Goal: Task Accomplishment & Management: Complete application form

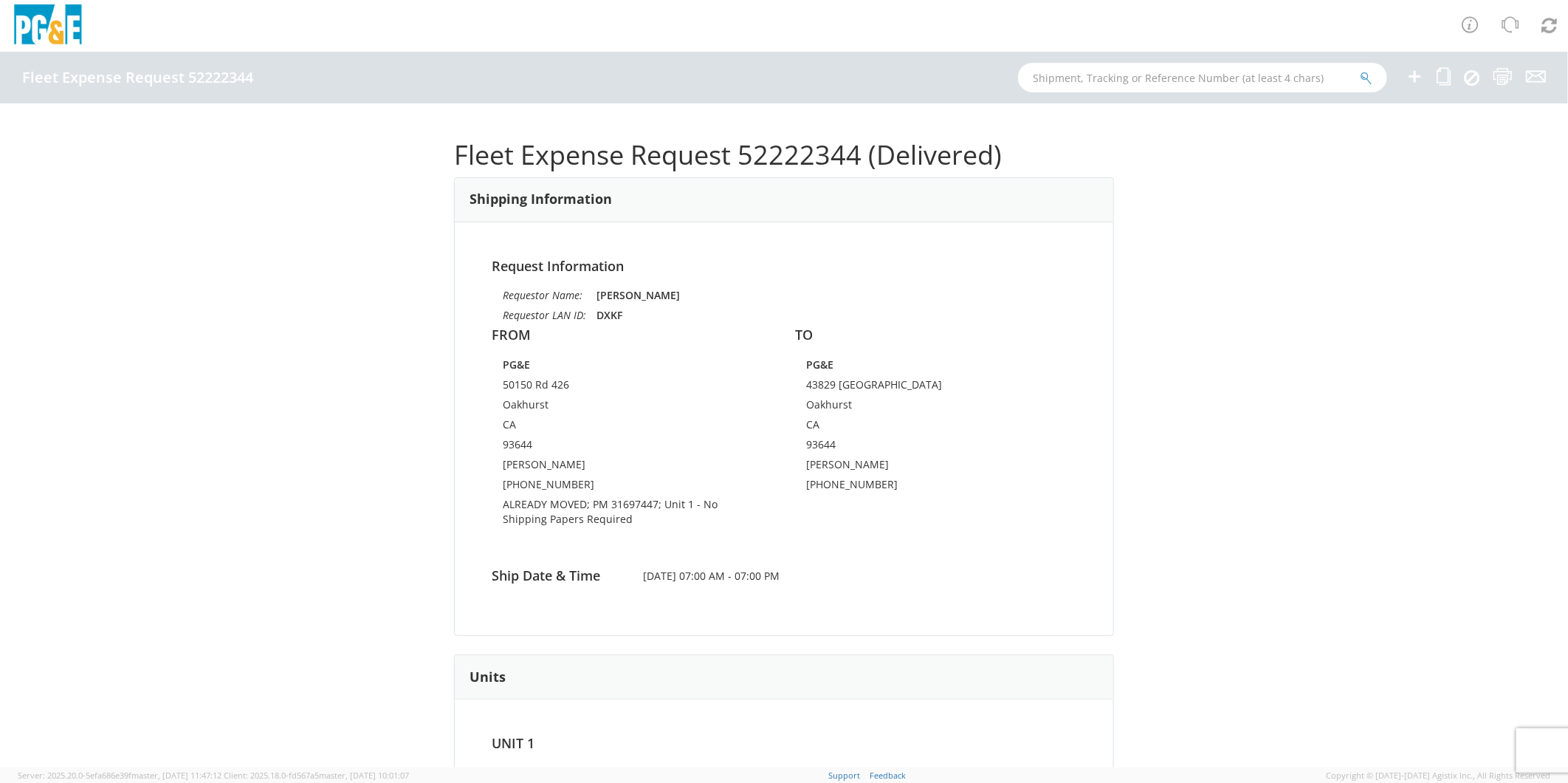
click at [1409, 83] on icon at bounding box center [1414, 76] width 17 height 18
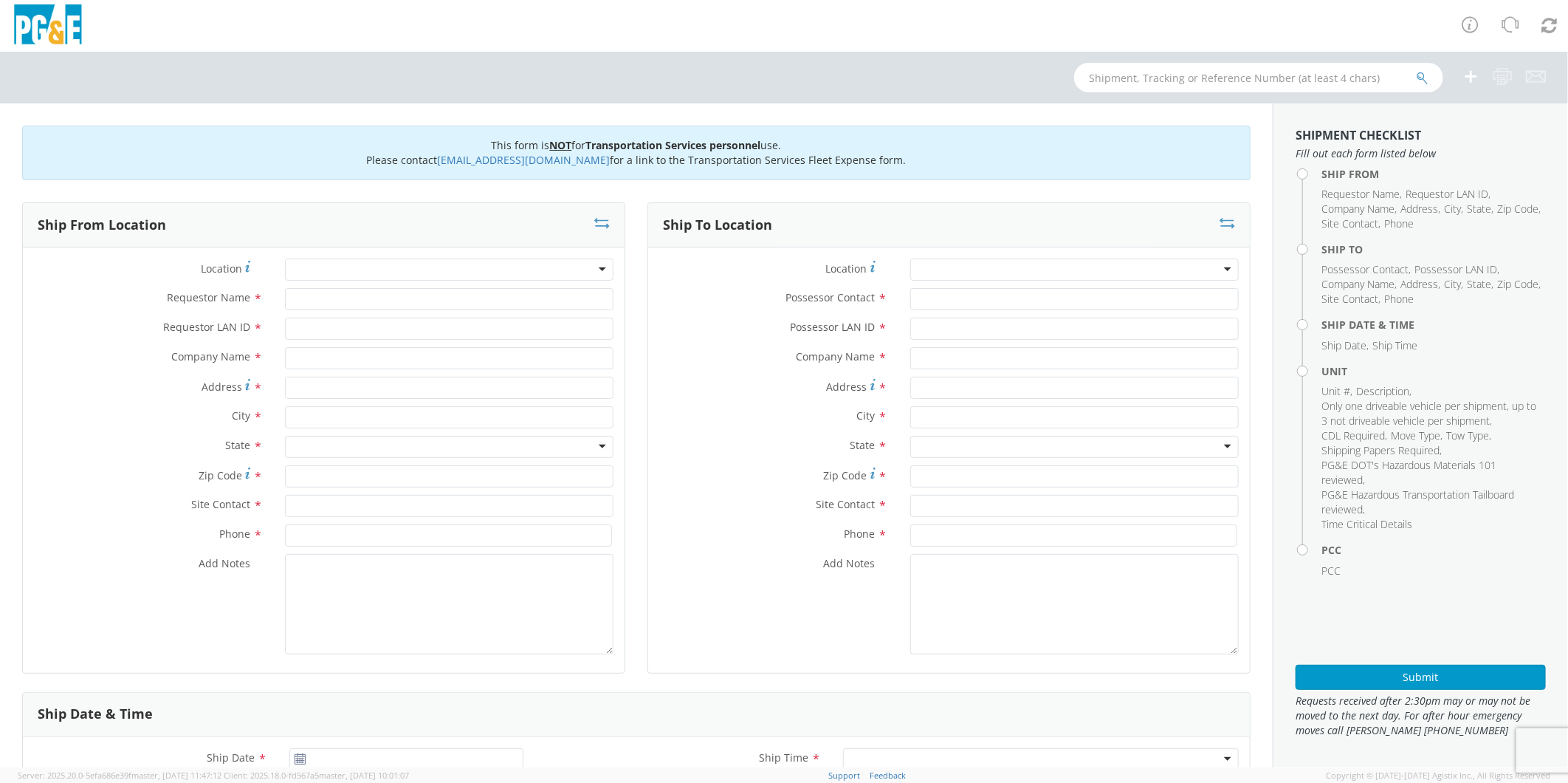
click at [359, 271] on div at bounding box center [449, 269] width 328 height 22
type input "sonor"
type input "PG&E"
type input "[STREET_ADDRESS]"
type input "[GEOGRAPHIC_DATA]"
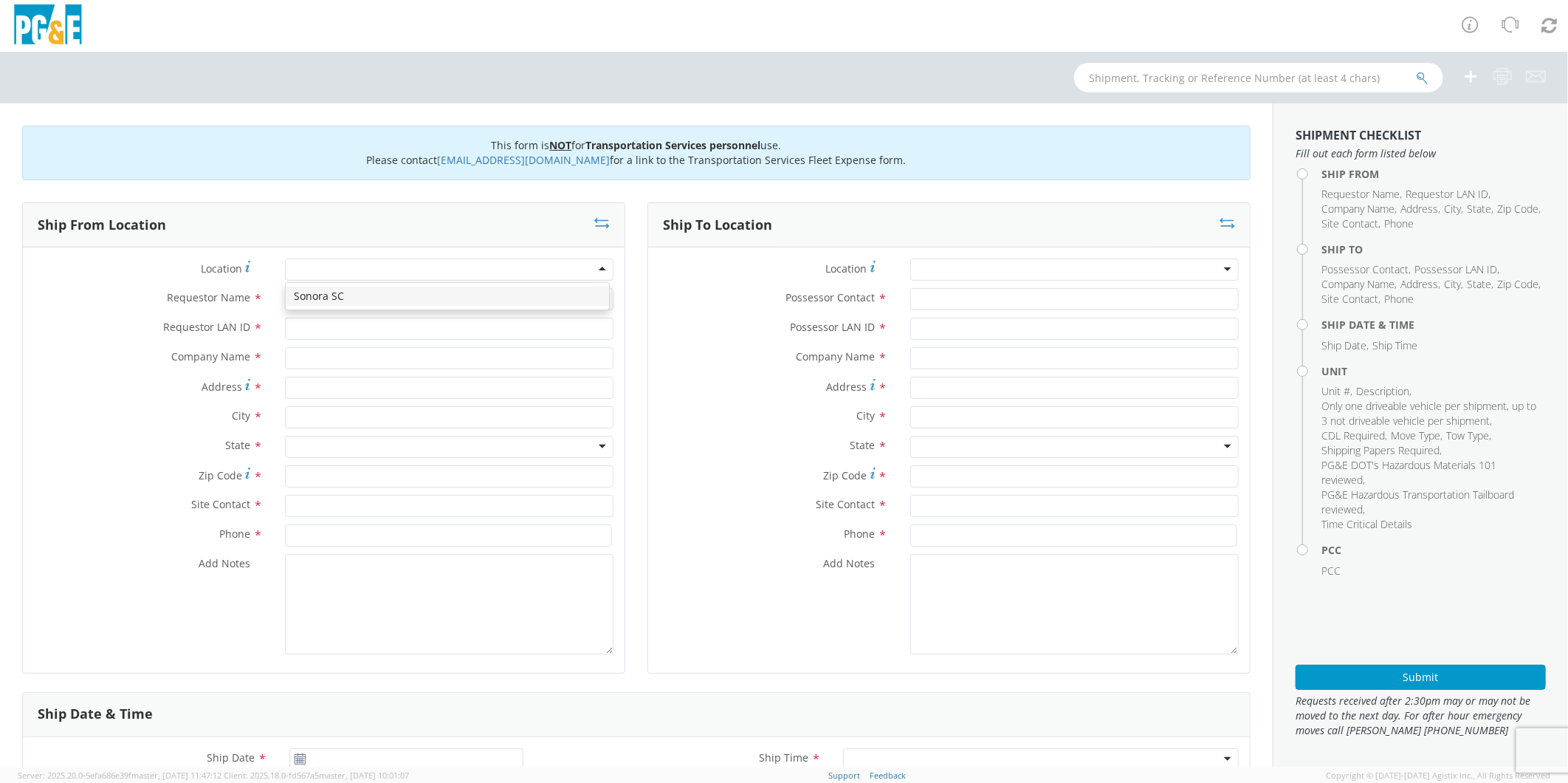
type input "95370"
type input "r"
click at [336, 299] on input "[PERSON_NAME]" at bounding box center [449, 299] width 328 height 22
type input "[PERSON_NAME]"
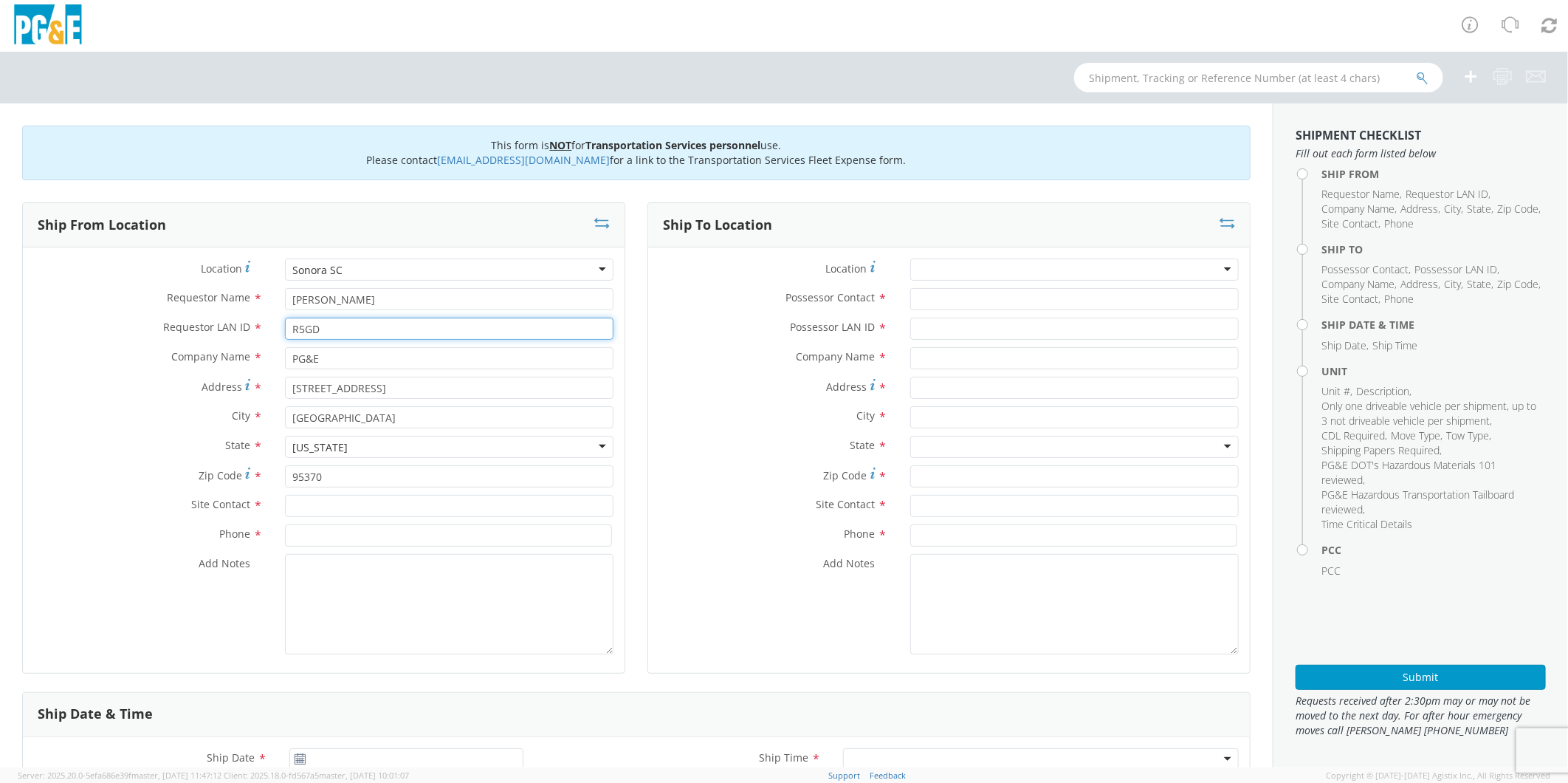
type input "R5GD"
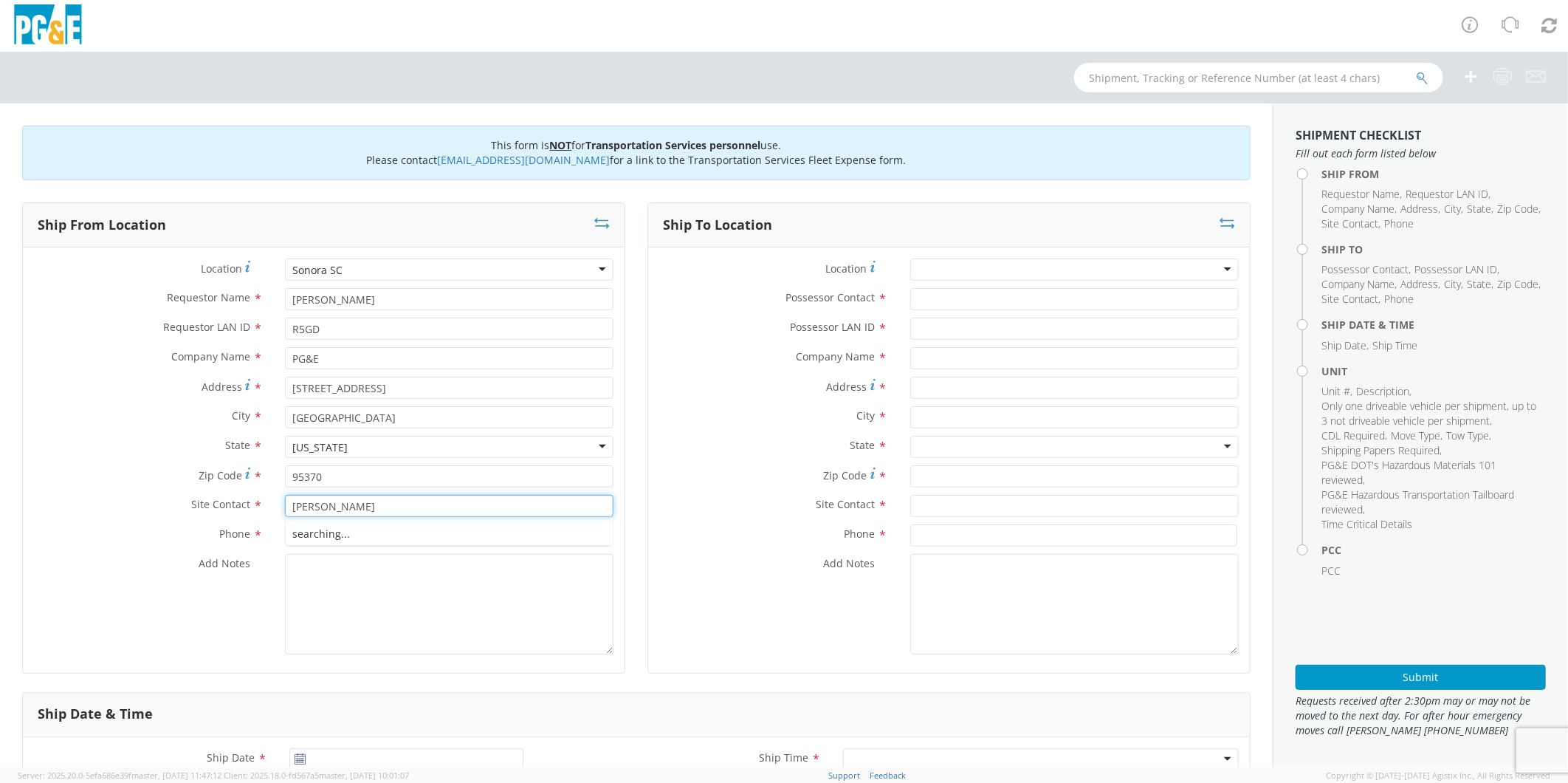
type input "[PERSON_NAME]"
type input "[PHONE_NUMBER]"
click at [332, 298] on input "[PERSON_NAME]" at bounding box center [449, 299] width 328 height 22
type input "[PERSON_NAME]"
click at [362, 582] on textarea "Add Notes *" at bounding box center [449, 604] width 328 height 100
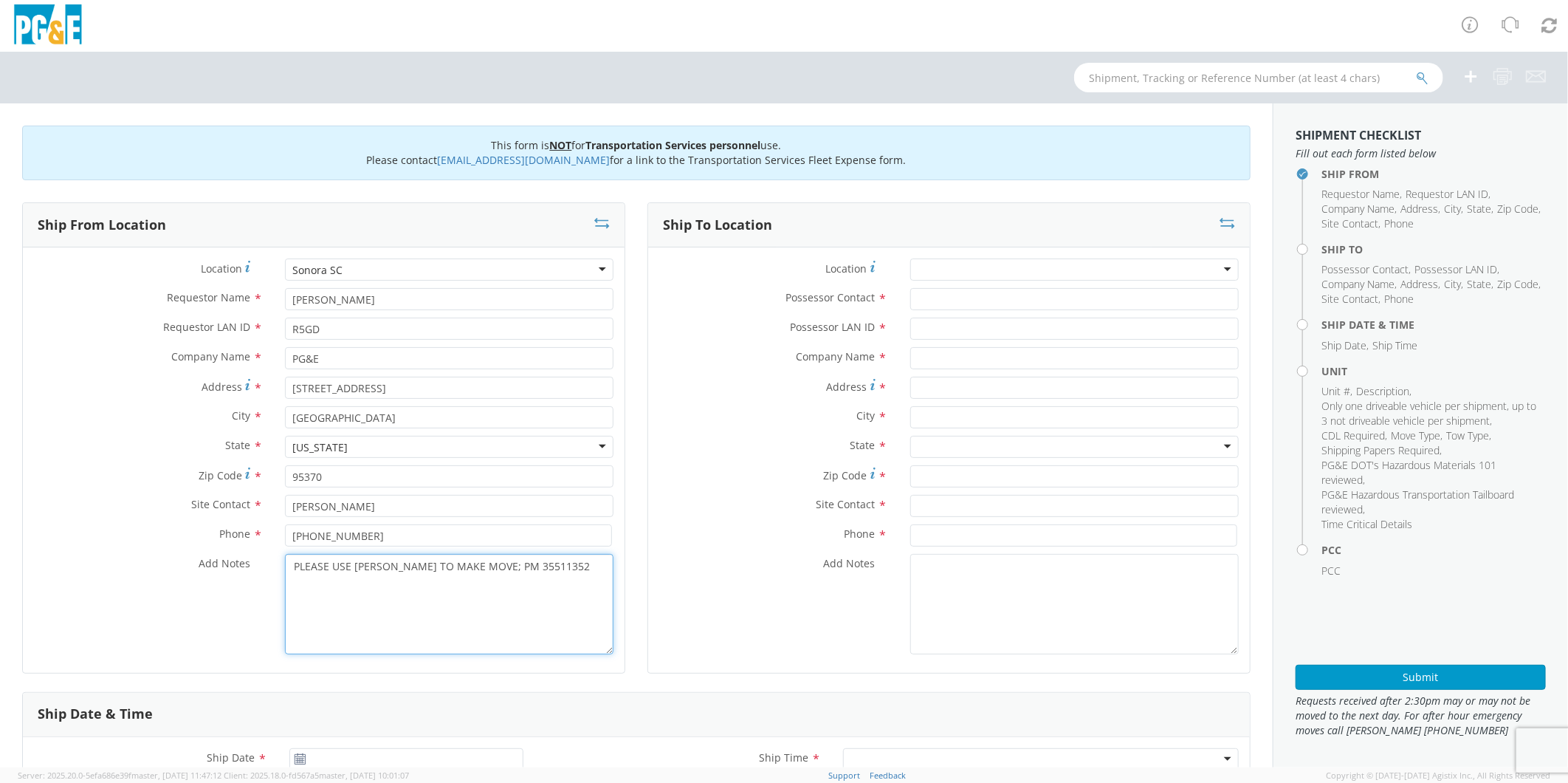
type textarea "PLEASE USE [PERSON_NAME] TO MAKE MOVE; PM 35511352"
click at [931, 306] on input "Possessor Contact *" at bounding box center [1075, 299] width 328 height 22
type input "[PERSON_NAME]"
type input "R5GD"
type input "PG&E"
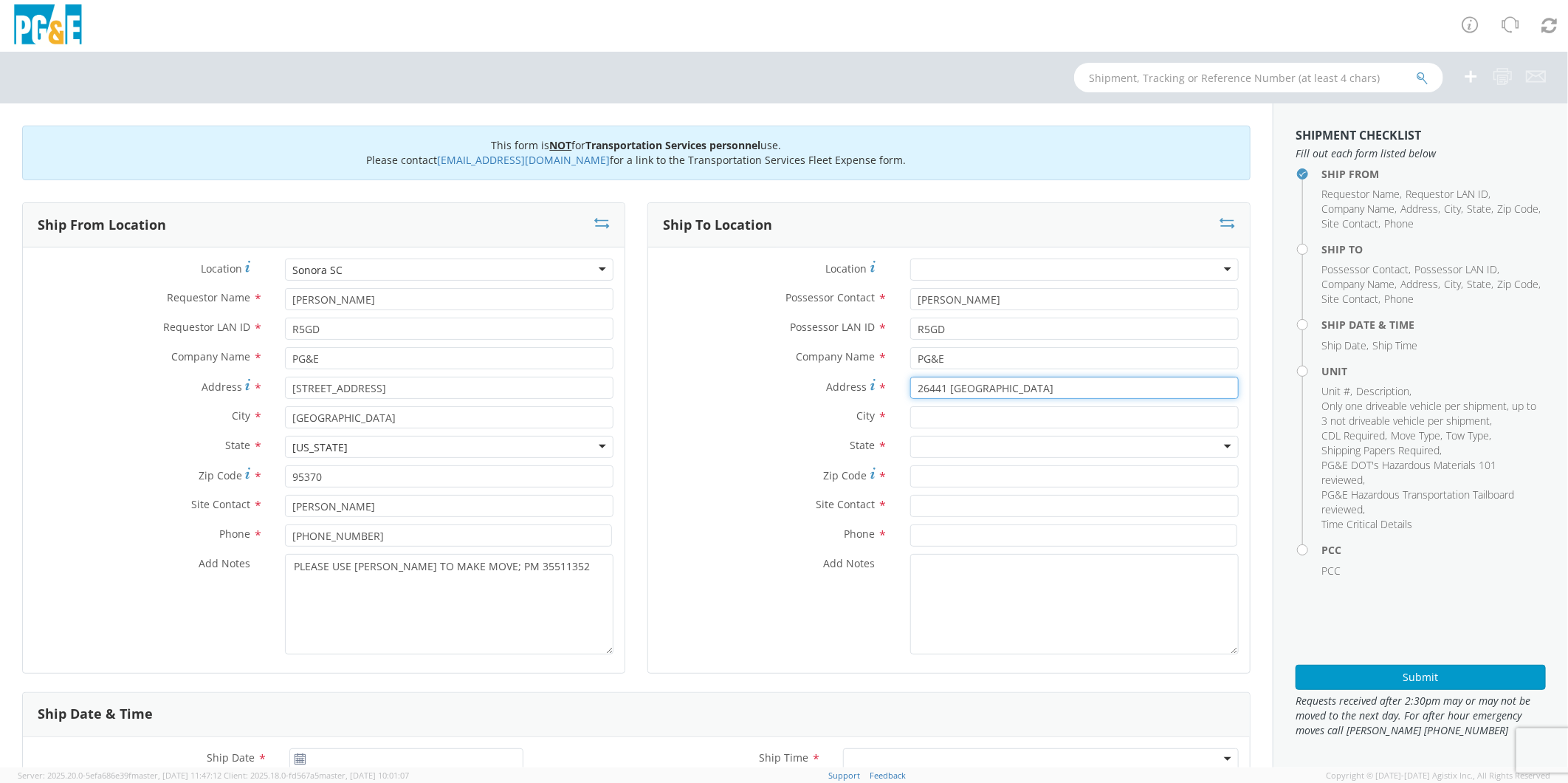
type input "26441 [GEOGRAPHIC_DATA]"
type input "LONG BARN"
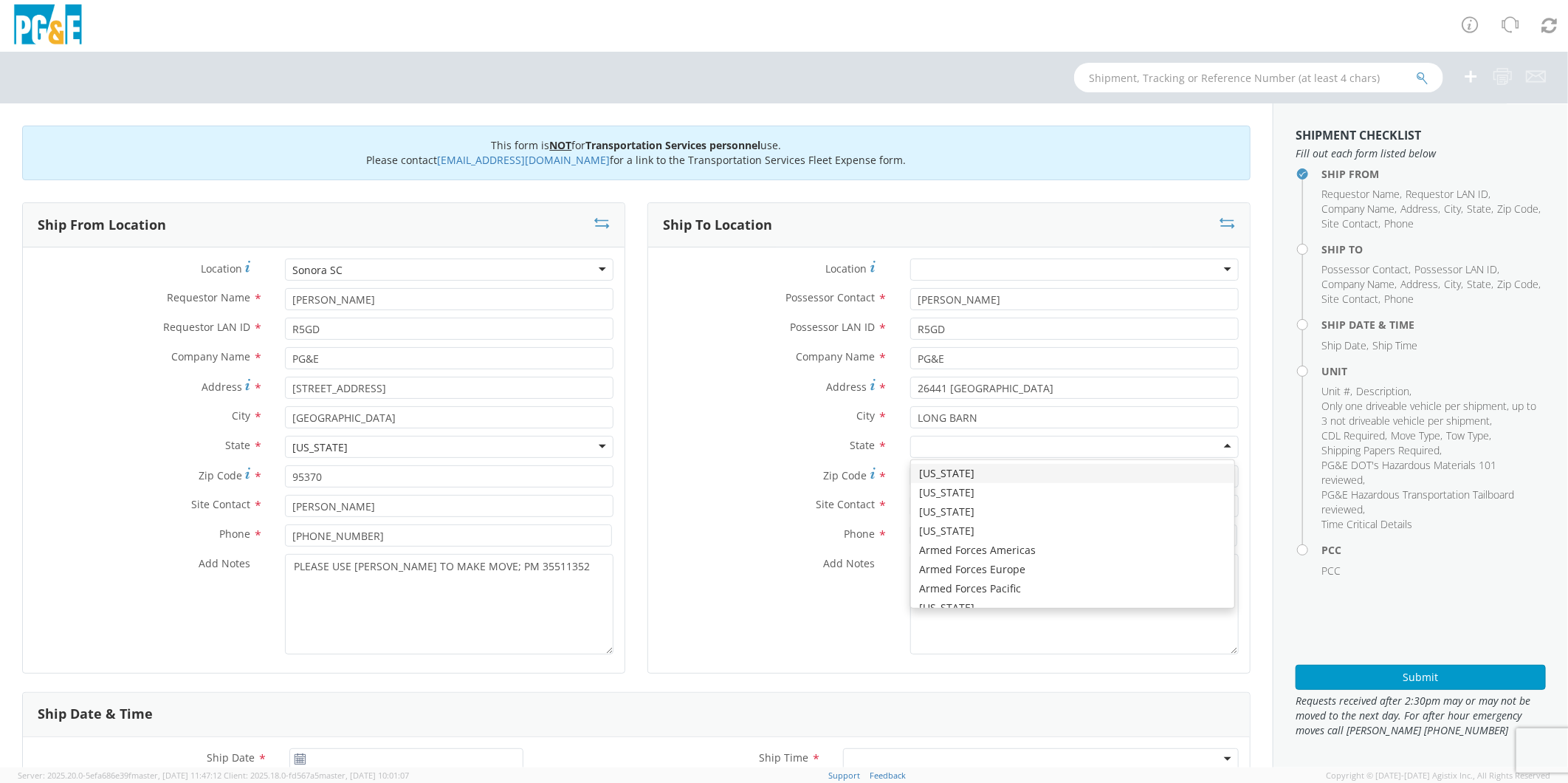
type input "C"
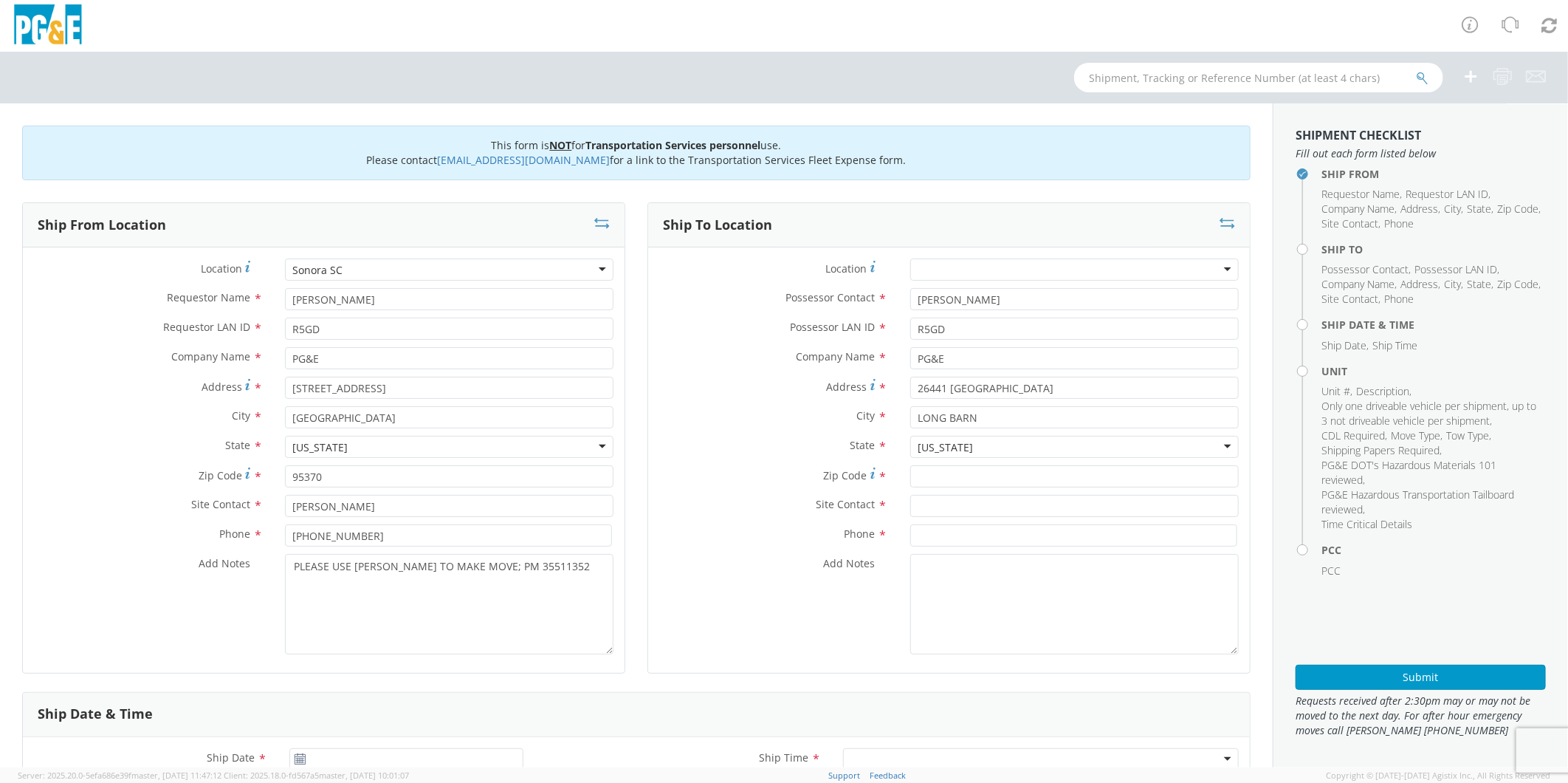
scroll to position [0, 0]
click at [972, 477] on input "Zip Code *" at bounding box center [1075, 476] width 328 height 22
type input "95335"
type input "[PERSON_NAME]"
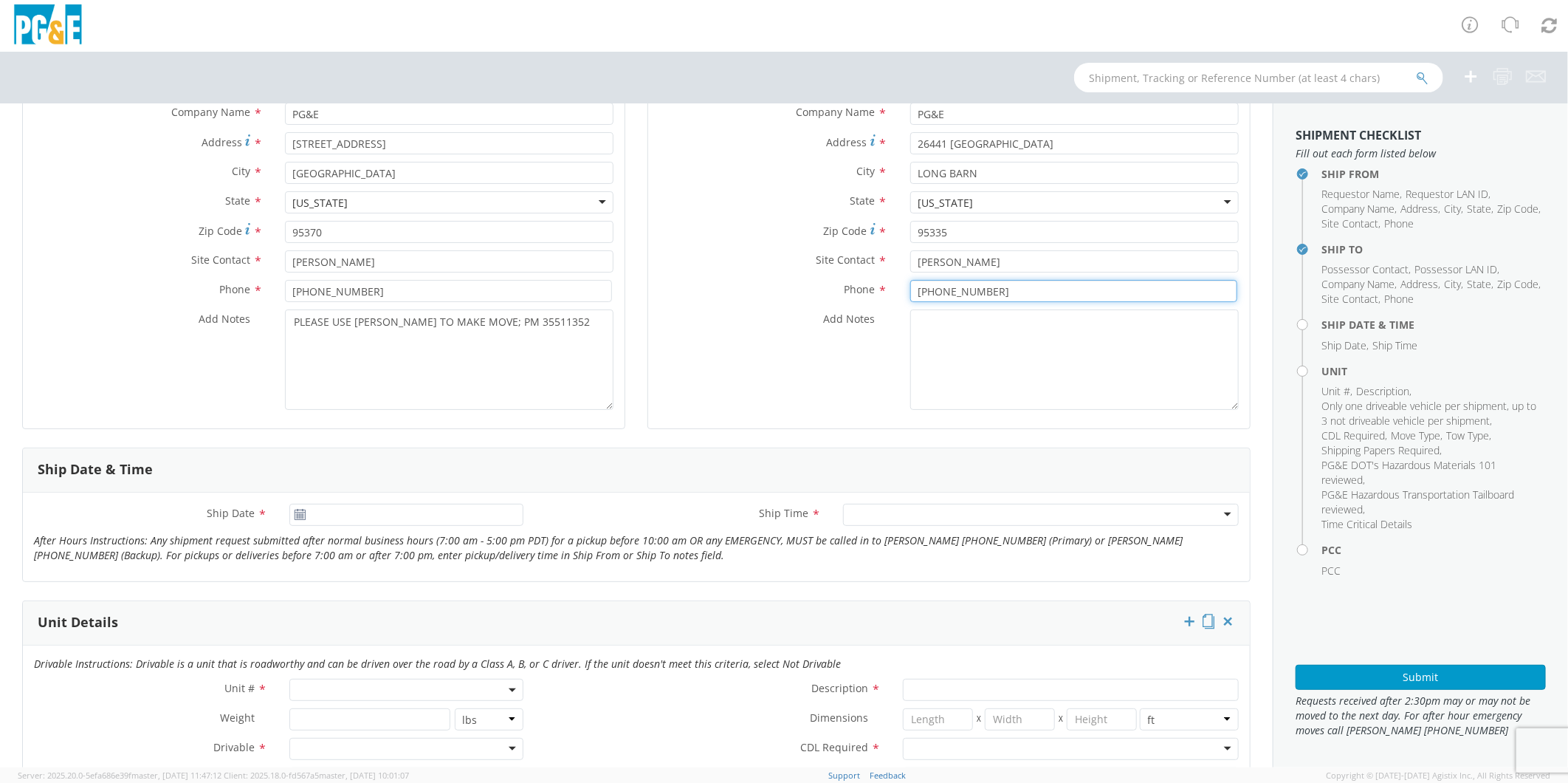
scroll to position [246, 0]
type input "[PHONE_NUMBER]"
click at [376, 511] on input "[DATE]" at bounding box center [406, 513] width 233 height 22
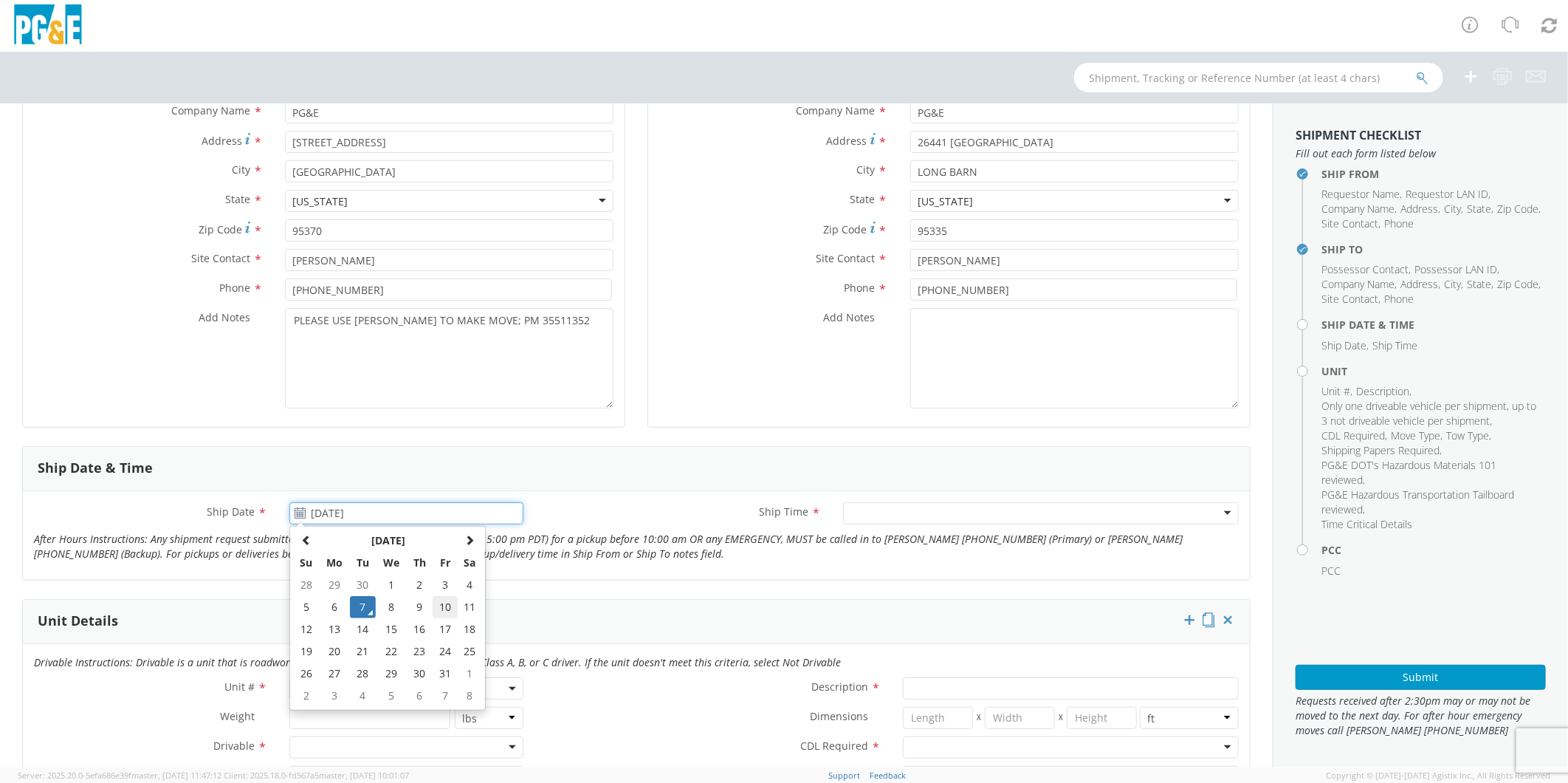
click at [439, 607] on td "10" at bounding box center [445, 607] width 25 height 22
type input "[DATE]"
click at [873, 511] on div at bounding box center [1041, 513] width 396 height 22
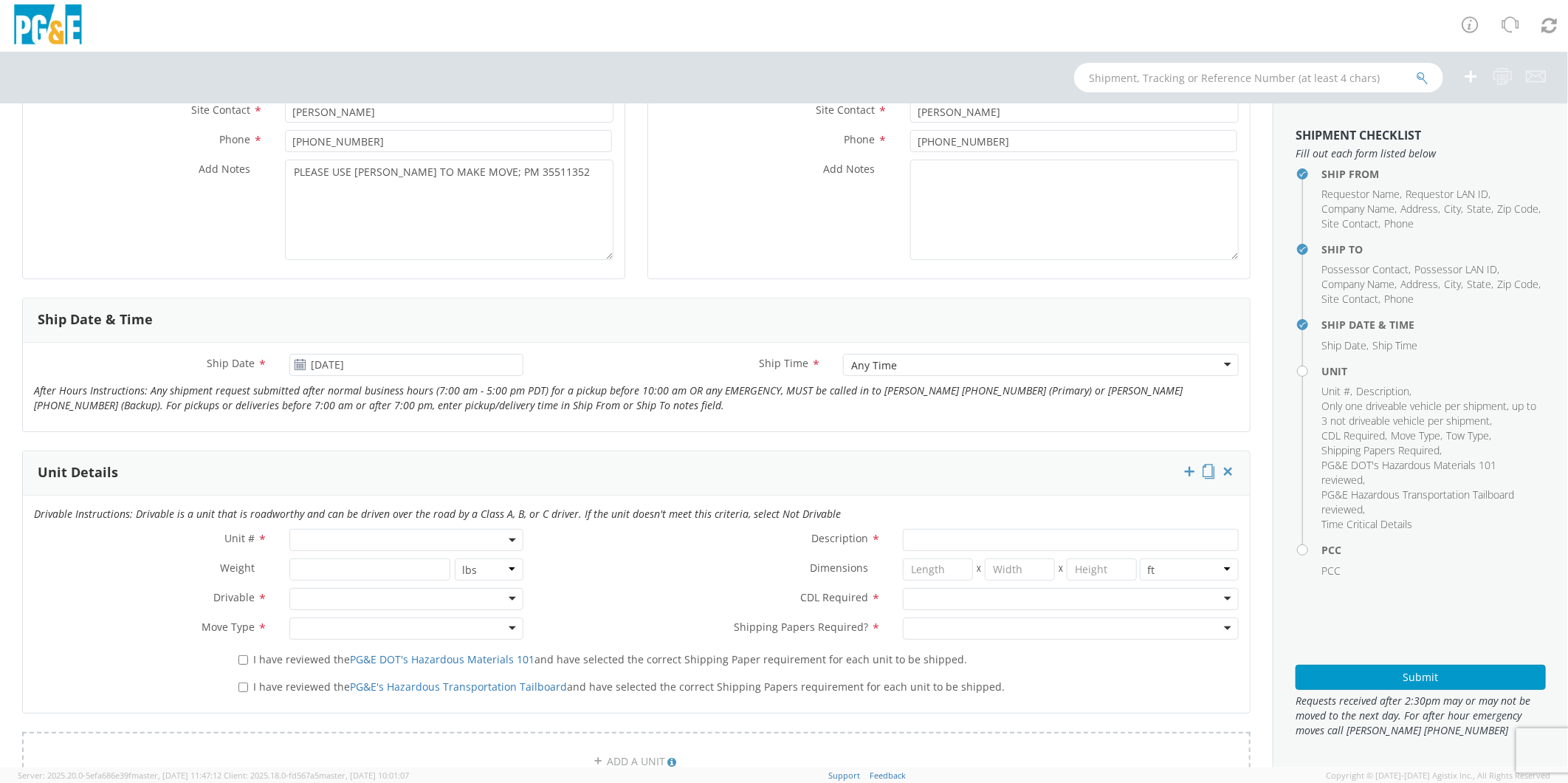
scroll to position [410, 0]
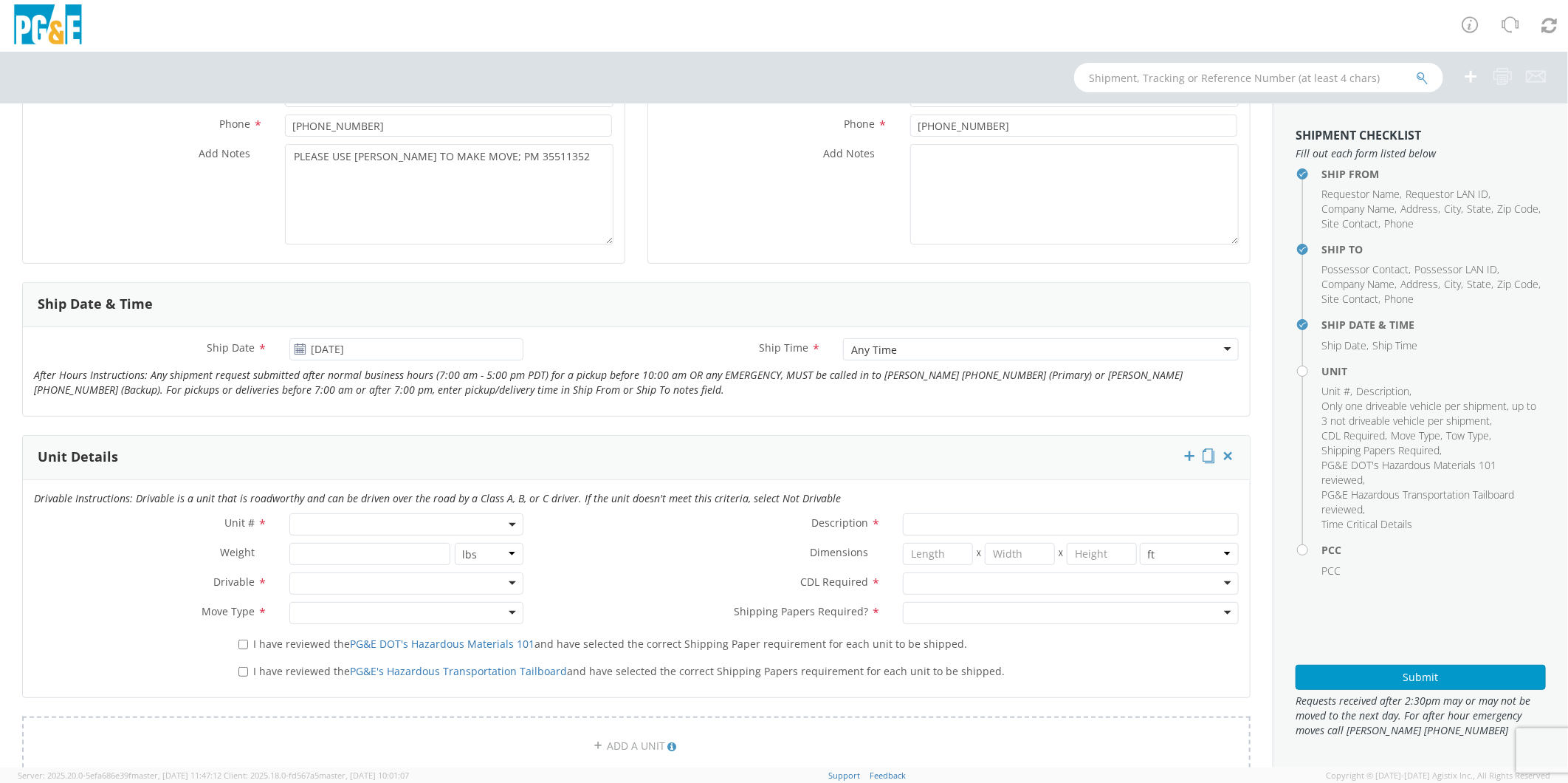
click at [357, 522] on span at bounding box center [406, 524] width 233 height 22
click at [364, 550] on input "search" at bounding box center [405, 548] width 223 height 22
type input "OTHE"
select select "Other"
select select "? undefined:undefined ?"
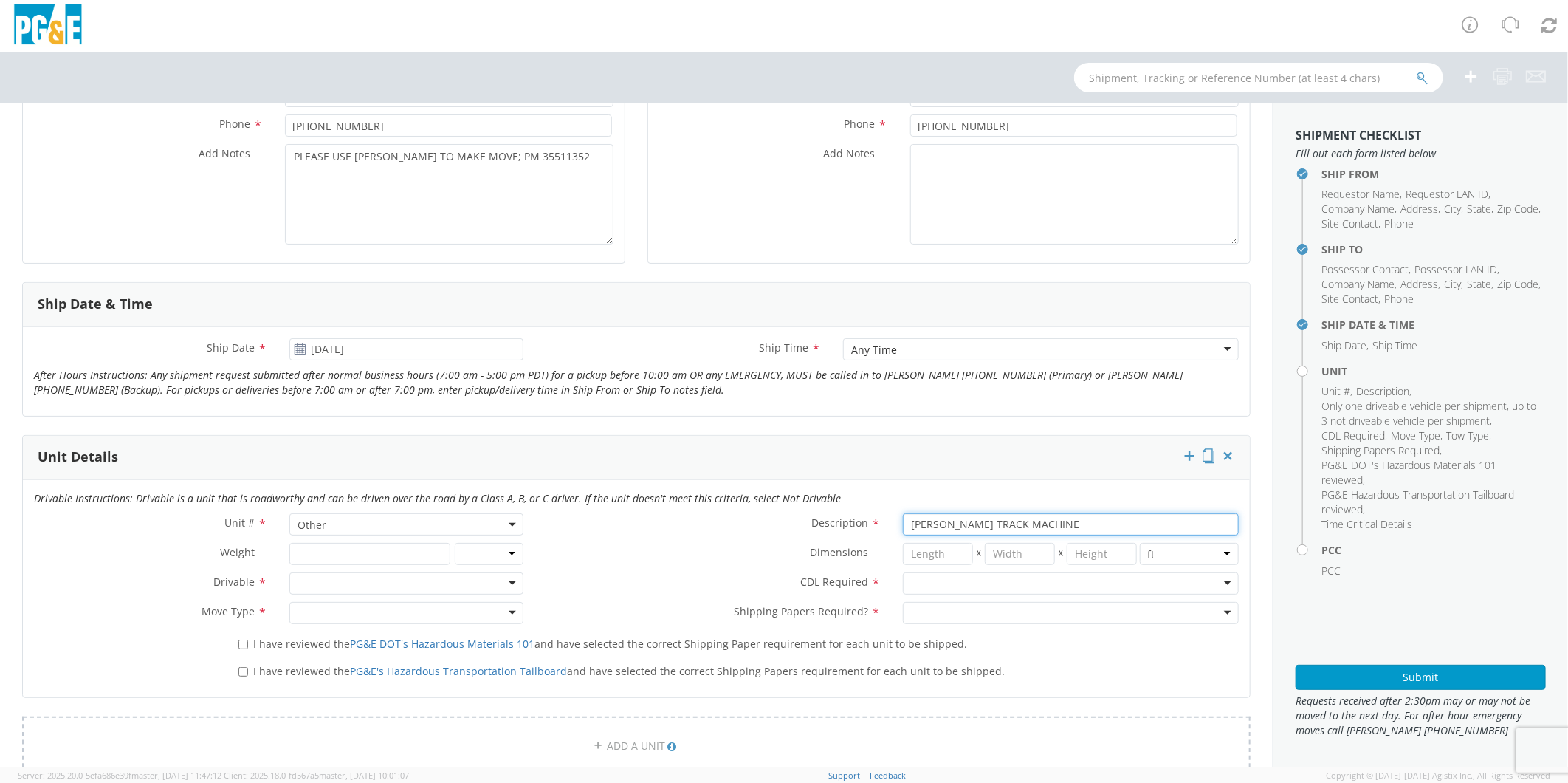
type input "[PERSON_NAME] TRACK MACHINE"
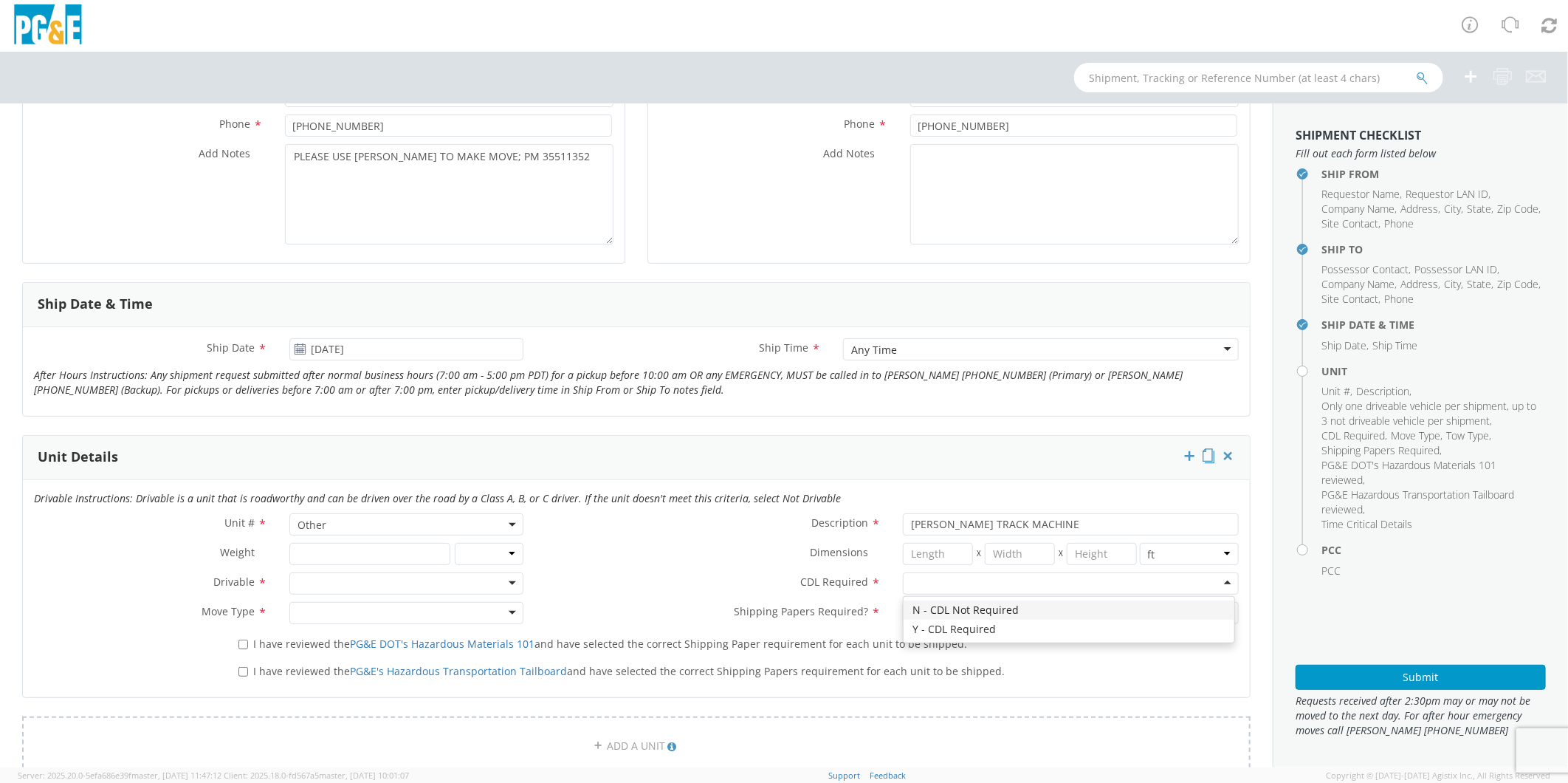
click at [933, 579] on div at bounding box center [1071, 583] width 336 height 22
drag, startPoint x: 927, startPoint y: 601, endPoint x: 927, endPoint y: 609, distance: 8.0
click at [927, 609] on div "Unit # * Other Other Description * [PERSON_NAME] TRACK MACHINE Weight * lbs kgs…" at bounding box center [636, 572] width 1227 height 118
click at [928, 611] on div at bounding box center [1071, 613] width 336 height 22
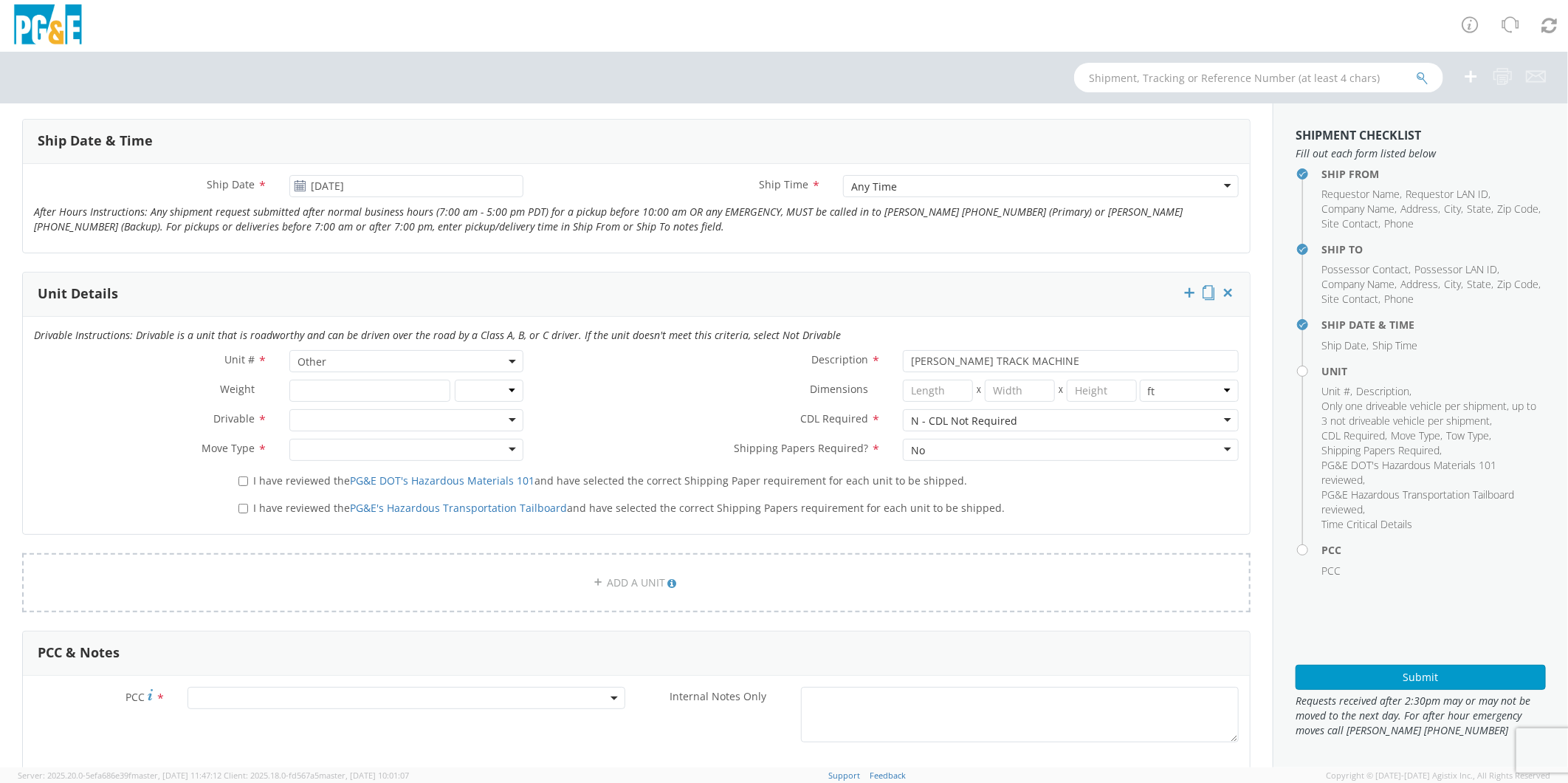
scroll to position [574, 0]
click at [241, 481] on input "I have reviewed the PG&E DOT's Hazardous Materials 101 and have selected the co…" at bounding box center [243, 480] width 10 height 10
checkbox input "true"
click at [241, 507] on input "I have reviewed the PG&E's Hazardous Transportation Tailboard and have selected…" at bounding box center [243, 508] width 10 height 10
checkbox input "true"
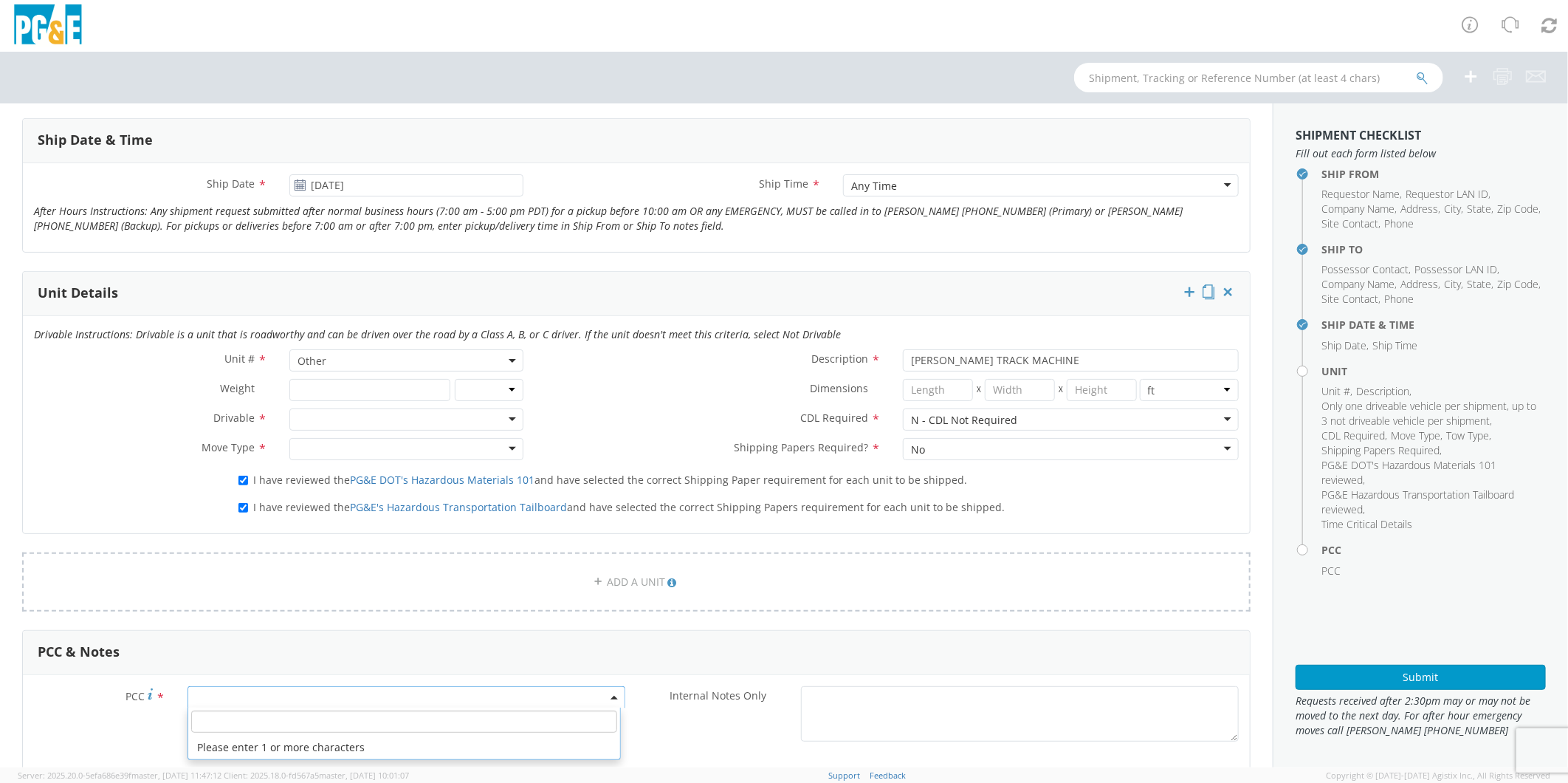
click at [278, 692] on span at bounding box center [407, 697] width 438 height 22
click at [282, 719] on input "number" at bounding box center [404, 721] width 426 height 22
type input "12086"
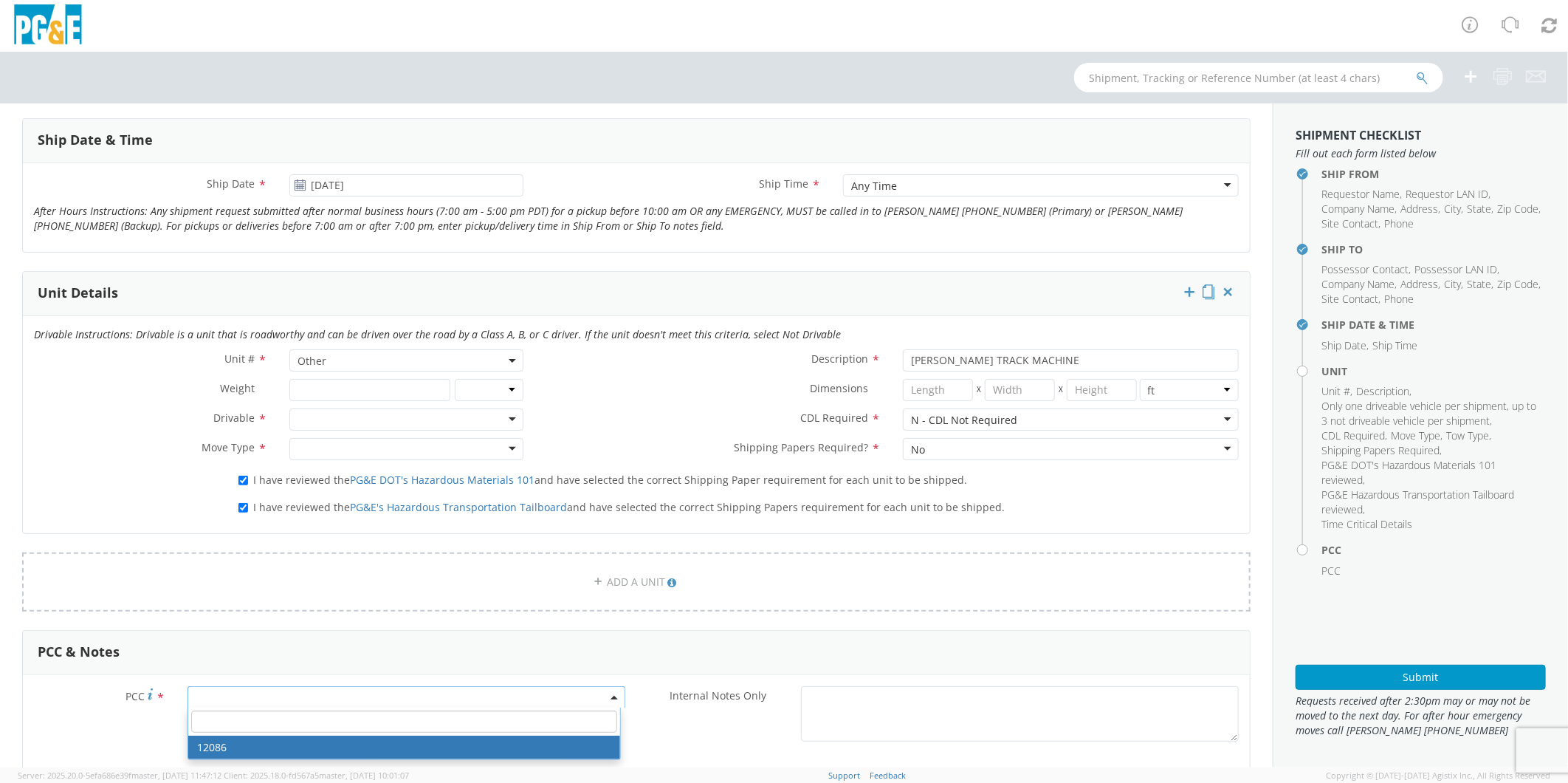
select select "12086"
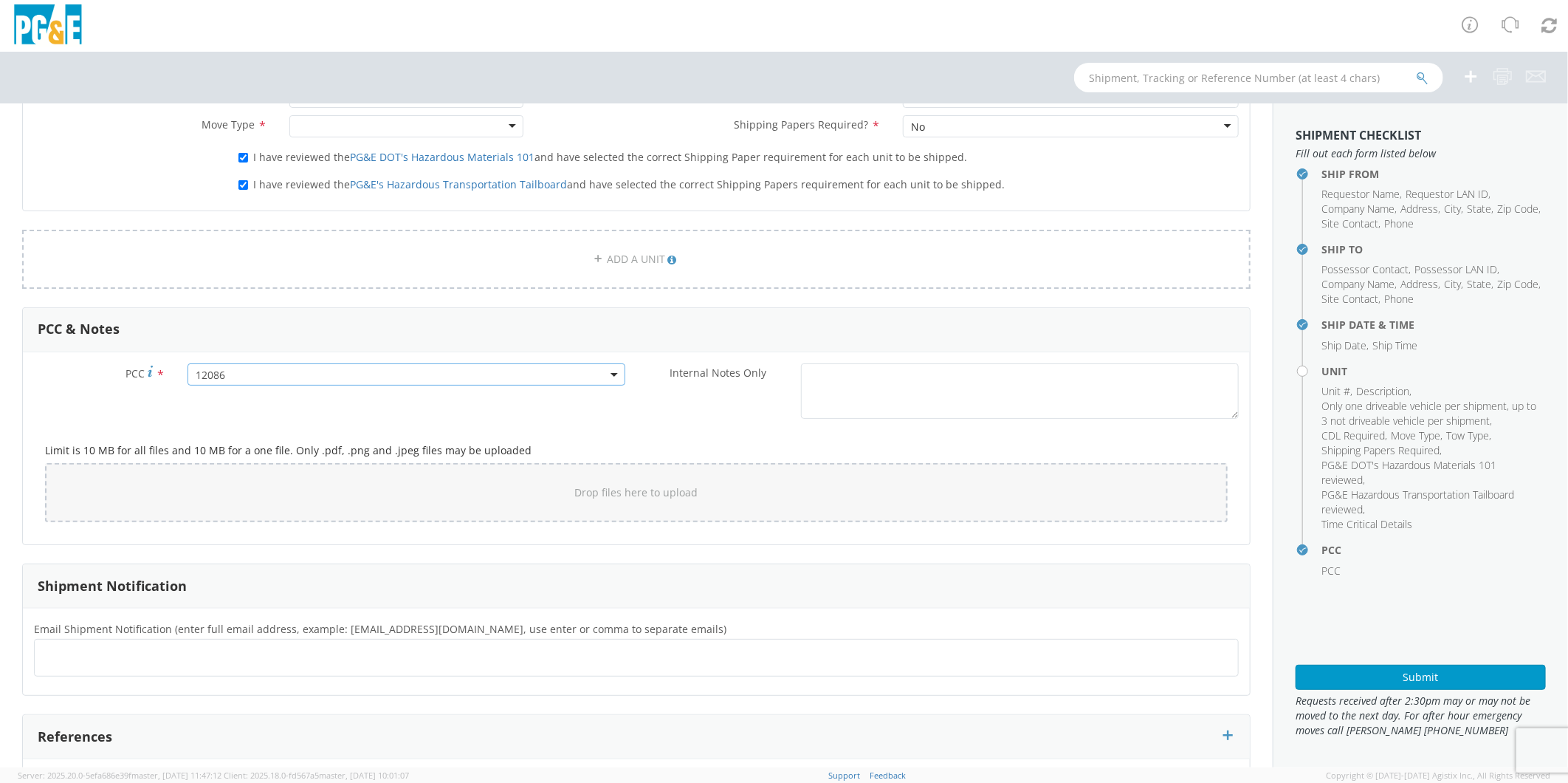
scroll to position [902, 0]
click at [292, 647] on ul at bounding box center [636, 651] width 1192 height 24
type input "[EMAIL_ADDRESS][DOMAIN_NAME]"
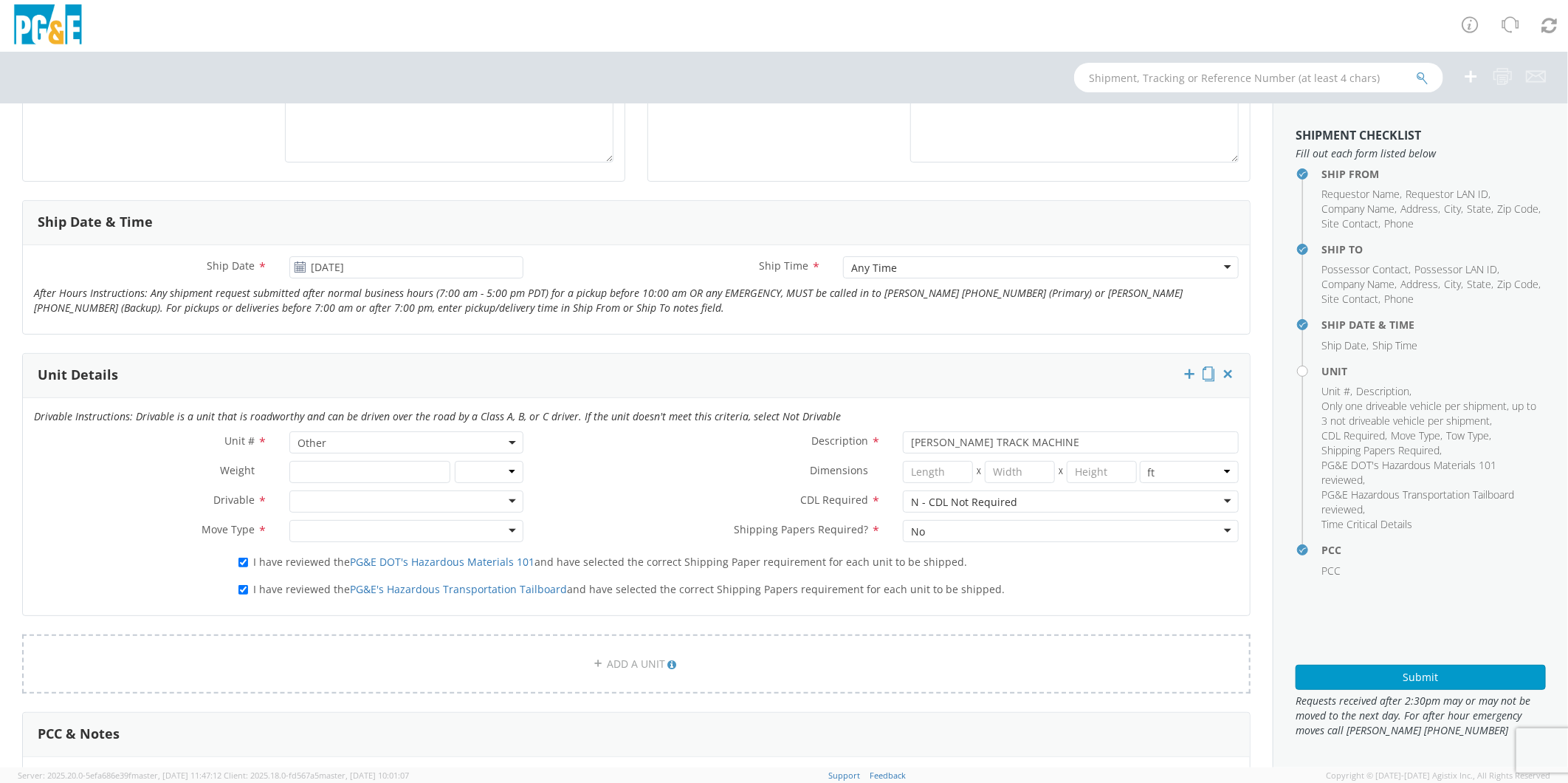
scroll to position [574, 0]
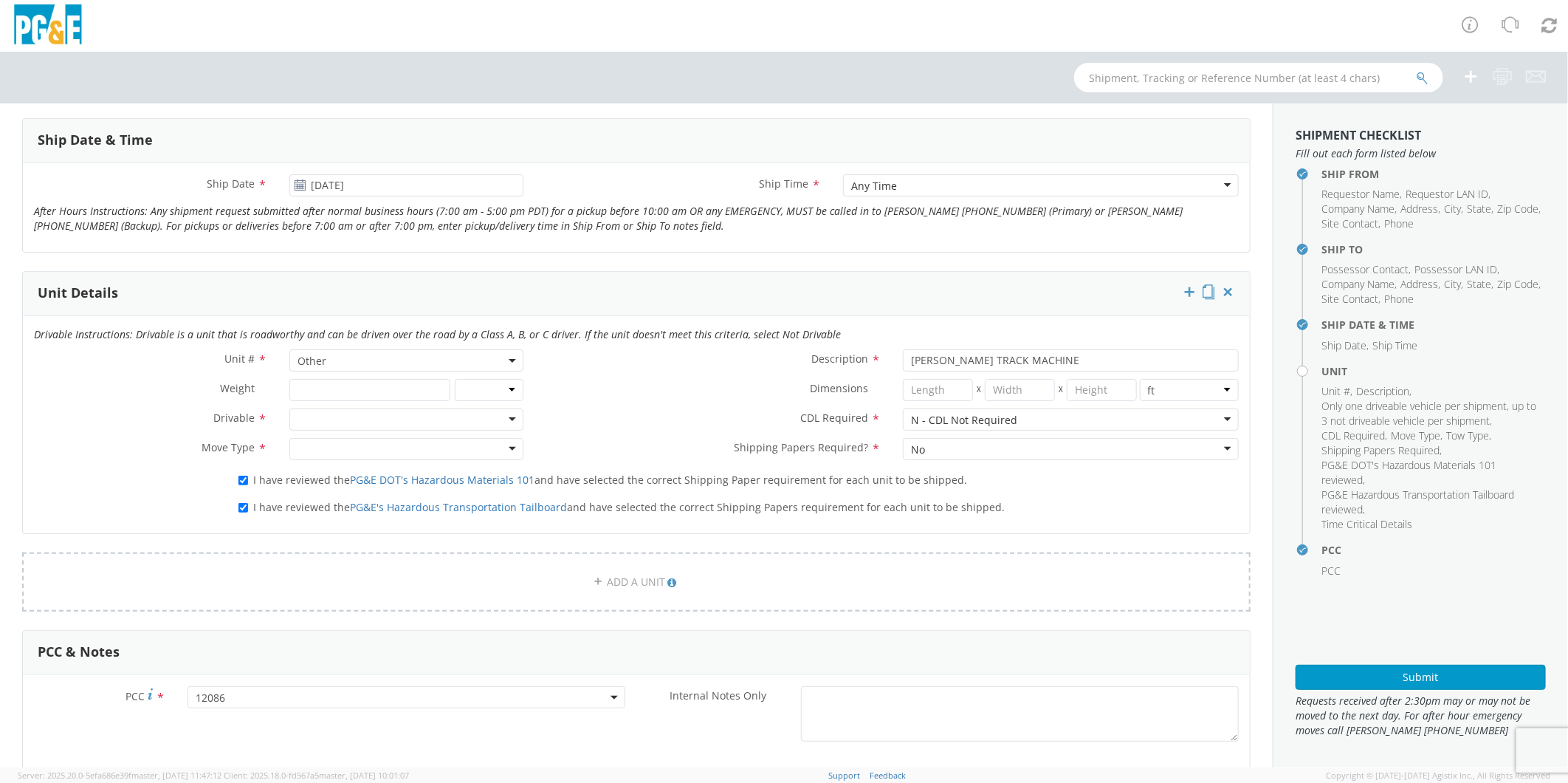
click at [320, 419] on div at bounding box center [406, 419] width 233 height 22
click at [309, 453] on div at bounding box center [406, 449] width 233 height 22
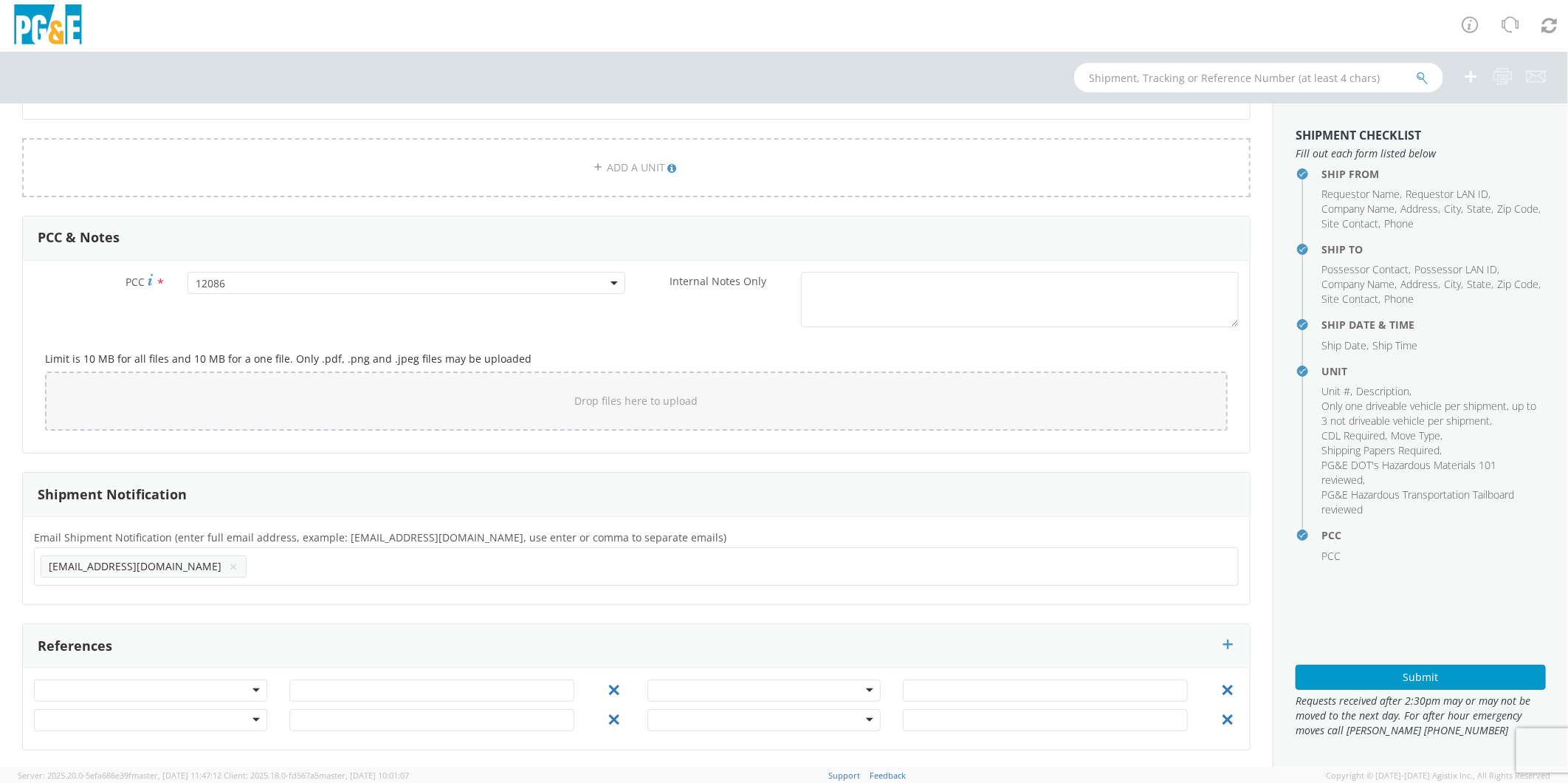
scroll to position [990, 0]
click at [1438, 670] on button "Submit" at bounding box center [1421, 677] width 250 height 25
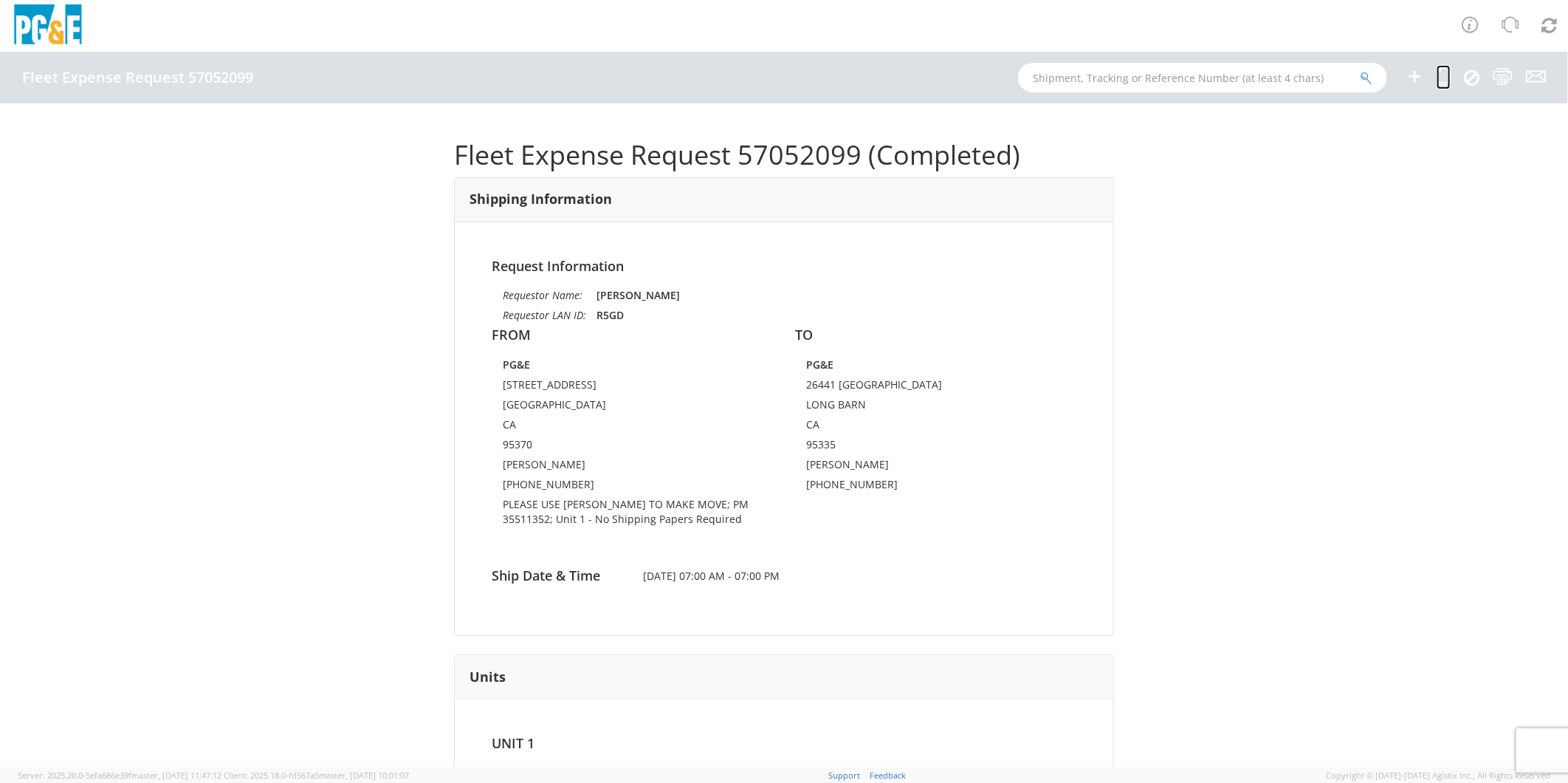
click at [1449, 72] on icon at bounding box center [1444, 76] width 14 height 18
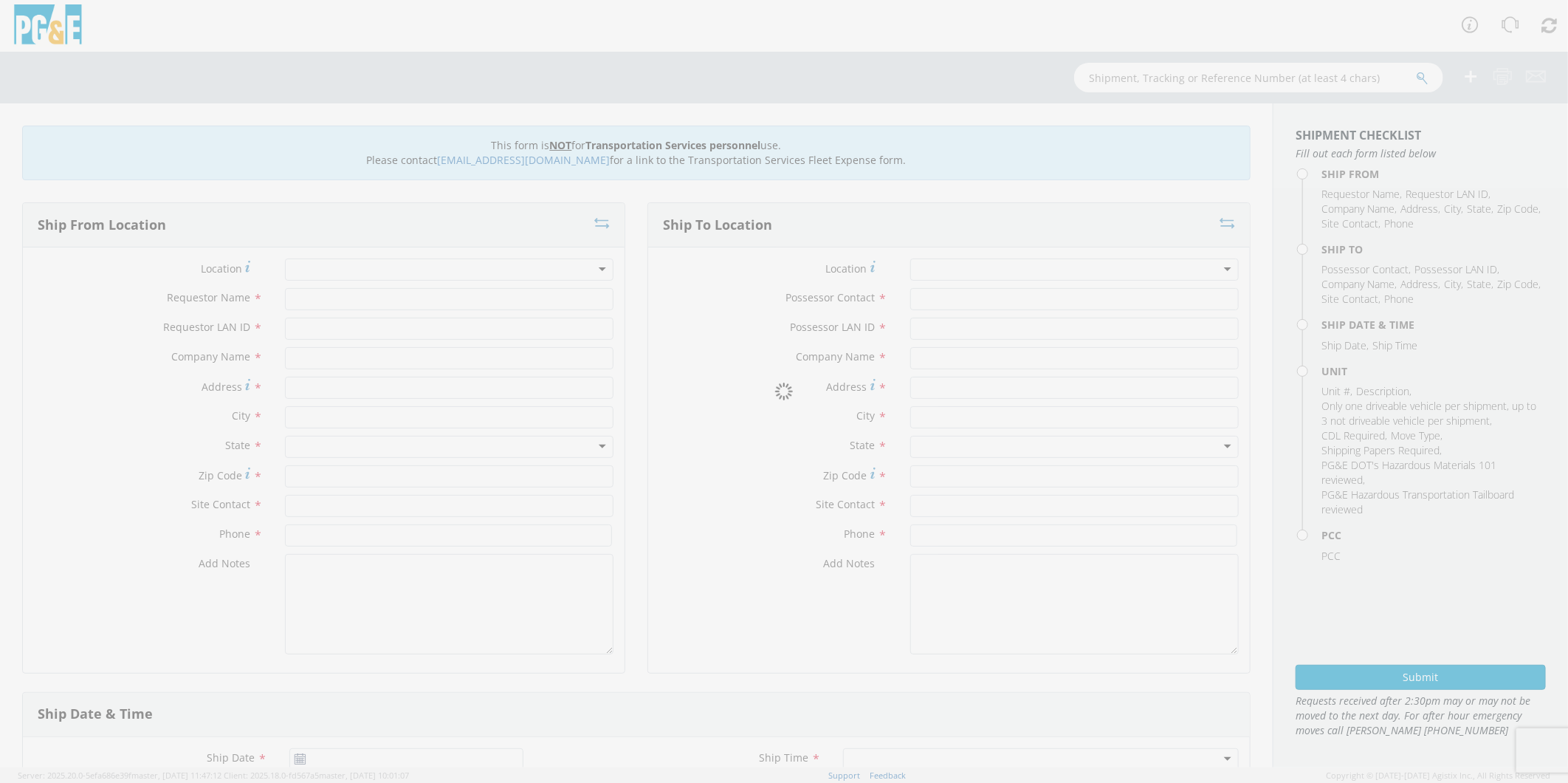
type input "[PERSON_NAME]"
type input "R5GD"
type input "PG&E"
type input "[STREET_ADDRESS]"
type input "[GEOGRAPHIC_DATA]"
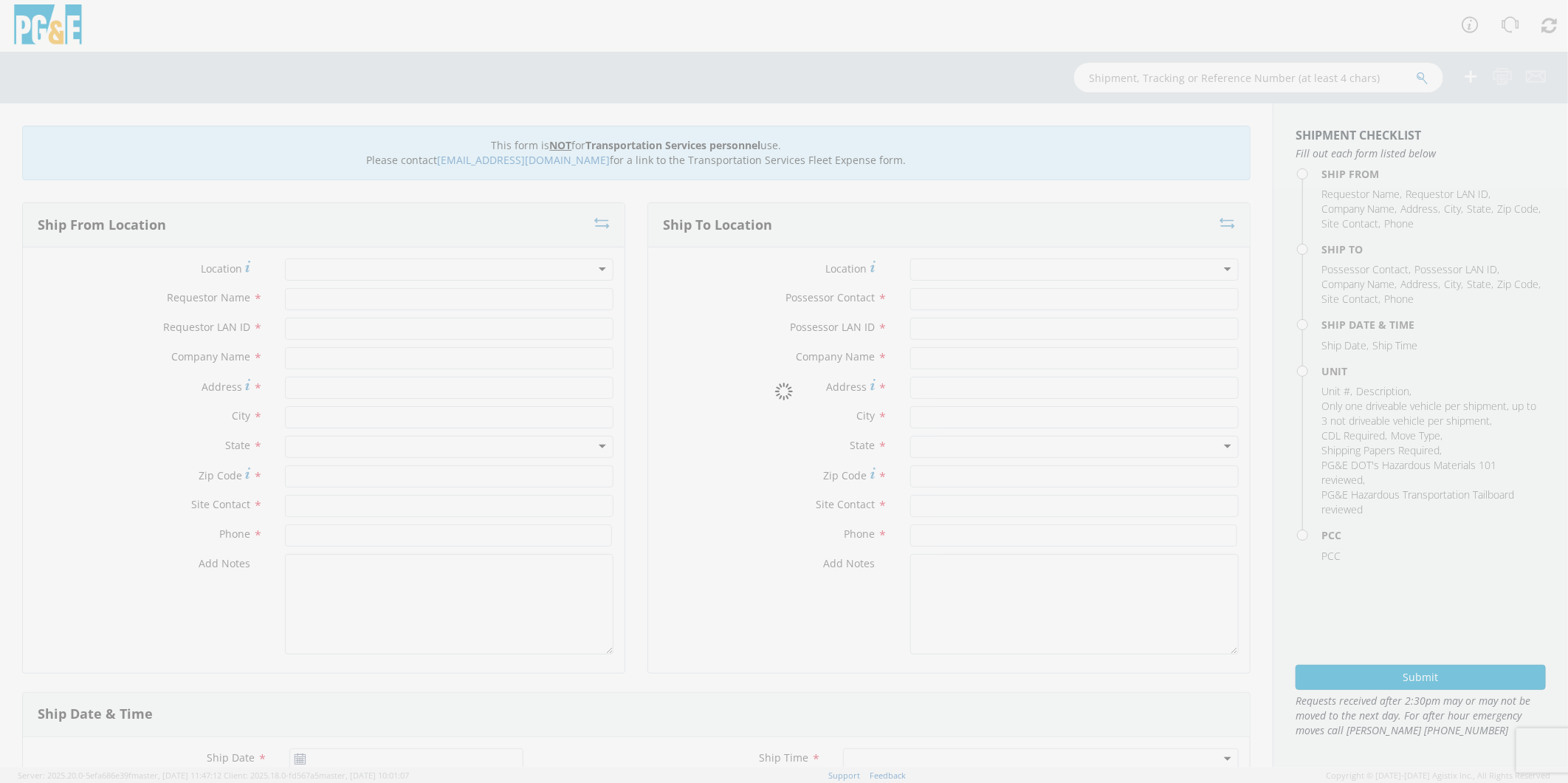
type input "95370"
type input "[PERSON_NAME]"
type input "[PHONE_NUMBER]"
type input "[PERSON_NAME]"
type input "R5GD"
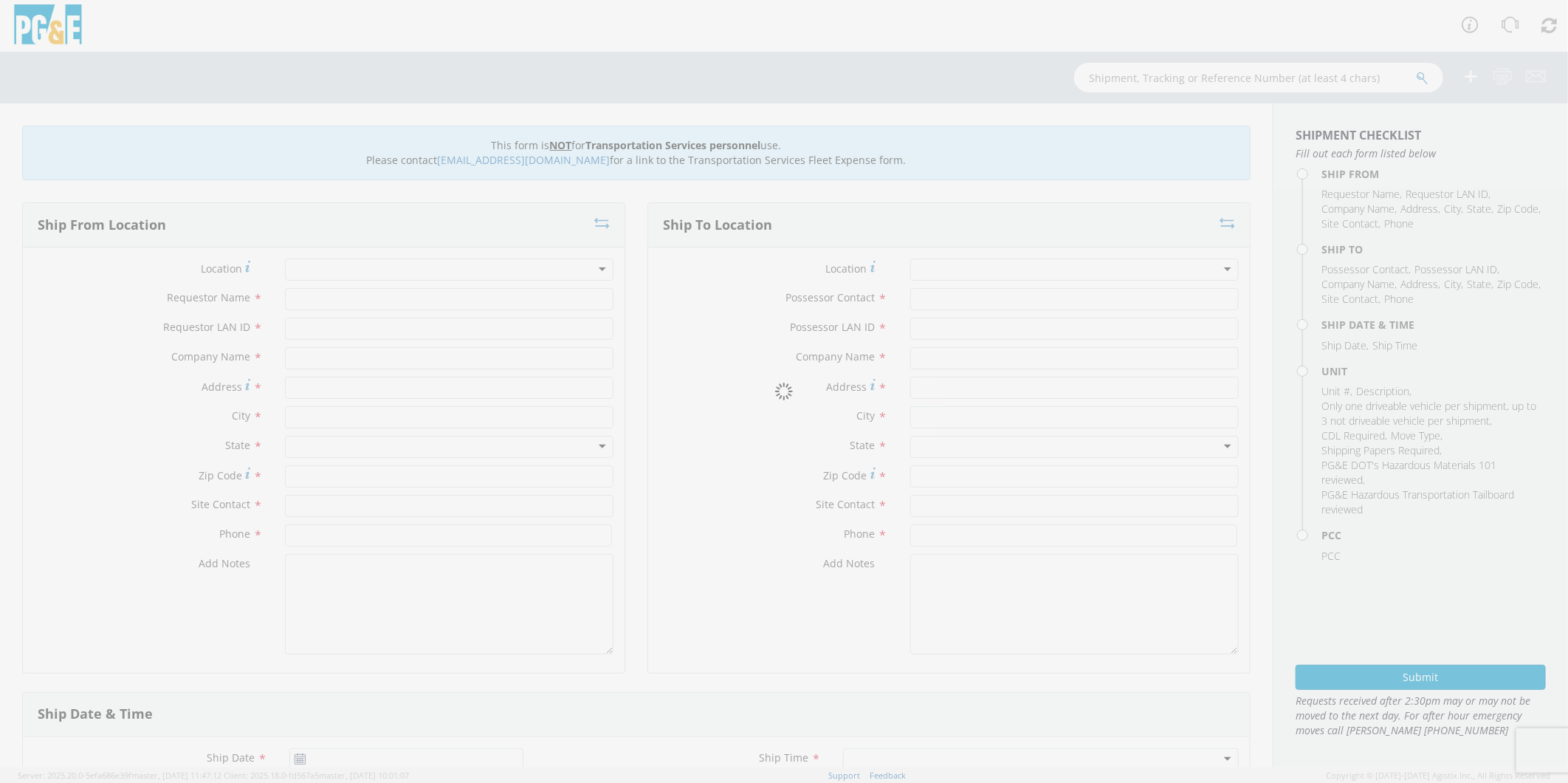
type input "PG&E"
type input "26441 [GEOGRAPHIC_DATA]"
type input "LONG BARN"
type input "95335"
type input "[PERSON_NAME]"
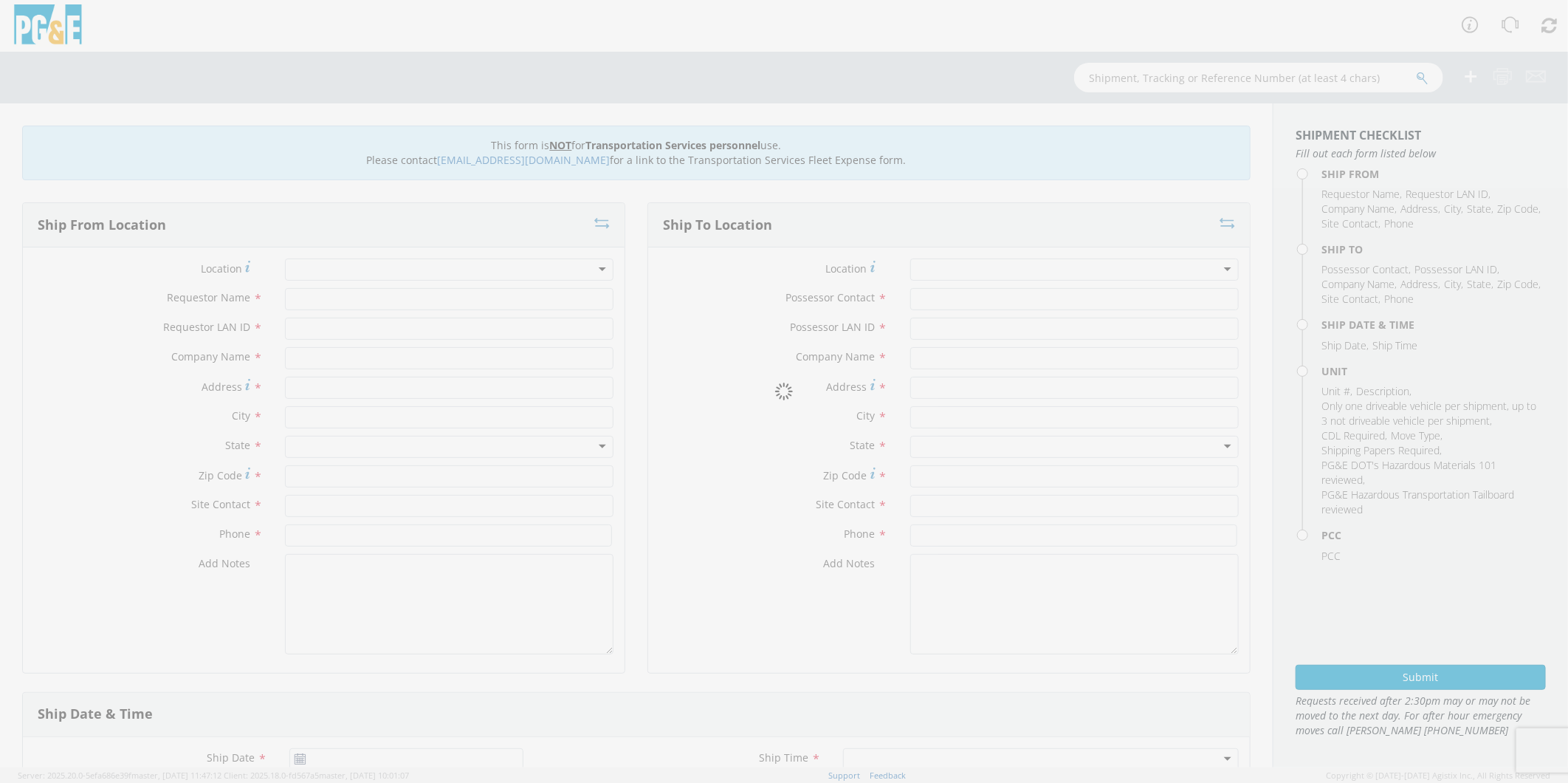
type input "[PHONE_NUMBER]"
type input "[DATE]"
type input "[PERSON_NAME] TRACK MACHINE"
type input "0"
select select "12086"
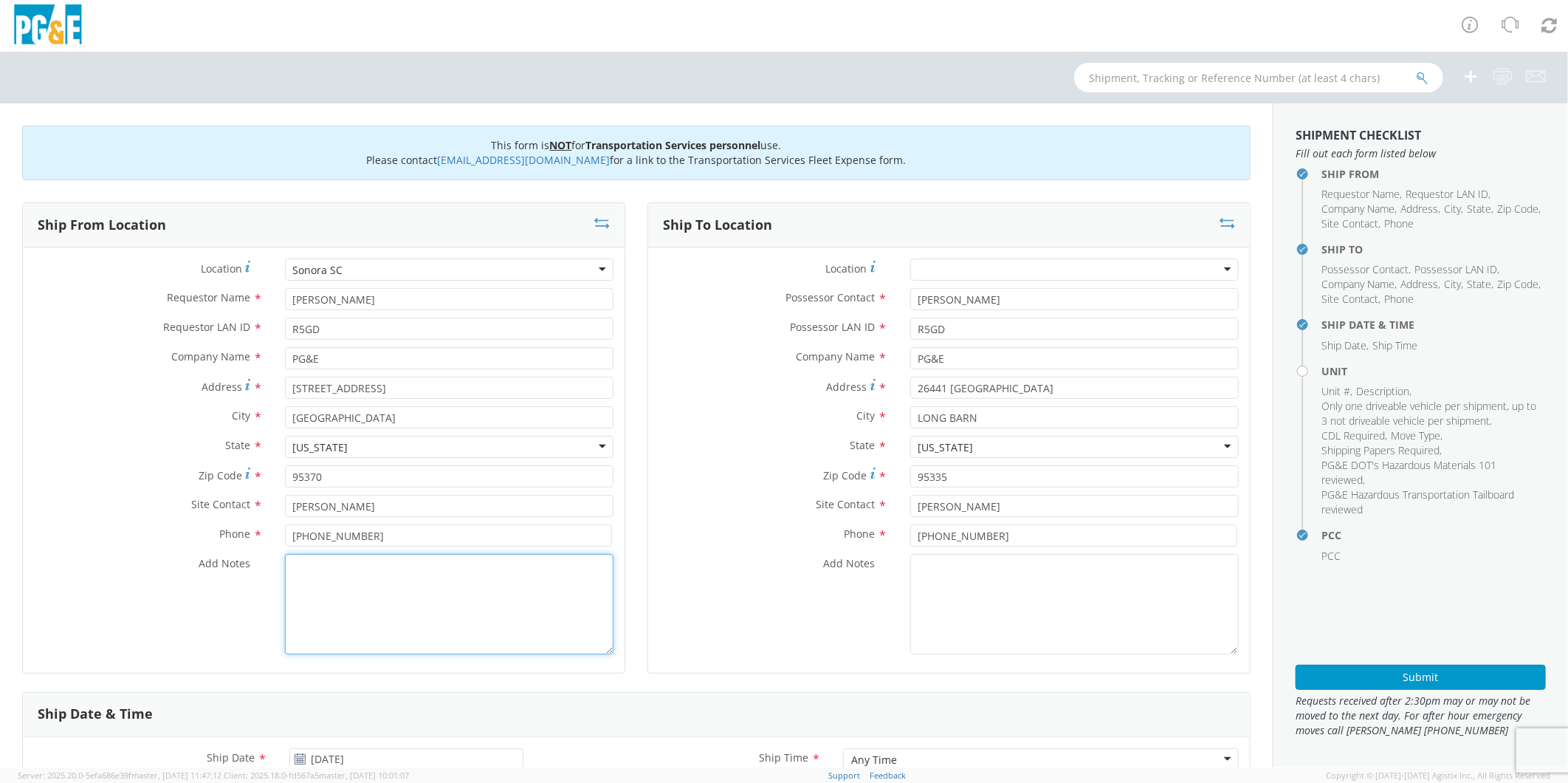
click at [426, 622] on textarea "Add Notes *" at bounding box center [449, 604] width 328 height 100
select select "Other"
type textarea "p"
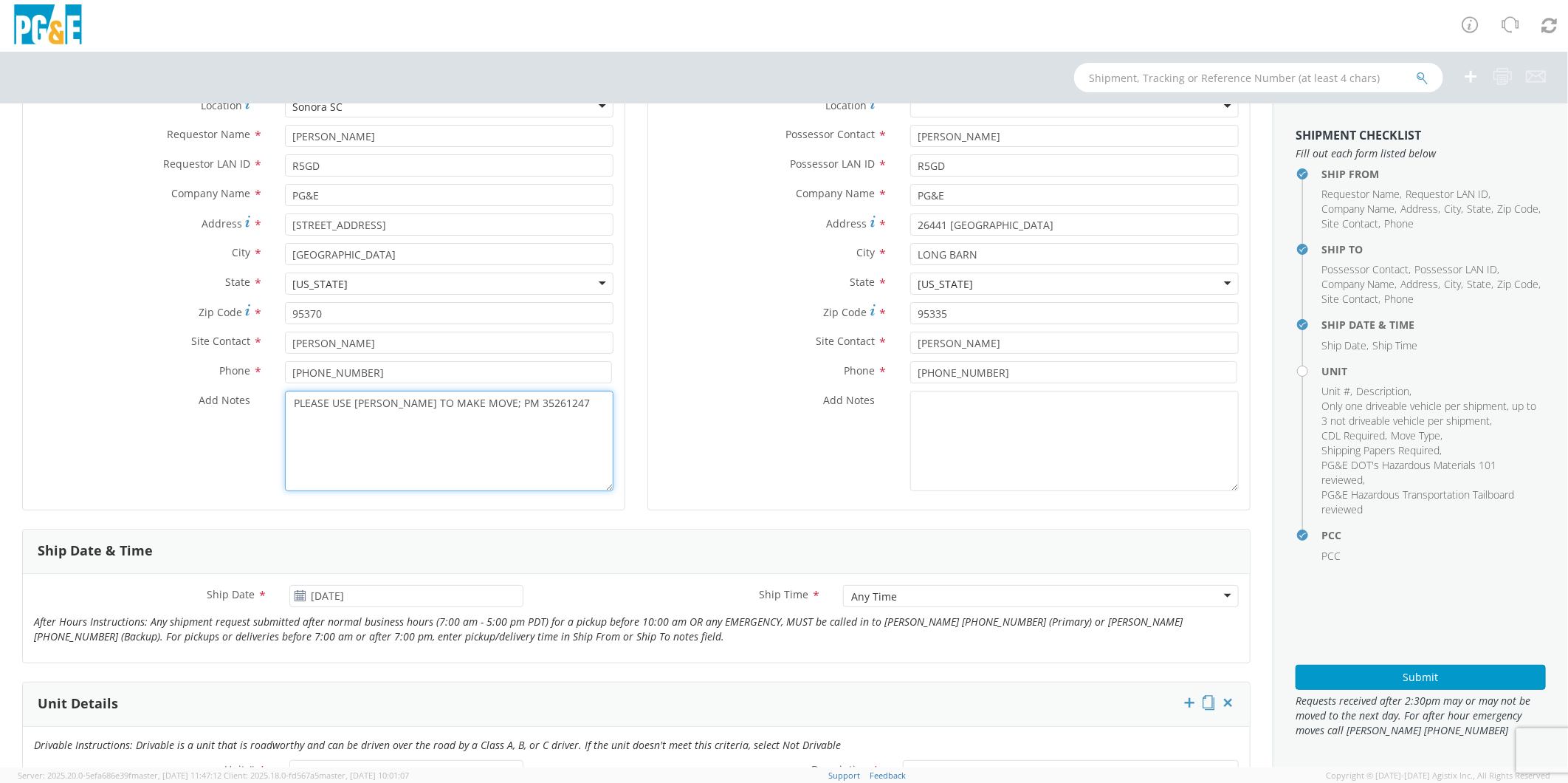
scroll to position [164, 0]
type textarea "PLEASE USE [PERSON_NAME] TO MAKE MOVE; PM 35261247"
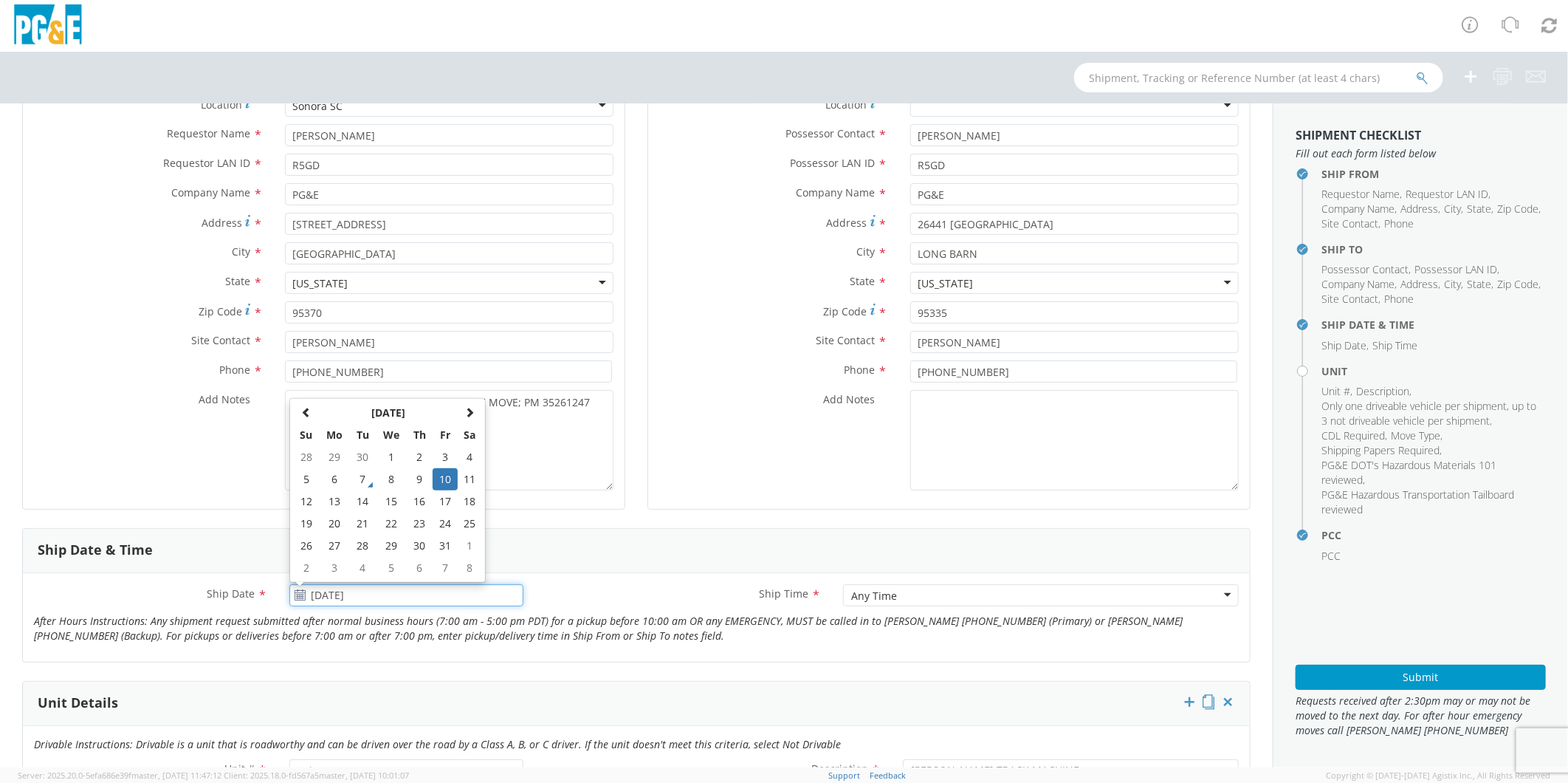
click at [368, 596] on input "[DATE]" at bounding box center [406, 594] width 233 height 22
click at [356, 519] on td "21" at bounding box center [363, 523] width 26 height 22
type input "[DATE]"
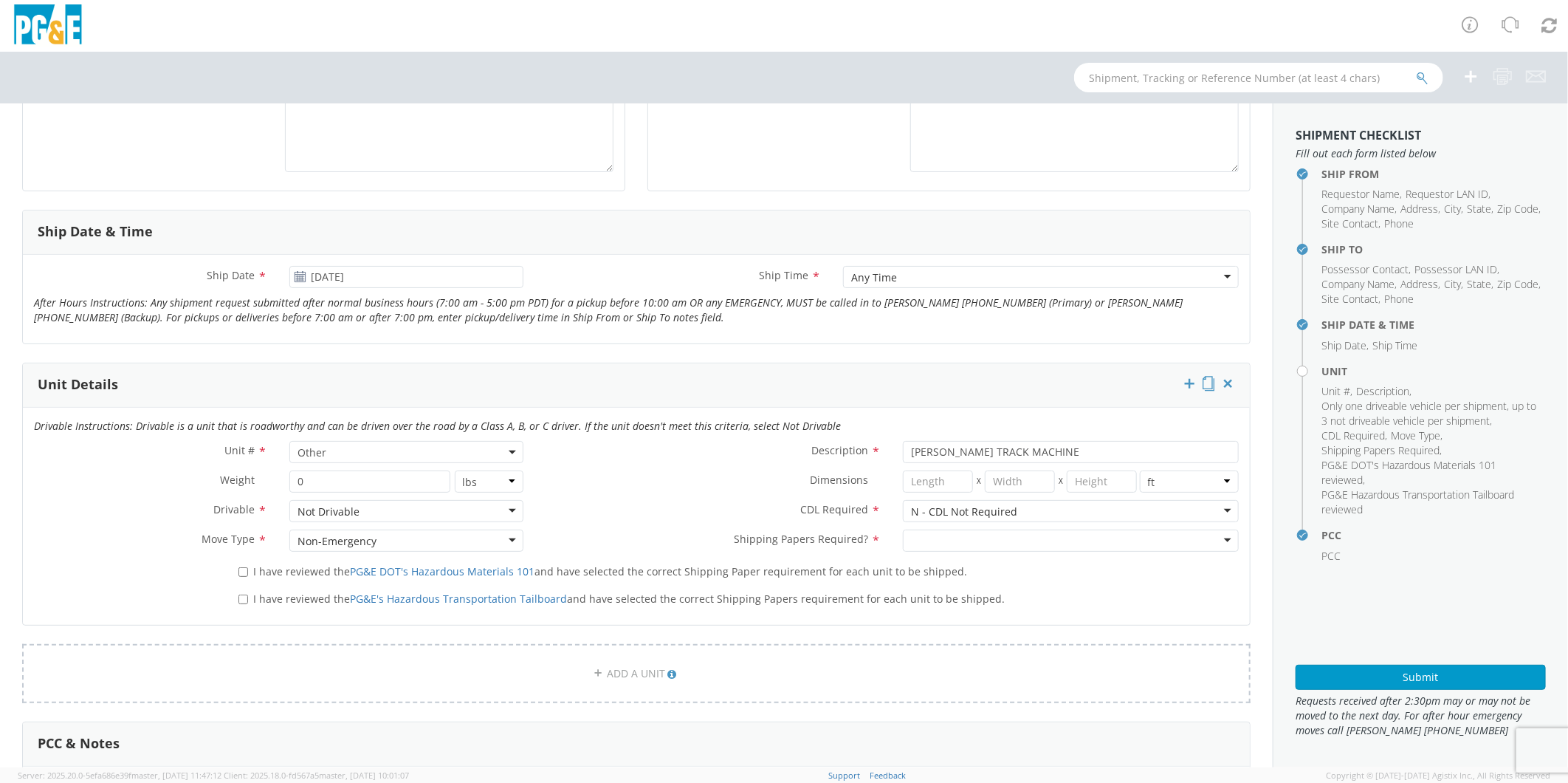
scroll to position [497, 0]
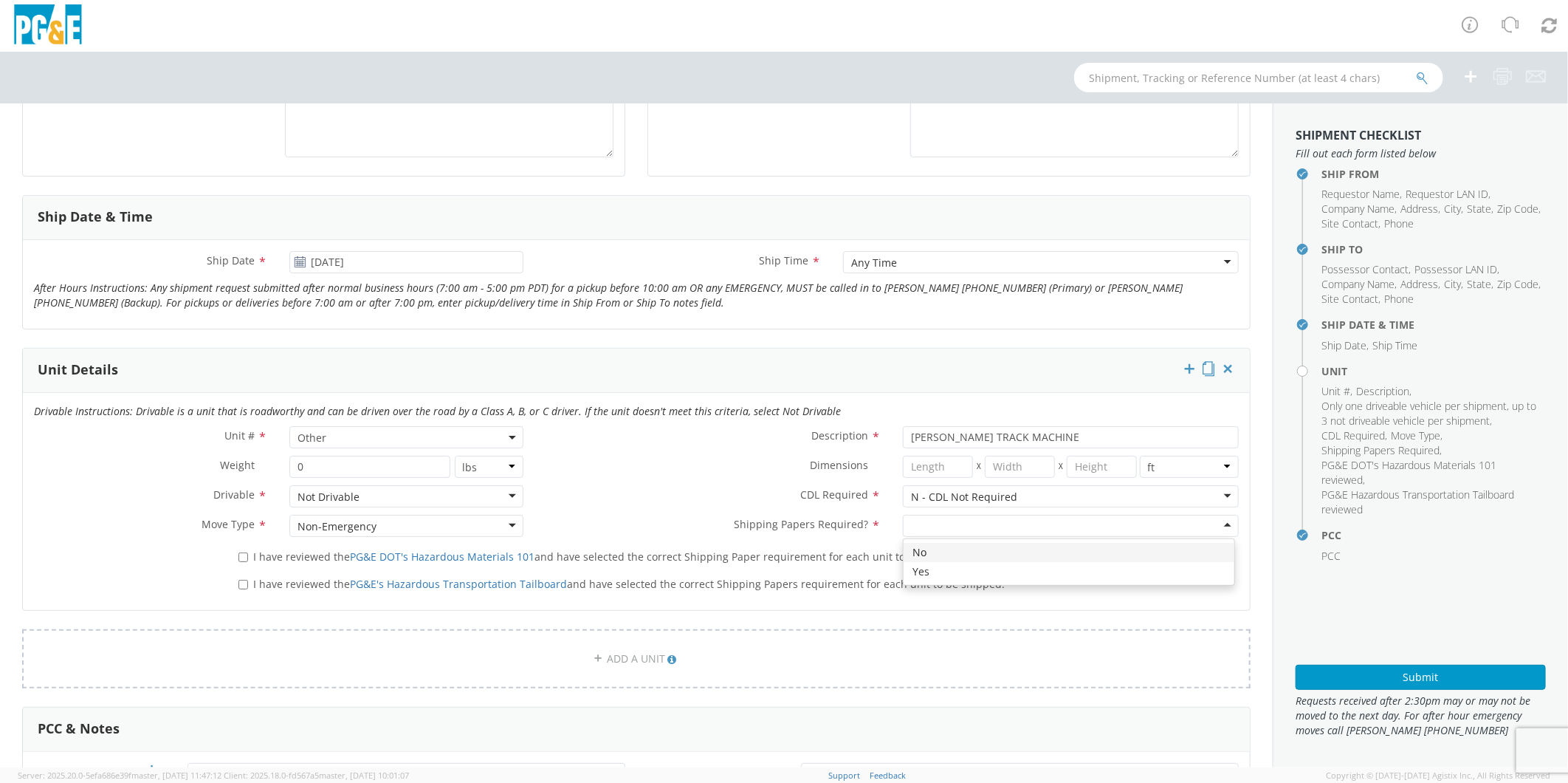
click at [923, 521] on div at bounding box center [1071, 525] width 336 height 22
click at [239, 558] on input "I have reviewed the PG&E DOT's Hazardous Materials 101 and have selected the co…" at bounding box center [243, 557] width 10 height 10
checkbox input "true"
click at [242, 581] on input "I have reviewed the PG&E's Hazardous Transportation Tailboard and have selected…" at bounding box center [243, 585] width 10 height 10
checkbox input "true"
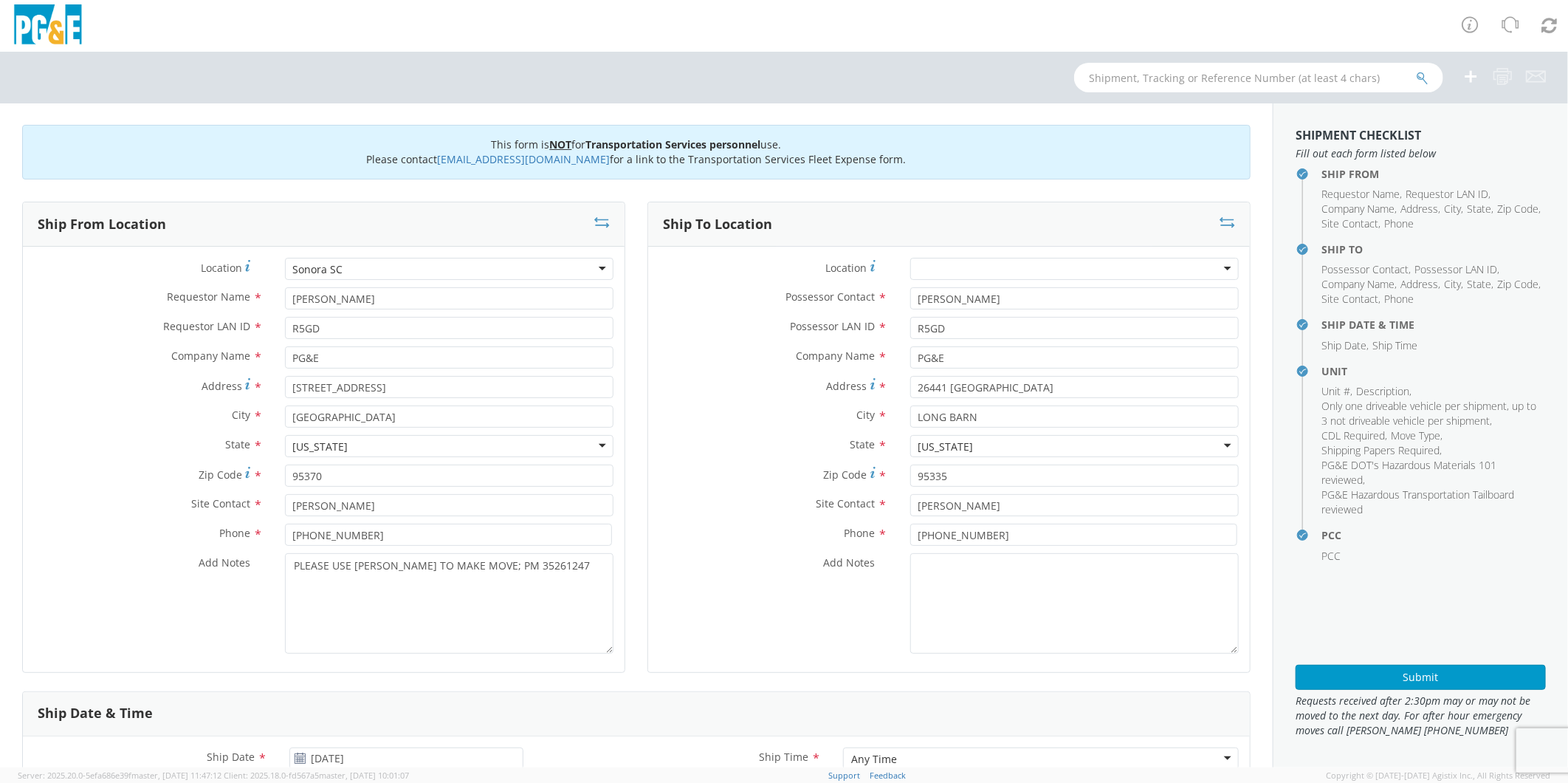
scroll to position [0, 0]
drag, startPoint x: 557, startPoint y: 571, endPoint x: 207, endPoint y: 570, distance: 350.0
click at [207, 570] on div "Add Notes * PLEASE USE [PERSON_NAME] TO MAKE MOVE; PM 35261247" at bounding box center [324, 604] width 602 height 100
click at [1334, 676] on button "Submit" at bounding box center [1421, 677] width 250 height 25
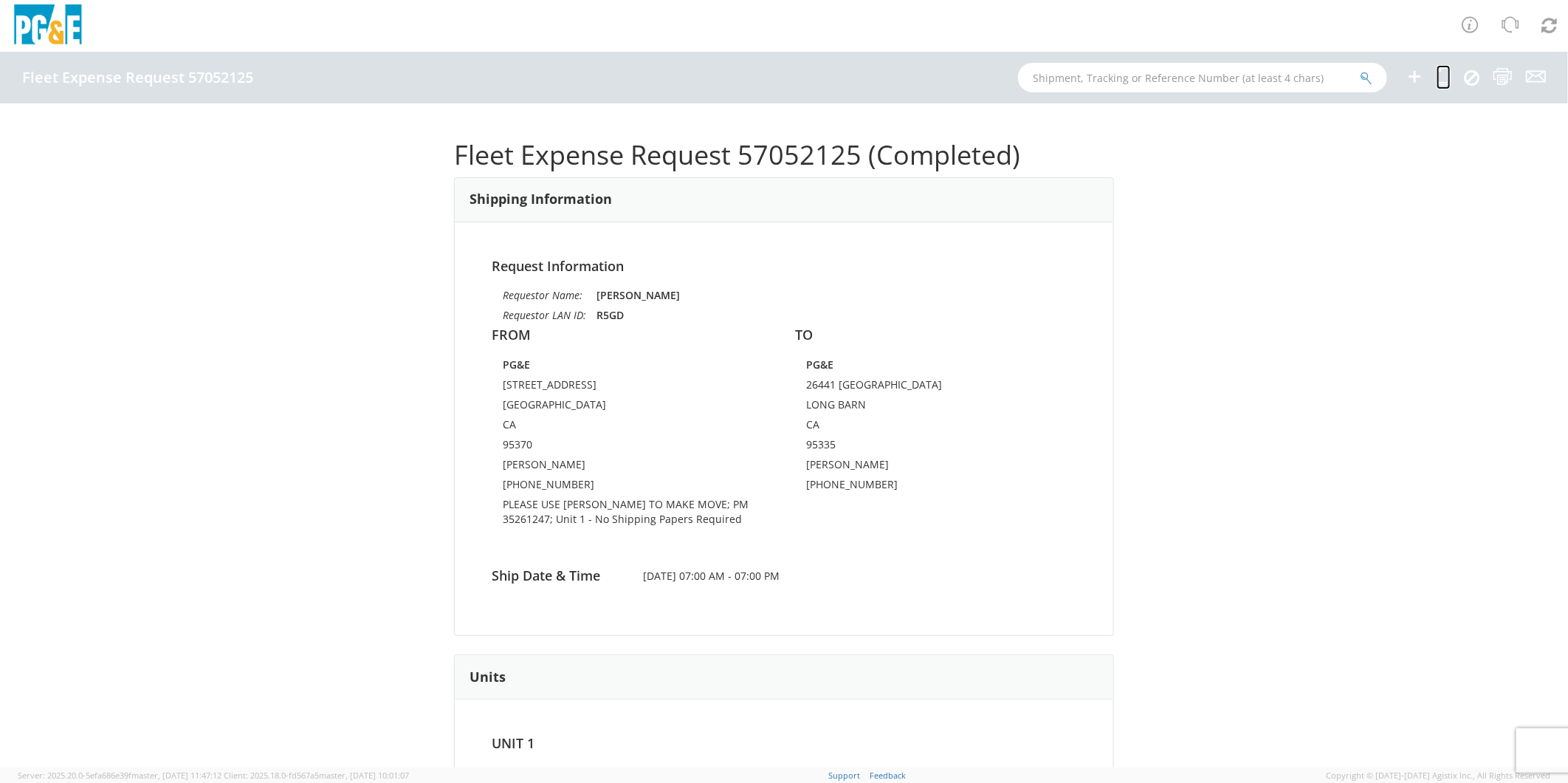
click at [1448, 76] on icon at bounding box center [1444, 76] width 14 height 18
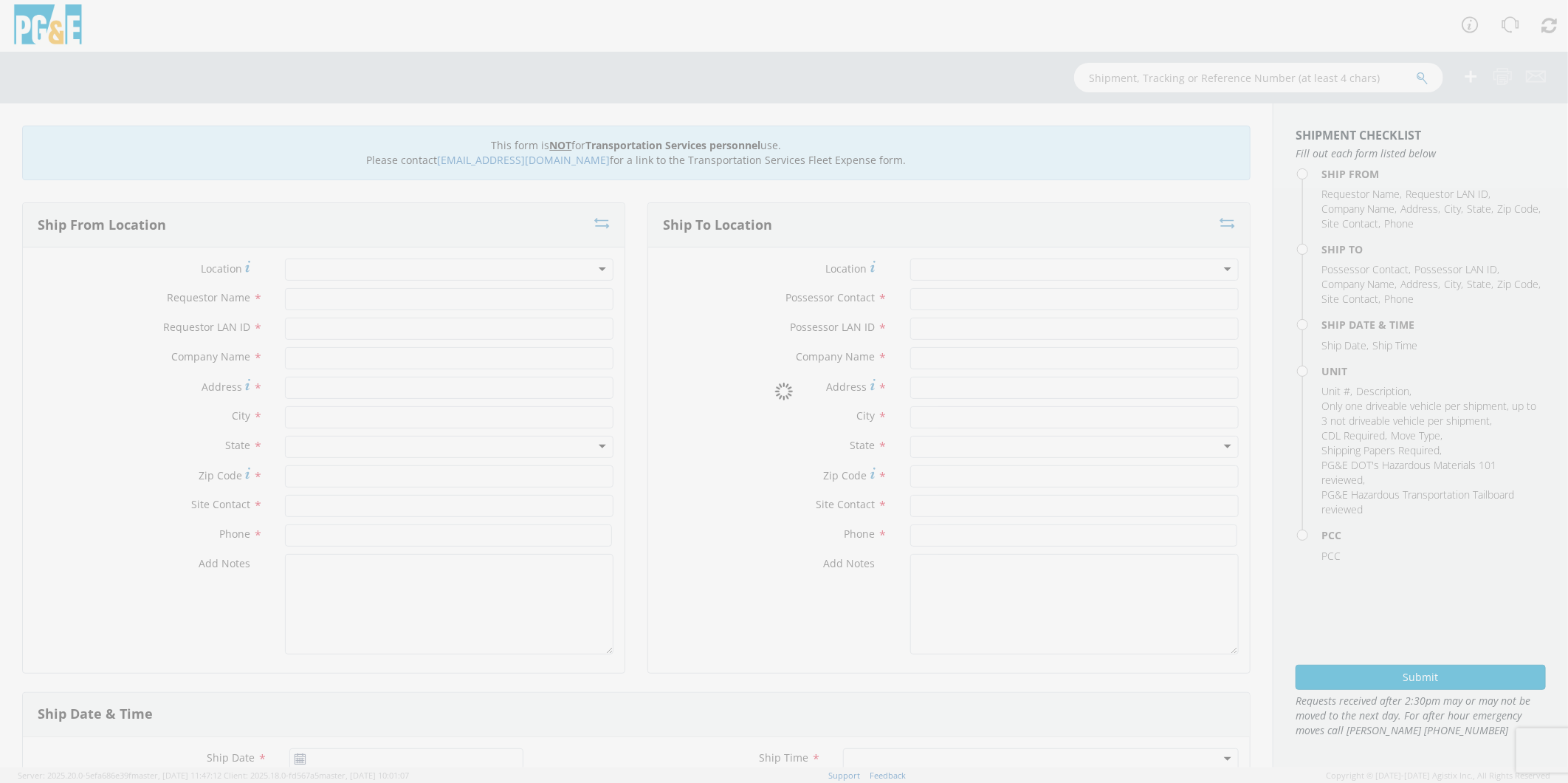
type input "[PERSON_NAME]"
type input "R5GD"
type input "PG&E"
type input "[STREET_ADDRESS]"
type input "[GEOGRAPHIC_DATA]"
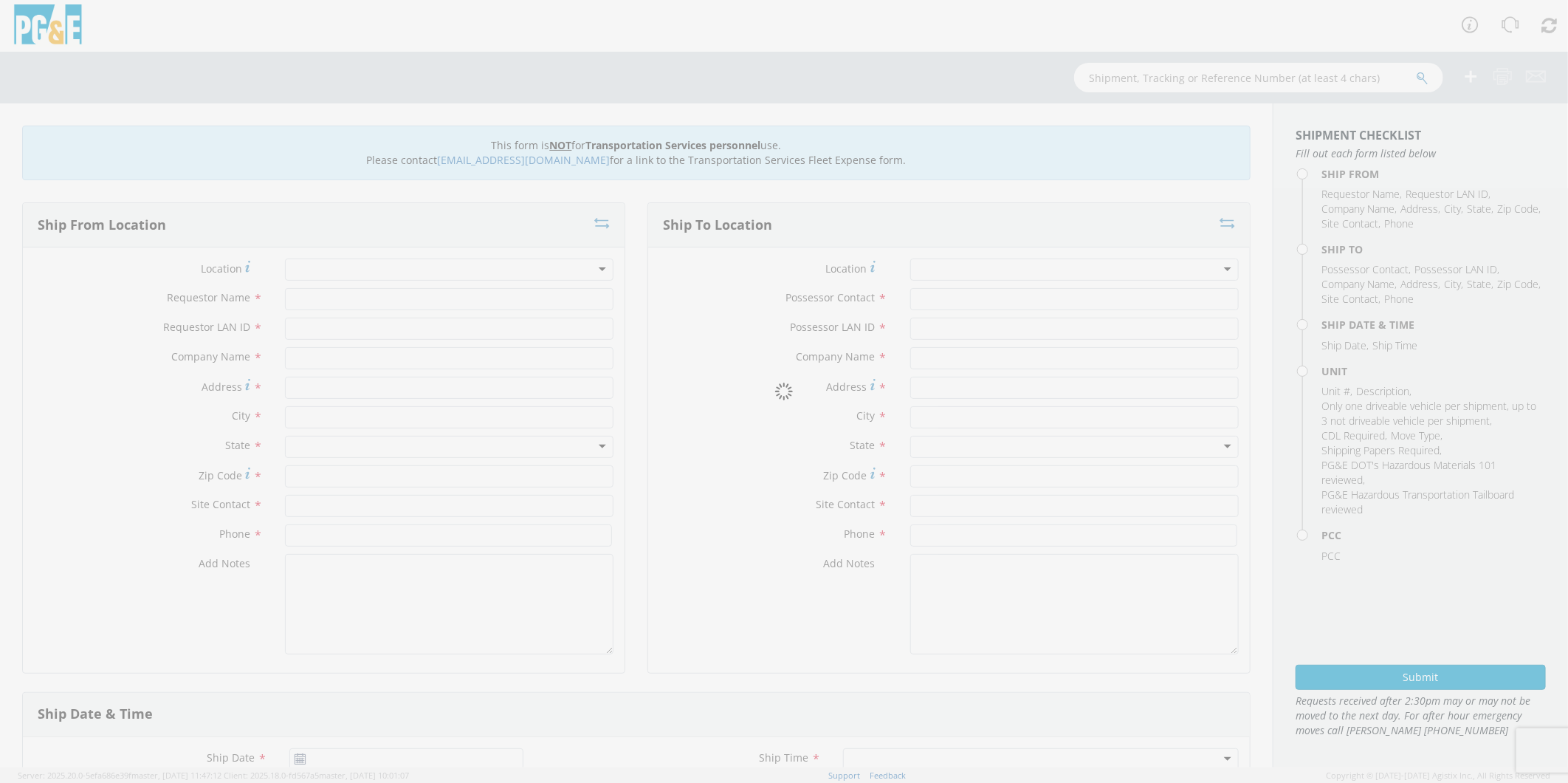
type input "95370"
type input "[PERSON_NAME]"
type input "[PHONE_NUMBER]"
type input "[PERSON_NAME]"
type input "R5GD"
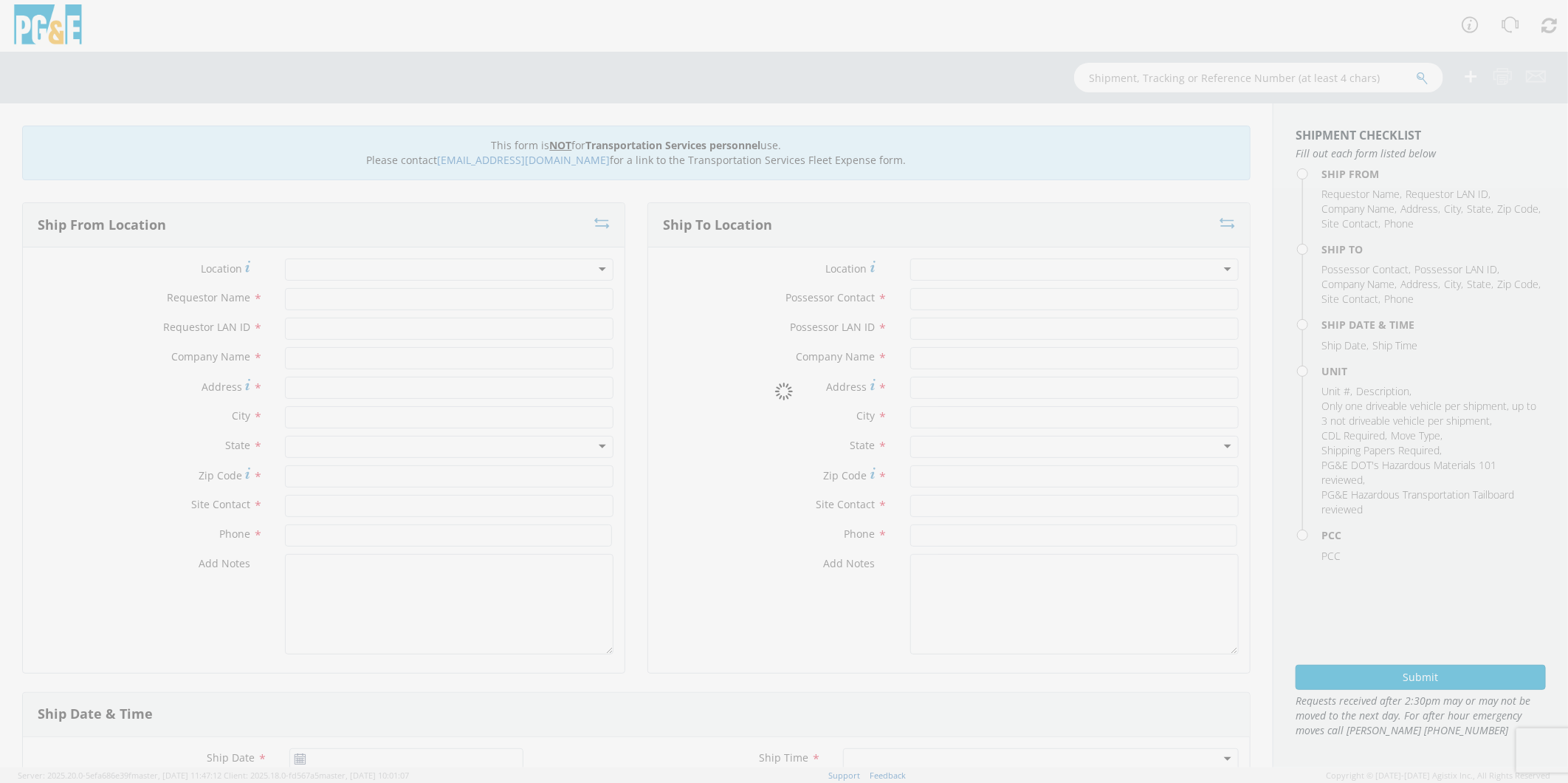
type input "PG&E"
type input "26441 [GEOGRAPHIC_DATA]"
type input "LONG BARN"
type input "95335"
type input "[PERSON_NAME]"
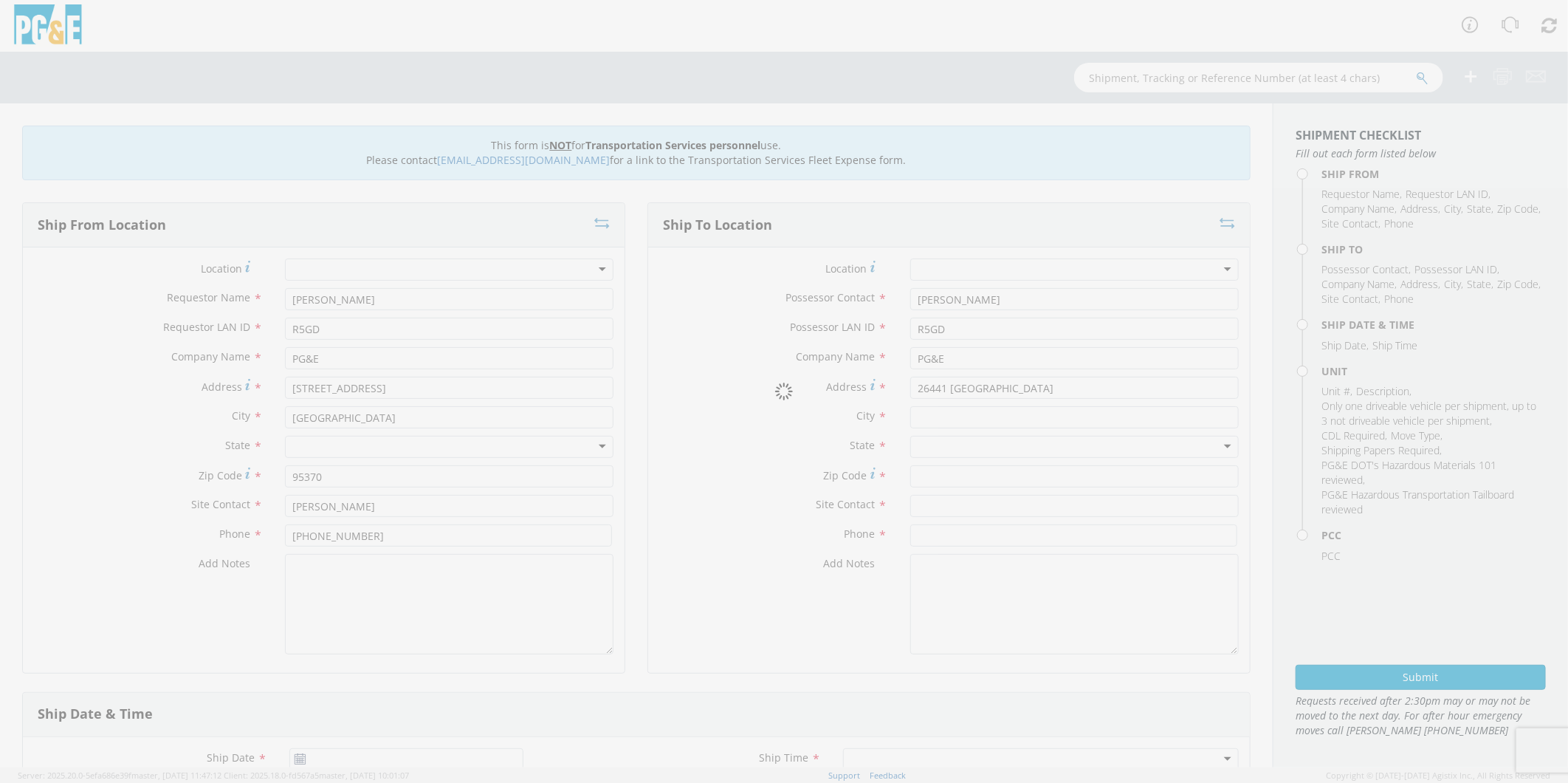
type input "[PHONE_NUMBER]"
type input "[DATE]"
type input "[PERSON_NAME] TRACK MACHINE"
type input "0"
select select "Other"
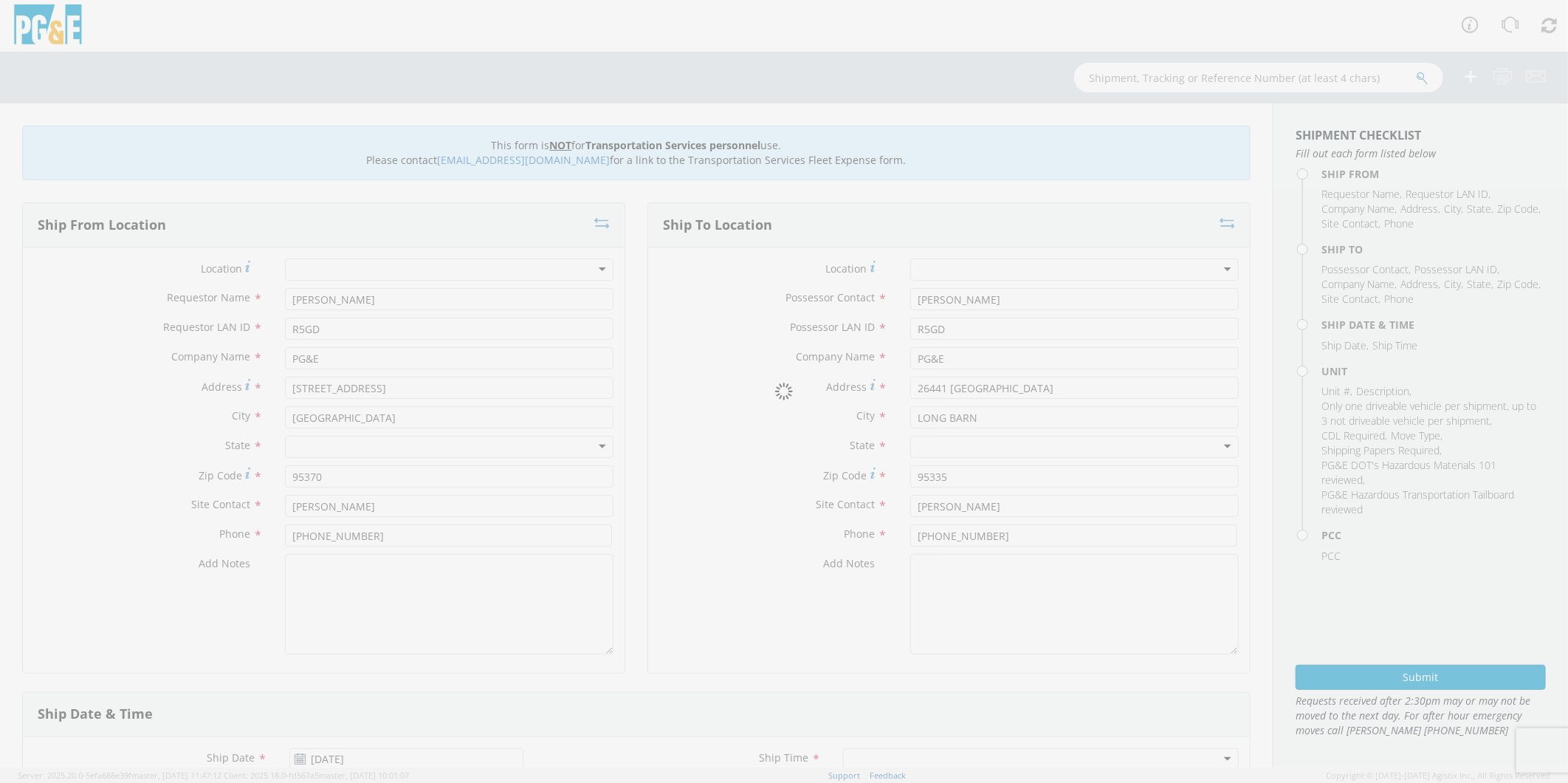
select select "12086"
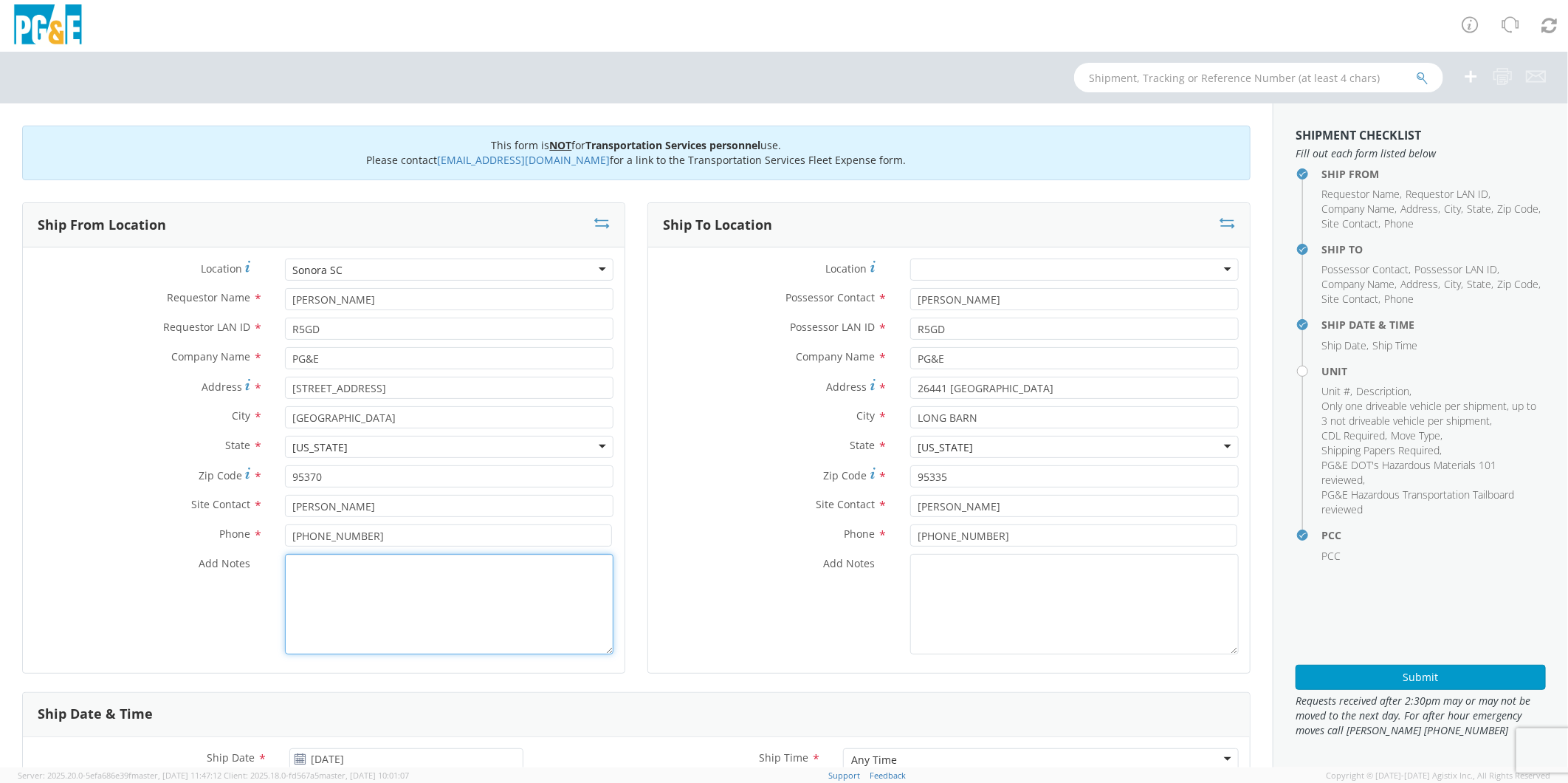
click at [438, 610] on textarea "Add Notes *" at bounding box center [449, 604] width 328 height 100
paste textarea "PLEASE USE [PERSON_NAME] TO MAKE MOVE; PM 35261247"
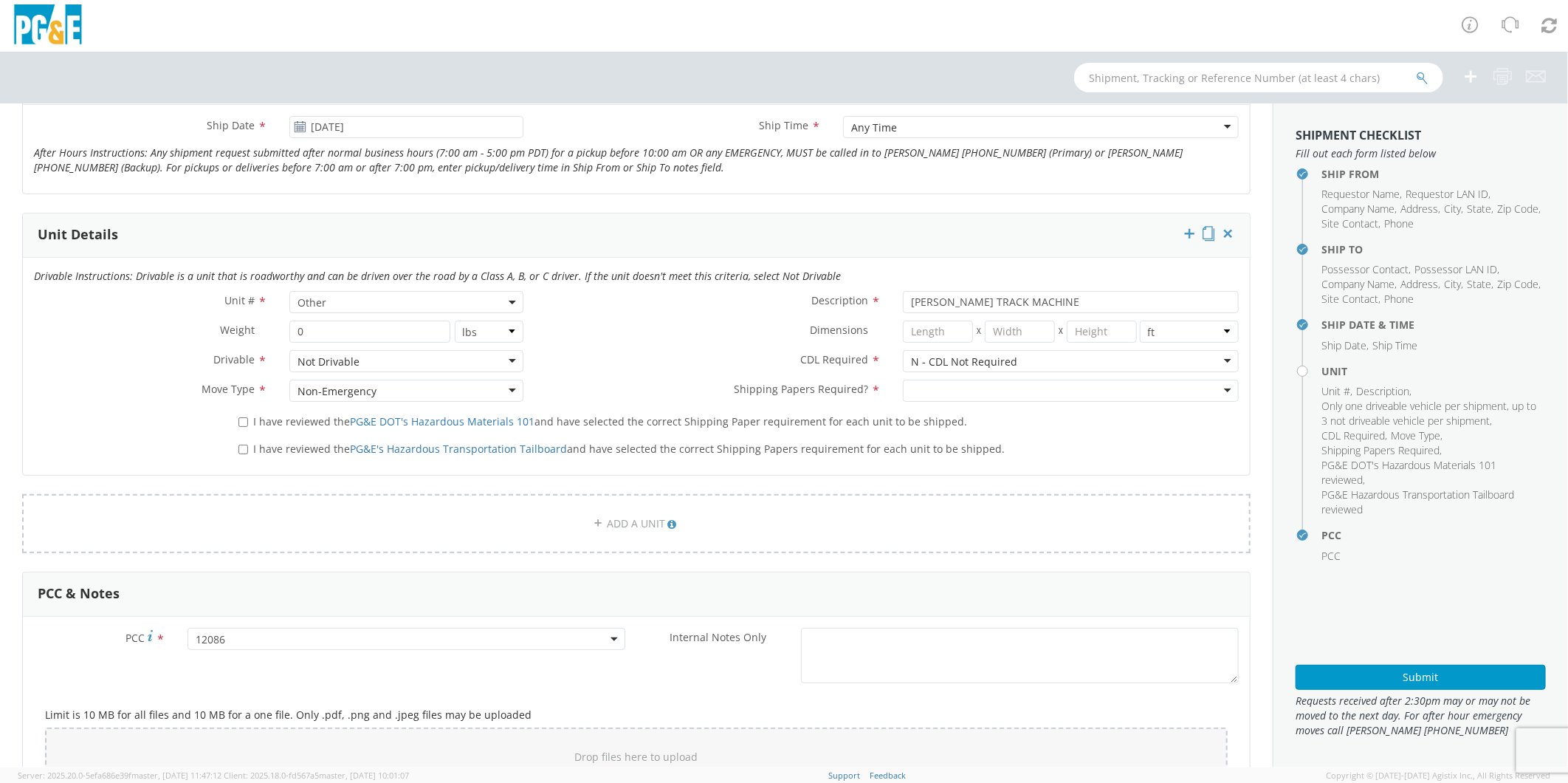
scroll to position [661, 0]
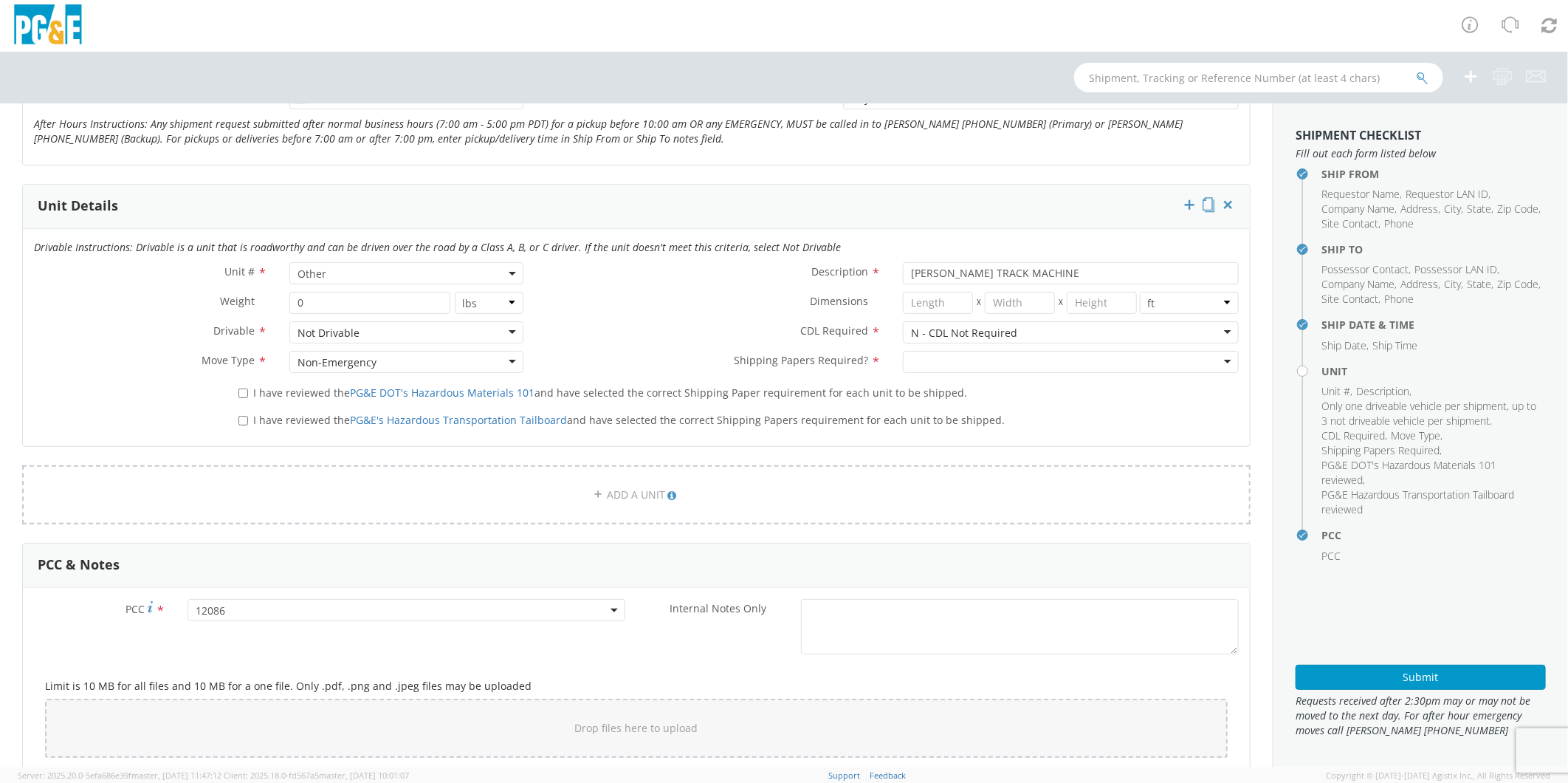
type textarea "PLEASE USE [PERSON_NAME] TO MAKE MOVE; PM 35261247"
click at [924, 366] on div at bounding box center [1071, 361] width 336 height 22
click at [242, 394] on input "I have reviewed the PG&E DOT's Hazardous Materials 101 and have selected the co…" at bounding box center [243, 393] width 10 height 10
checkbox input "true"
click at [245, 425] on input "I have reviewed the PG&E's Hazardous Transportation Tailboard and have selected…" at bounding box center [243, 420] width 10 height 10
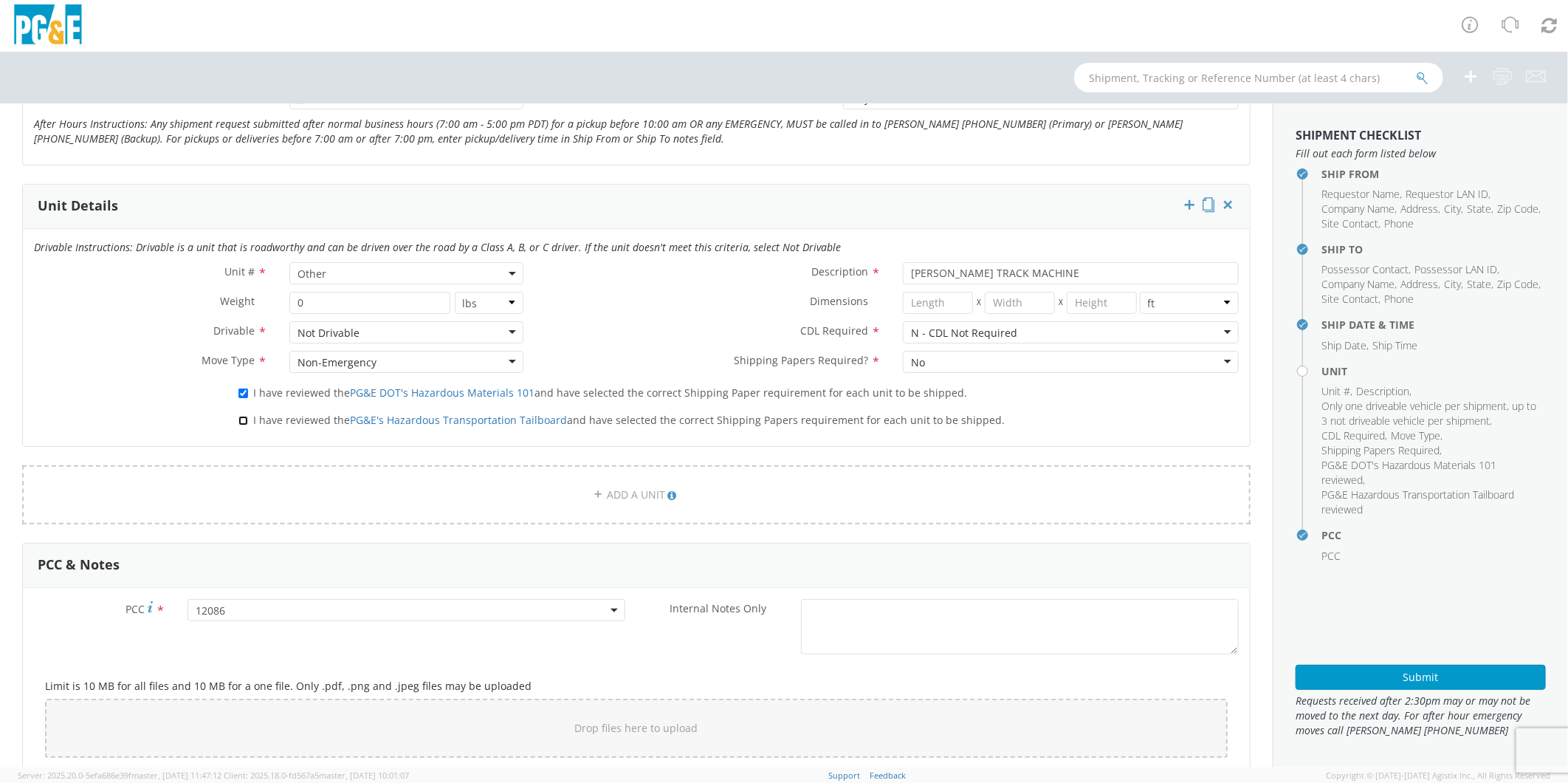
checkbox input "true"
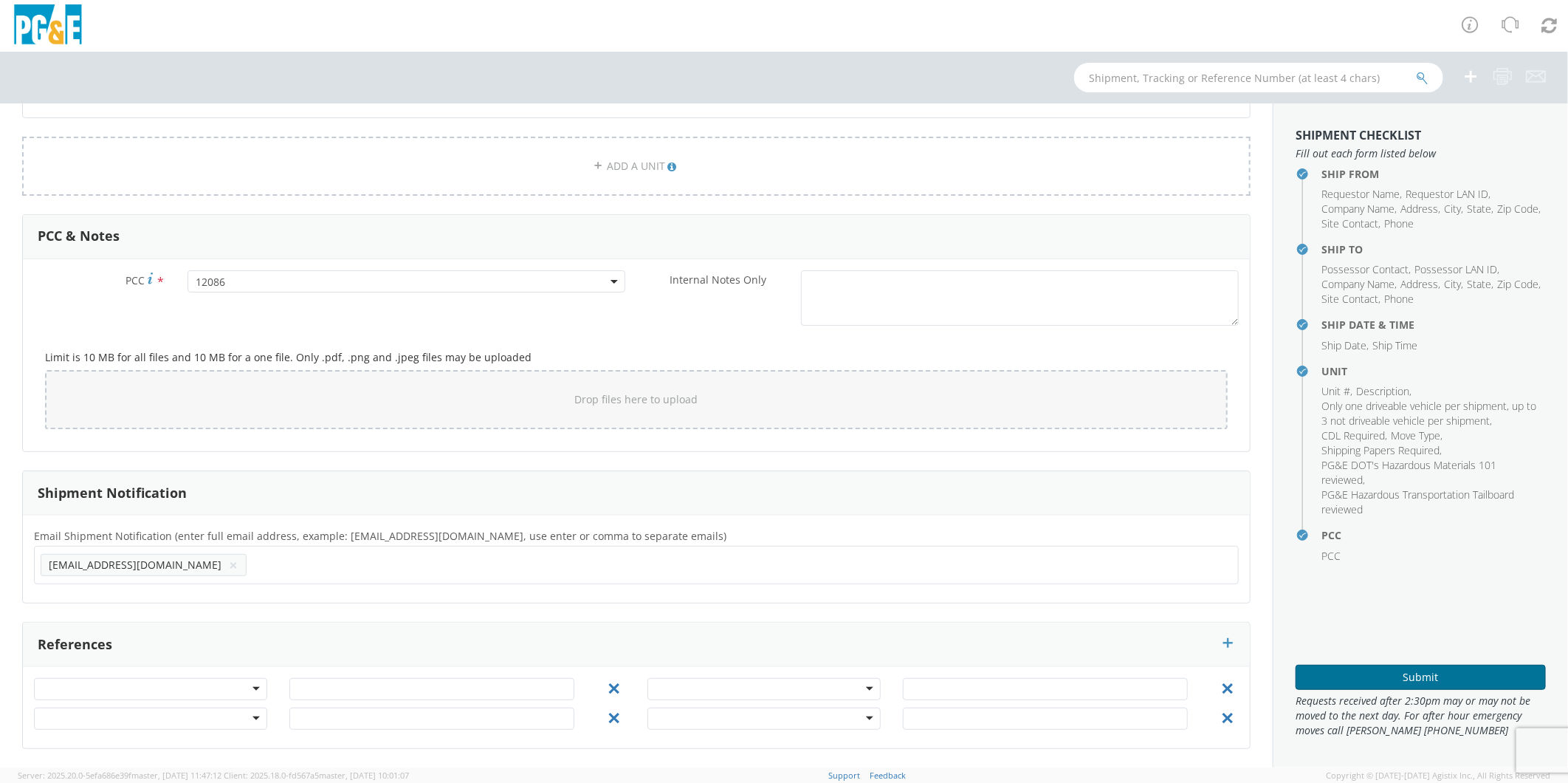
click at [1448, 670] on button "Submit" at bounding box center [1421, 677] width 250 height 25
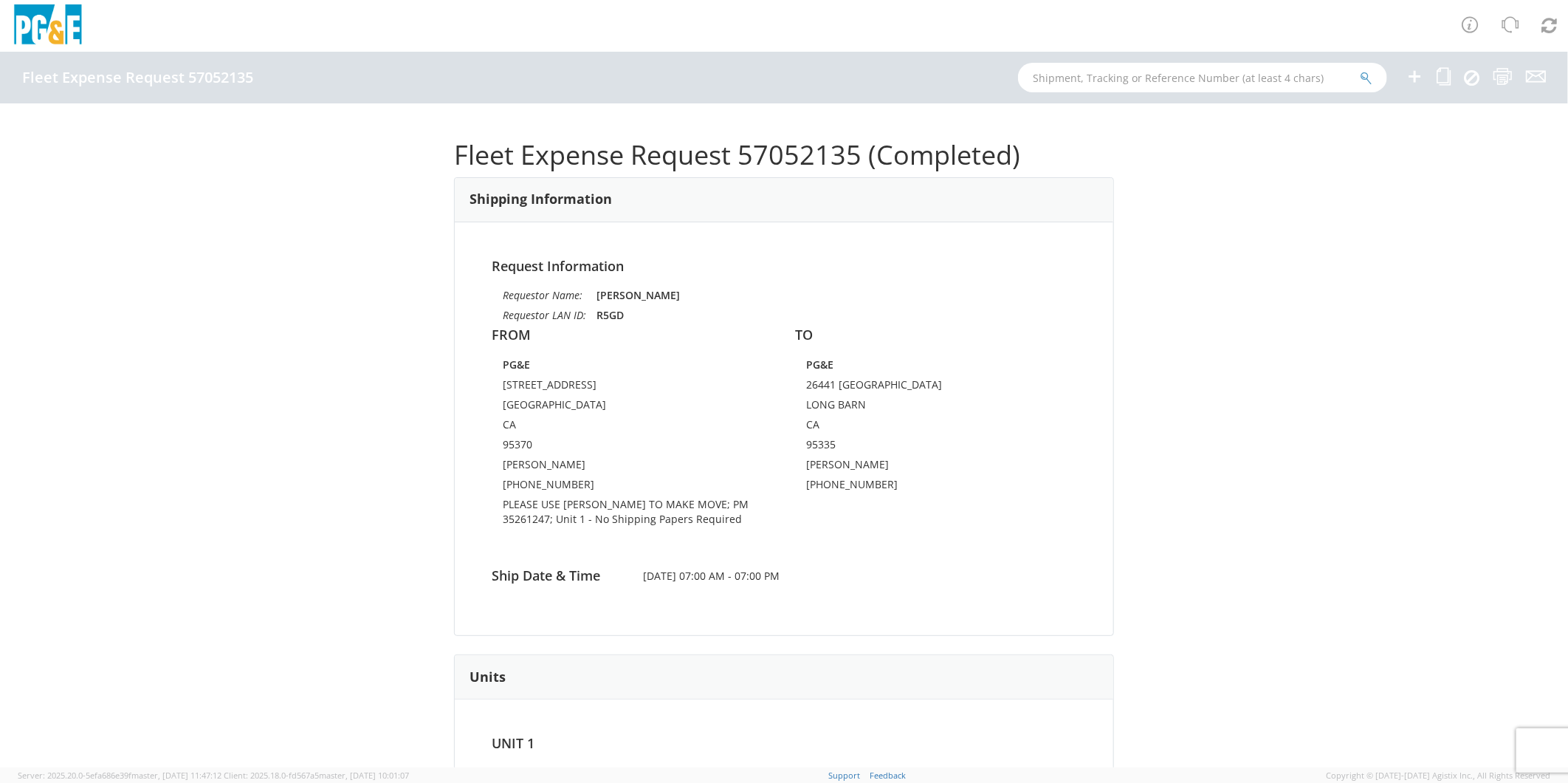
click at [1418, 78] on icon at bounding box center [1414, 76] width 17 height 18
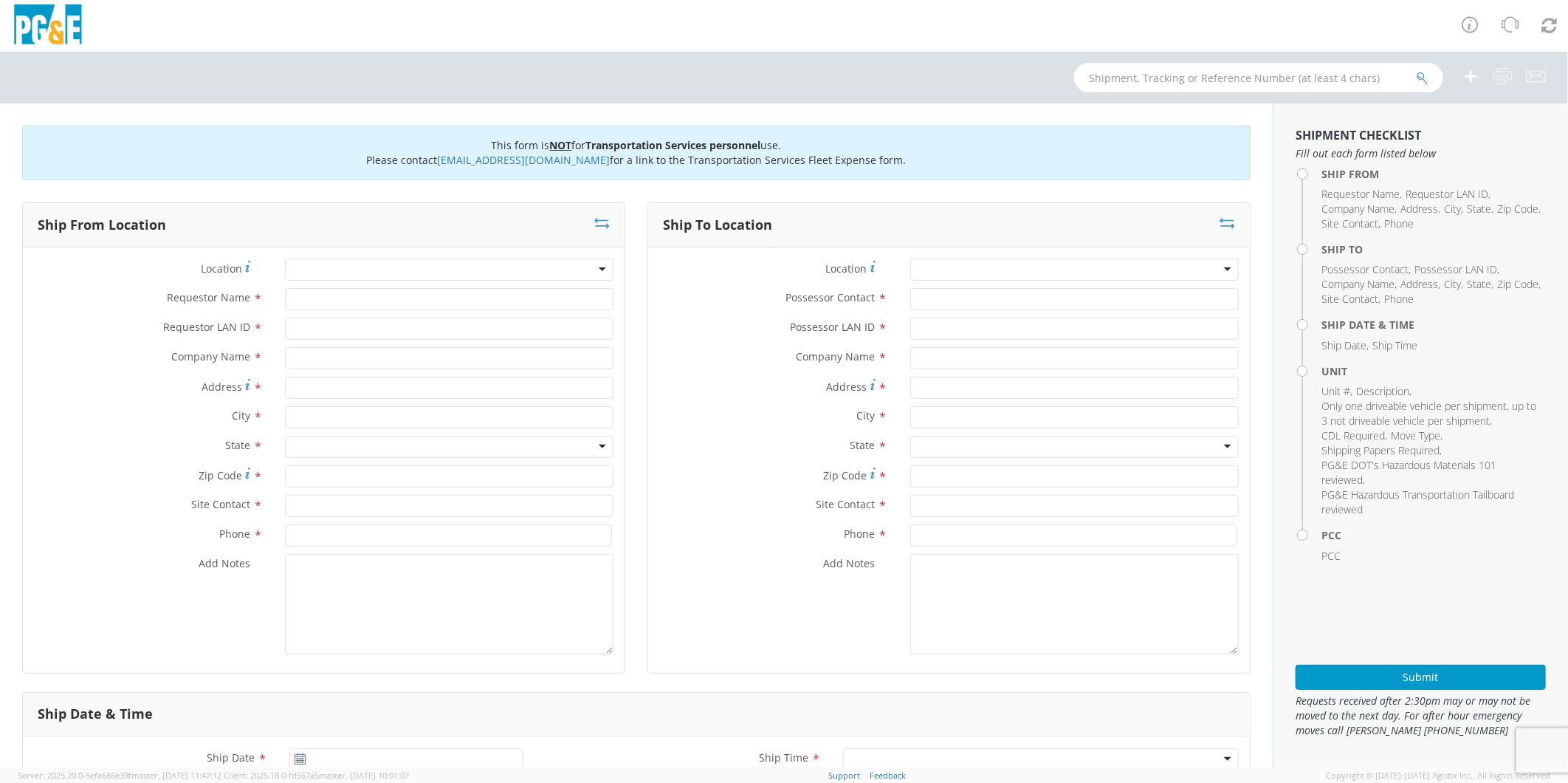
click at [319, 264] on div at bounding box center [449, 269] width 328 height 22
type input "MADE"
type input "PG&E"
type input "[STREET_ADDRESS]"
type input "MADERA"
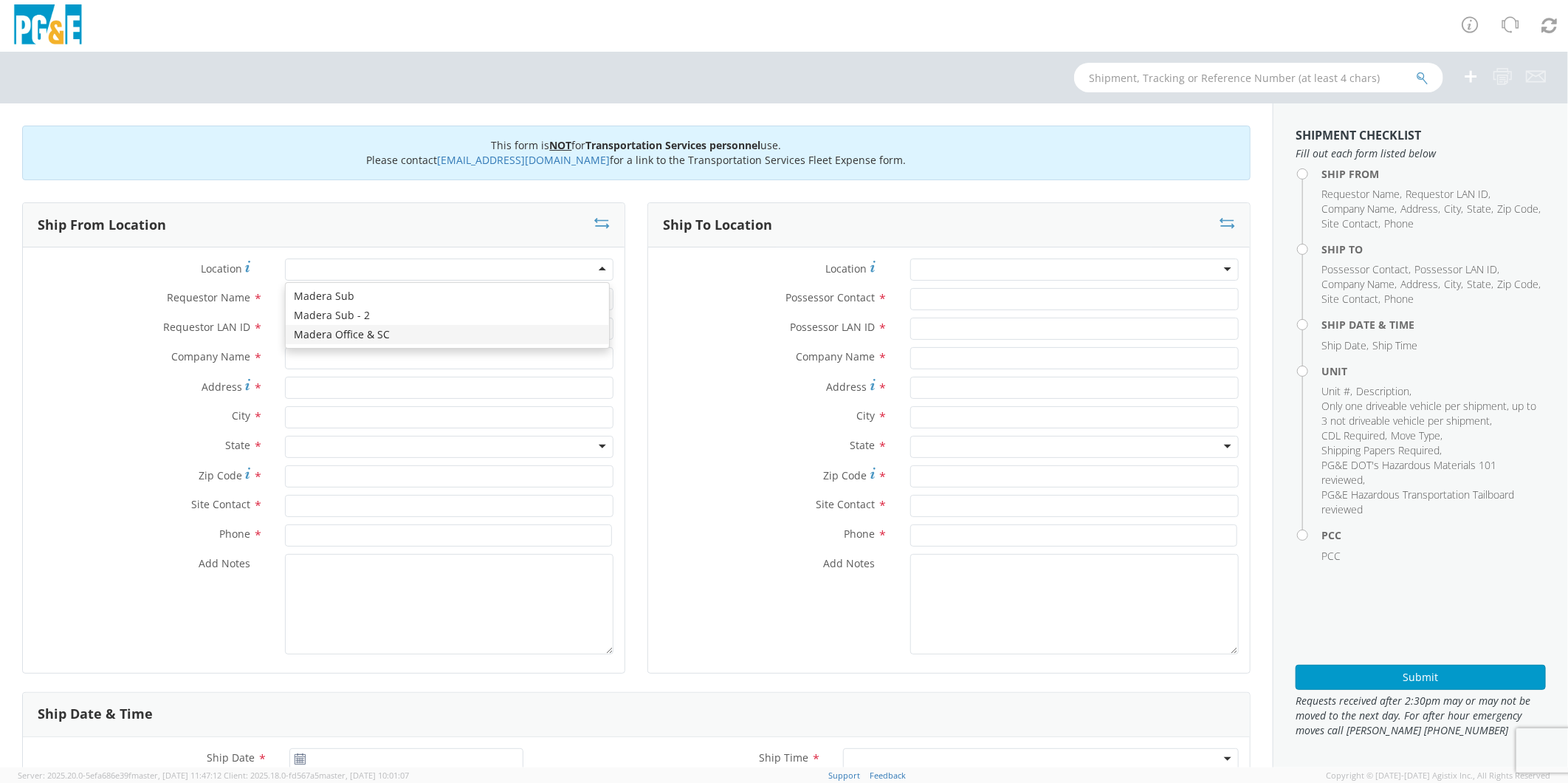
type input "93637"
click at [319, 264] on div "Madera Office & SC" at bounding box center [341, 270] width 96 height 14
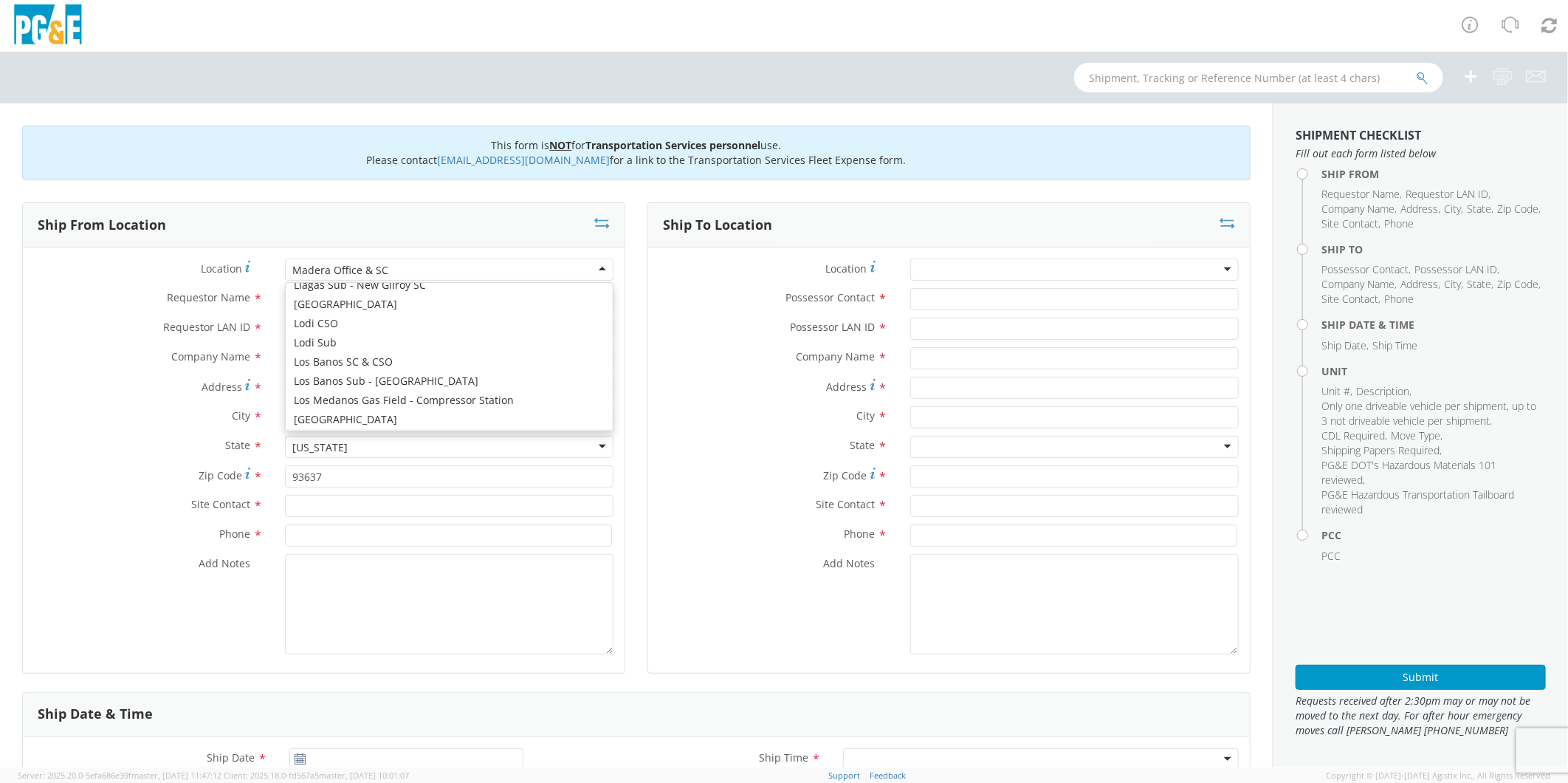
scroll to position [4314, 0]
type input "Rd 27 & Ave 12"
type input "Parkwood"
type input "93638"
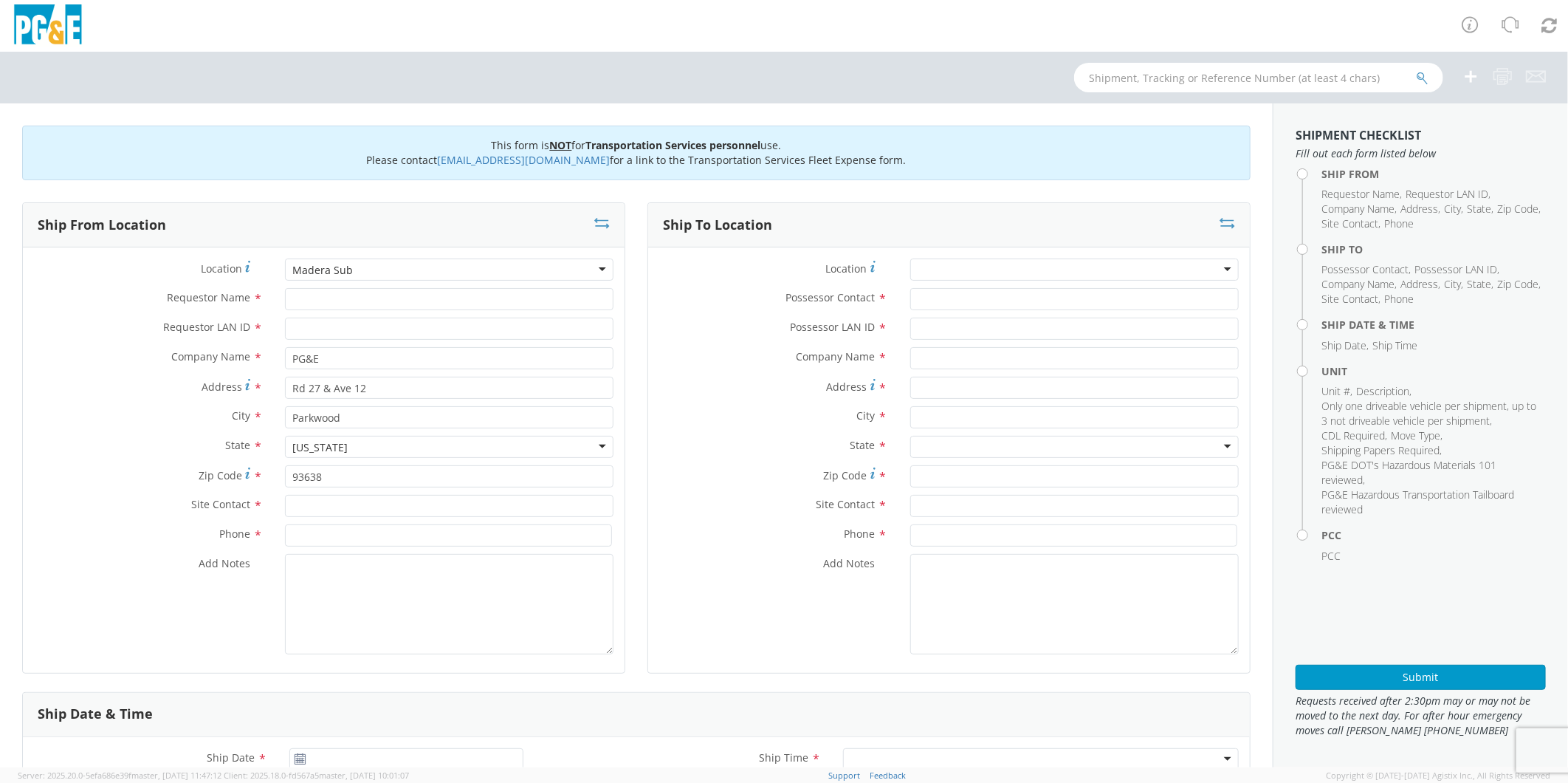
click at [337, 274] on div "Madera Sub" at bounding box center [324, 270] width 61 height 14
type input "[STREET_ADDRESS]"
type input "Madera"
type input "93636"
click at [336, 296] on input "Requestor Name *" at bounding box center [449, 299] width 328 height 22
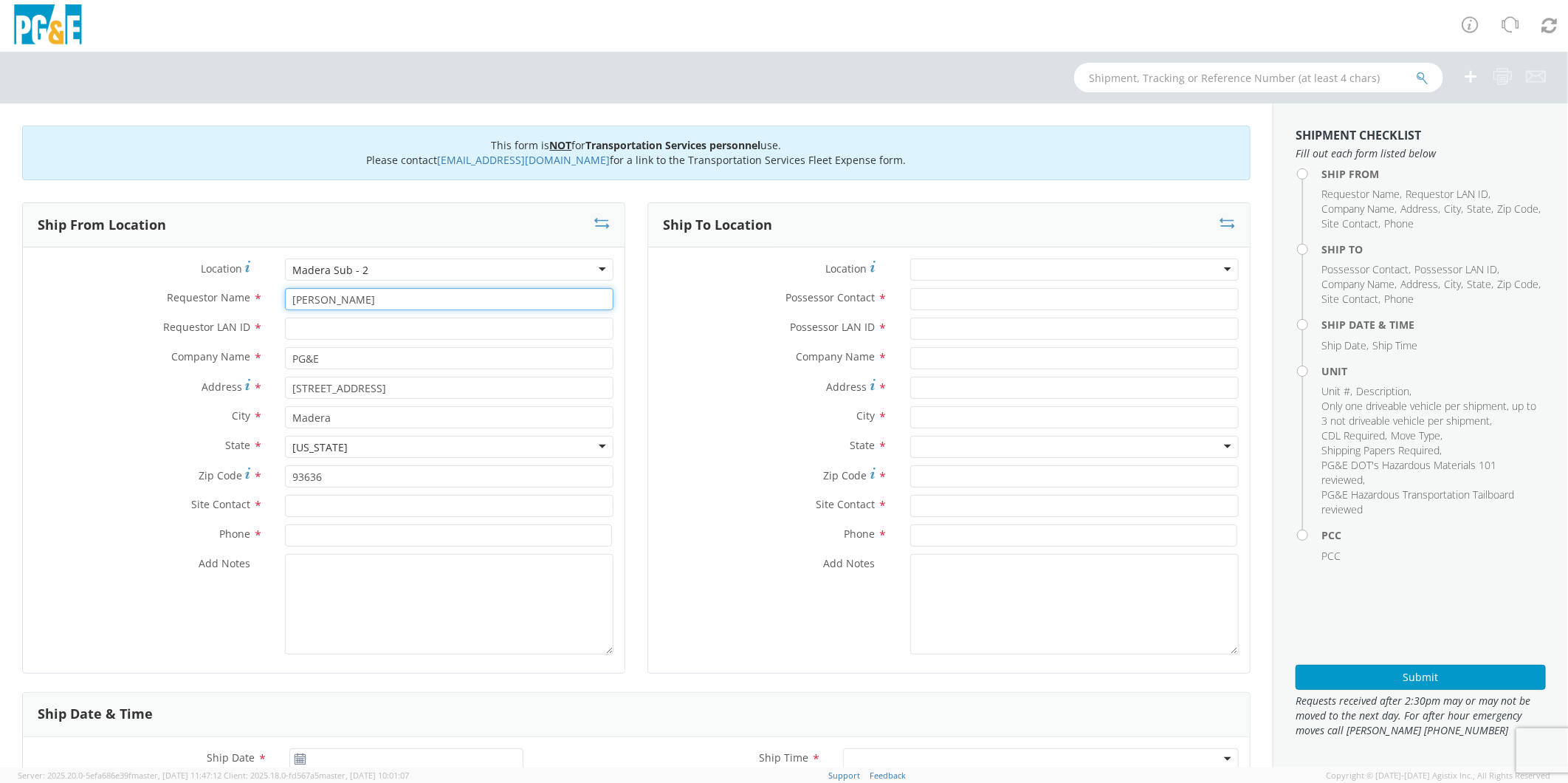
type input "[PERSON_NAME]"
type input "C1RG"
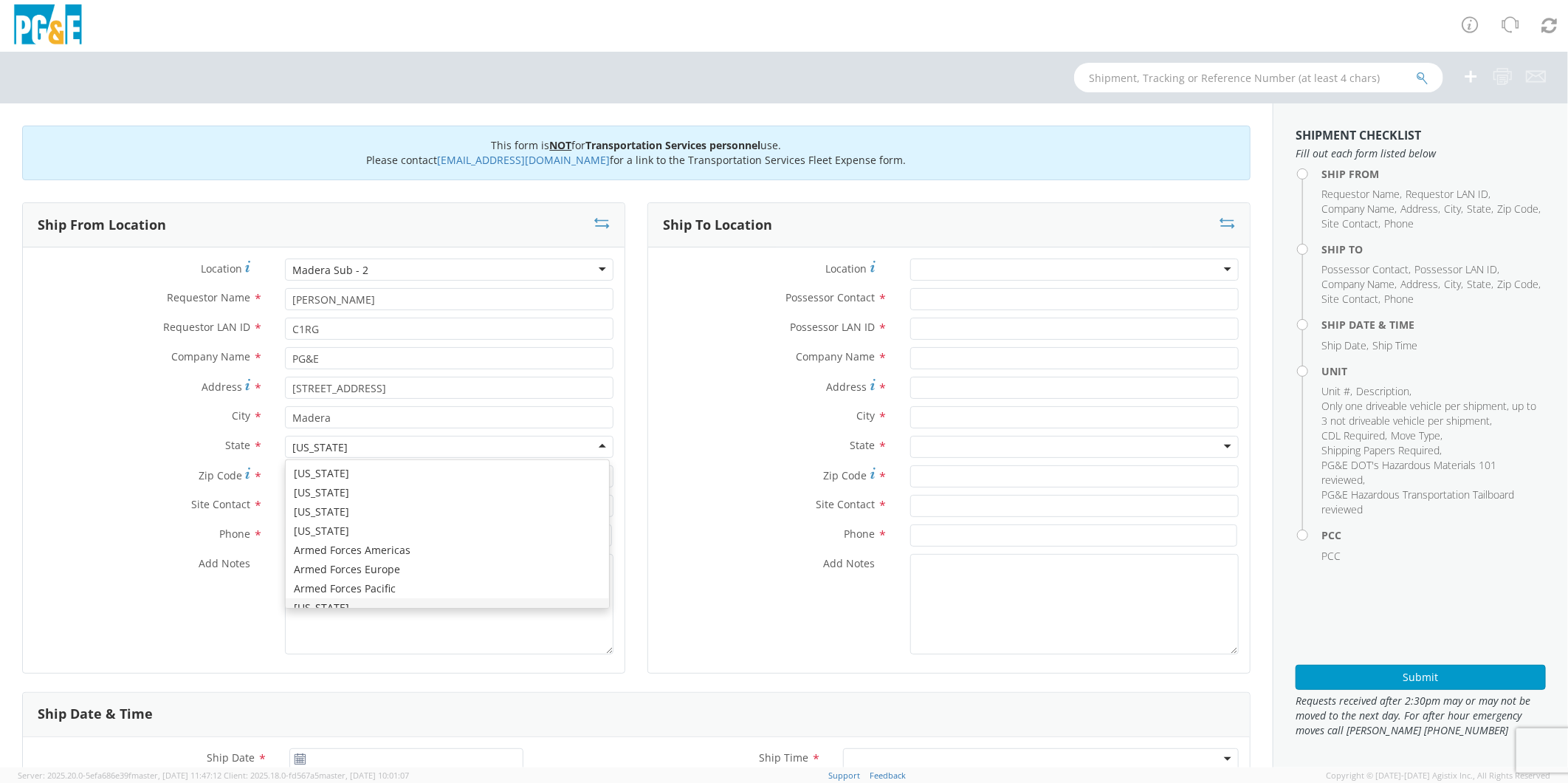
scroll to position [17, 0]
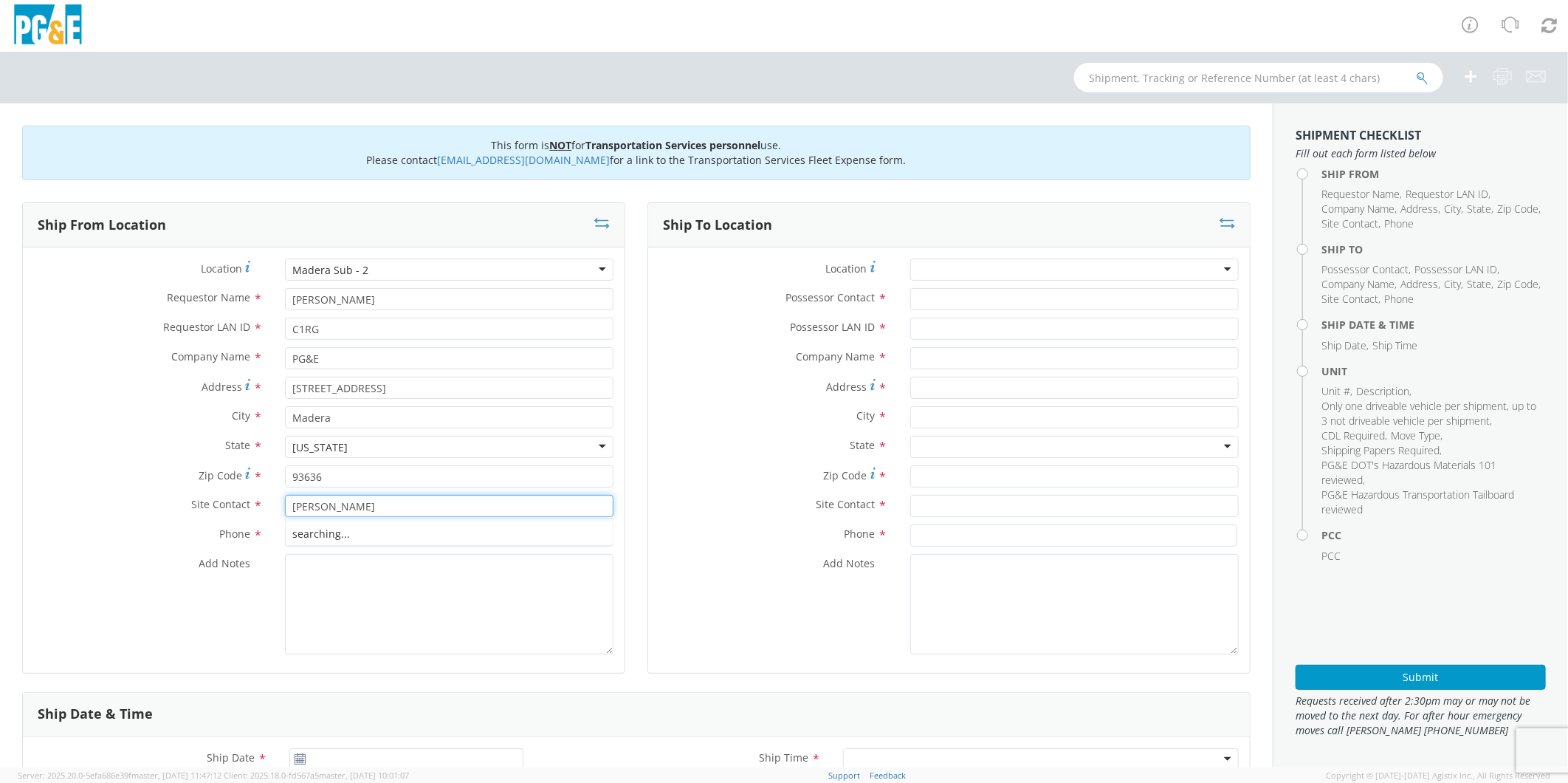
type input "[PERSON_NAME]"
type input "[PHONE_NUMBER]"
type textarea "PLEASE USE [PERSON_NAME] TO MAKE MOVE; PM 35394246"
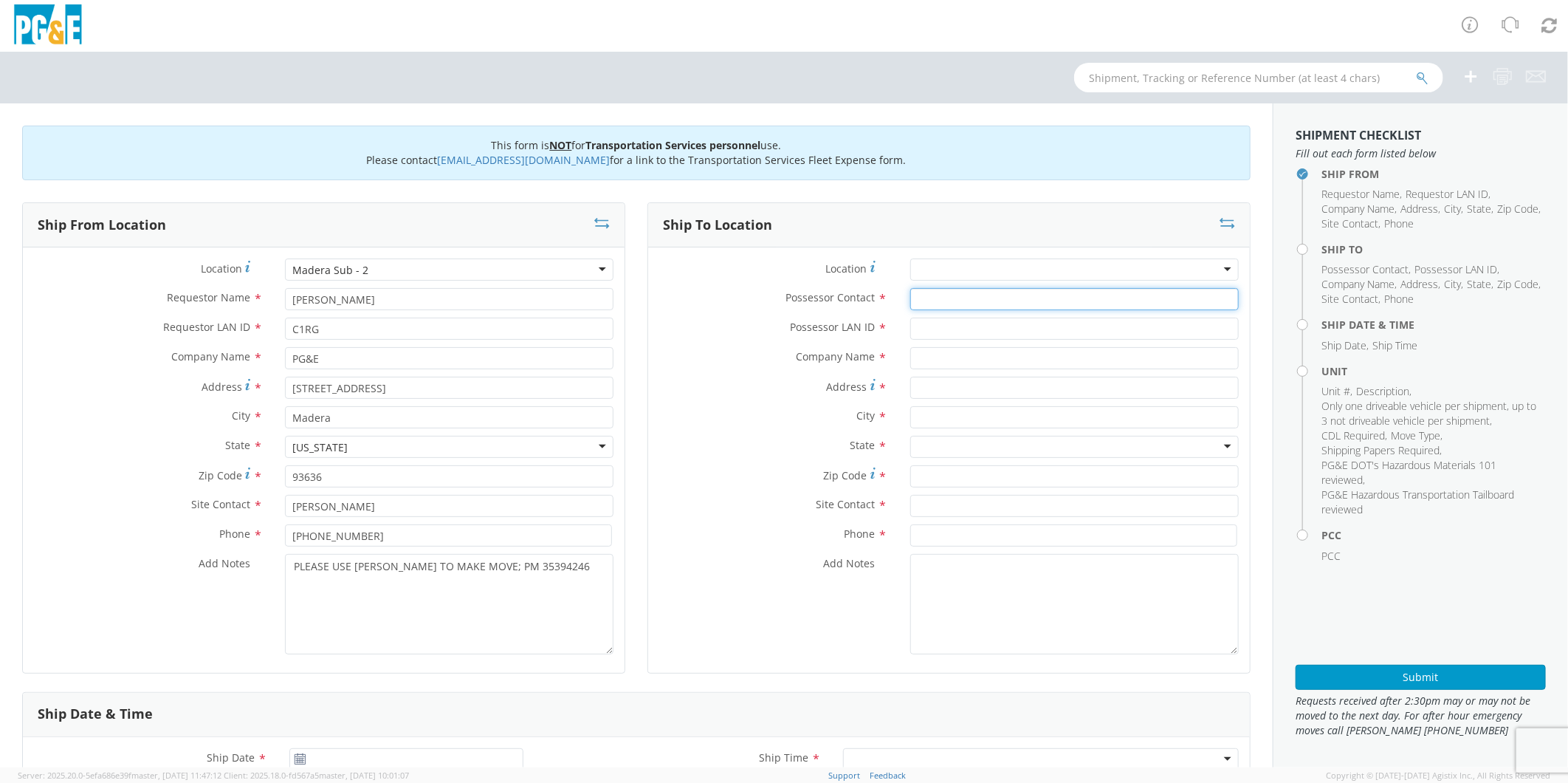
click at [955, 303] on input "Possessor Contact *" at bounding box center [1075, 299] width 328 height 22
type input "[PERSON_NAME]"
type input "C1RG"
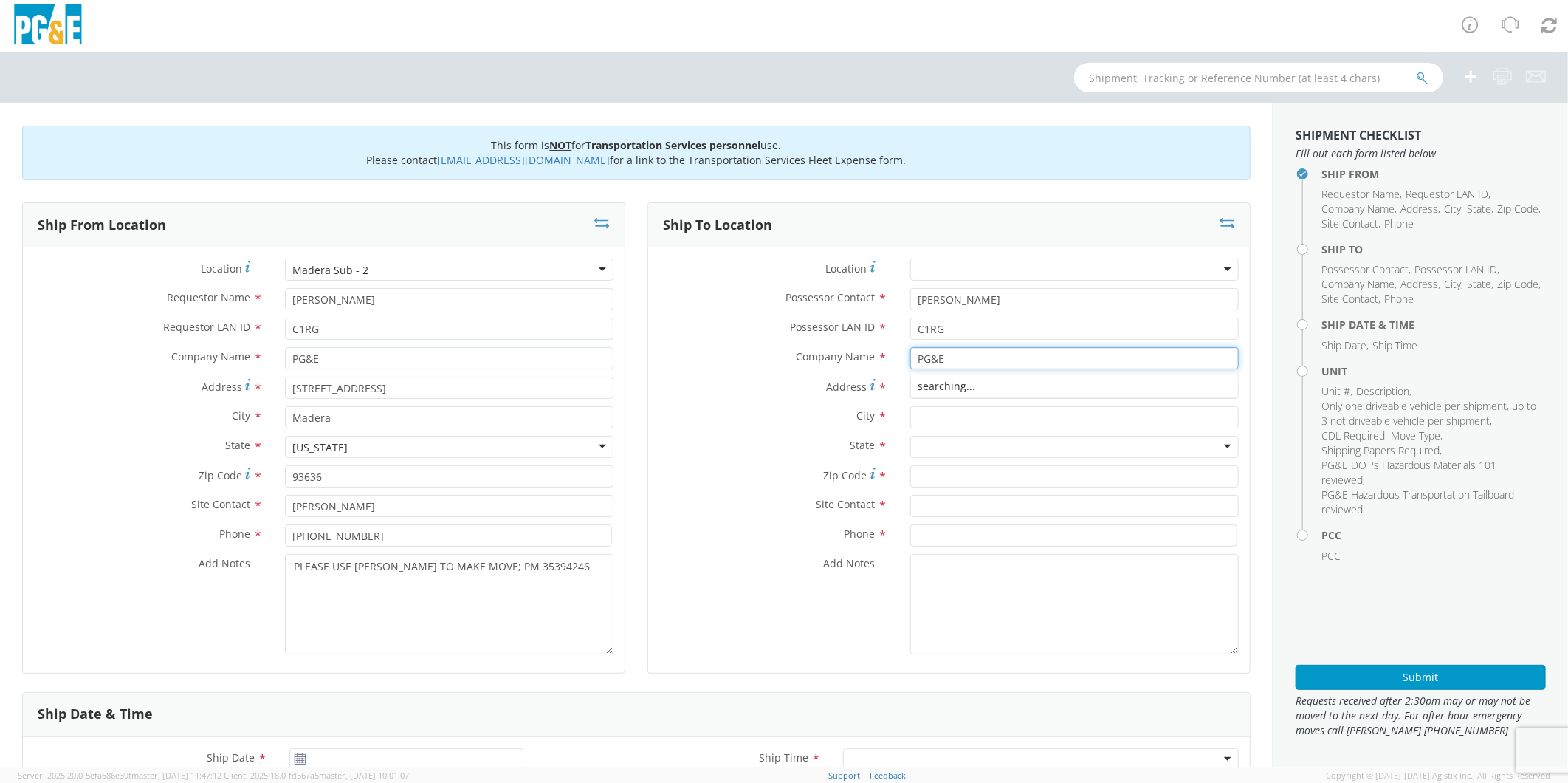
type input "PG&E"
type input "59690 CHARLIE O CIRCLE"
type input "NORTH FORK"
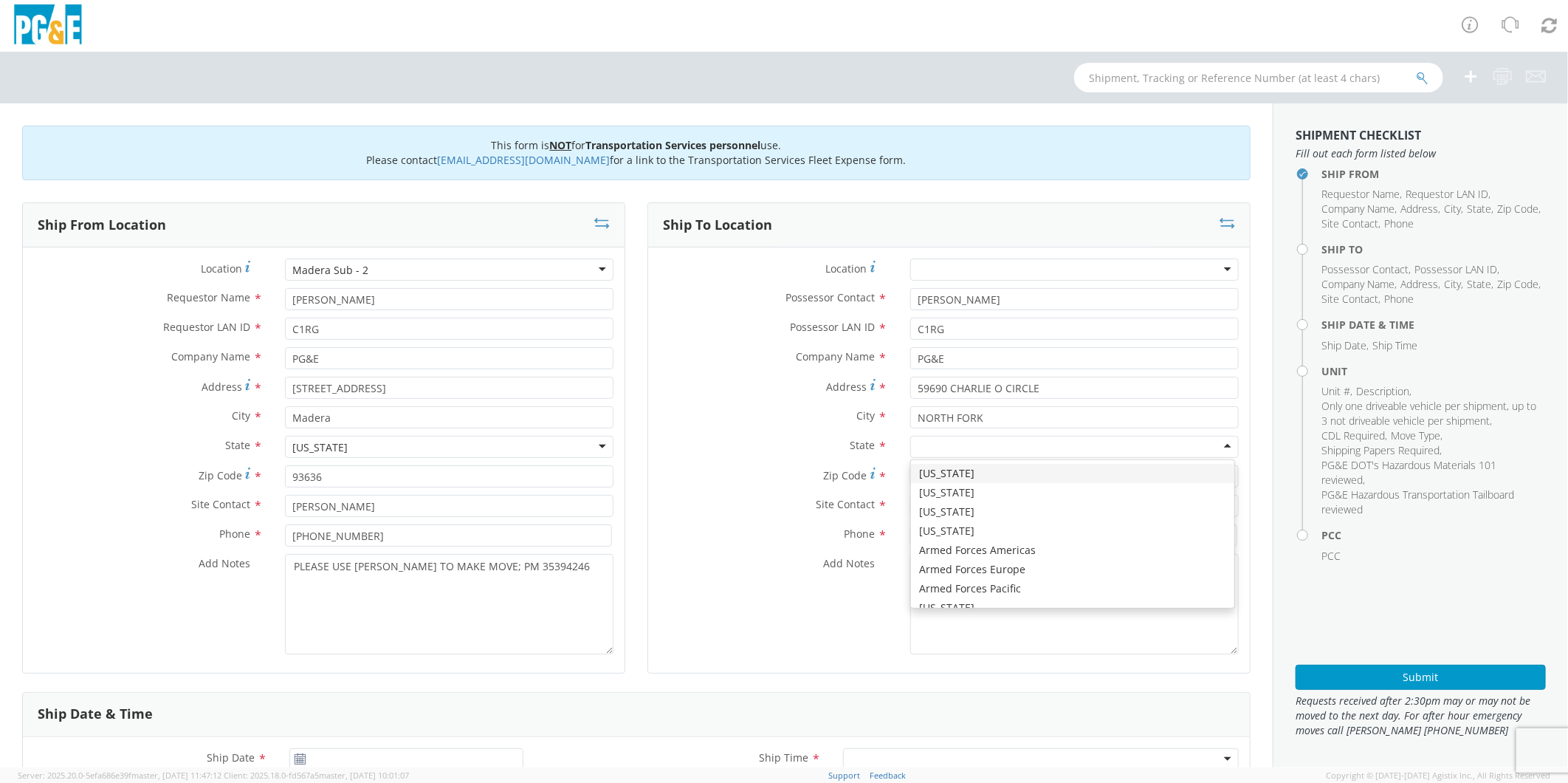
type input "C"
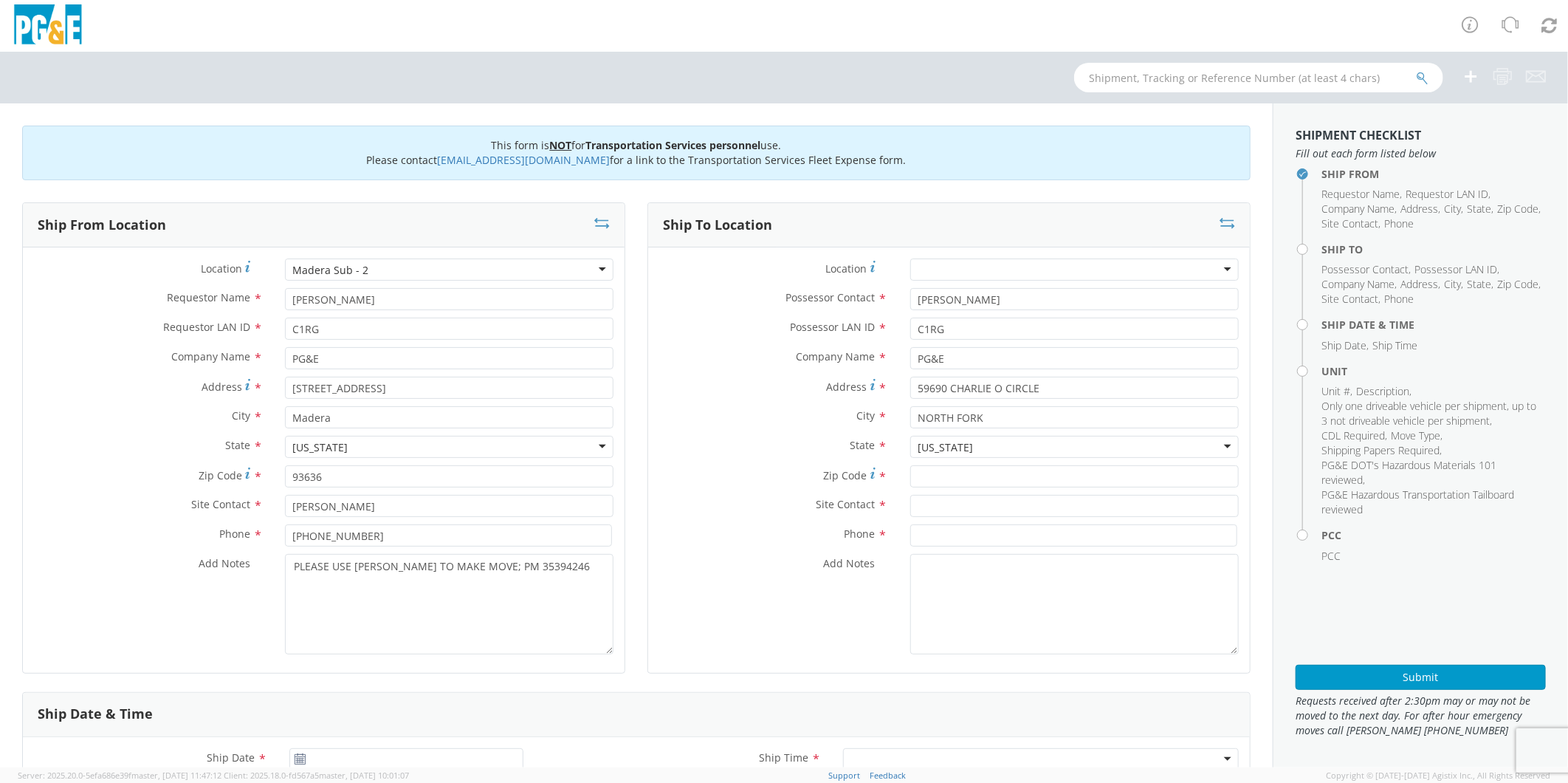
scroll to position [0, 0]
click at [978, 474] on input "Zip Code *" at bounding box center [1075, 476] width 328 height 22
type input "93643"
click at [944, 505] on input "text" at bounding box center [1075, 506] width 328 height 22
type input "[PERSON_NAME]"
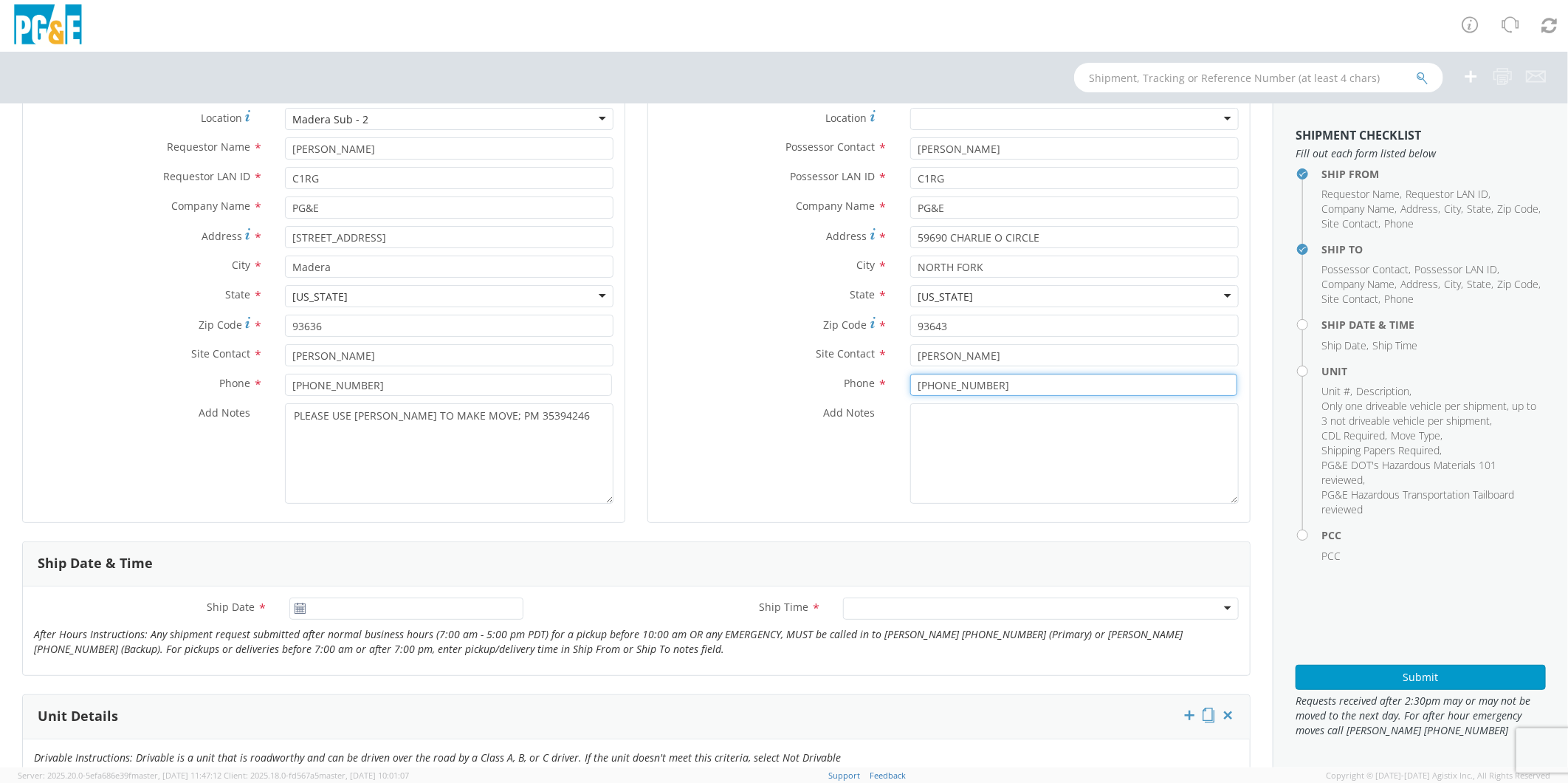
scroll to position [164, 0]
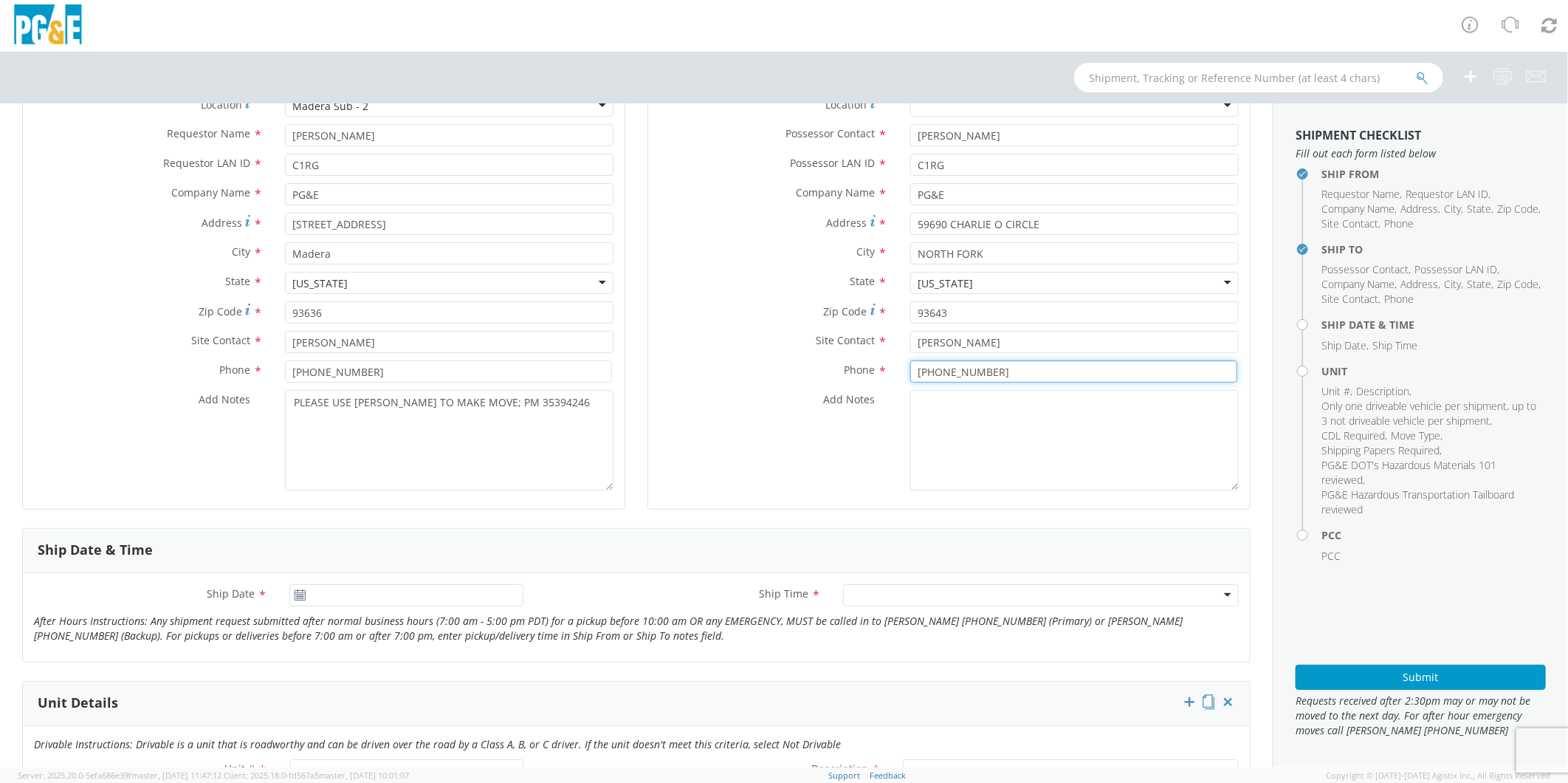
type input "[PHONE_NUMBER]"
click at [380, 597] on input "[DATE]" at bounding box center [406, 594] width 233 height 22
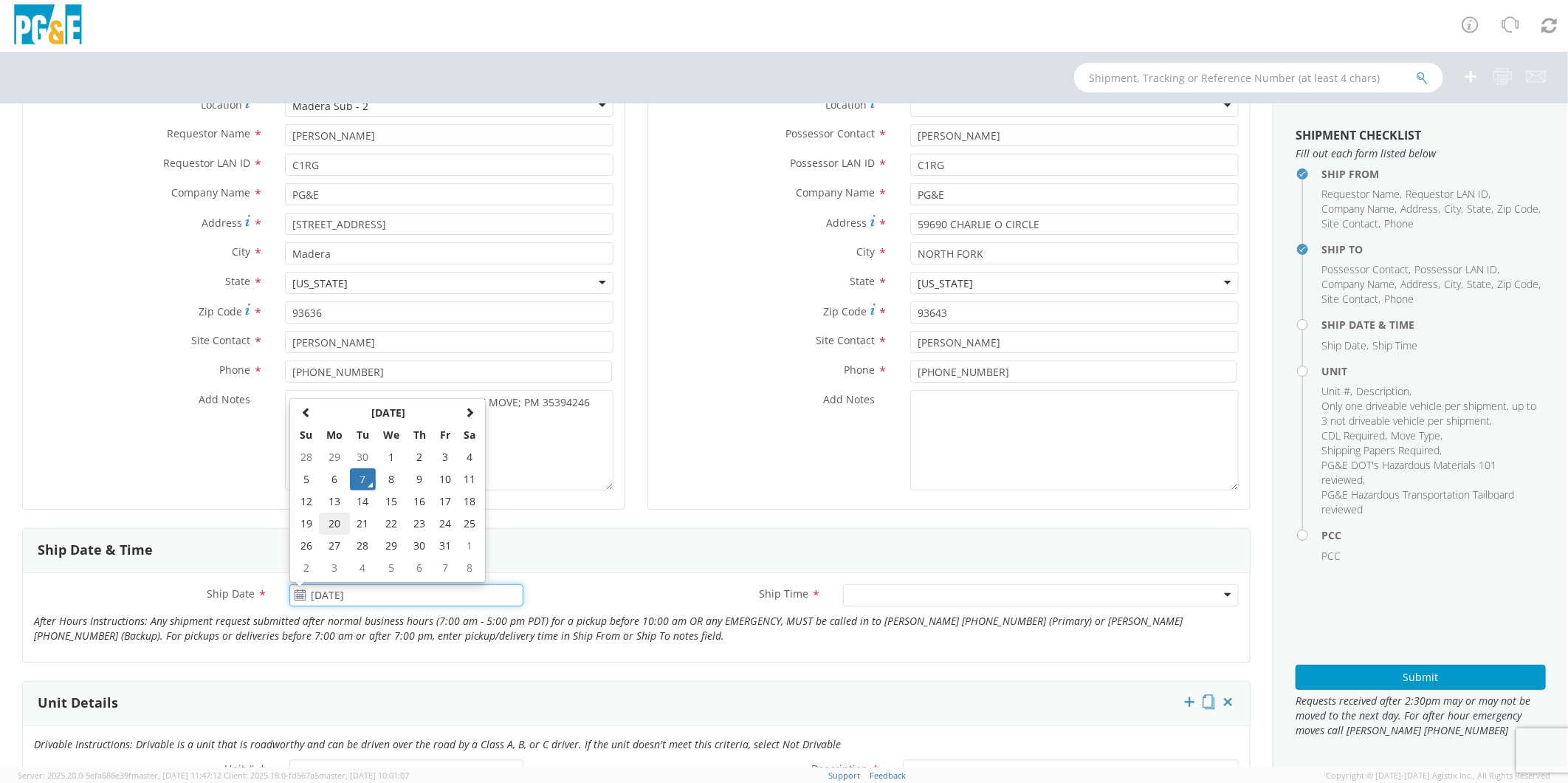
click at [341, 522] on td "20" at bounding box center [334, 523] width 31 height 22
type input "[DATE]"
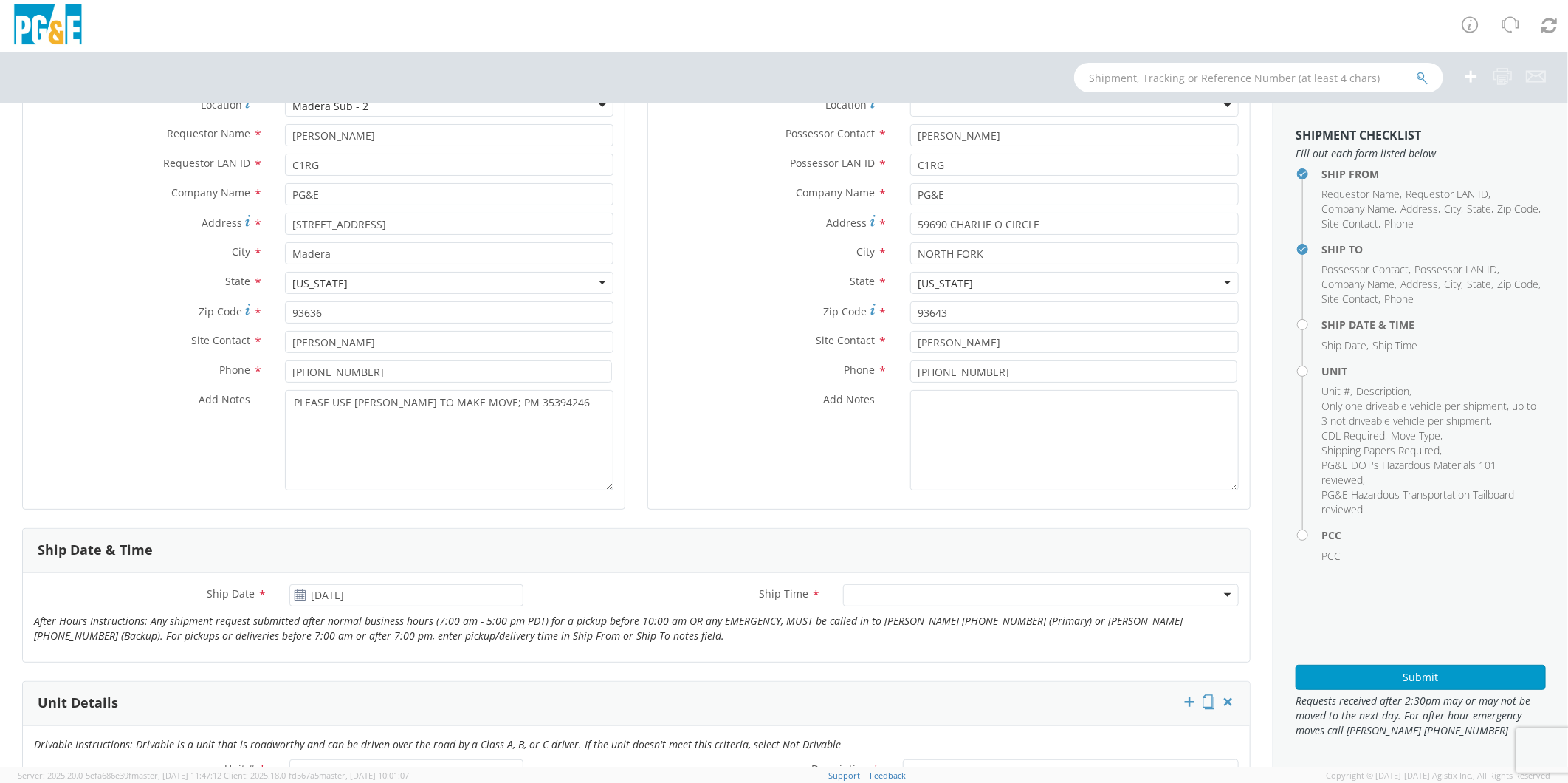
click at [896, 594] on div at bounding box center [1041, 594] width 396 height 22
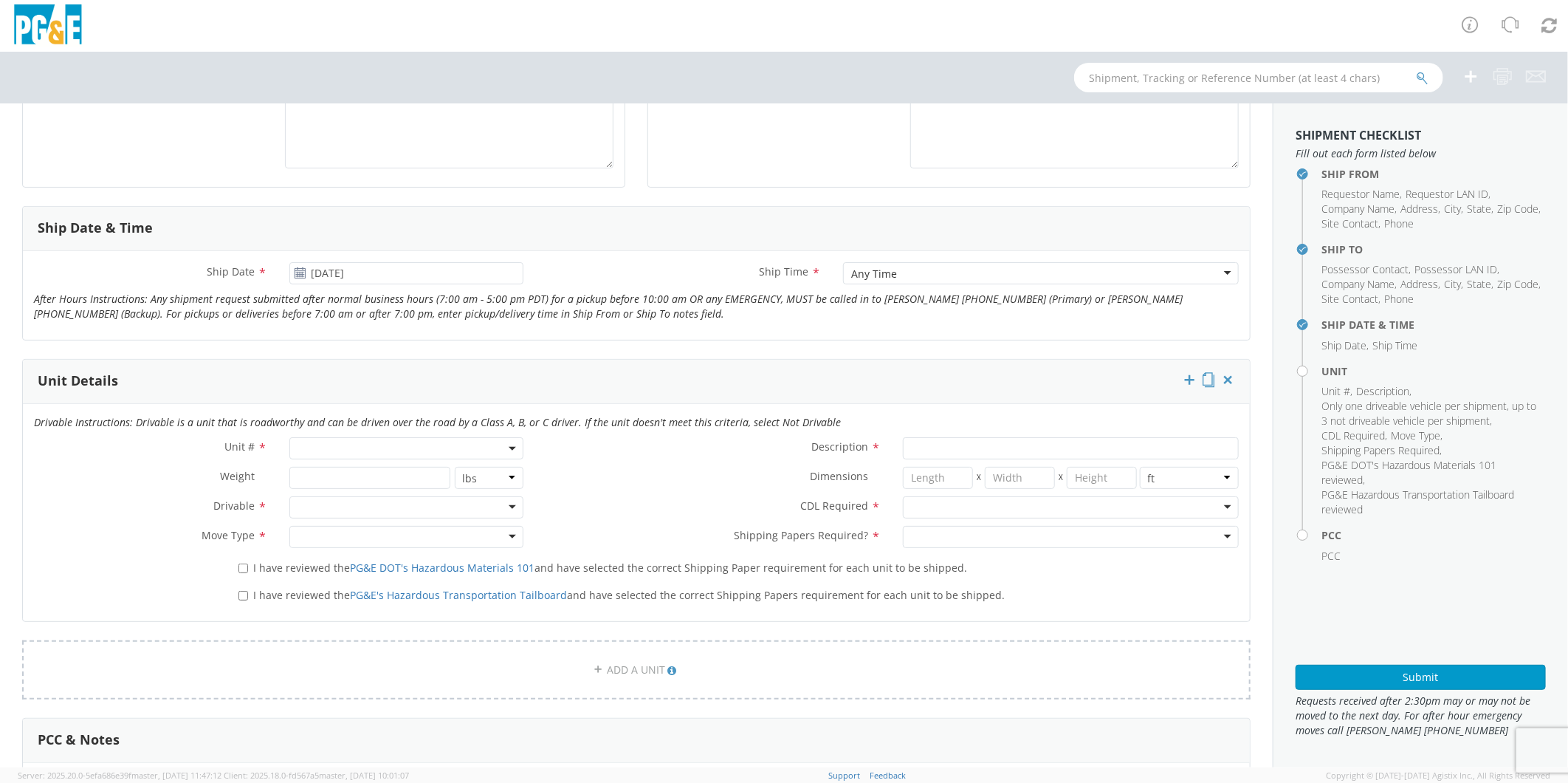
scroll to position [492, 0]
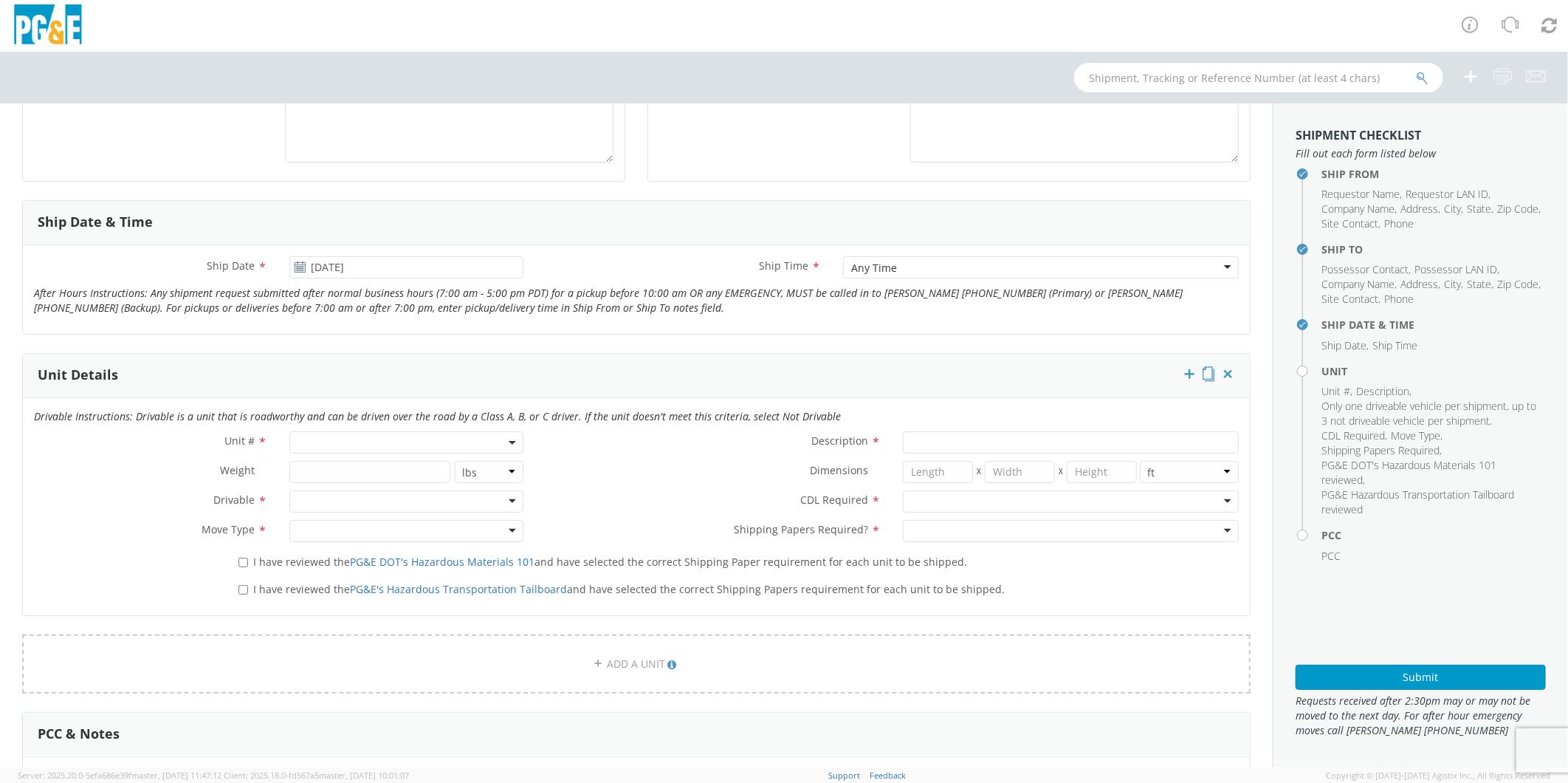
click at [345, 439] on span at bounding box center [406, 442] width 233 height 22
click at [377, 467] on input "search" at bounding box center [405, 466] width 223 height 22
type input "OTHE"
select select "Other"
select select "? undefined:undefined ?"
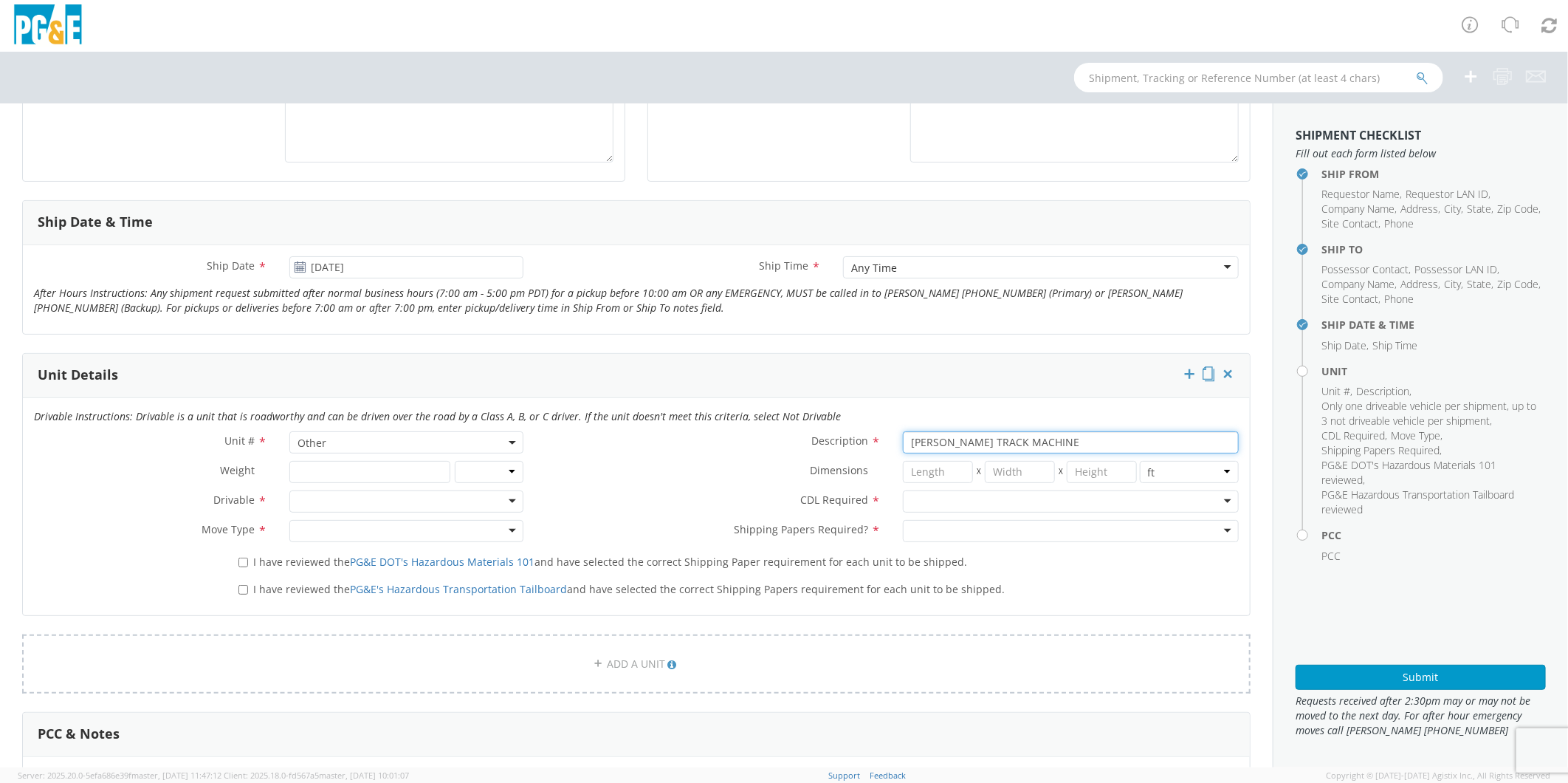
type input "[PERSON_NAME] TRACK MACHINE"
click at [372, 501] on div at bounding box center [406, 501] width 233 height 22
click at [970, 496] on div at bounding box center [1071, 501] width 336 height 22
click at [327, 537] on div at bounding box center [406, 531] width 233 height 22
click at [952, 540] on div at bounding box center [1071, 531] width 336 height 22
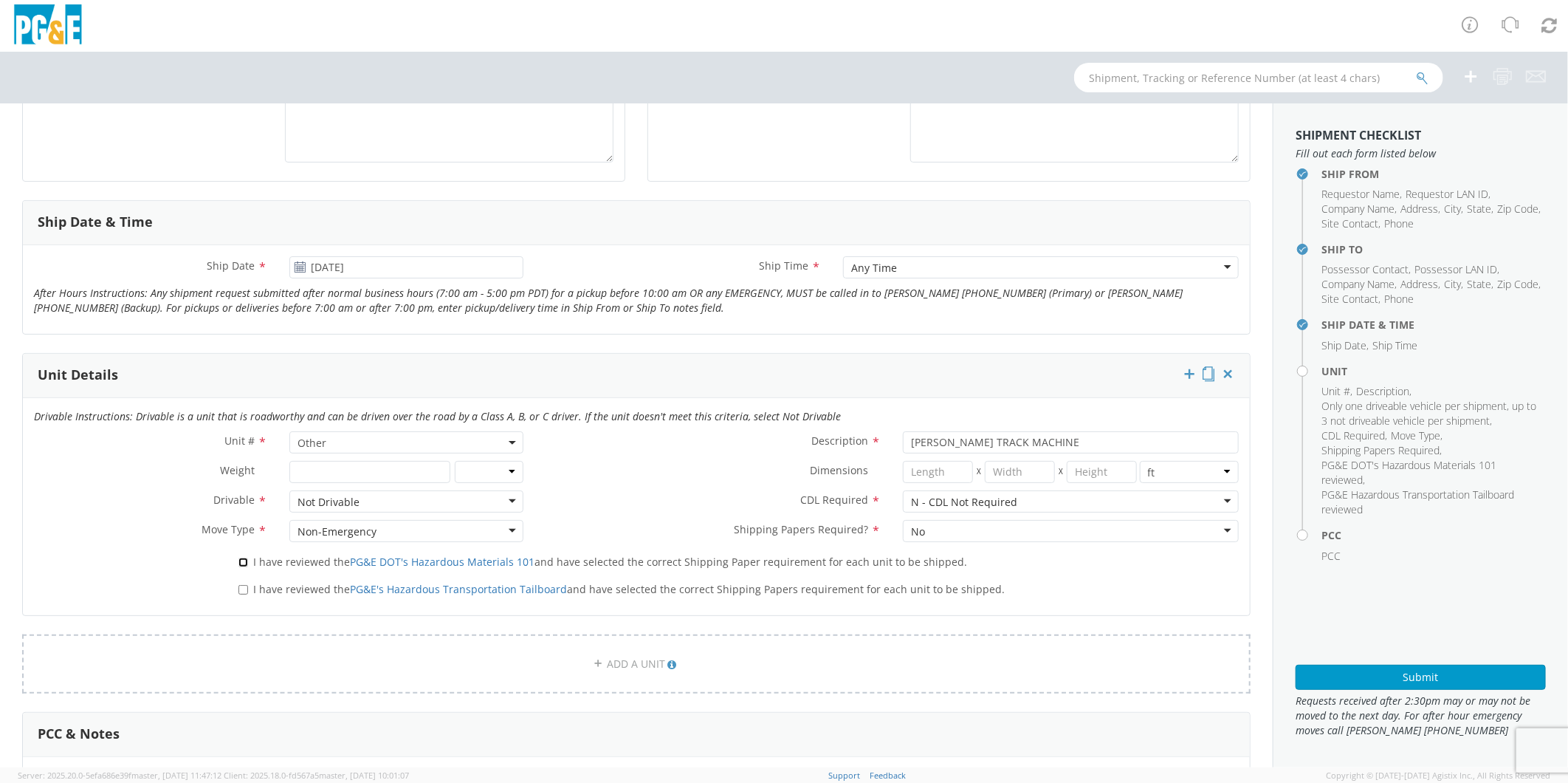
click at [239, 565] on input "I have reviewed the PG&E DOT's Hazardous Materials 101 and have selected the co…" at bounding box center [243, 562] width 10 height 10
checkbox input "true"
click at [246, 591] on input "I have reviewed the PG&E's Hazardous Transportation Tailboard and have selected…" at bounding box center [243, 589] width 10 height 10
checkbox input "true"
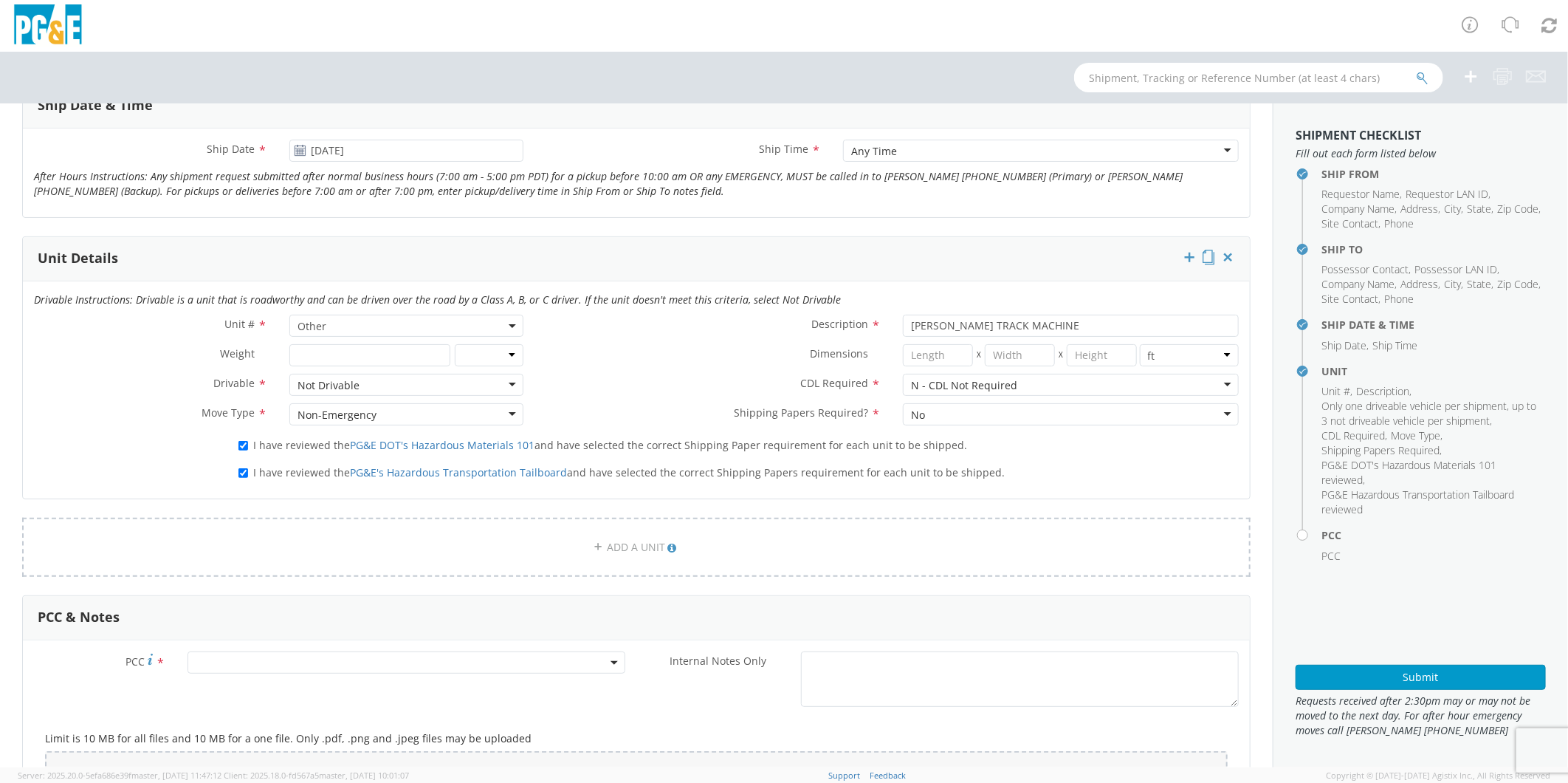
scroll to position [820, 0]
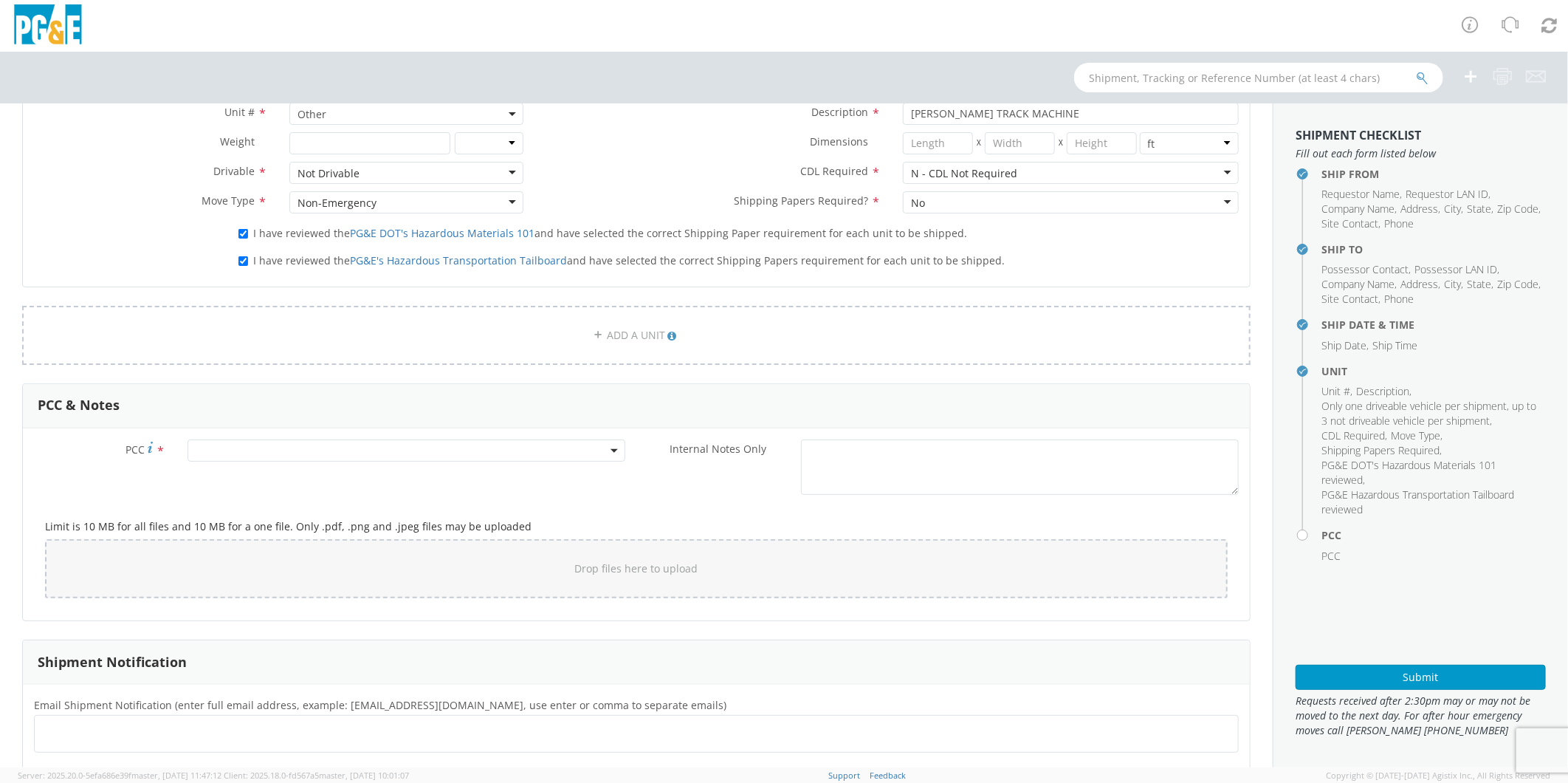
click at [264, 441] on span at bounding box center [407, 450] width 438 height 22
click at [264, 471] on input "number" at bounding box center [404, 474] width 426 height 22
type input "12685"
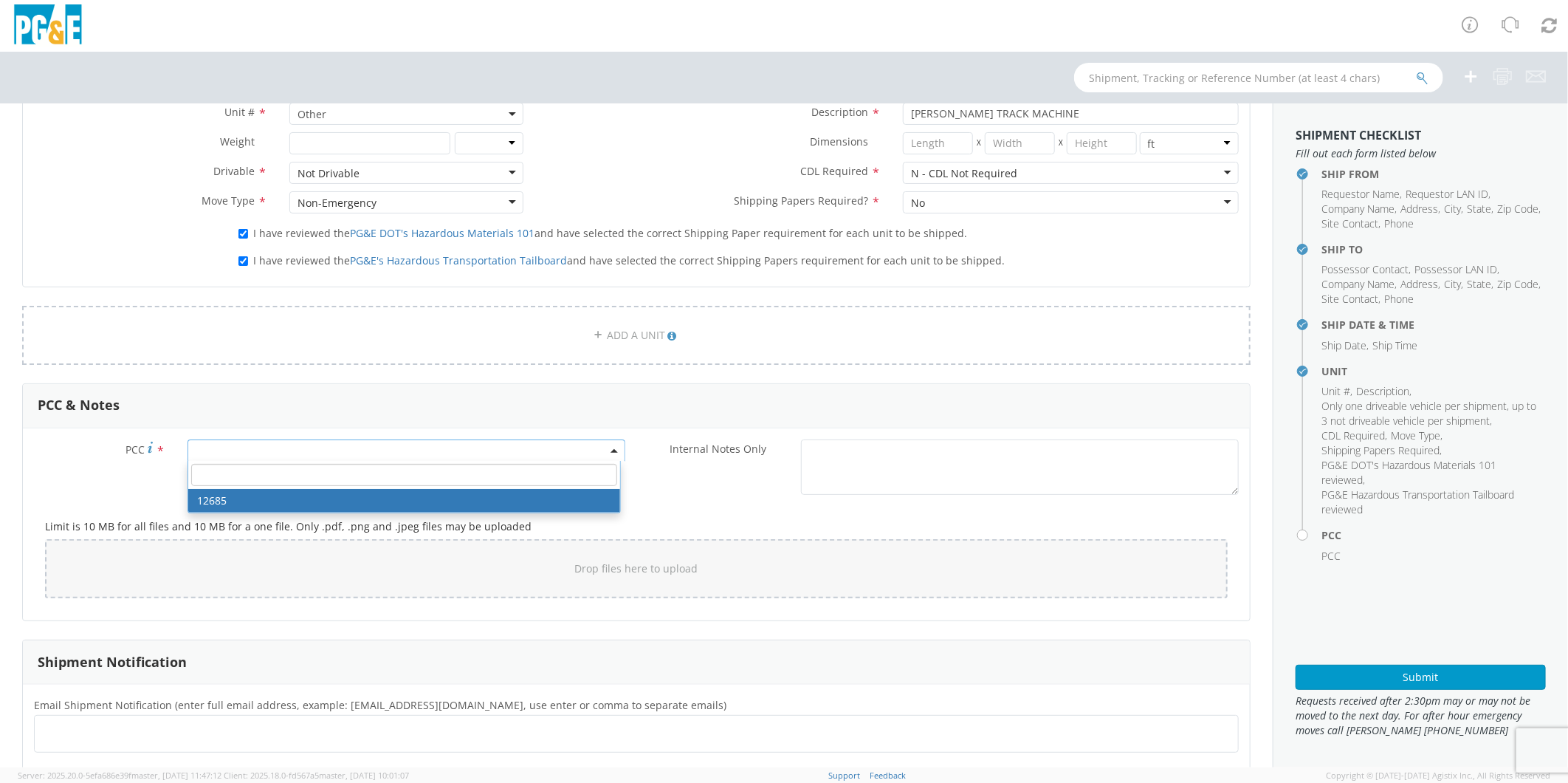
select select "12685"
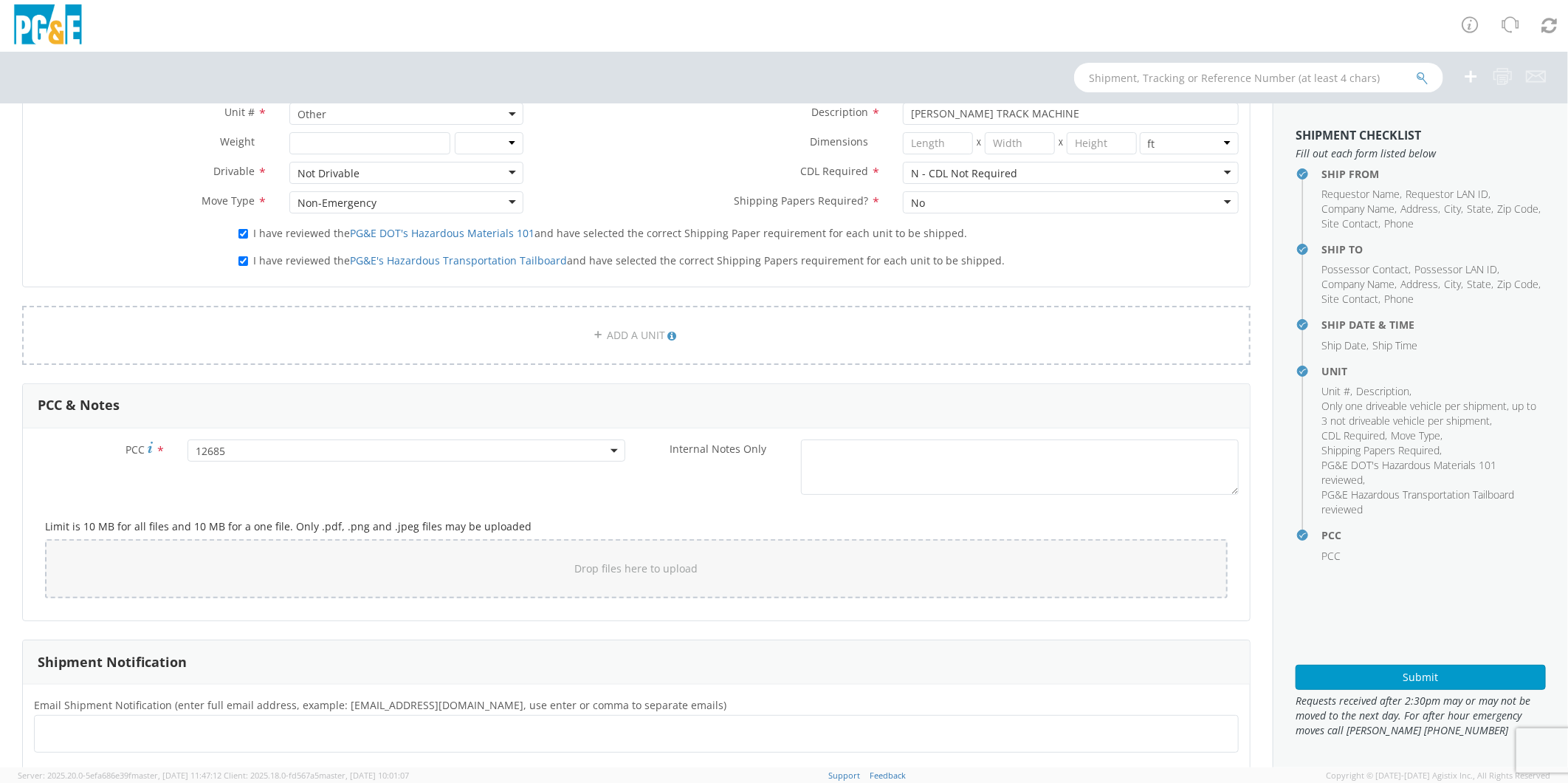
click at [241, 742] on ul at bounding box center [636, 734] width 1192 height 24
type input "[EMAIL_ADDRESS][DOMAIN_NAME]"
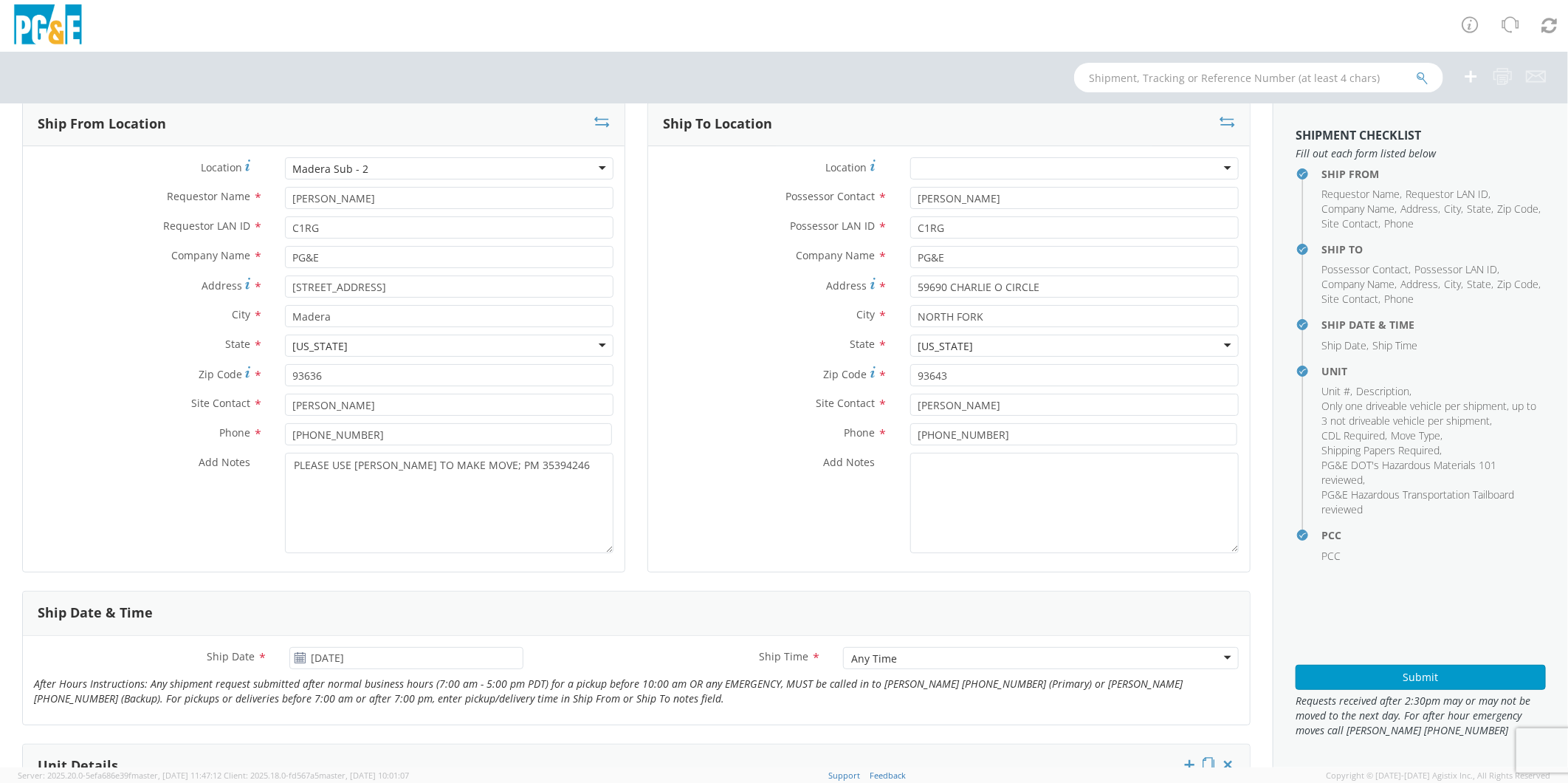
scroll to position [82, 0]
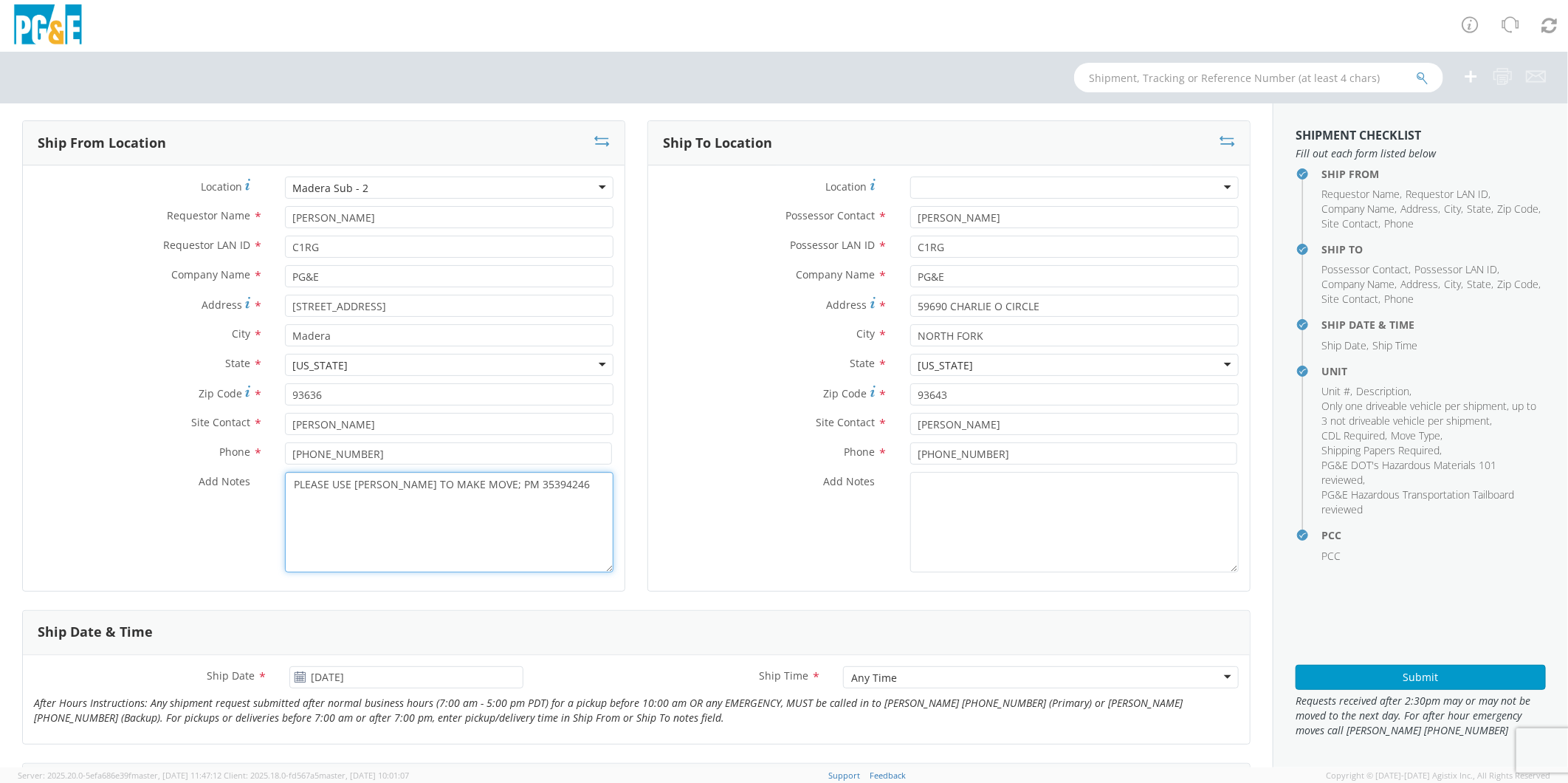
drag, startPoint x: 559, startPoint y: 487, endPoint x: 187, endPoint y: 478, distance: 372.1
click at [187, 478] on div "Add Notes * PLEASE USE [PERSON_NAME] TO MAKE MOVE; PM 35394246" at bounding box center [324, 522] width 602 height 100
click at [1394, 675] on button "Submit" at bounding box center [1421, 677] width 250 height 25
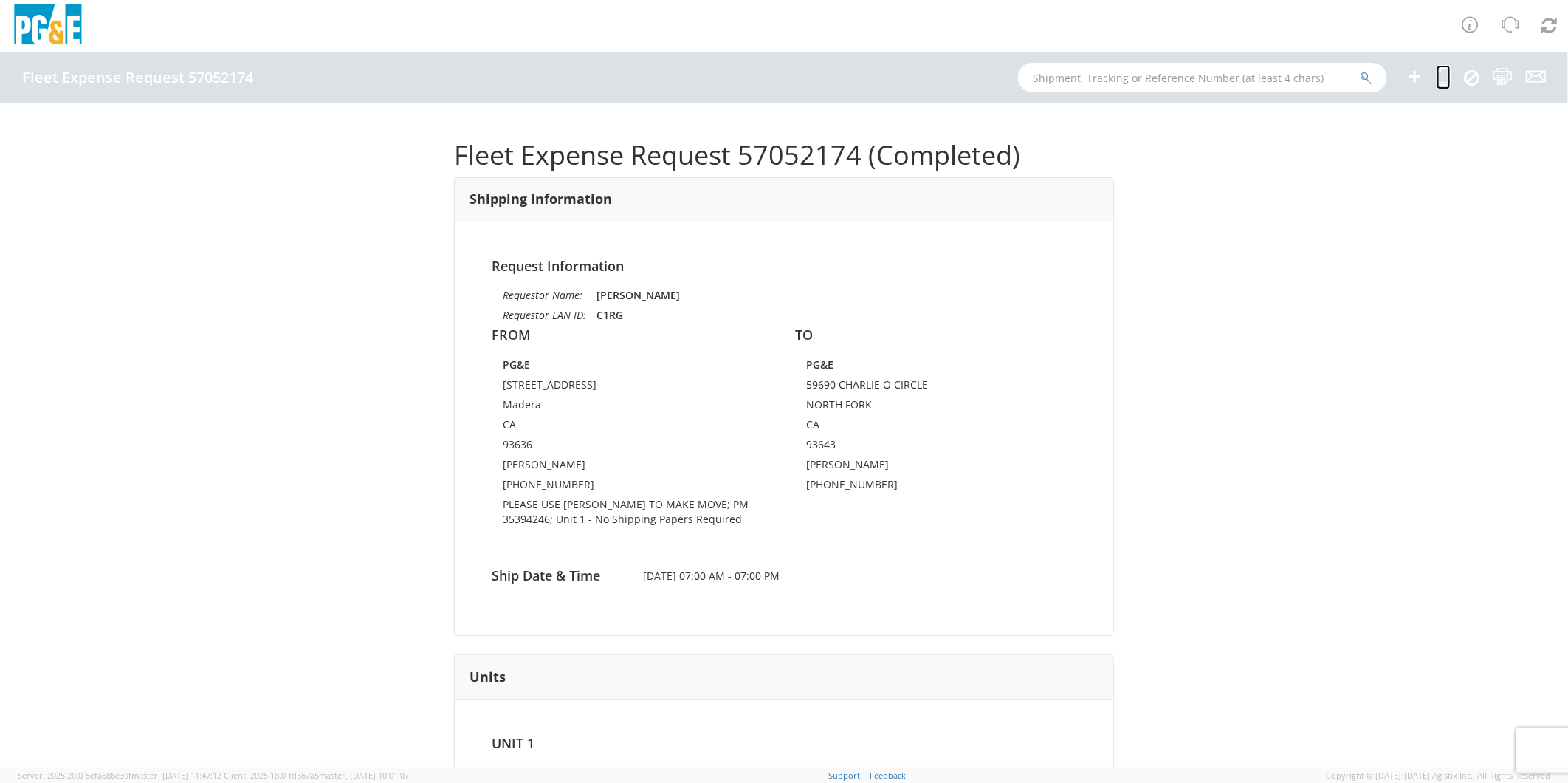
click at [1448, 74] on icon at bounding box center [1444, 76] width 14 height 18
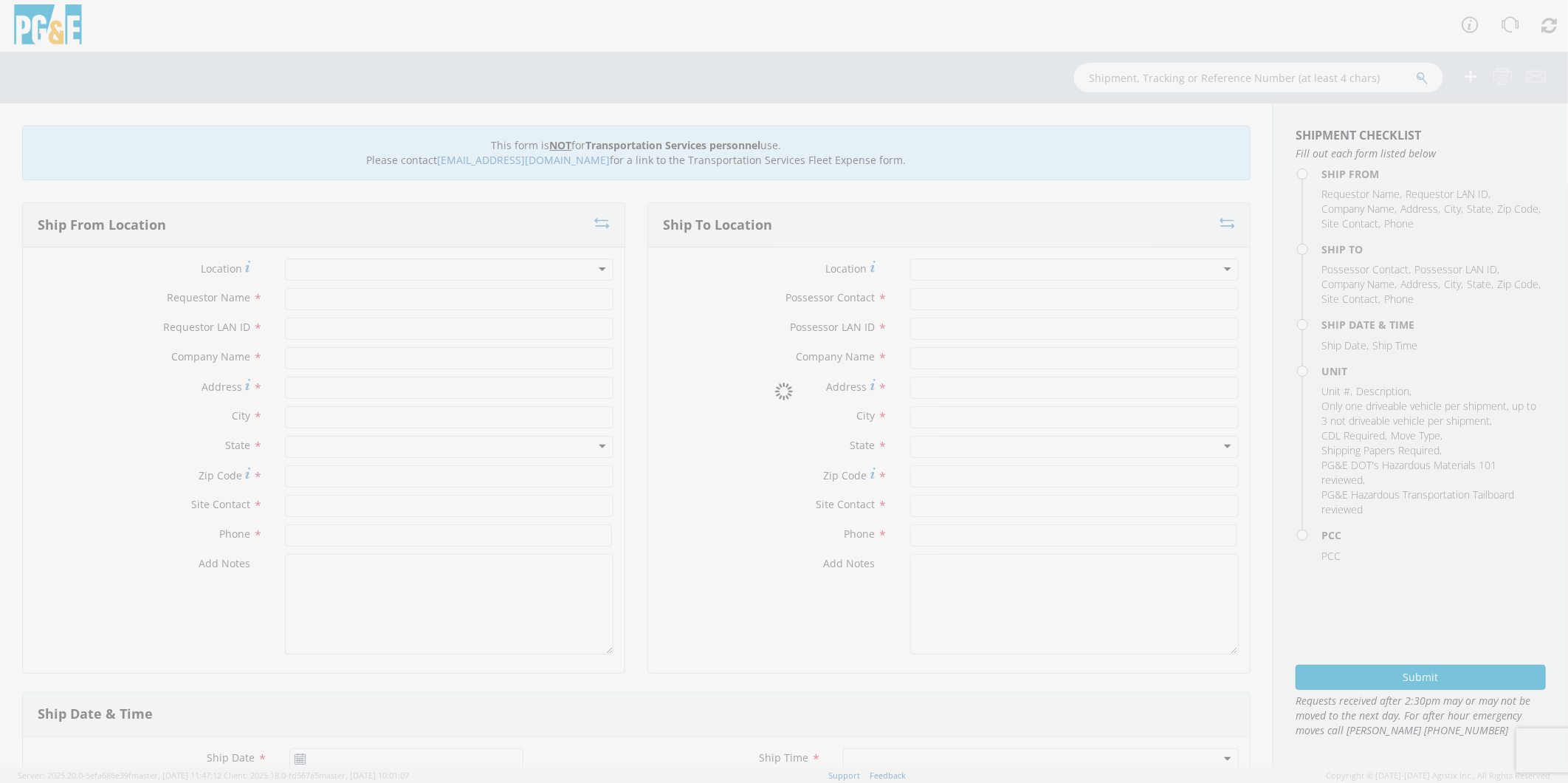
type input "[PERSON_NAME]"
type input "C1RG"
type input "PG&E"
type input "[STREET_ADDRESS]"
type input "Madera"
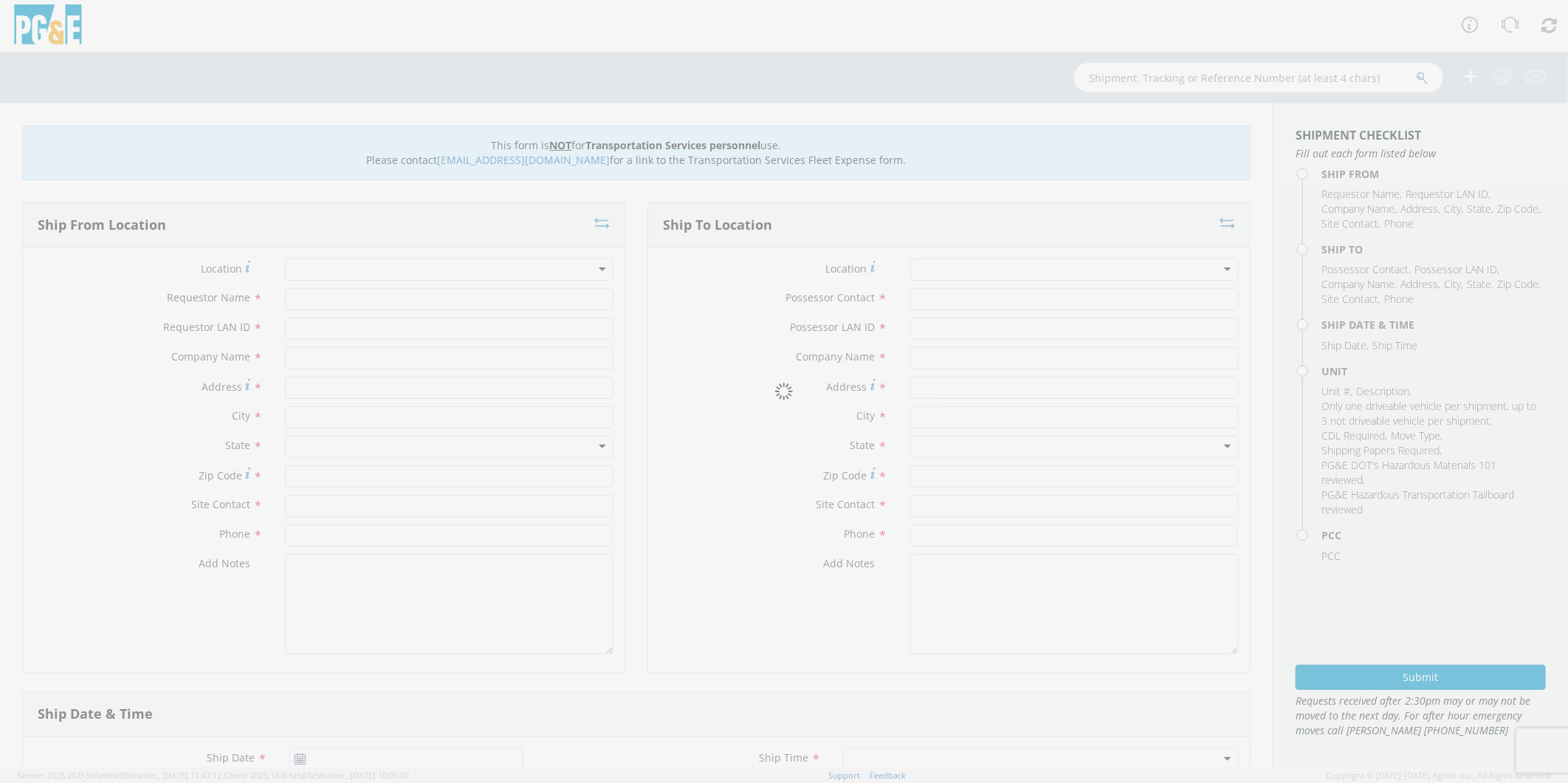
type input "93636"
type input "[PERSON_NAME]"
type input "[PHONE_NUMBER]"
type input "[PERSON_NAME]"
type input "C1RG"
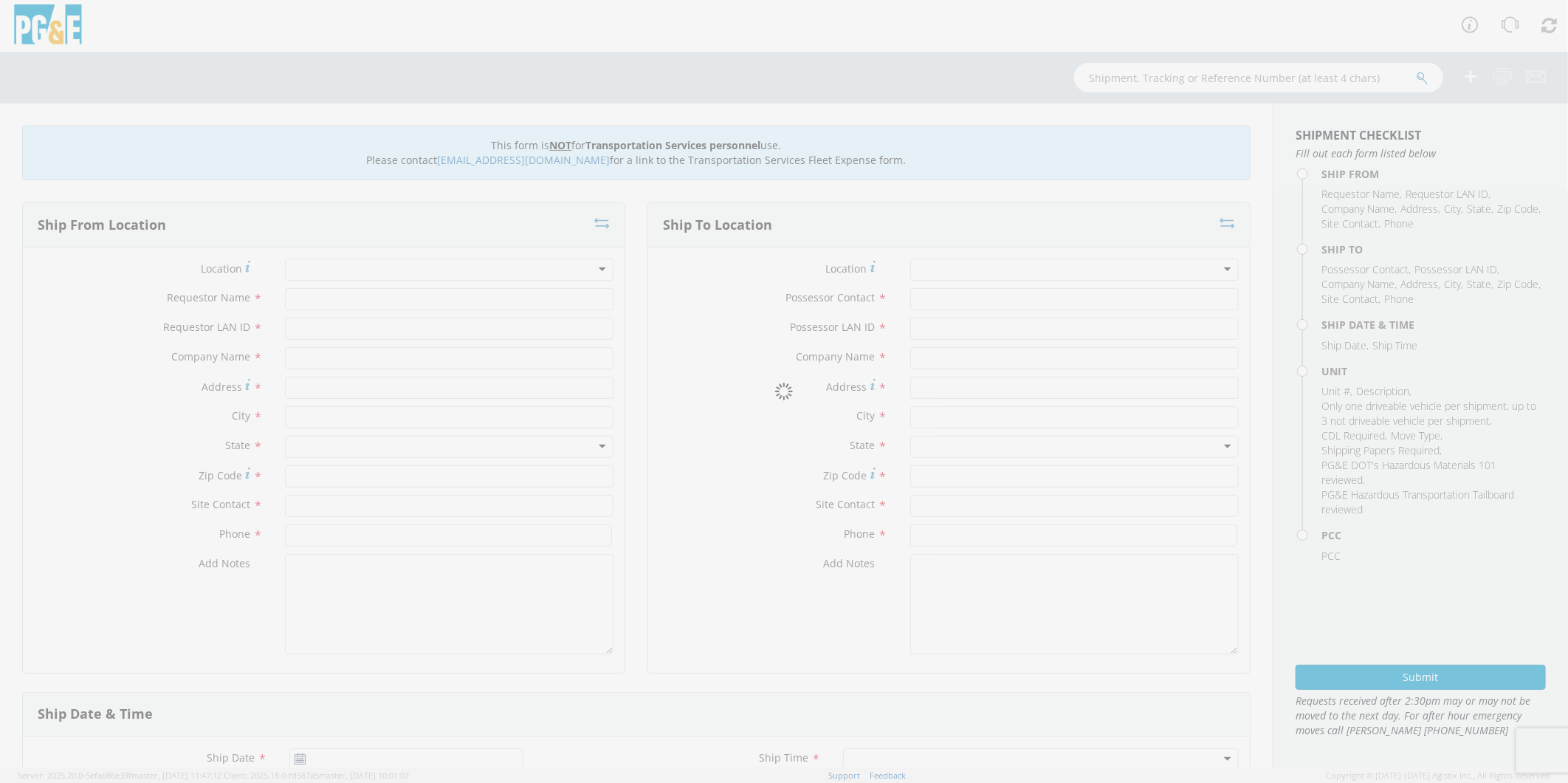
type input "PG&E"
type input "59690 CHARLIE O CIRCLE"
type input "NORTH FORK"
type input "93643"
type input "[PERSON_NAME]"
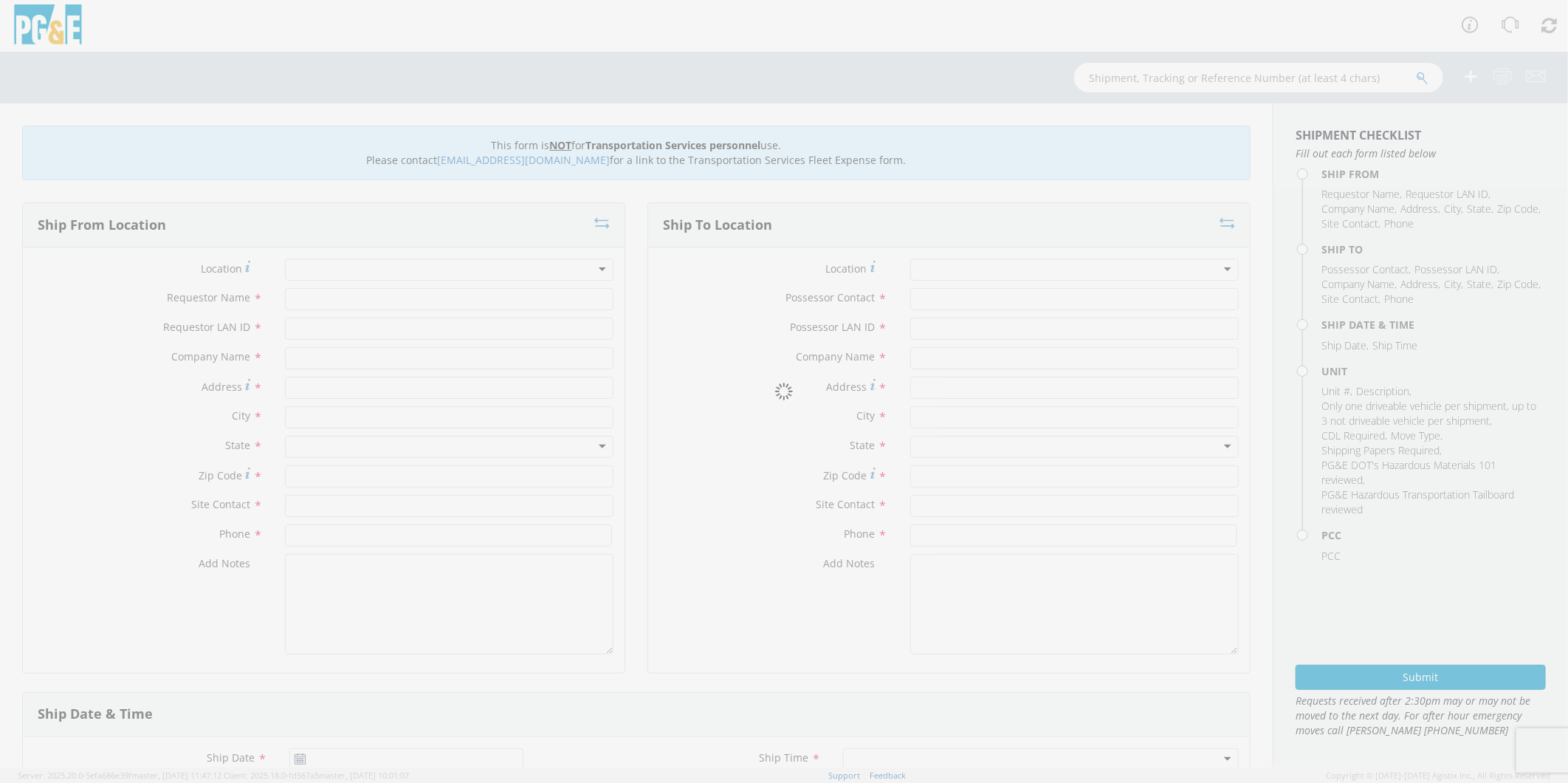
type input "[PHONE_NUMBER]"
type input "[DATE]"
type input "[PERSON_NAME] TRACK MACHINE"
type input "0"
select select "Other"
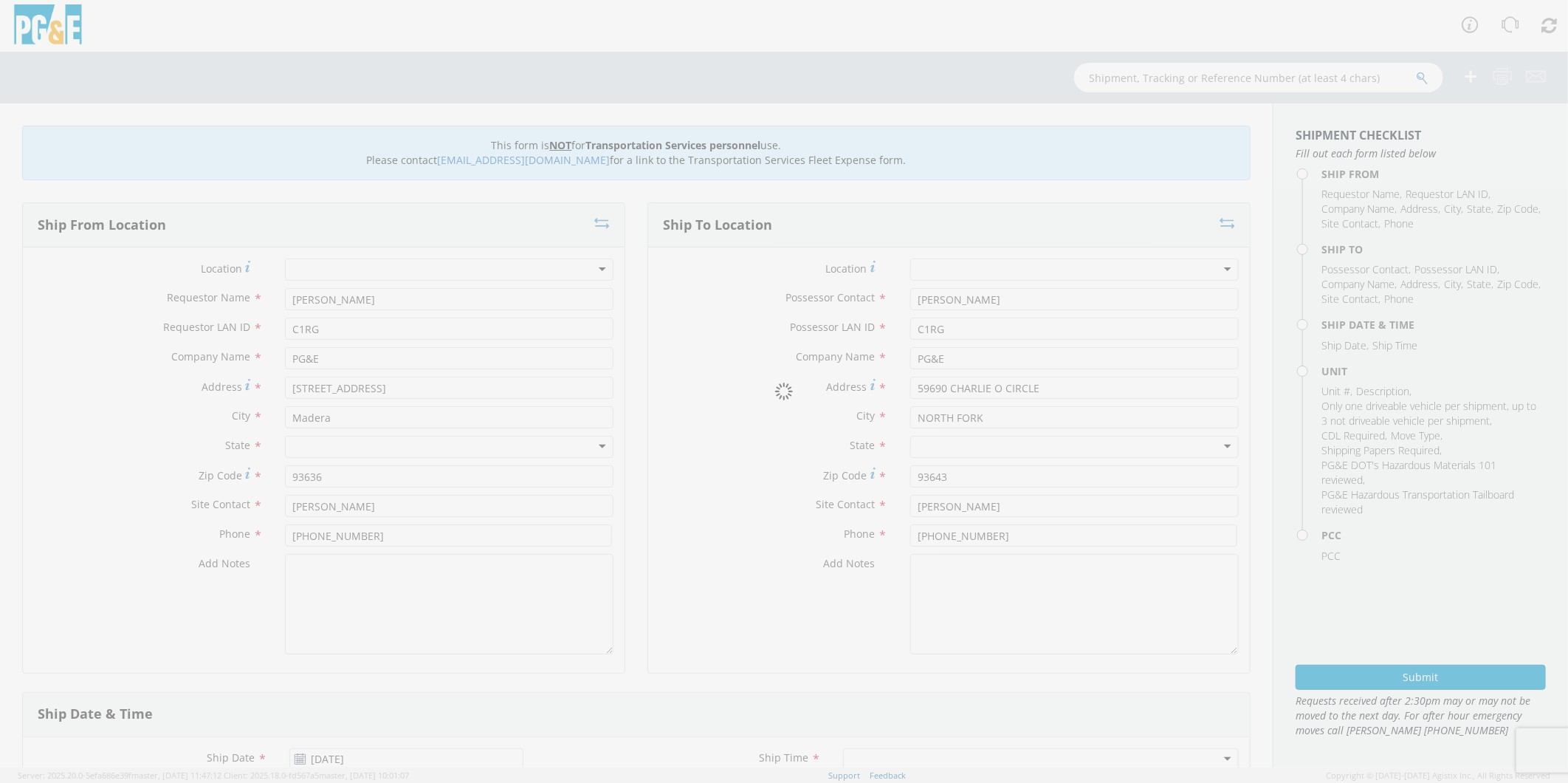
select select "12685"
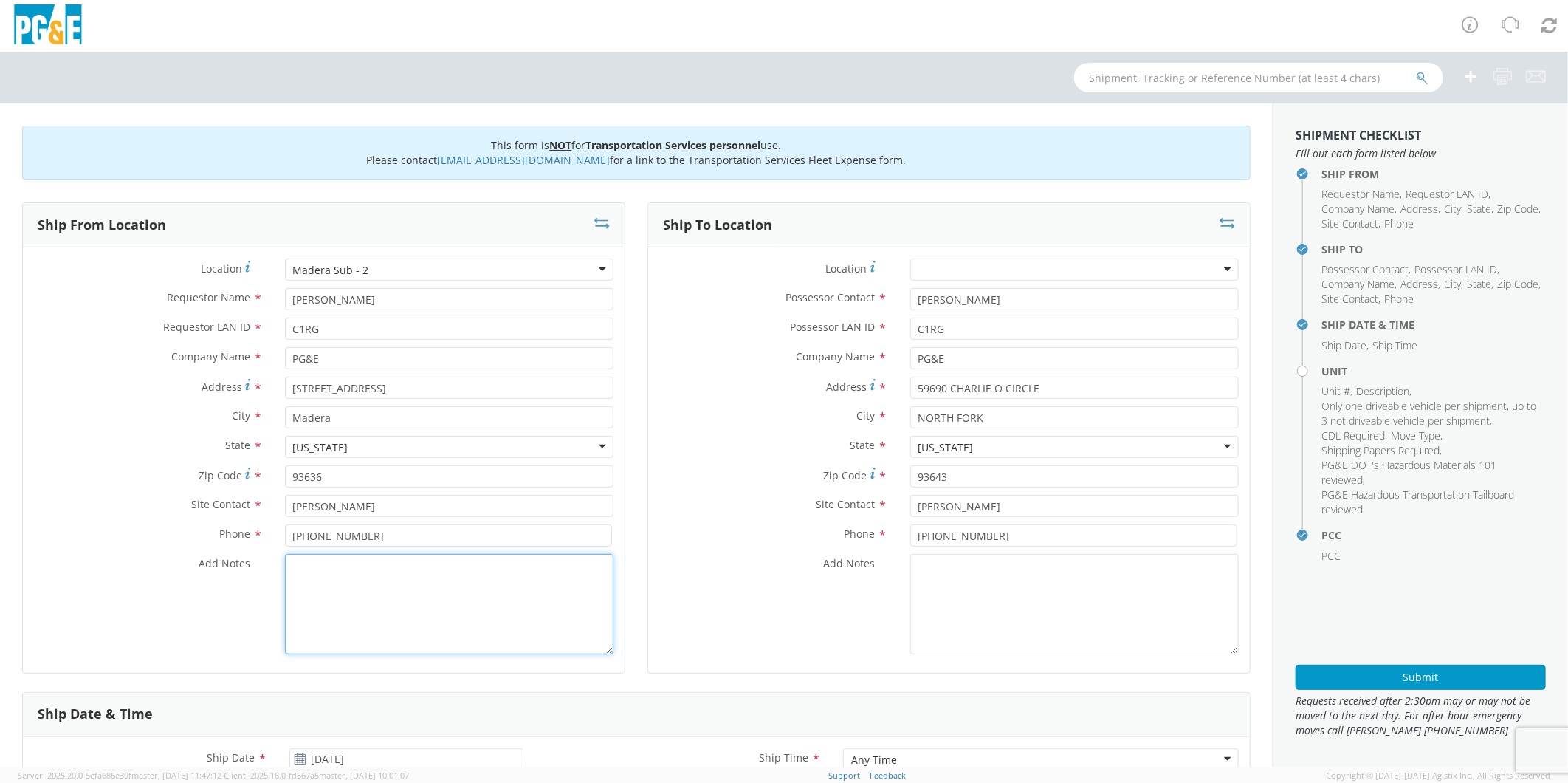
click at [357, 615] on textarea "Add Notes *" at bounding box center [449, 604] width 328 height 100
paste textarea "PLEASE USE [PERSON_NAME] TO MAKE MOVE; PM 35394246"
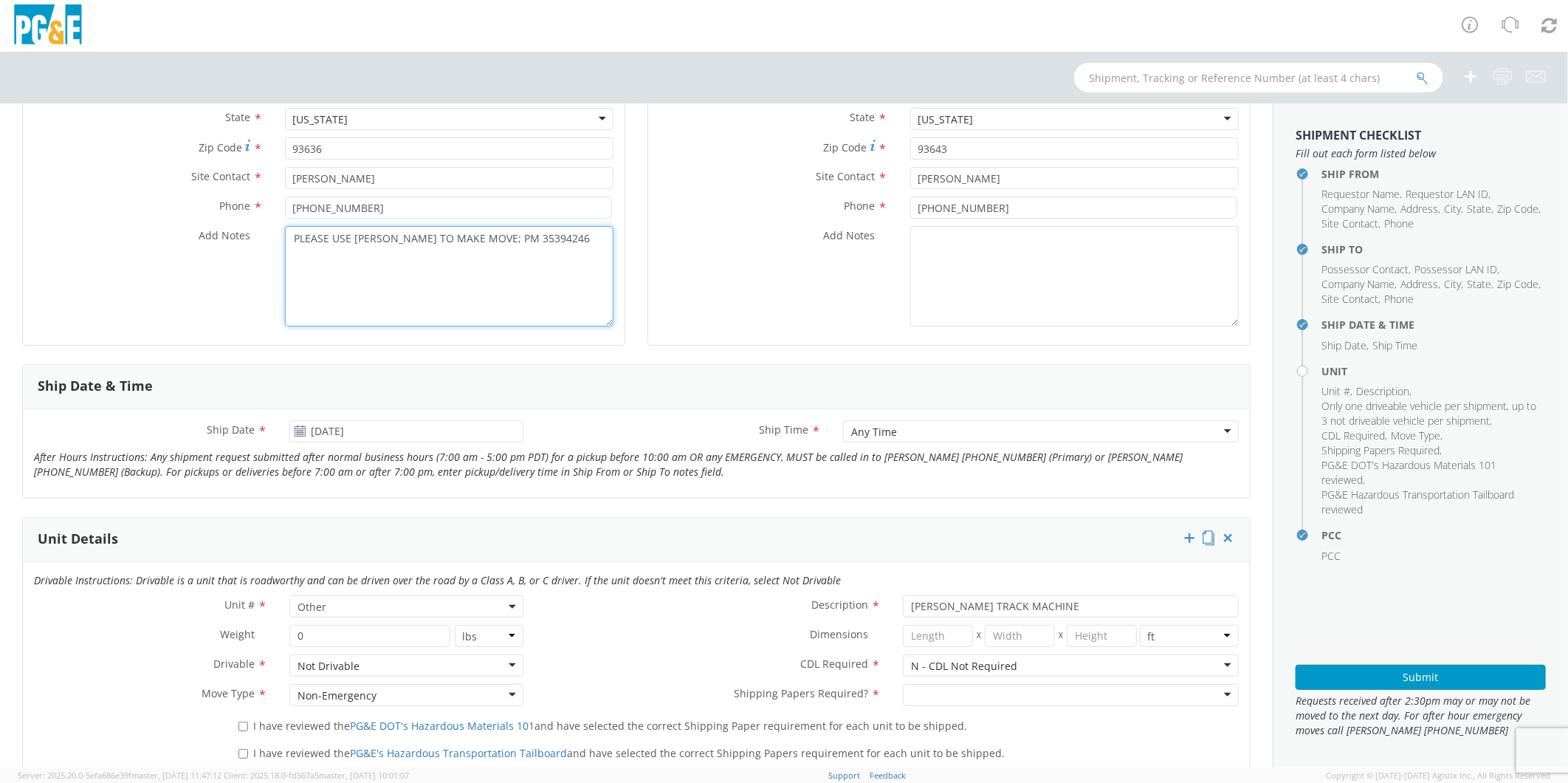
scroll to position [164, 0]
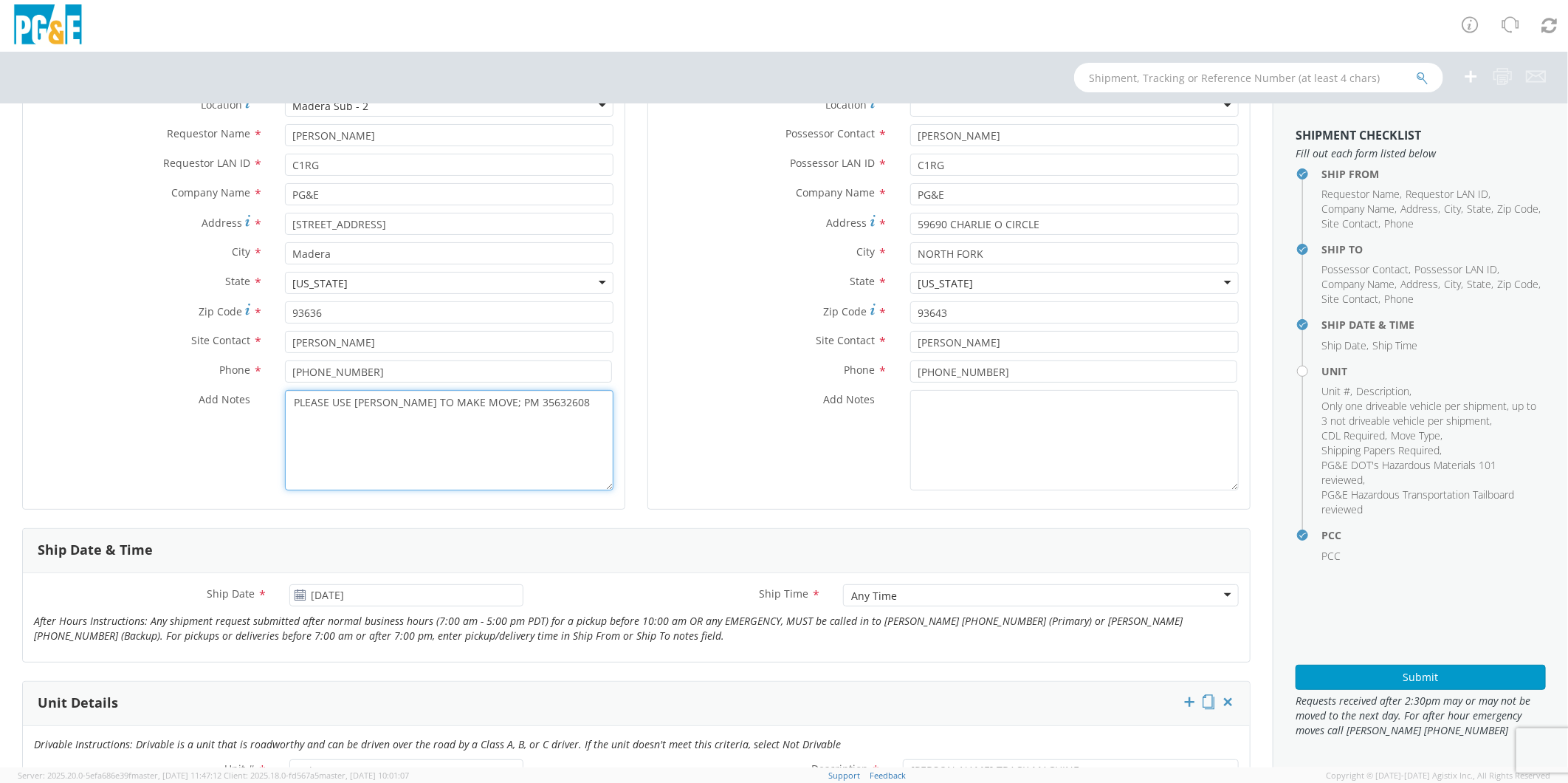
type textarea "PLEASE USE [PERSON_NAME] TO MAKE MOVE; PM 35632608"
drag, startPoint x: 1042, startPoint y: 223, endPoint x: 616, endPoint y: 205, distance: 426.4
click at [616, 205] on div "Ship From Location Location * [GEOGRAPHIC_DATA] Sub - 2 [GEOGRAPHIC_DATA] Sub -…" at bounding box center [637, 284] width 1251 height 490
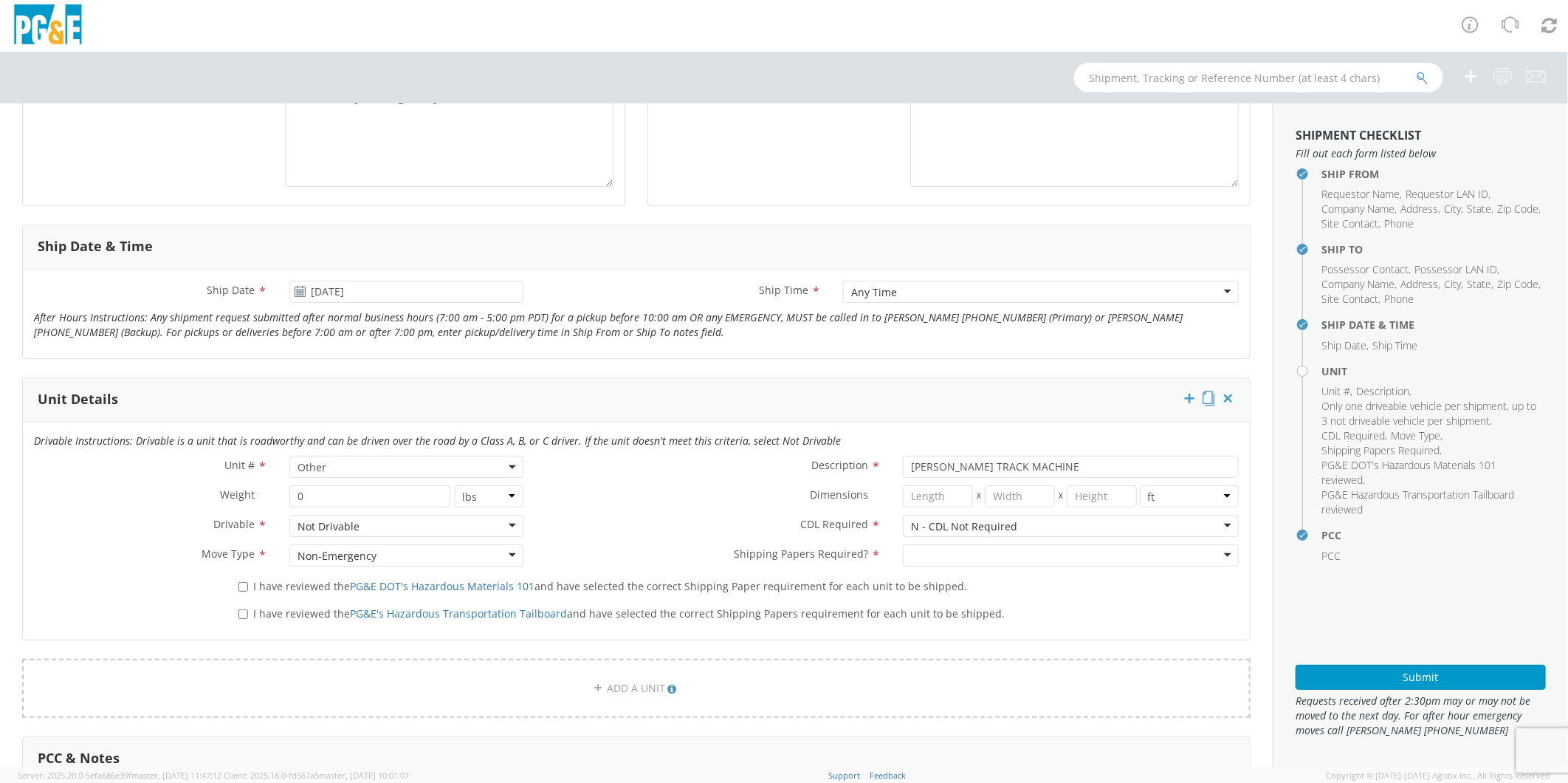
scroll to position [492, 0]
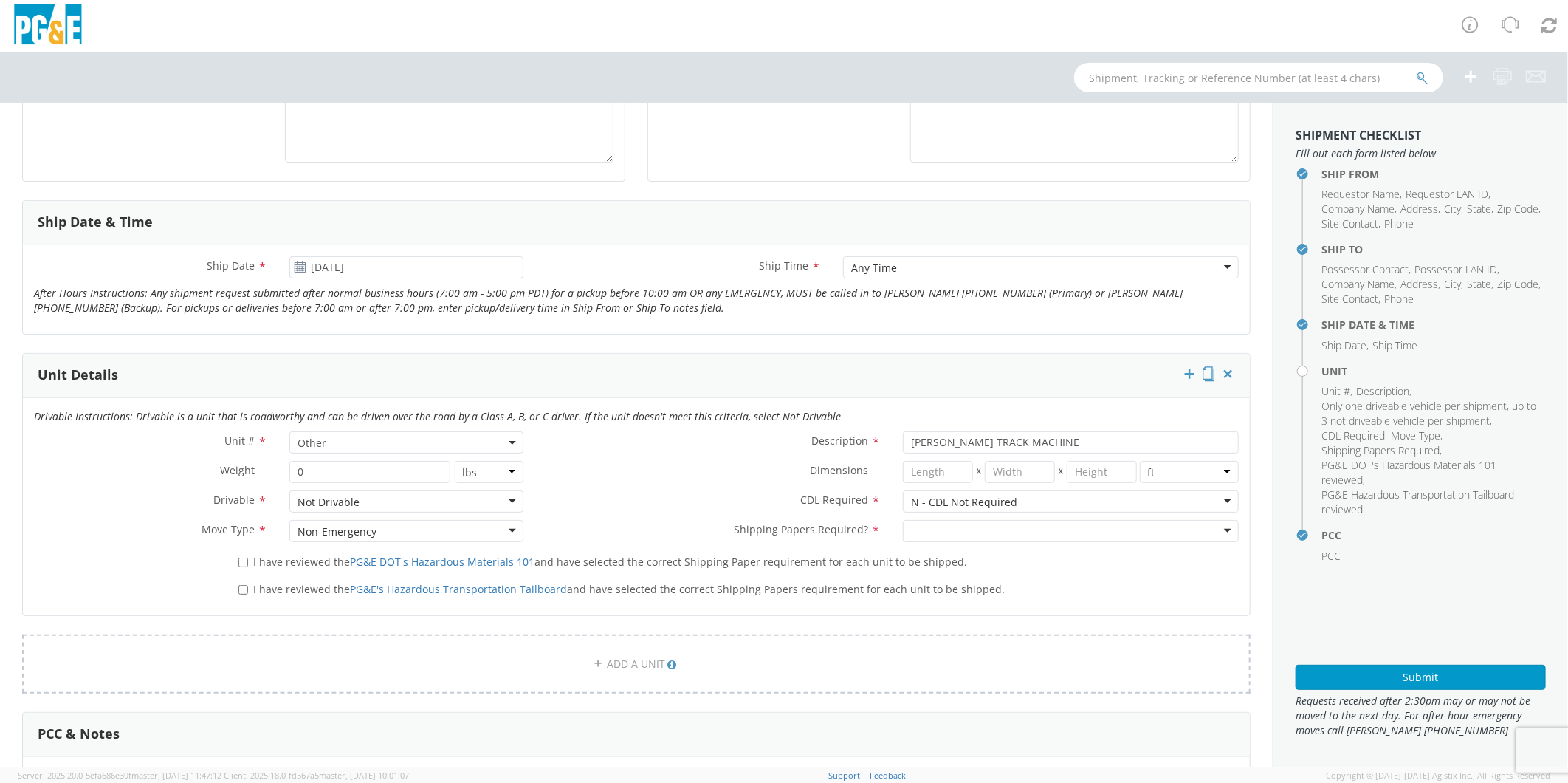
type input "58469 LARK LN"
click at [963, 533] on div at bounding box center [1071, 531] width 336 height 22
click at [240, 560] on input "I have reviewed the PG&E DOT's Hazardous Materials 101 and have selected the co…" at bounding box center [243, 562] width 10 height 10
checkbox input "true"
click at [242, 589] on input "I have reviewed the PG&E's Hazardous Transportation Tailboard and have selected…" at bounding box center [243, 589] width 10 height 10
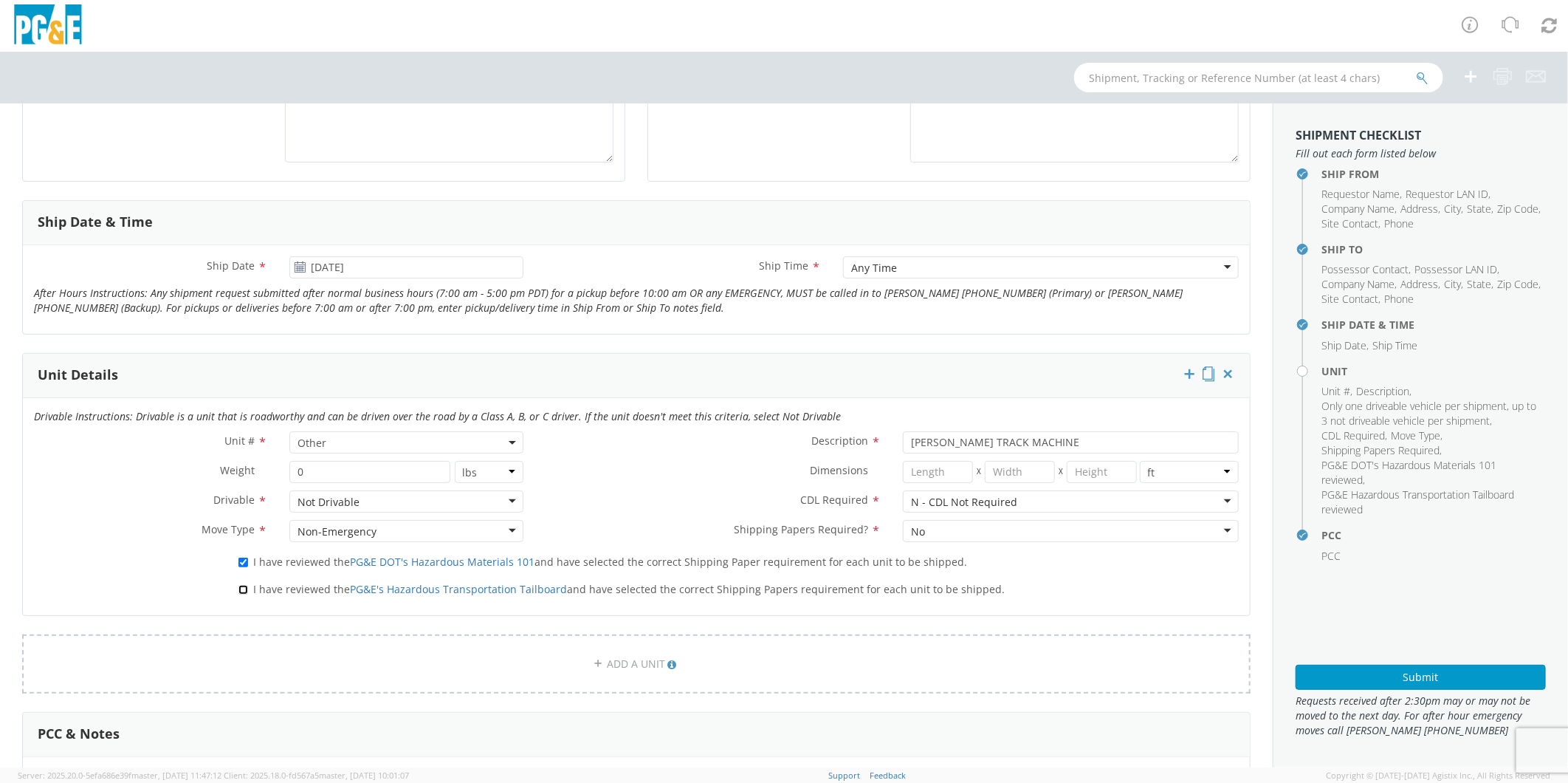
checkbox input "true"
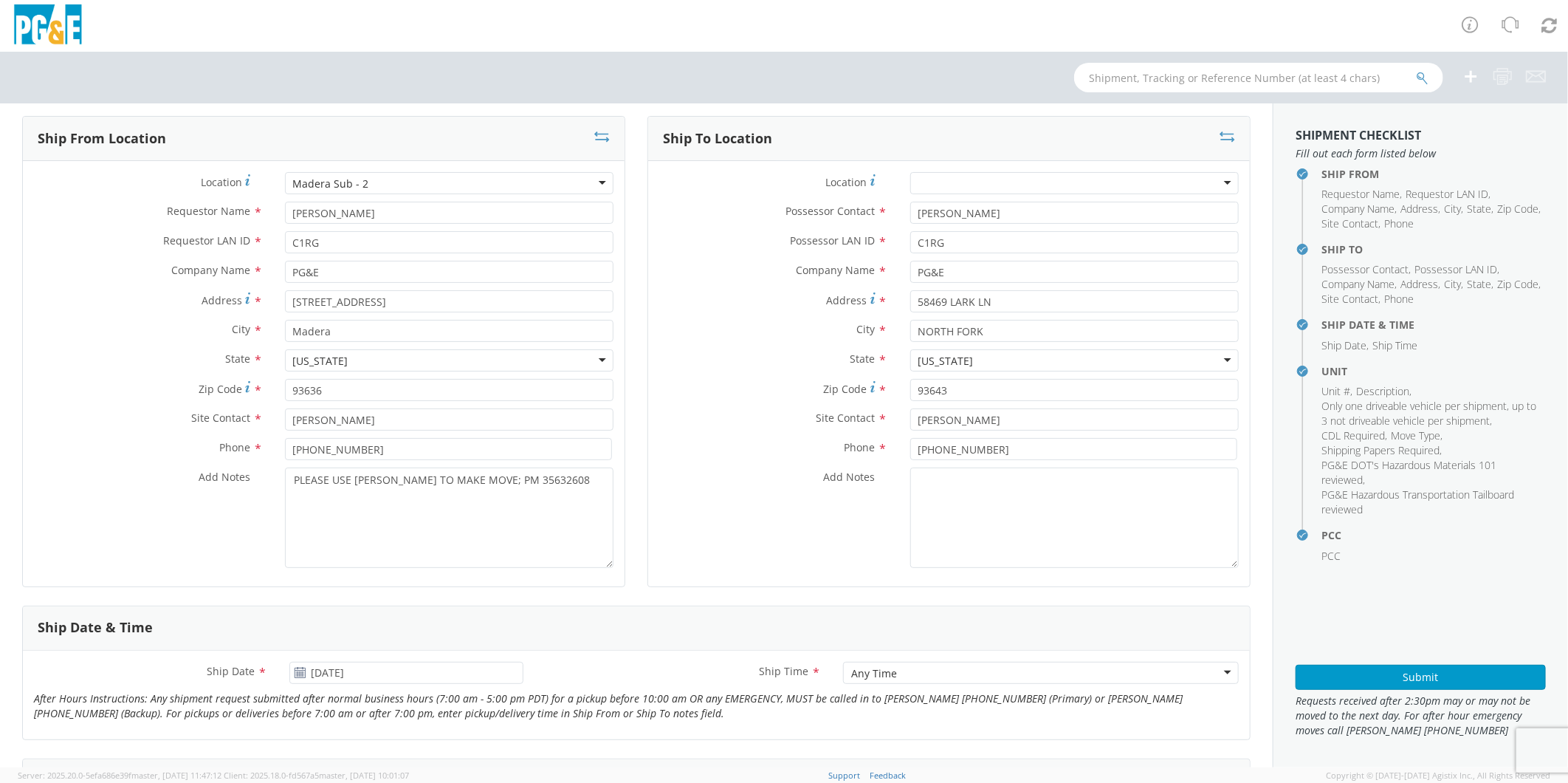
scroll to position [0, 0]
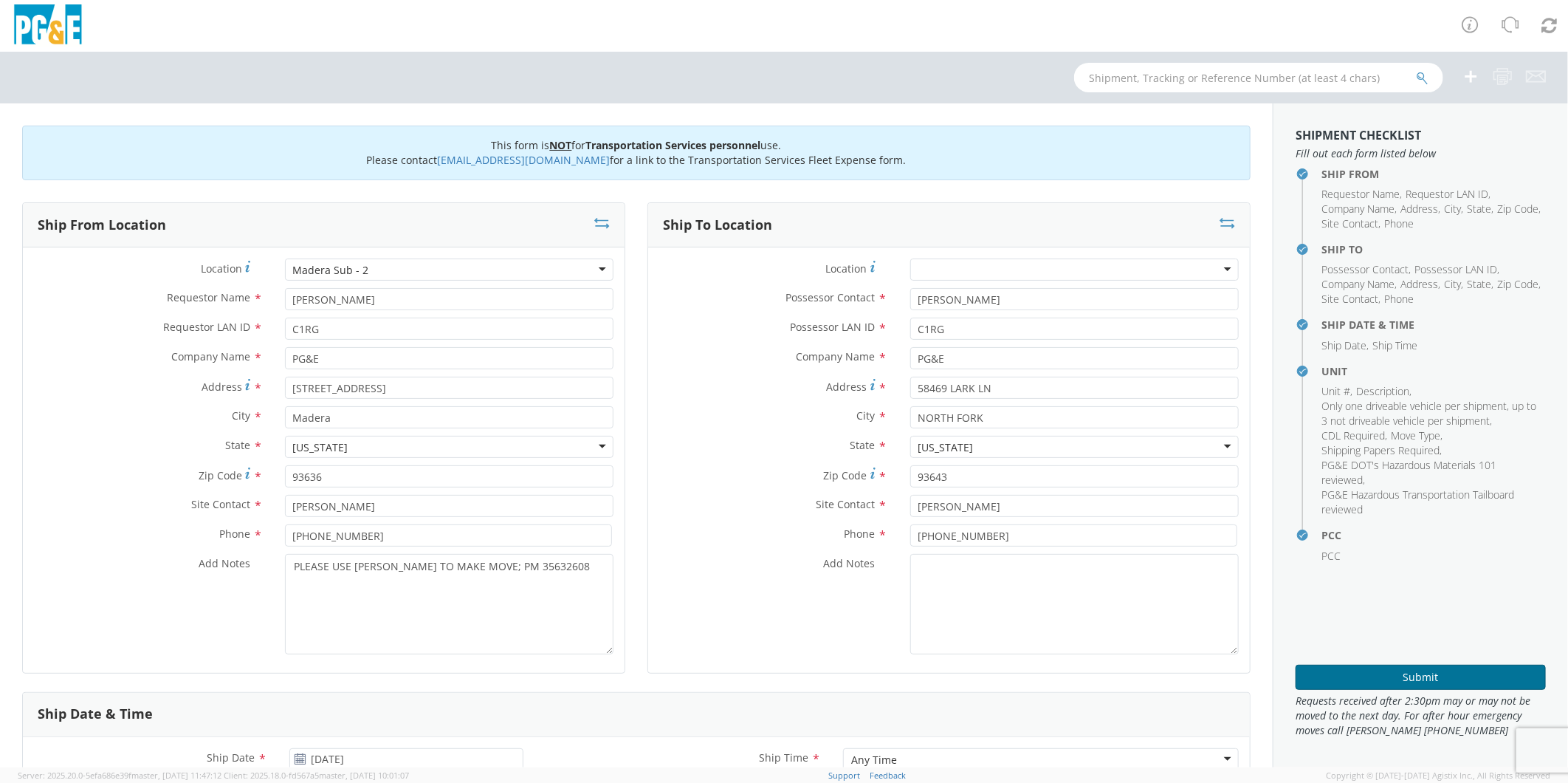
click at [1408, 669] on button "Submit" at bounding box center [1421, 677] width 250 height 25
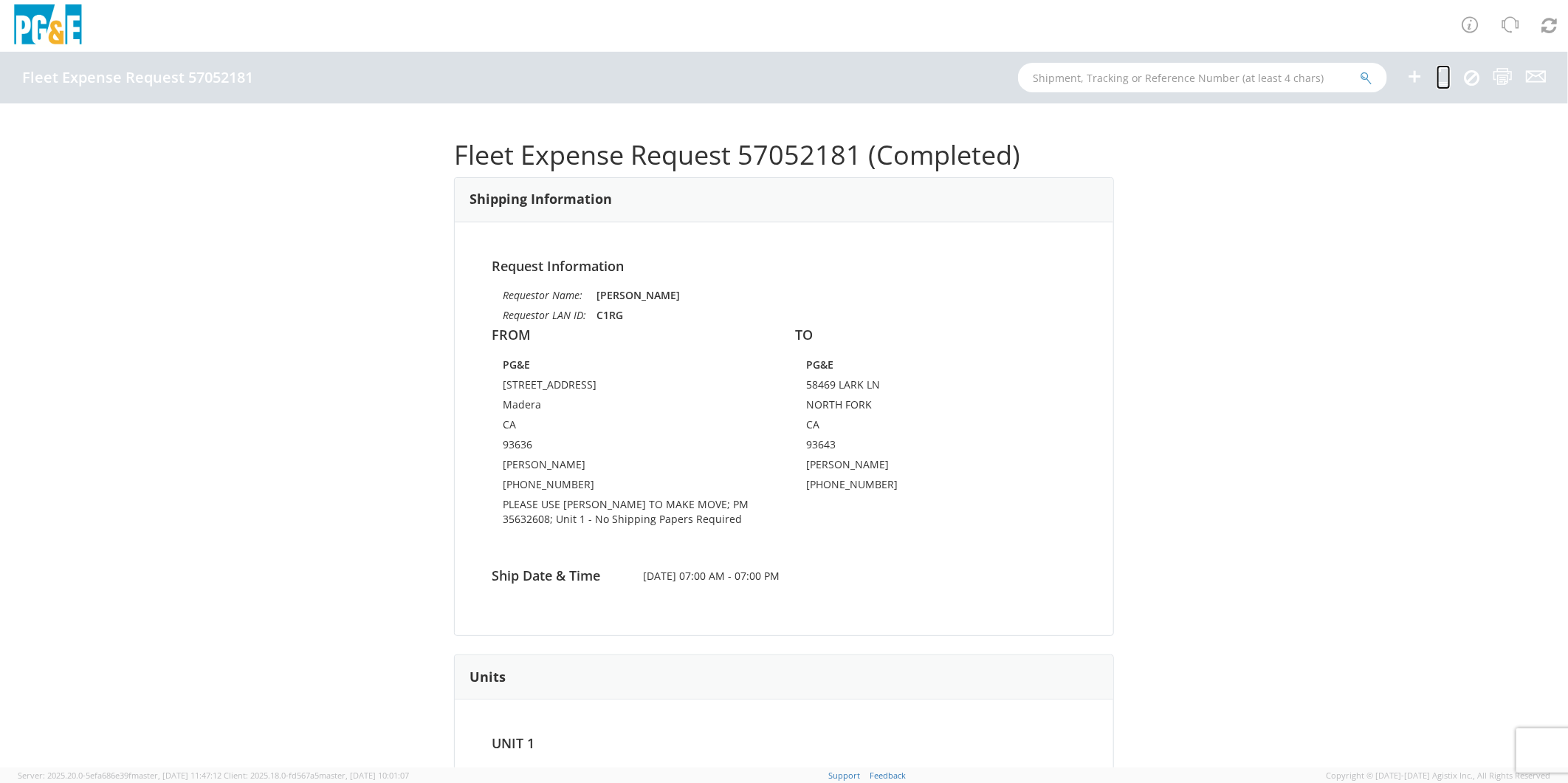
click at [1441, 71] on icon at bounding box center [1444, 76] width 14 height 18
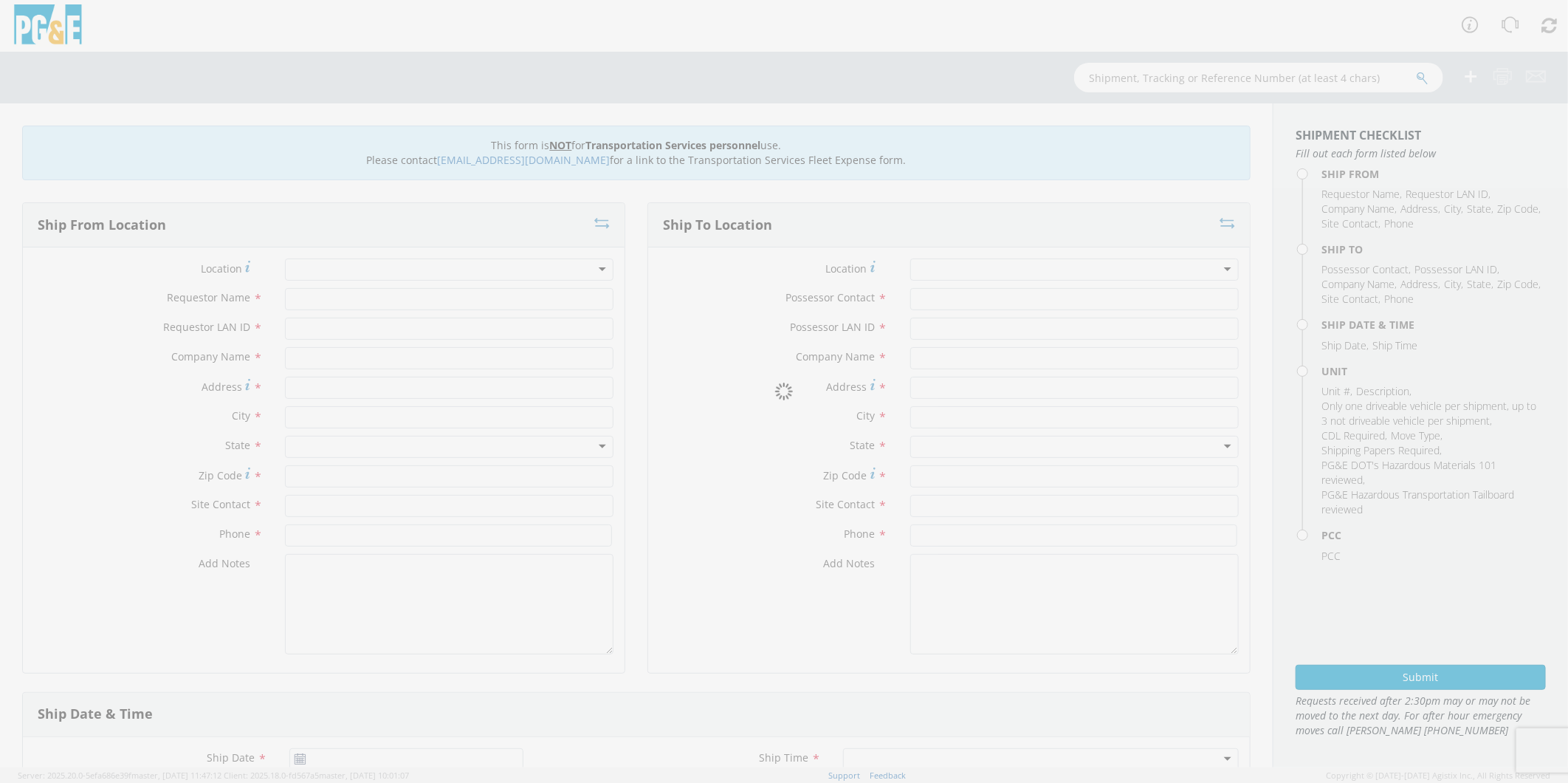
type input "[PERSON_NAME]"
type input "C1RG"
type input "PG&E"
type input "[STREET_ADDRESS]"
type input "Madera"
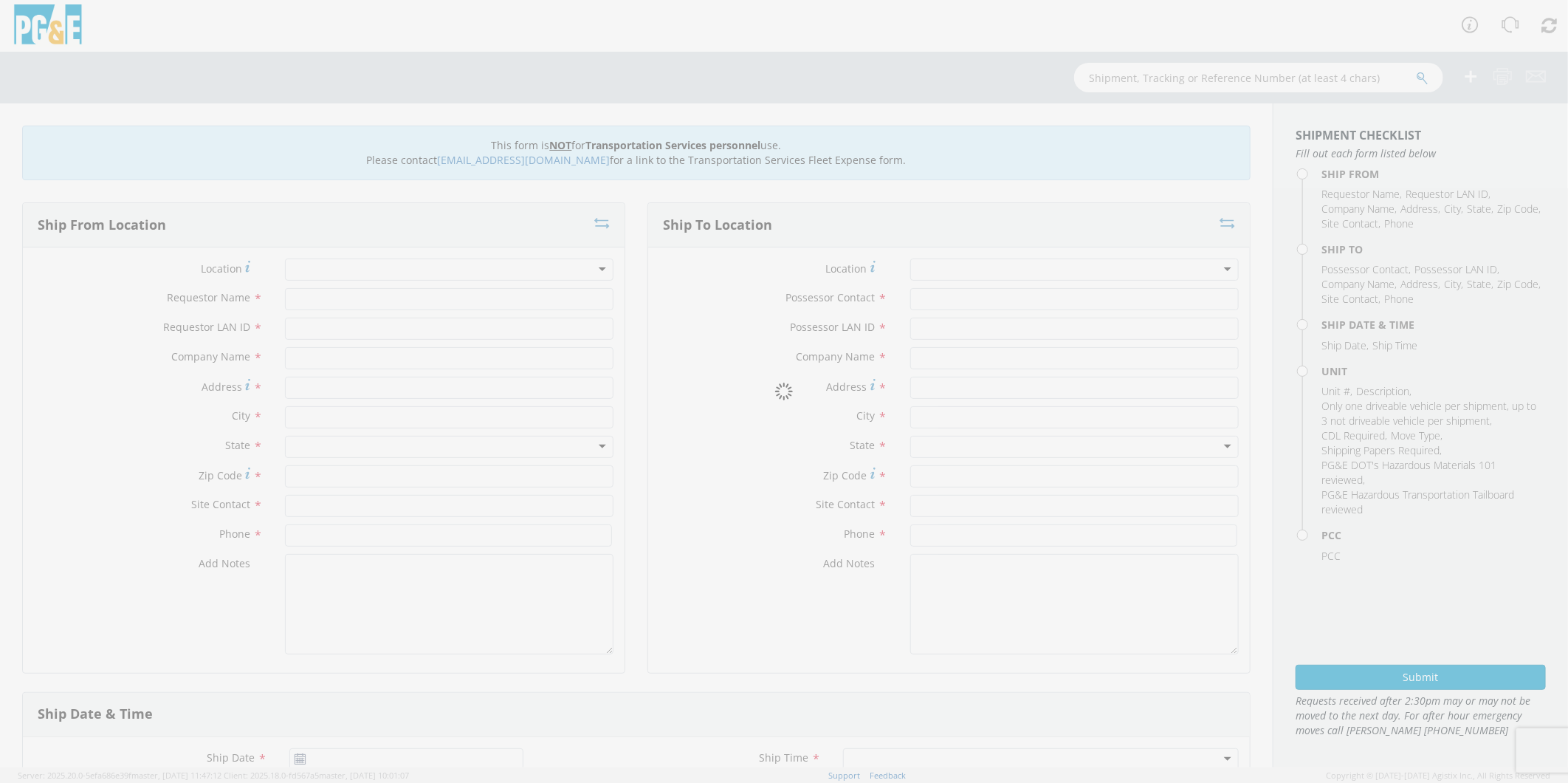
type input "93636"
type input "[PERSON_NAME]"
type input "[PHONE_NUMBER]"
type input "[PERSON_NAME]"
type input "C1RG"
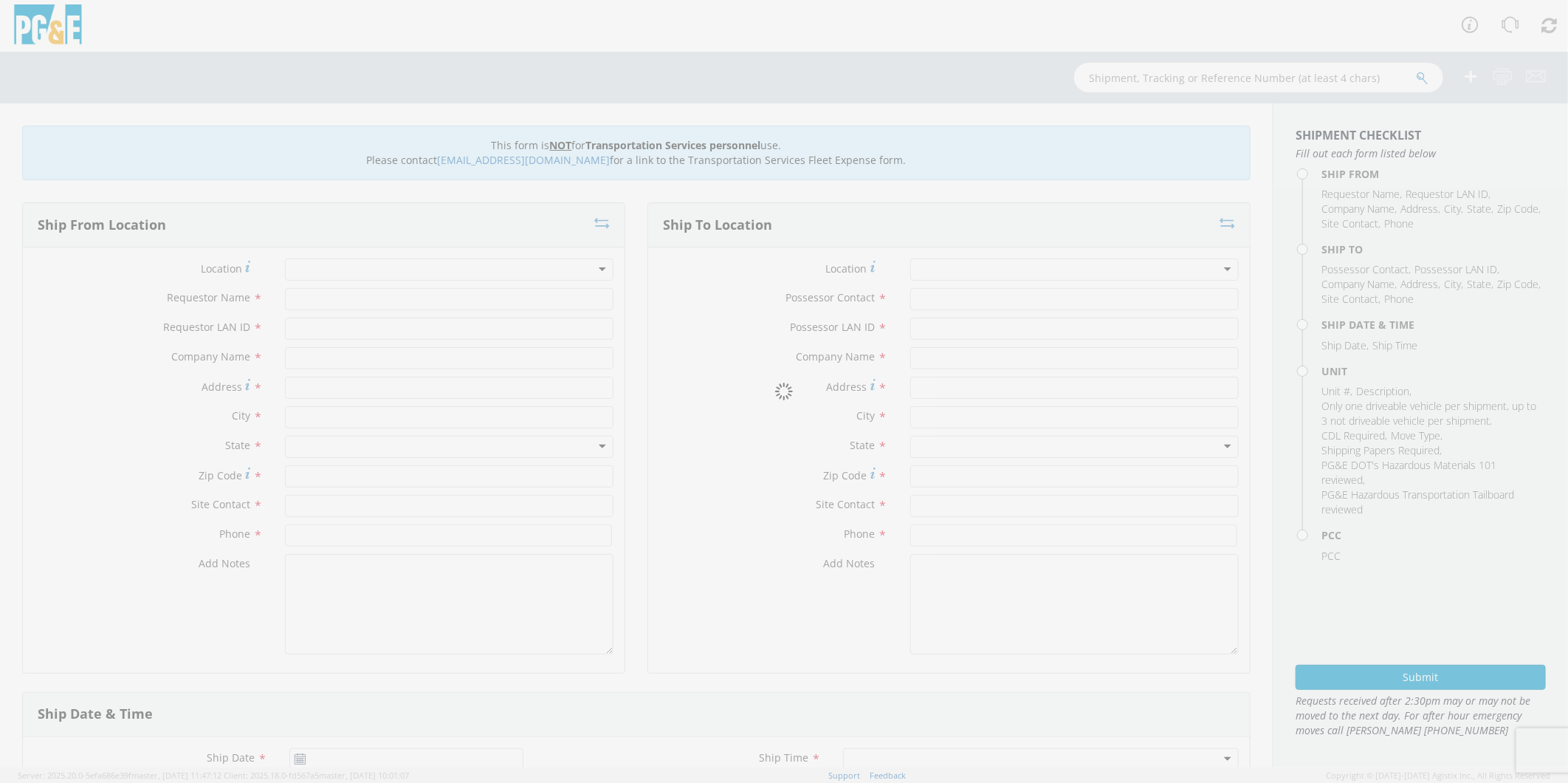
type input "PG&E"
type input "58469 LARK LN"
type input "NORTH FORK"
type input "93643"
type input "[PERSON_NAME]"
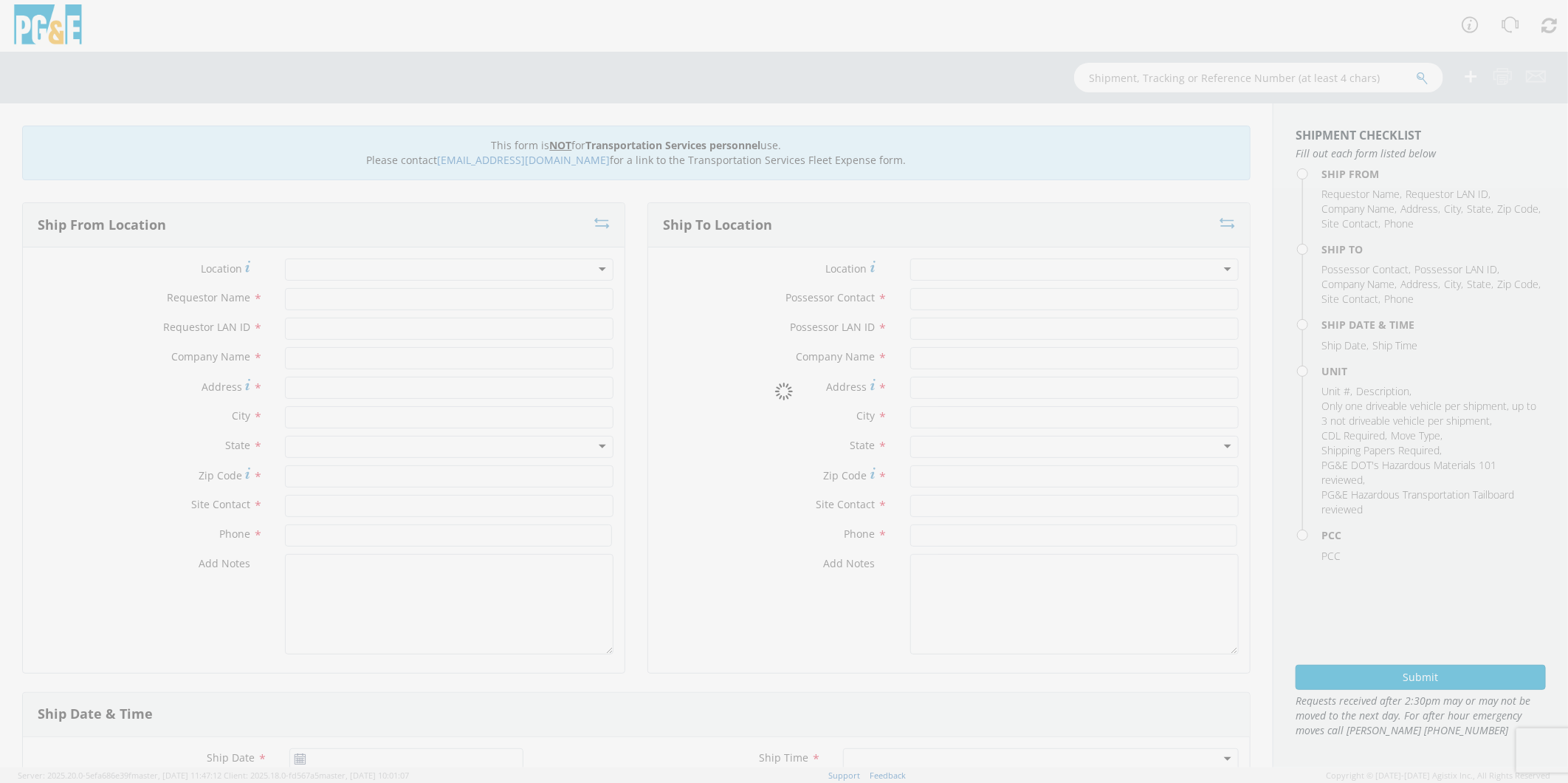
type input "[PHONE_NUMBER]"
type input "[DATE]"
type input "[PERSON_NAME] TRACK MACHINE"
type input "0"
select select "Other"
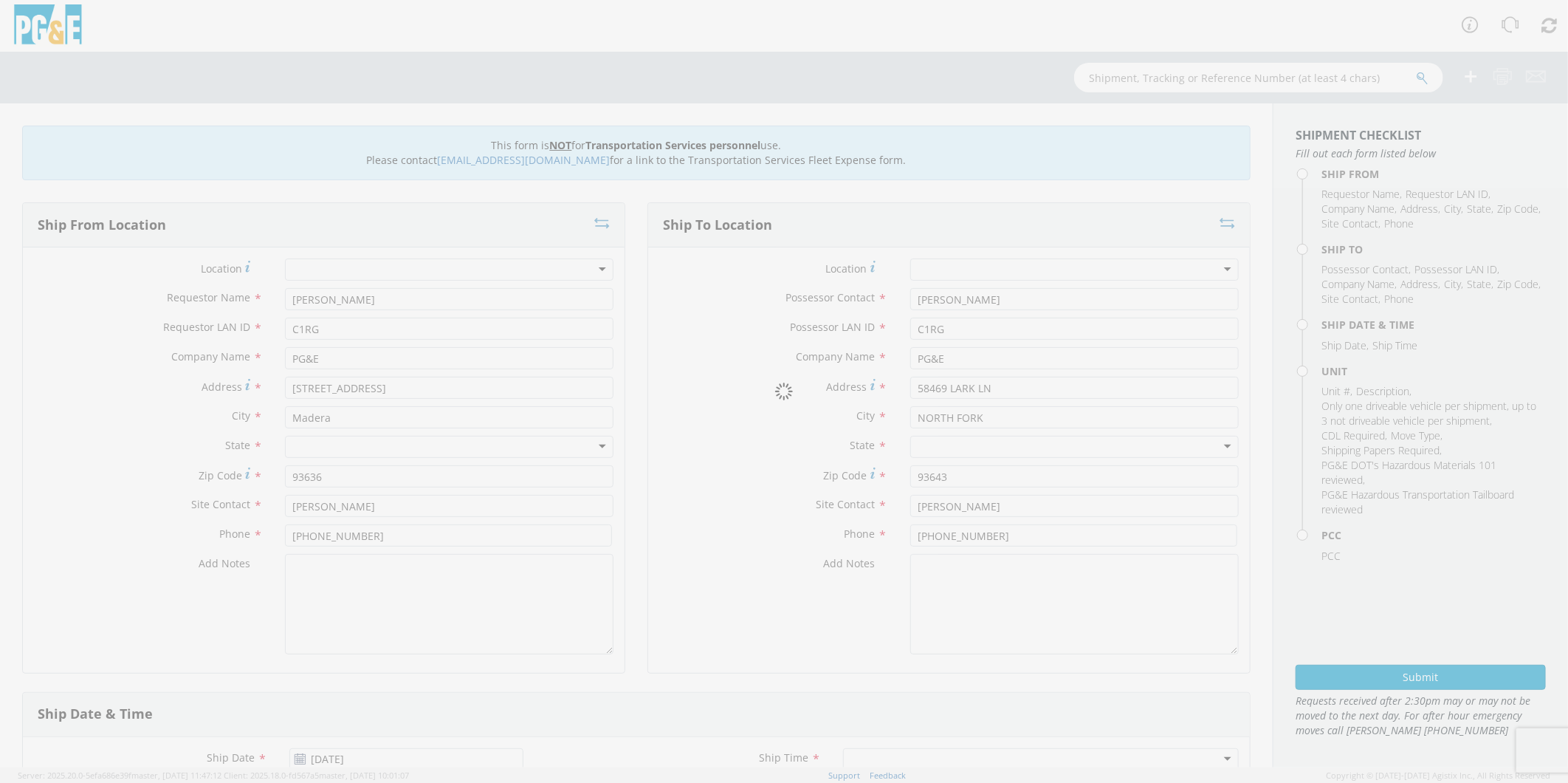
select select "12685"
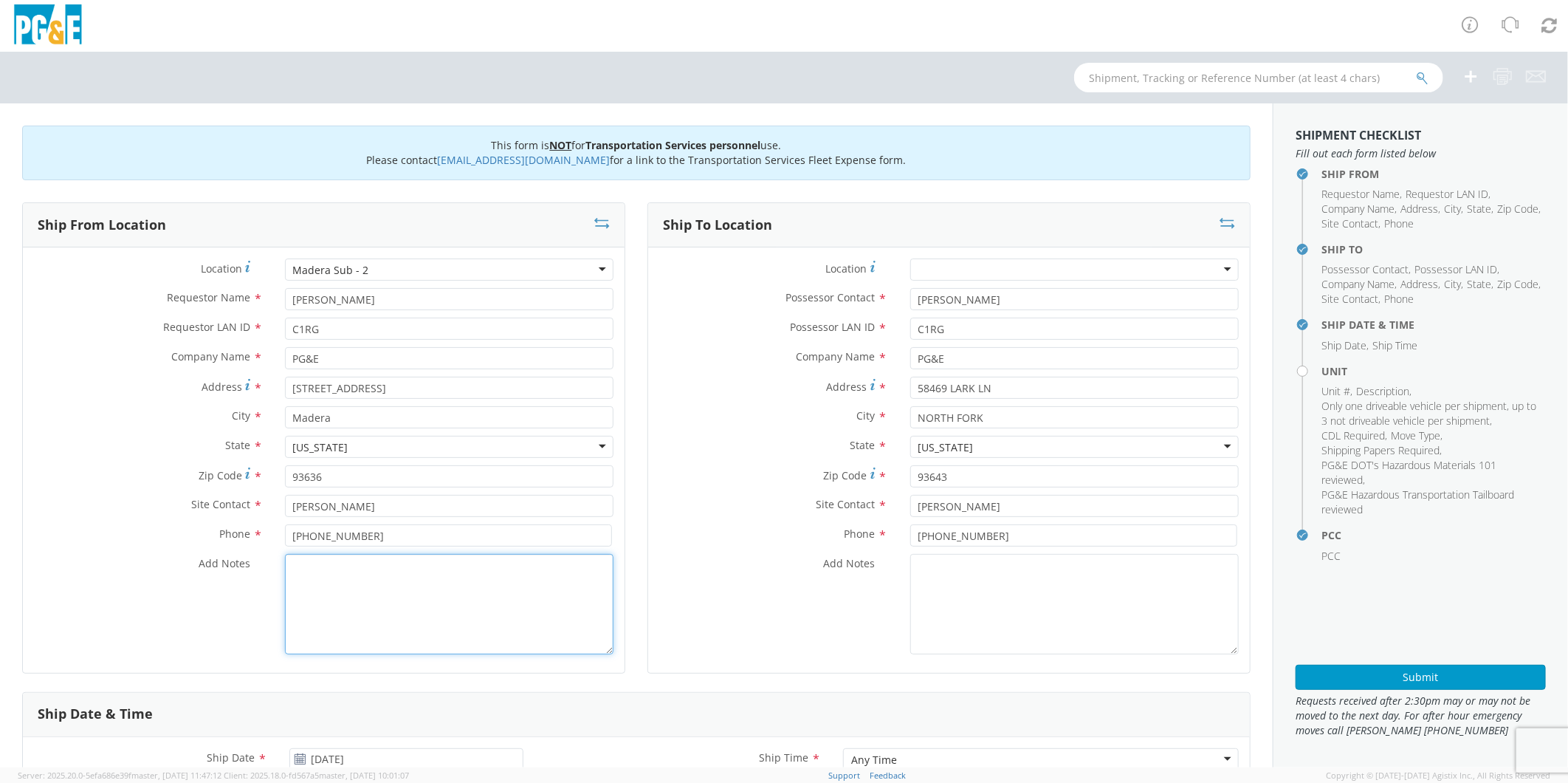
click at [483, 601] on textarea "Add Notes *" at bounding box center [449, 604] width 328 height 100
paste textarea "PLEASE USE [PERSON_NAME] TO MAKE MOVE; PM 35394246"
type textarea "PLEASE USE [PERSON_NAME] TO MAKE MOVE; PM 35633831"
drag, startPoint x: 1021, startPoint y: 386, endPoint x: 633, endPoint y: 395, distance: 388.1
click at [636, 395] on div "Ship To Location Location * (OBSOLETE) [GEOGRAPHIC_DATA] SC - GC TRAILER (OBSOL…" at bounding box center [949, 447] width 626 height 490
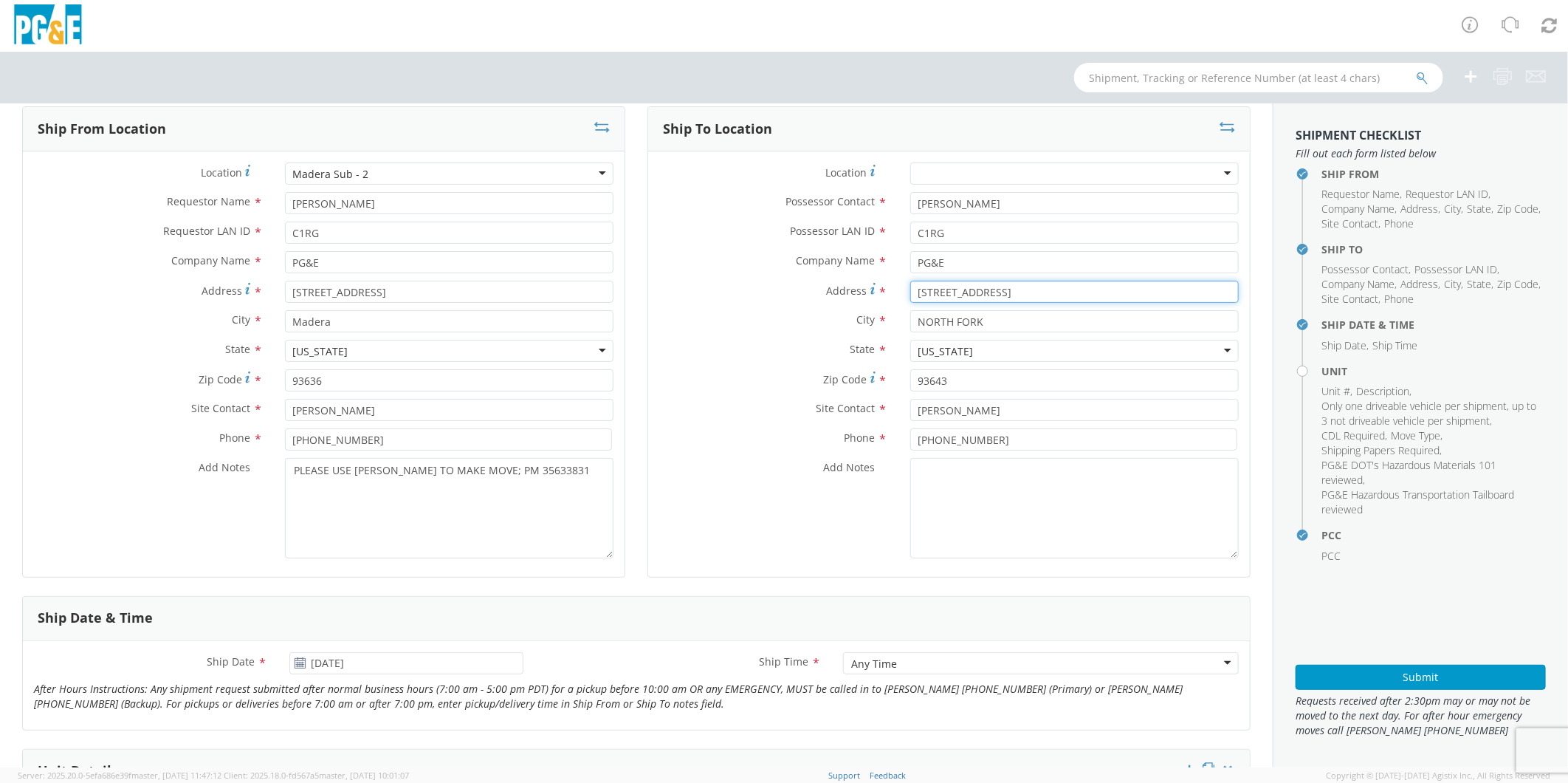
scroll to position [164, 0]
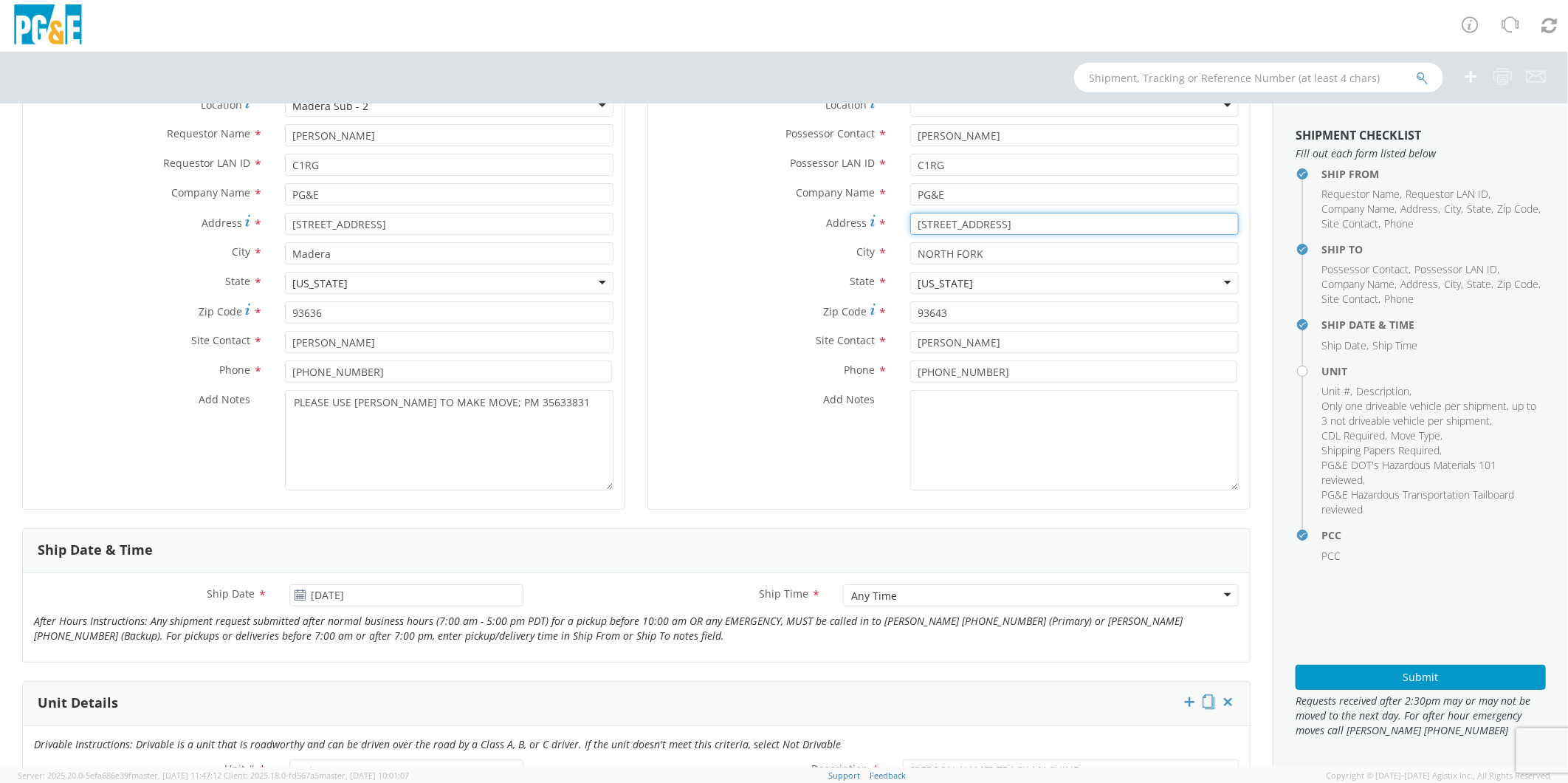
type input "[STREET_ADDRESS]"
click at [414, 593] on input "[DATE]" at bounding box center [406, 594] width 233 height 22
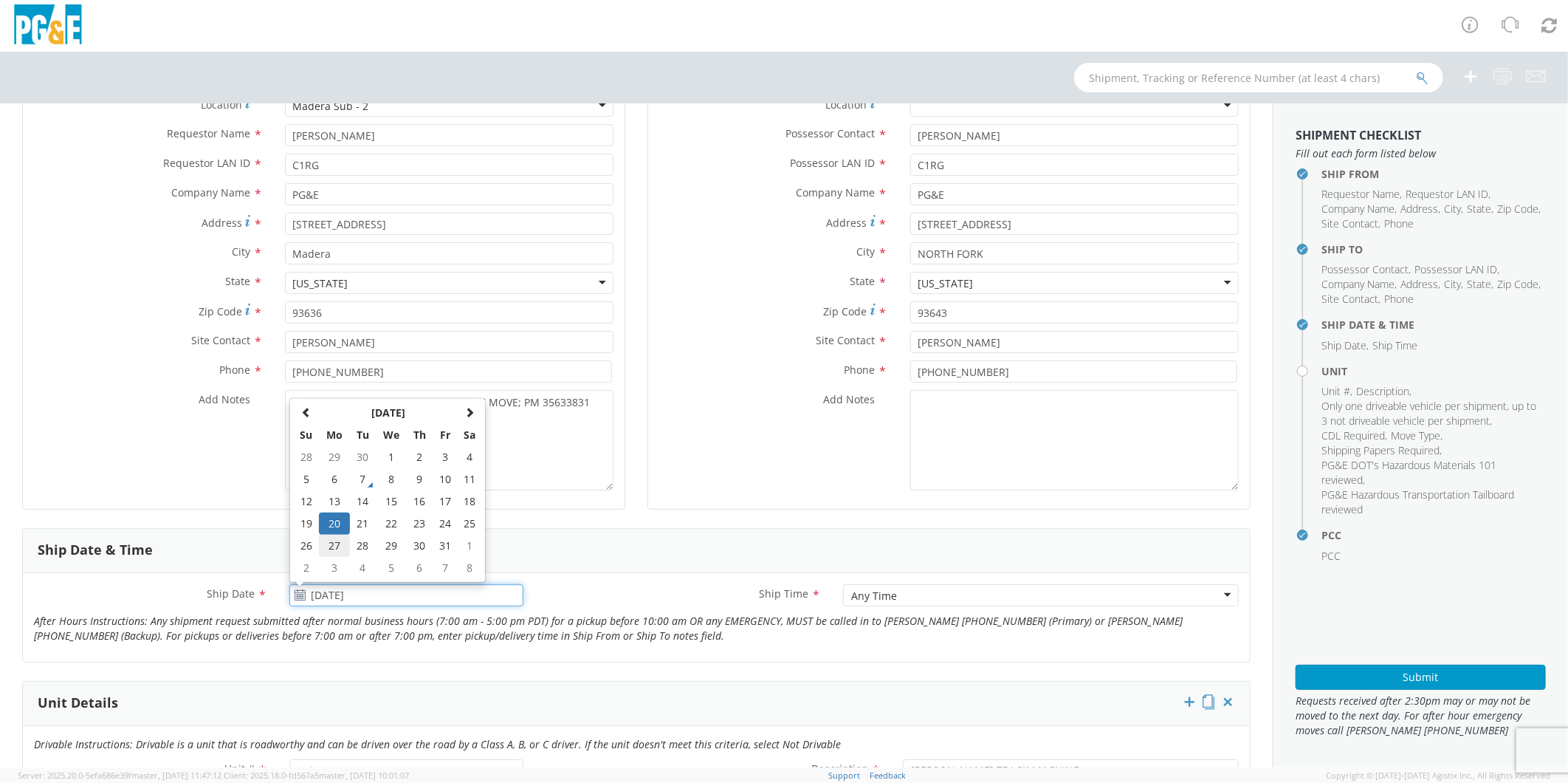
click at [327, 543] on td "27" at bounding box center [334, 545] width 31 height 22
type input "[DATE]"
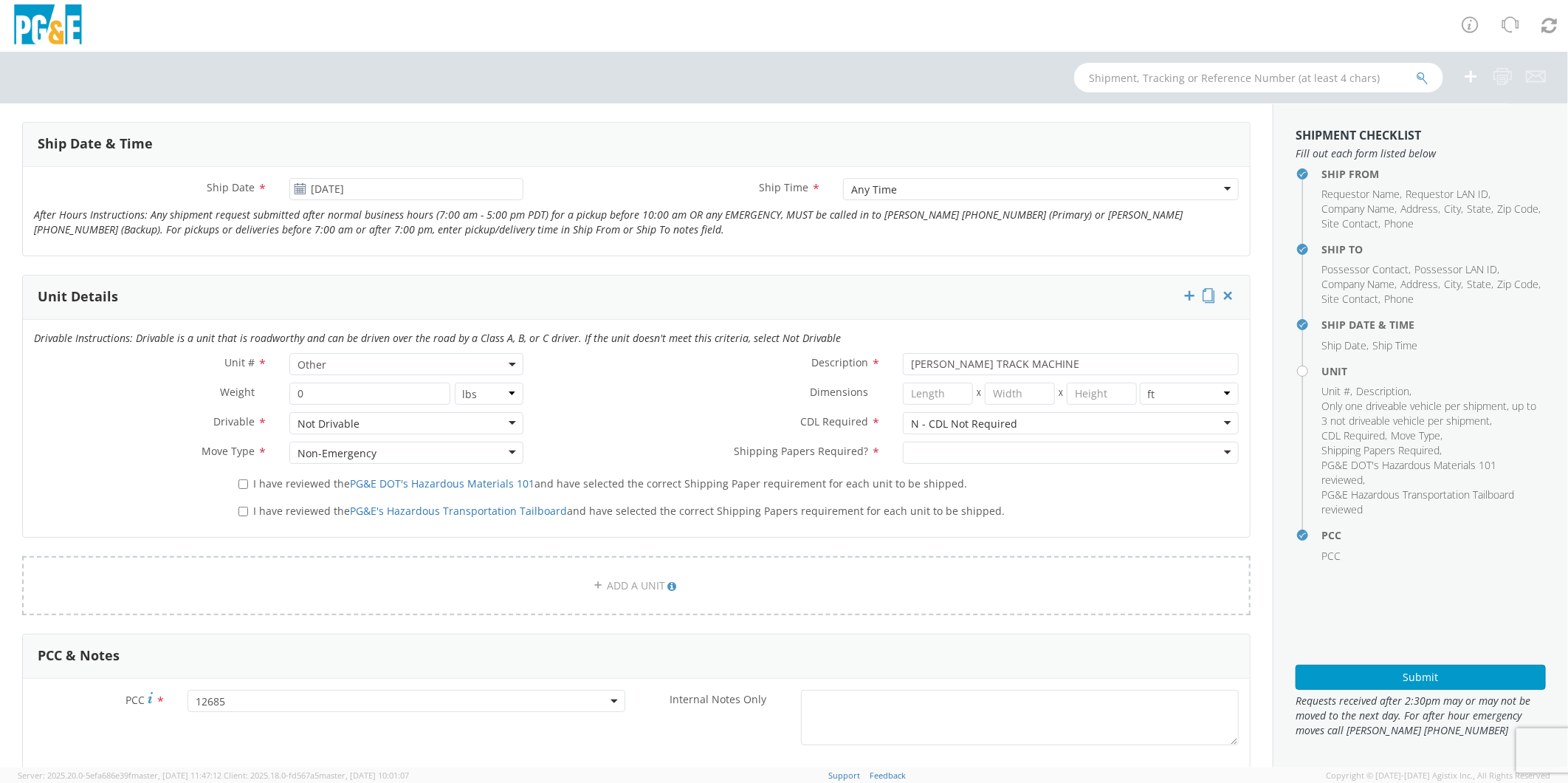
scroll to position [574, 0]
click at [944, 443] on div at bounding box center [1071, 449] width 336 height 22
click at [245, 477] on input "I have reviewed the PG&E DOT's Hazardous Materials 101 and have selected the co…" at bounding box center [243, 480] width 10 height 10
checkbox input "true"
click at [240, 507] on input "I have reviewed the PG&E's Hazardous Transportation Tailboard and have selected…" at bounding box center [243, 508] width 10 height 10
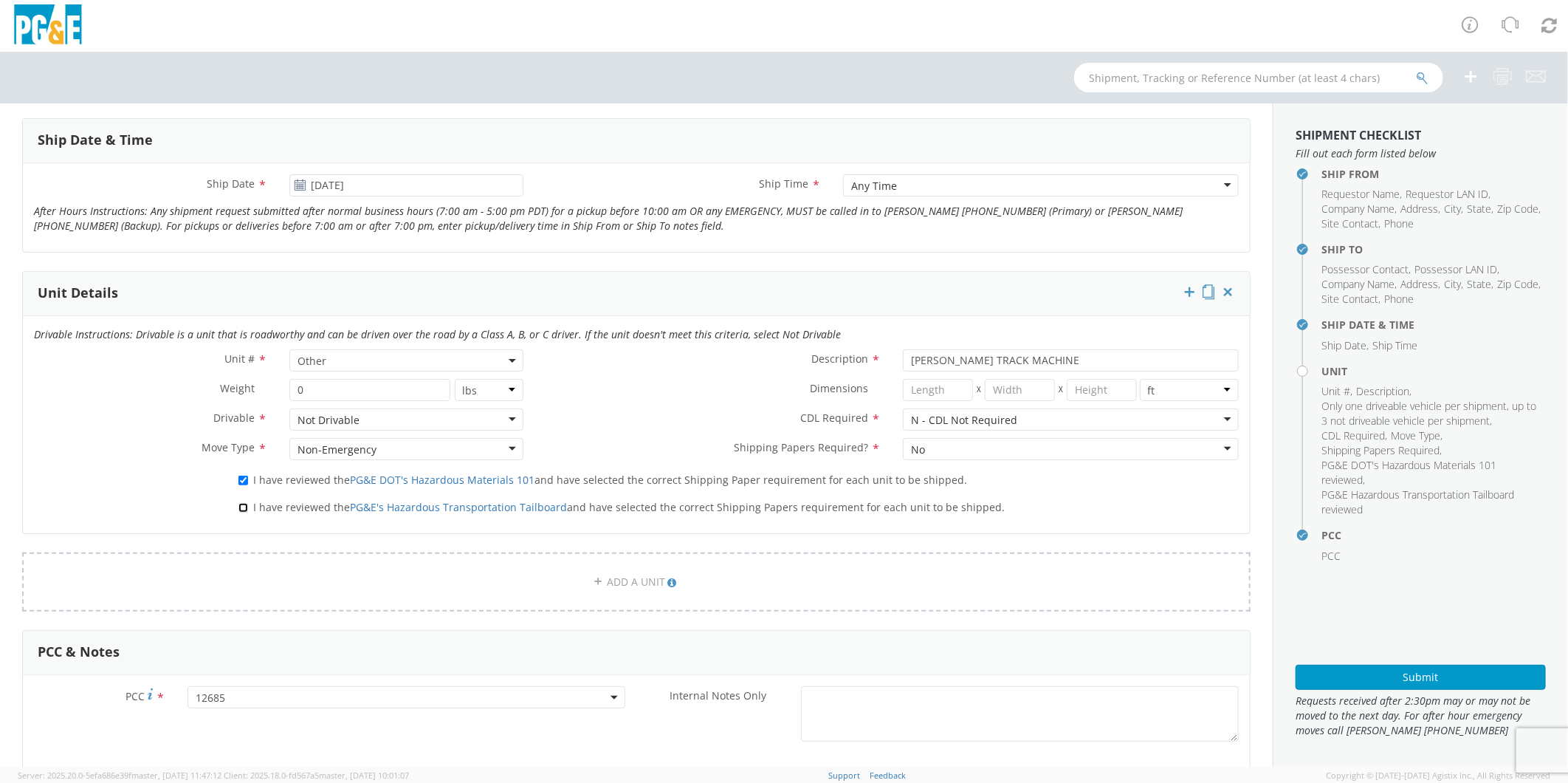
checkbox input "true"
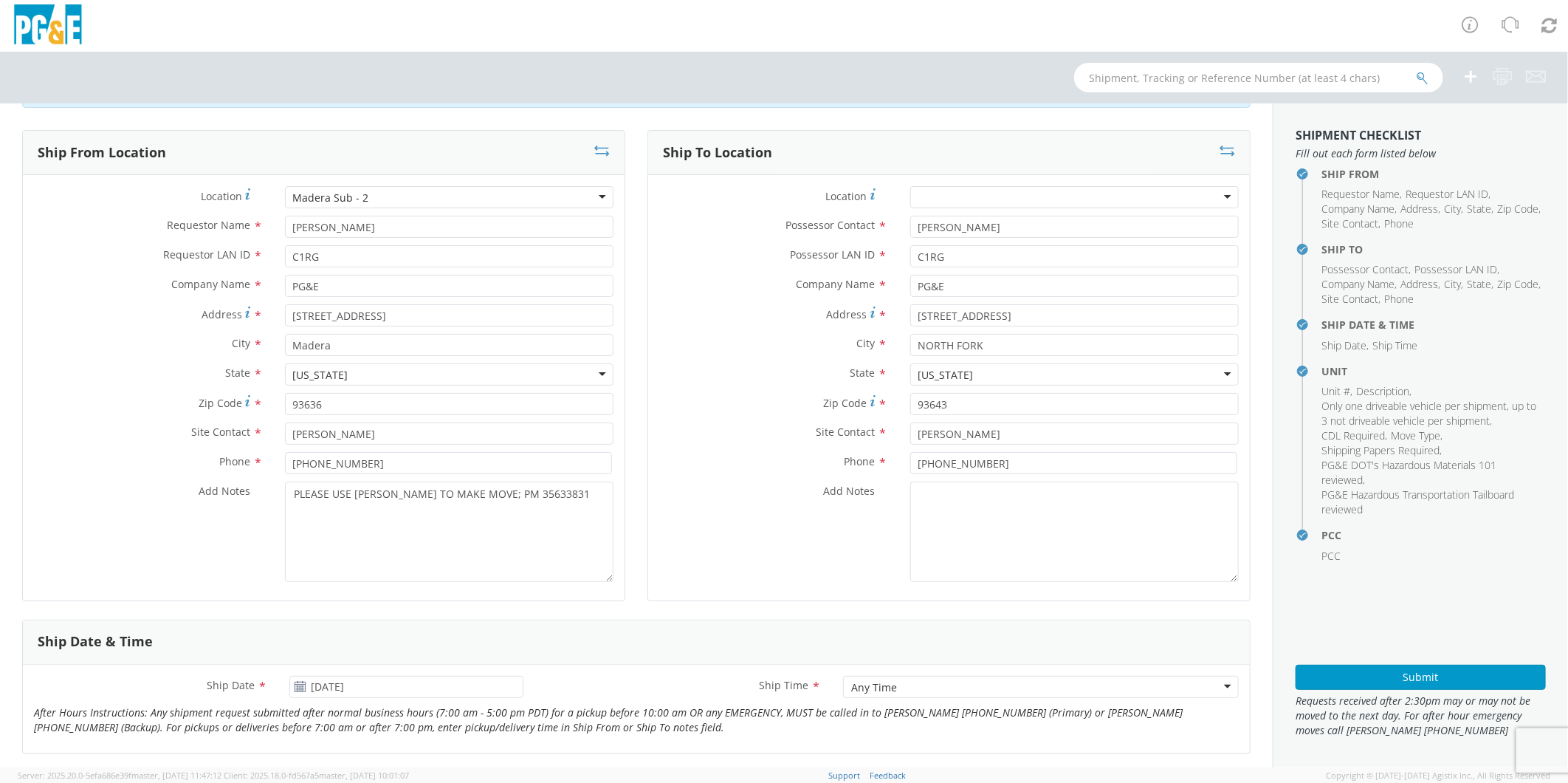
scroll to position [0, 0]
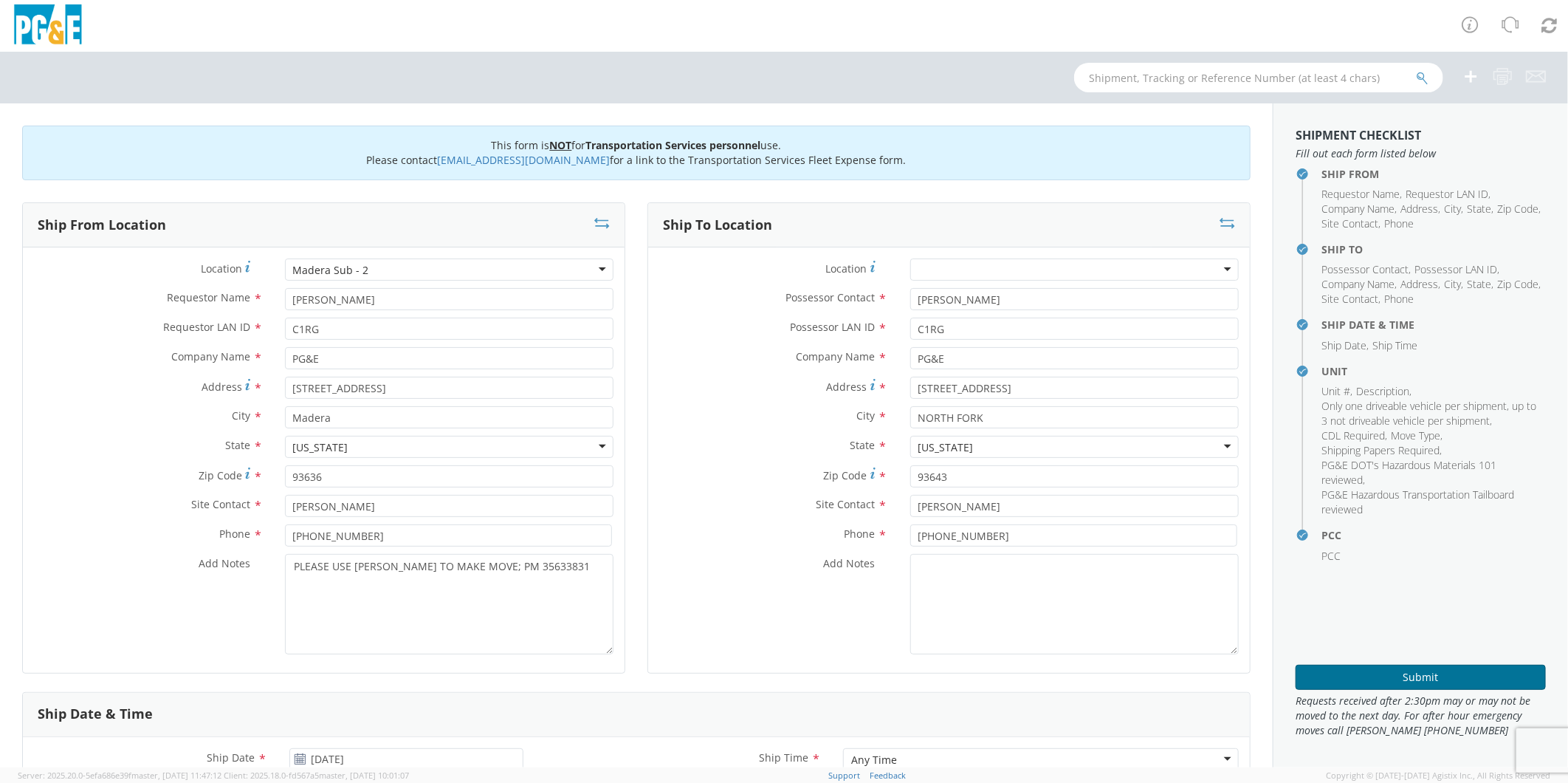
click at [1445, 677] on button "Submit" at bounding box center [1421, 677] width 250 height 25
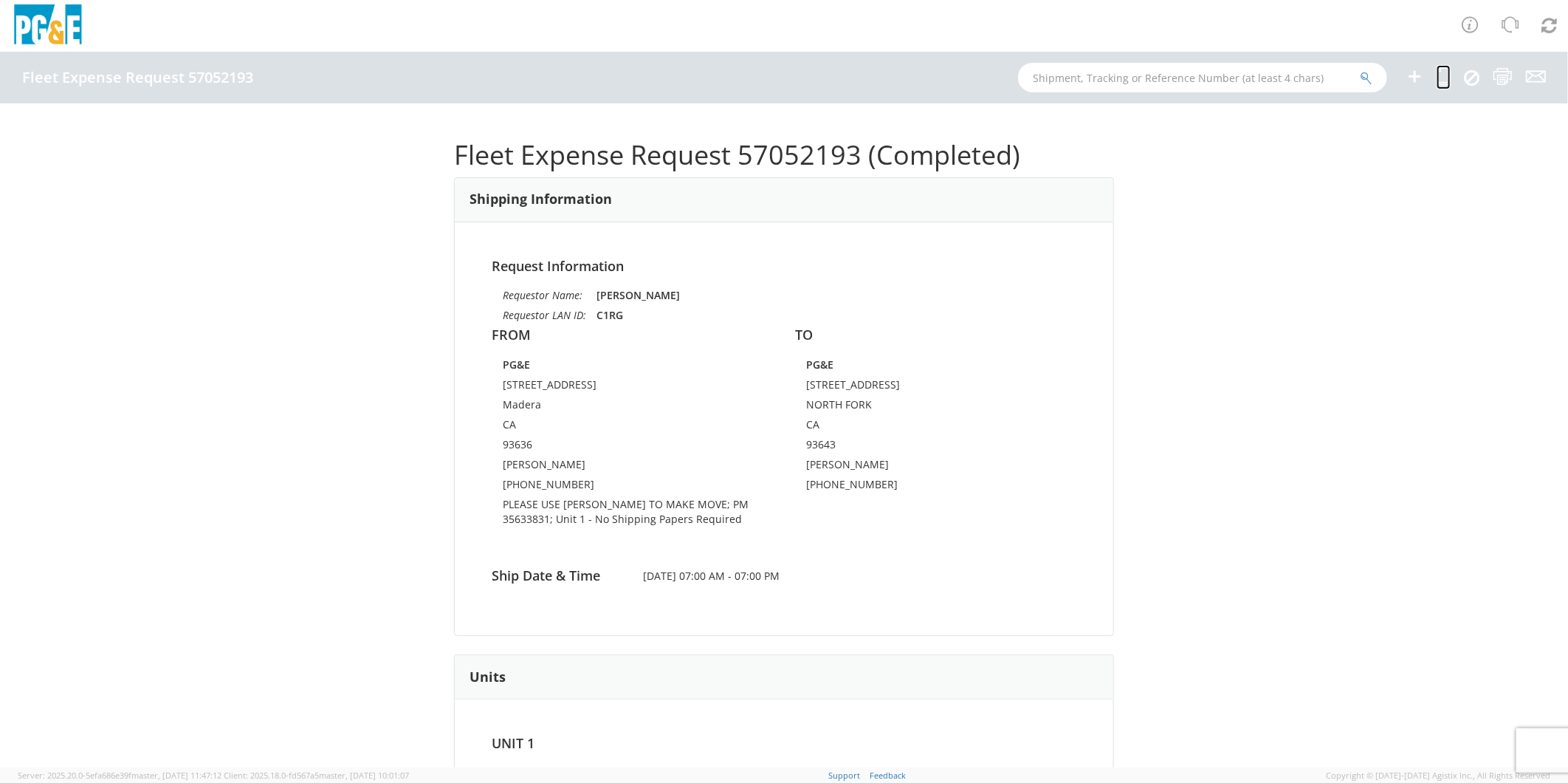
click at [1440, 77] on icon at bounding box center [1444, 76] width 14 height 18
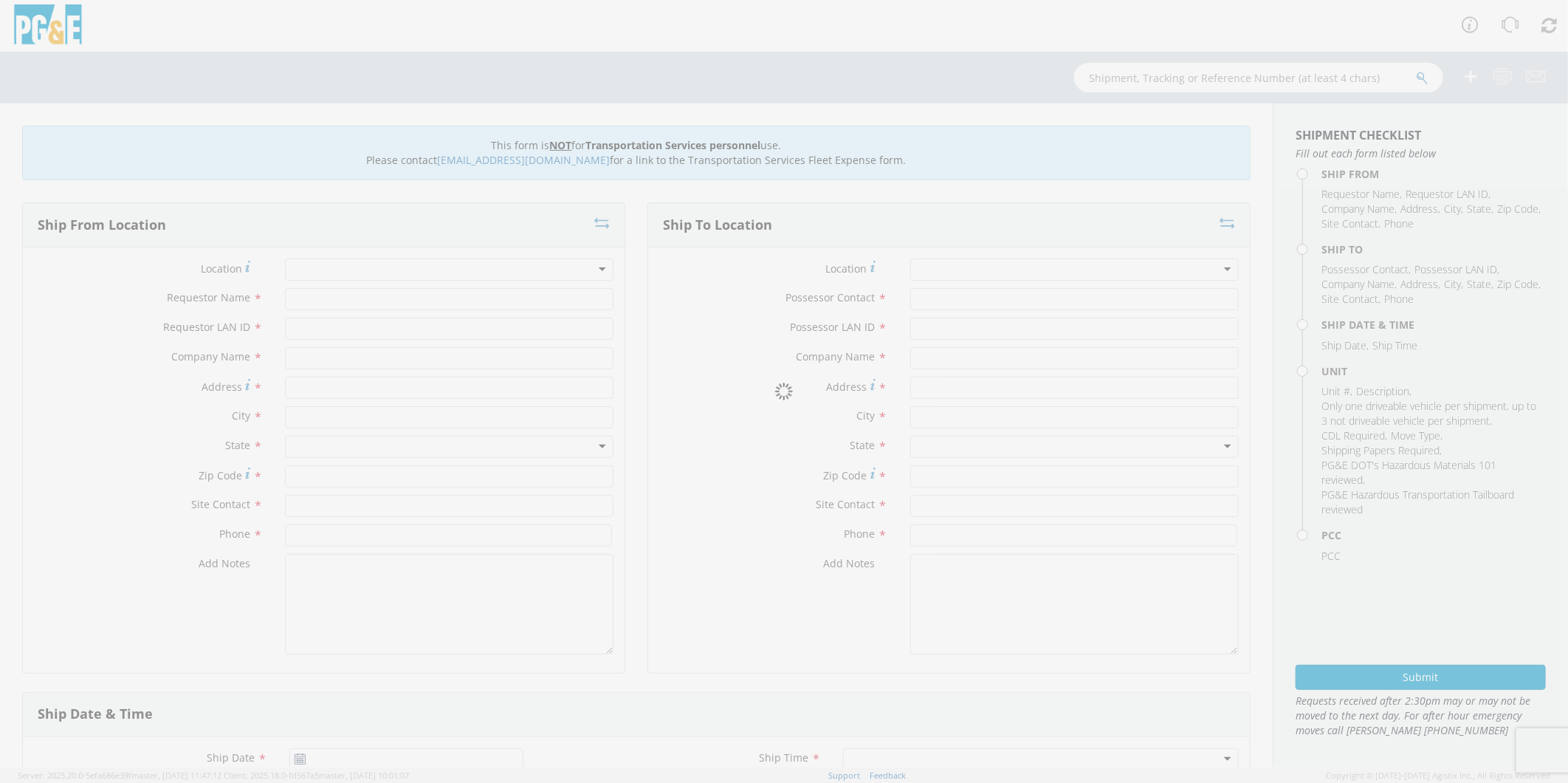
type input "[PERSON_NAME]"
type input "C1RG"
type input "PG&E"
type input "[STREET_ADDRESS]"
type input "Madera"
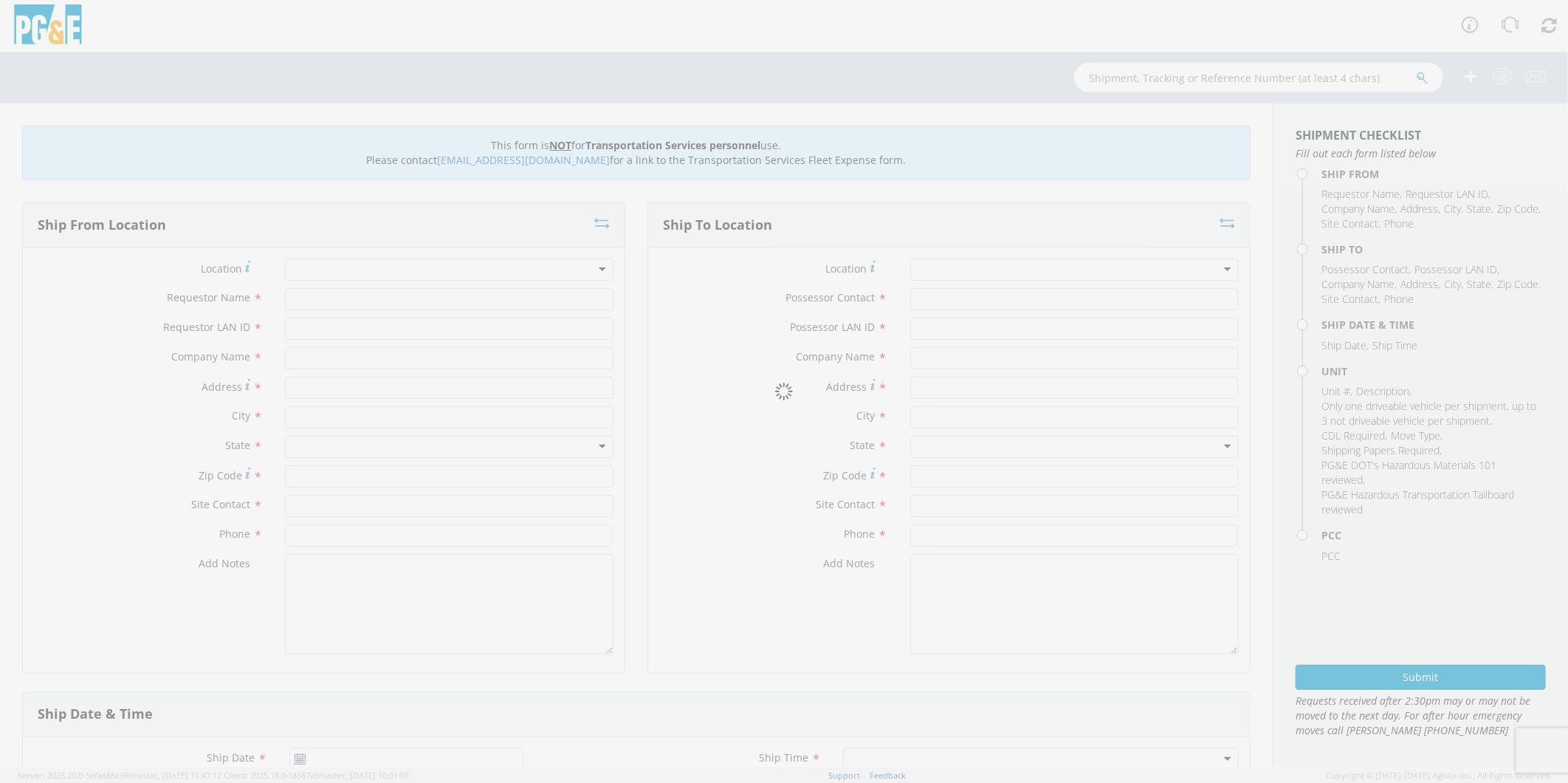
type input "93636"
type input "[PERSON_NAME]"
type input "[PHONE_NUMBER]"
type input "[PERSON_NAME]"
type input "C1RG"
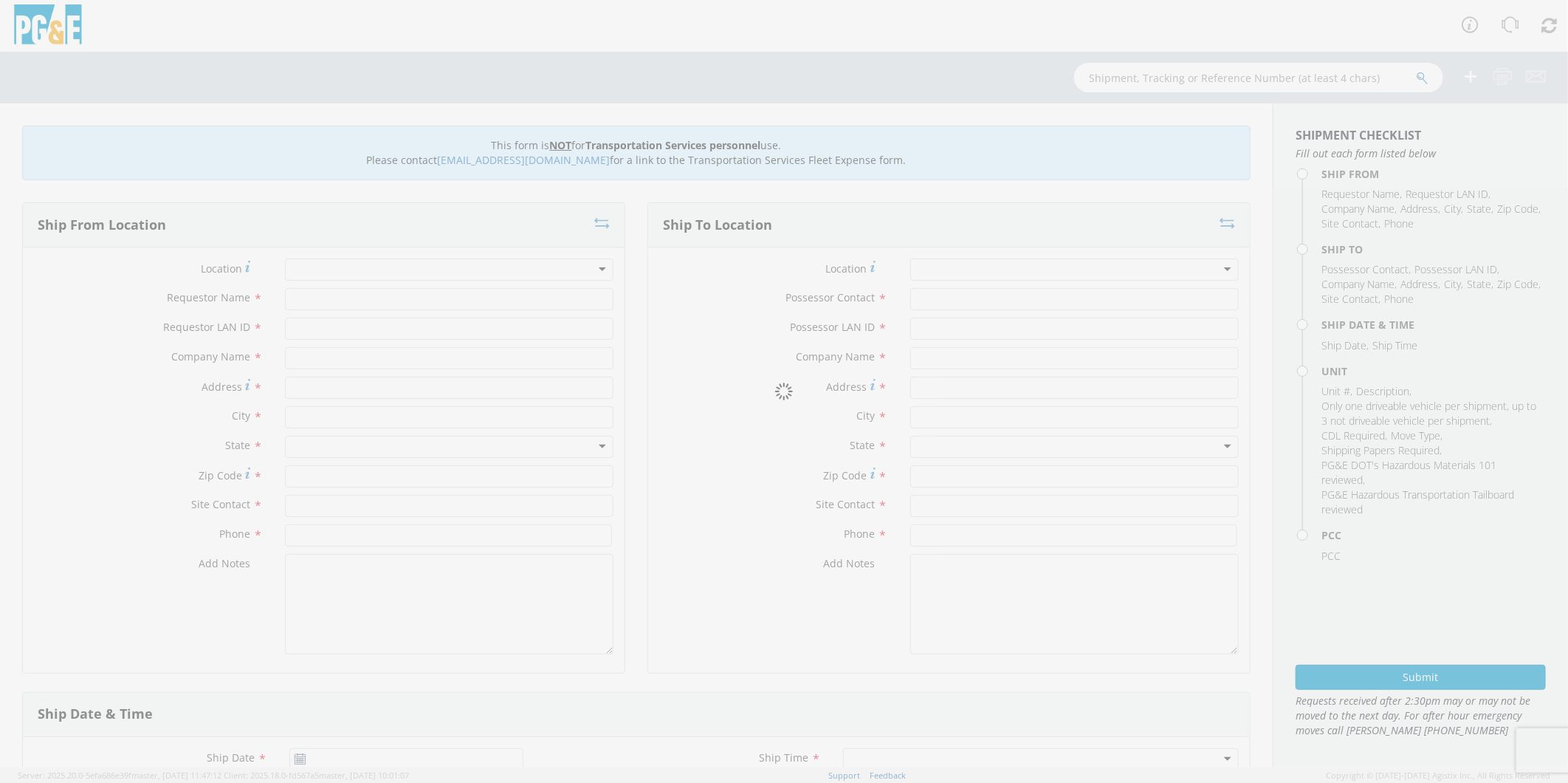
type input "PG&E"
type input "[STREET_ADDRESS]"
type input "NORTH FORK"
type input "93643"
type input "[PERSON_NAME]"
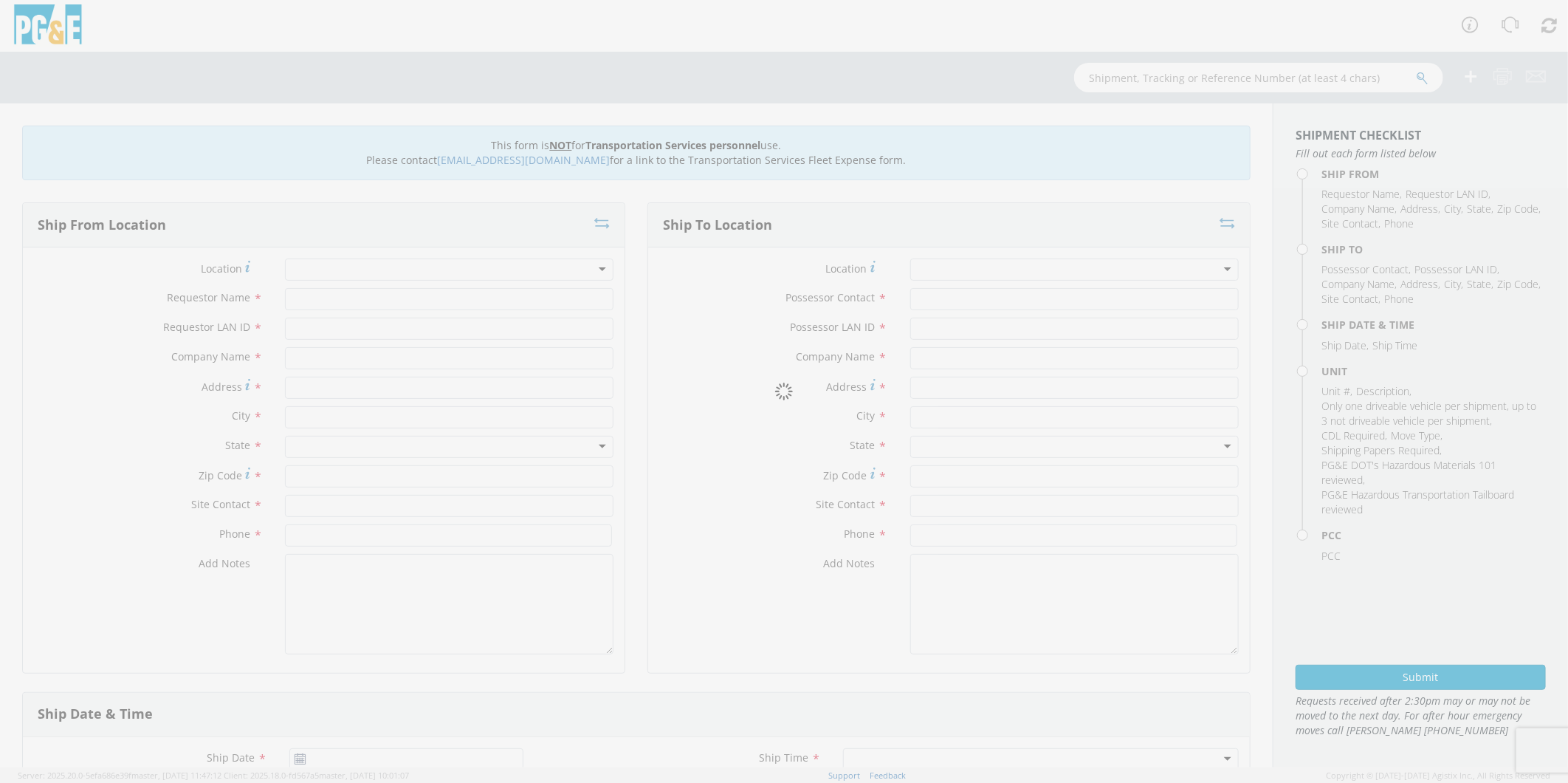
type input "[PHONE_NUMBER]"
type input "[DATE]"
type input "[PERSON_NAME] TRACK MACHINE"
type input "0"
select select "Other"
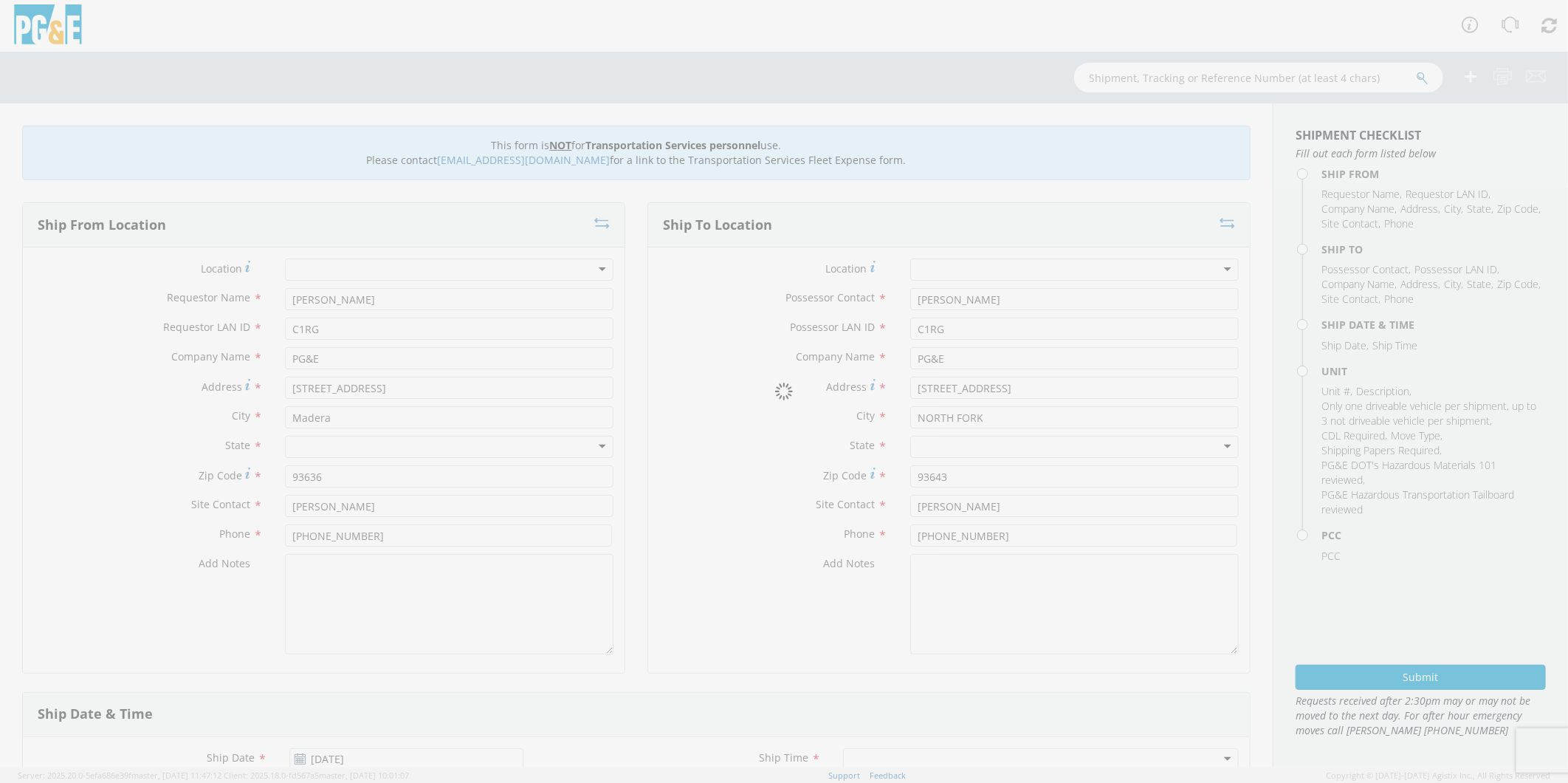
select select "12685"
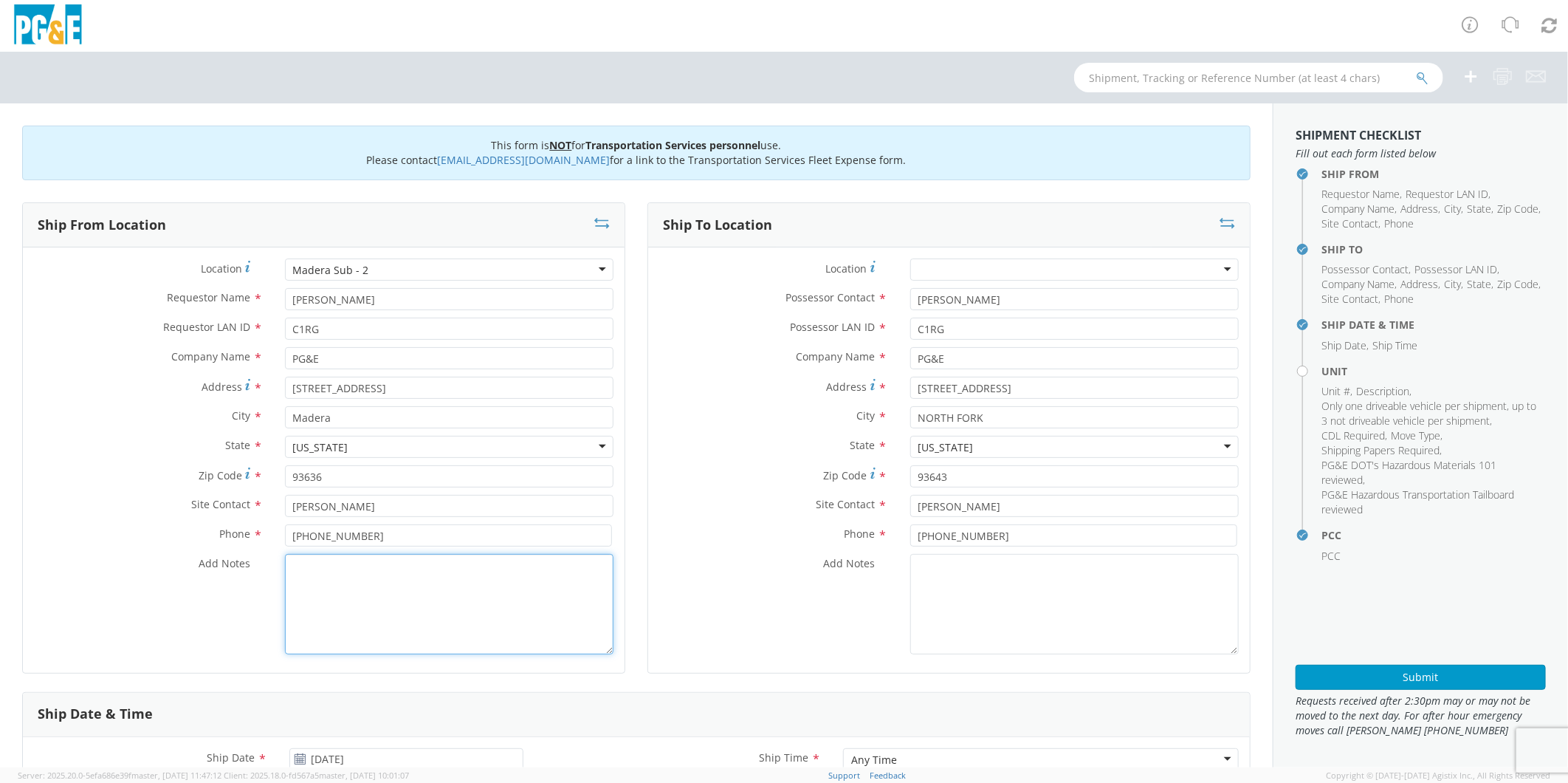
click at [499, 583] on textarea "Add Notes *" at bounding box center [449, 604] width 328 height 100
paste textarea "PLEASE USE [PERSON_NAME] TO MAKE MOVE; PM 35633831"
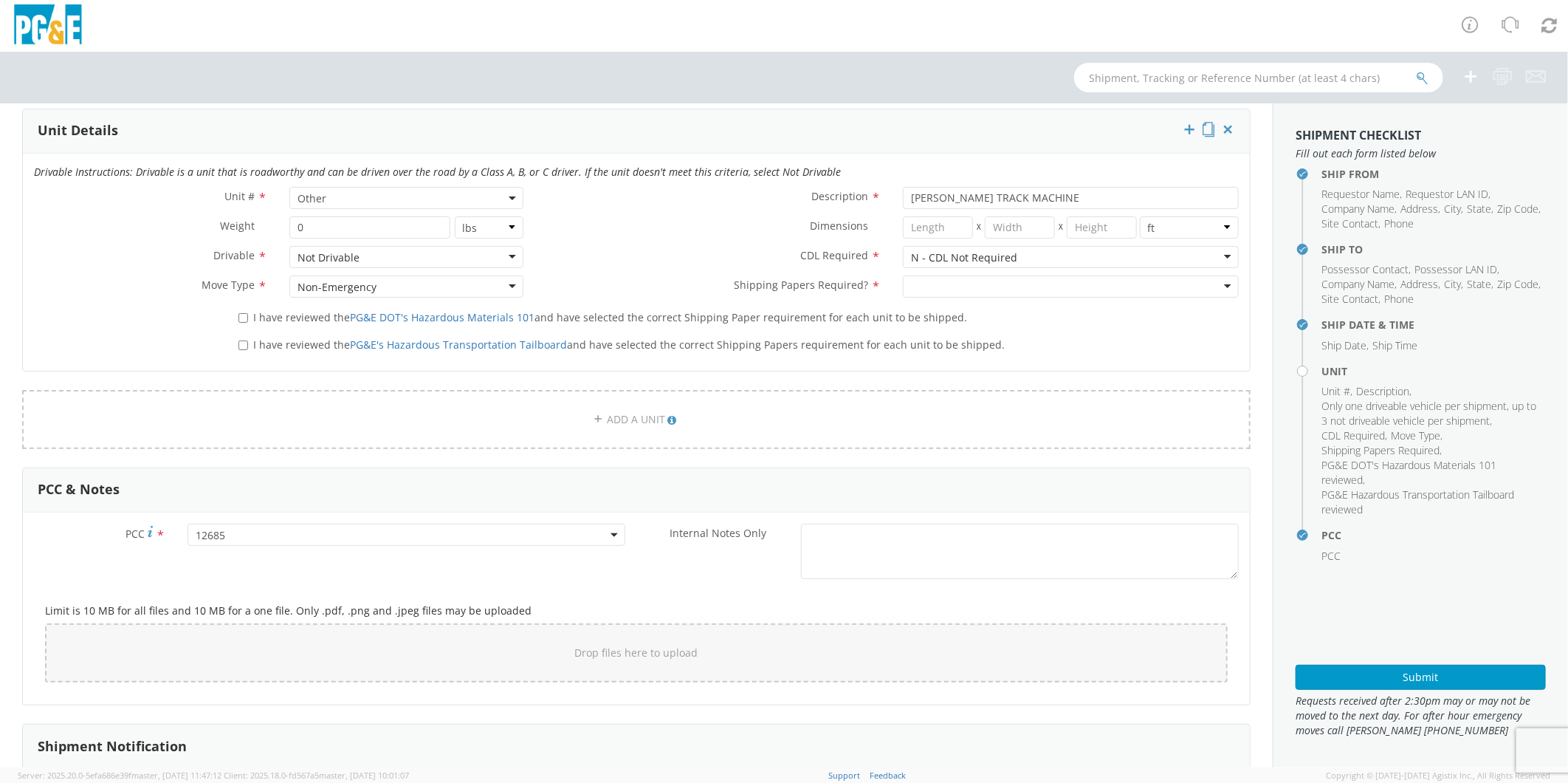
scroll to position [738, 0]
type textarea "PLEASE USE [PERSON_NAME] TO MAKE MOVE; PM 35633831"
click at [942, 279] on div at bounding box center [1071, 284] width 336 height 22
click at [242, 313] on input "I have reviewed the PG&E DOT's Hazardous Materials 101 and have selected the co…" at bounding box center [243, 315] width 10 height 10
checkbox input "true"
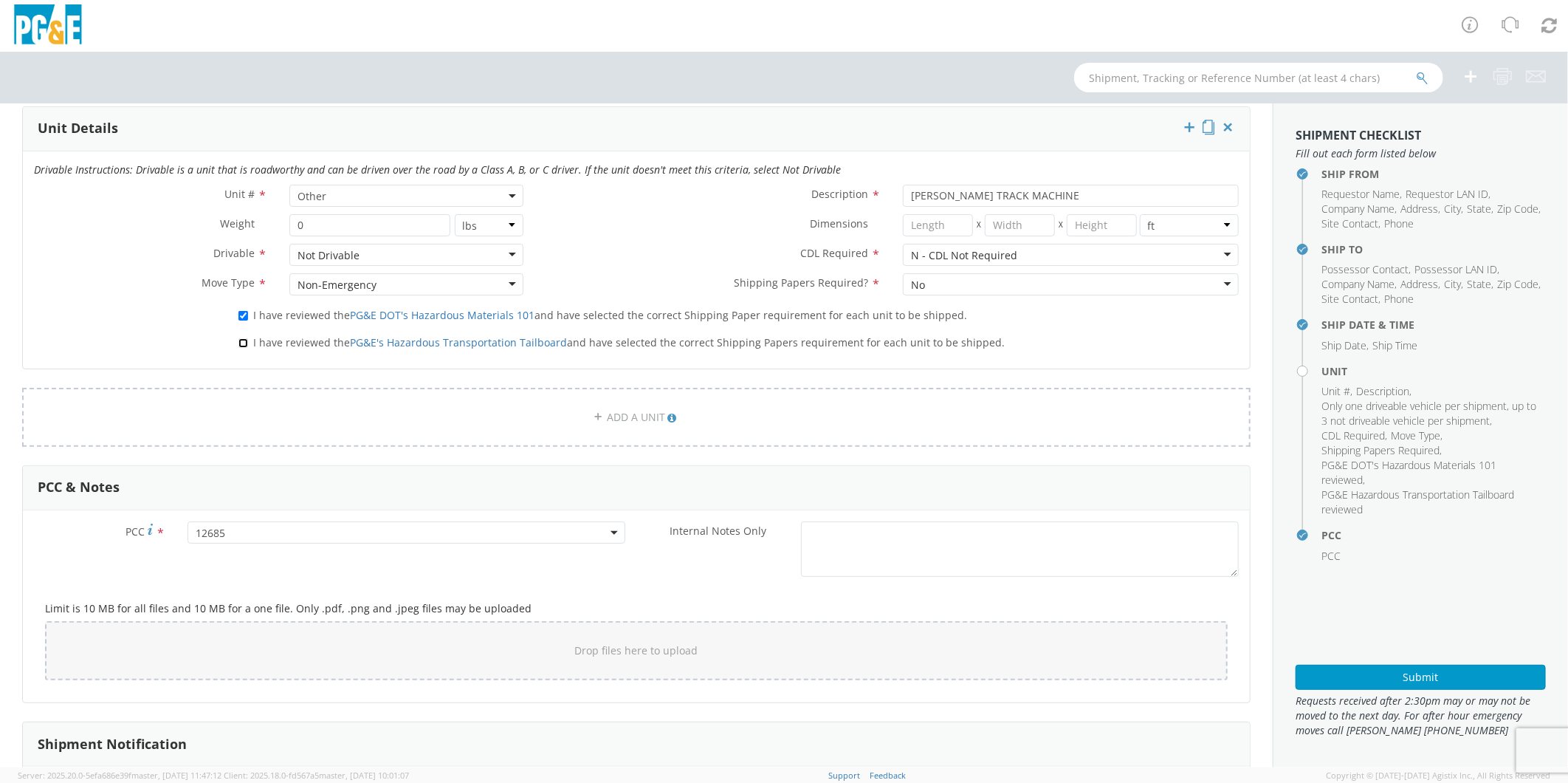
click at [241, 342] on input "I have reviewed the PG&E's Hazardous Transportation Tailboard and have selected…" at bounding box center [243, 343] width 10 height 10
checkbox input "true"
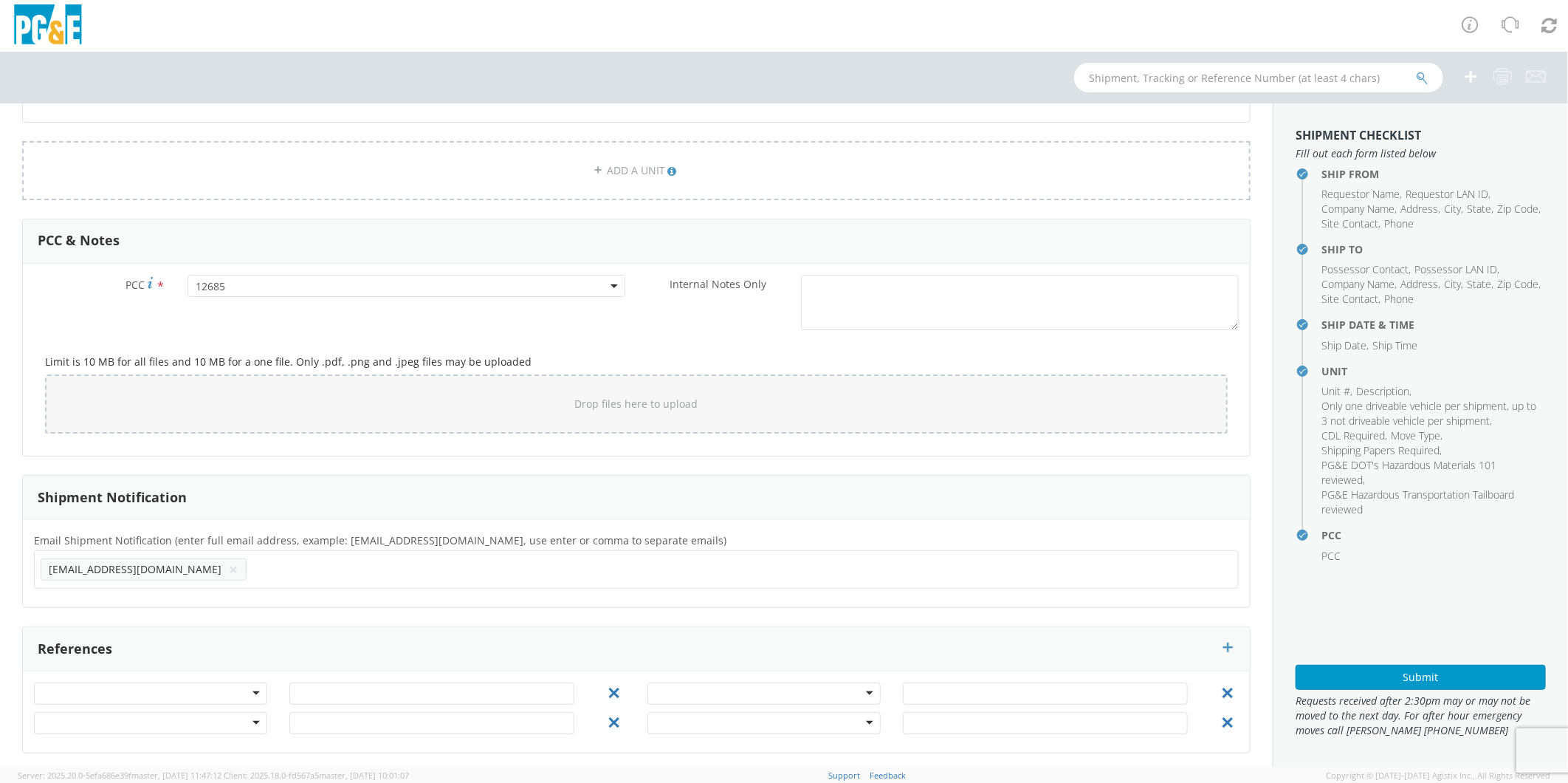
scroll to position [990, 0]
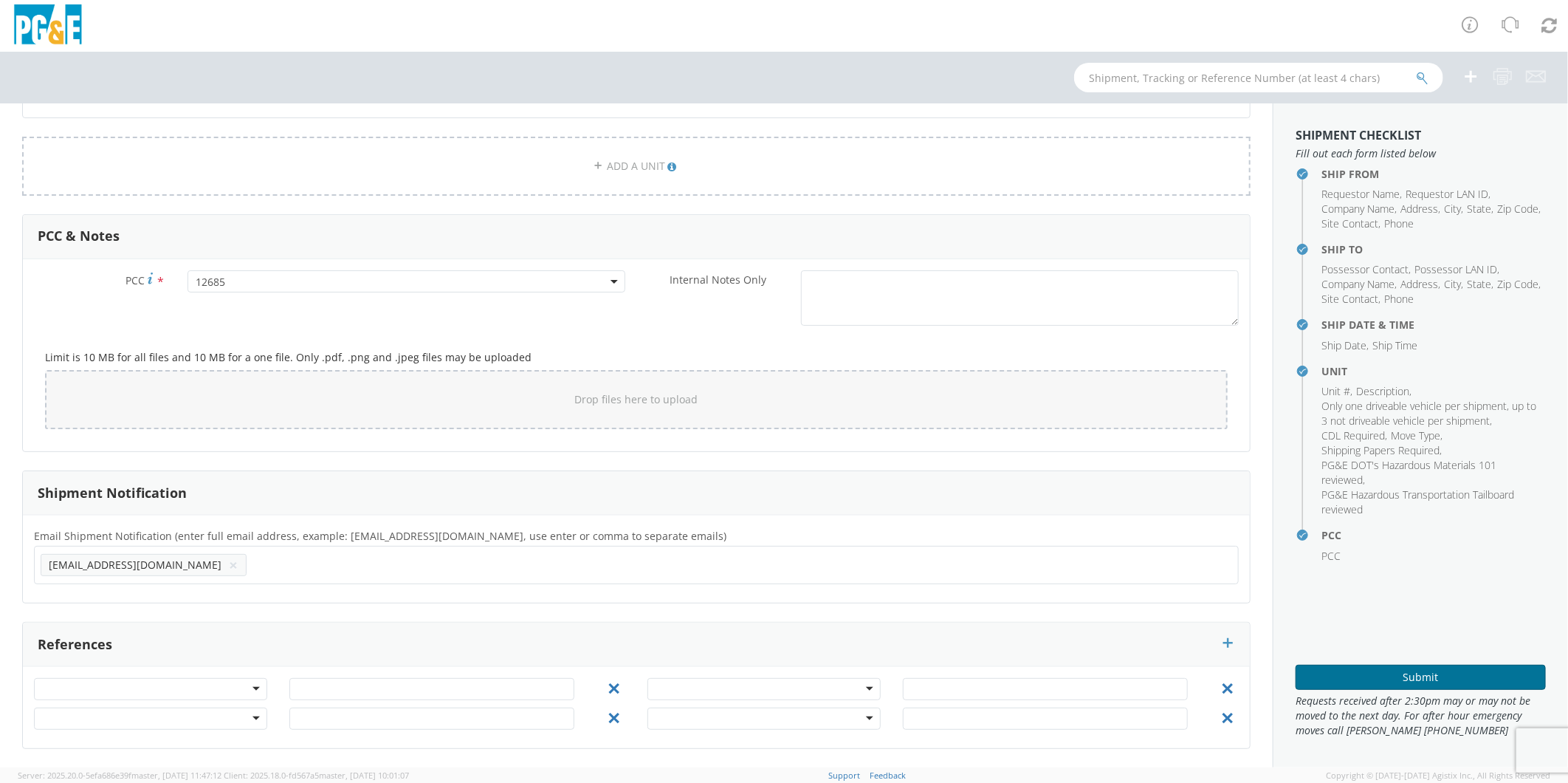
click at [1399, 667] on button "Submit" at bounding box center [1421, 677] width 250 height 25
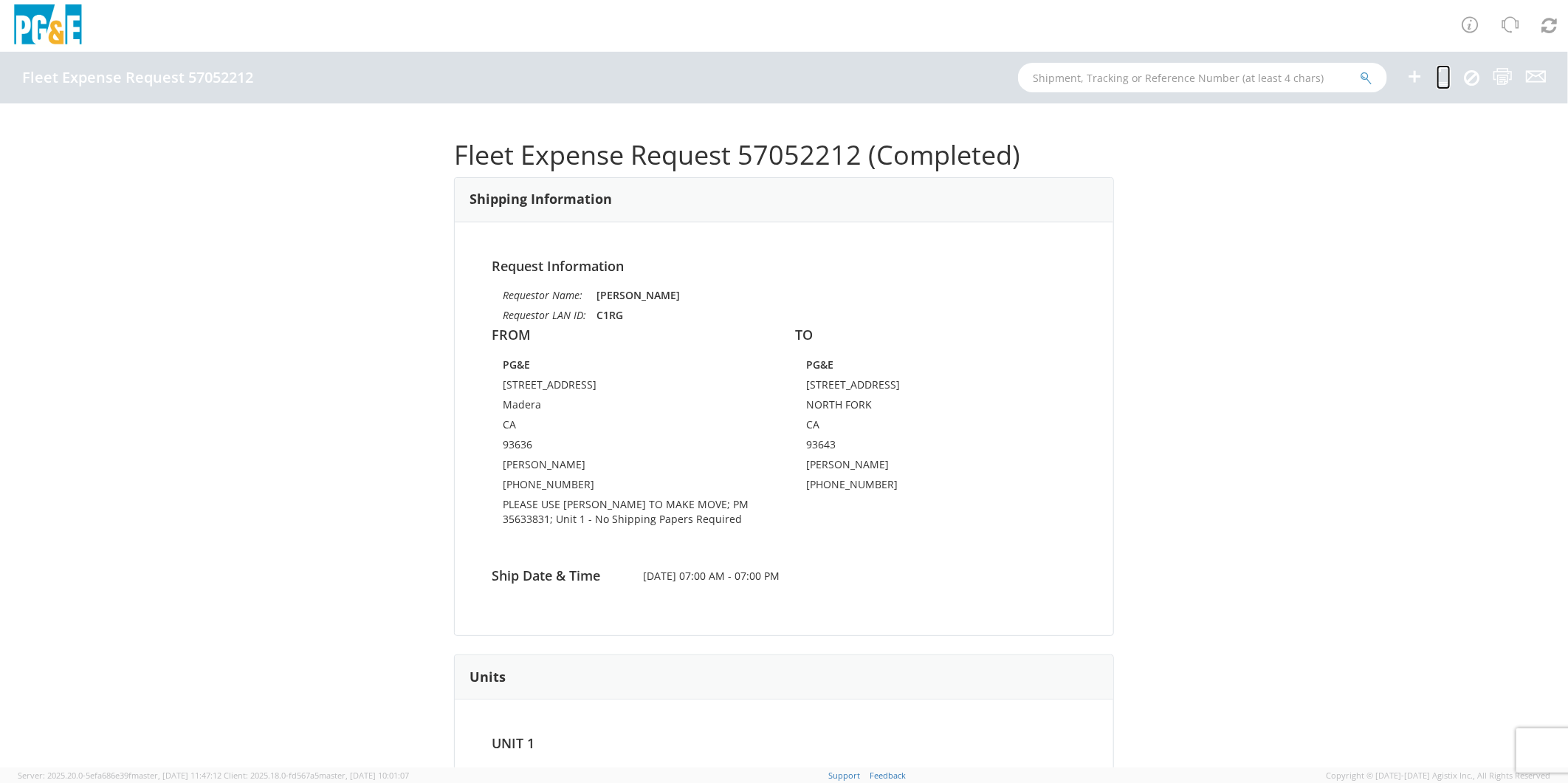
click at [1443, 79] on icon at bounding box center [1444, 76] width 14 height 18
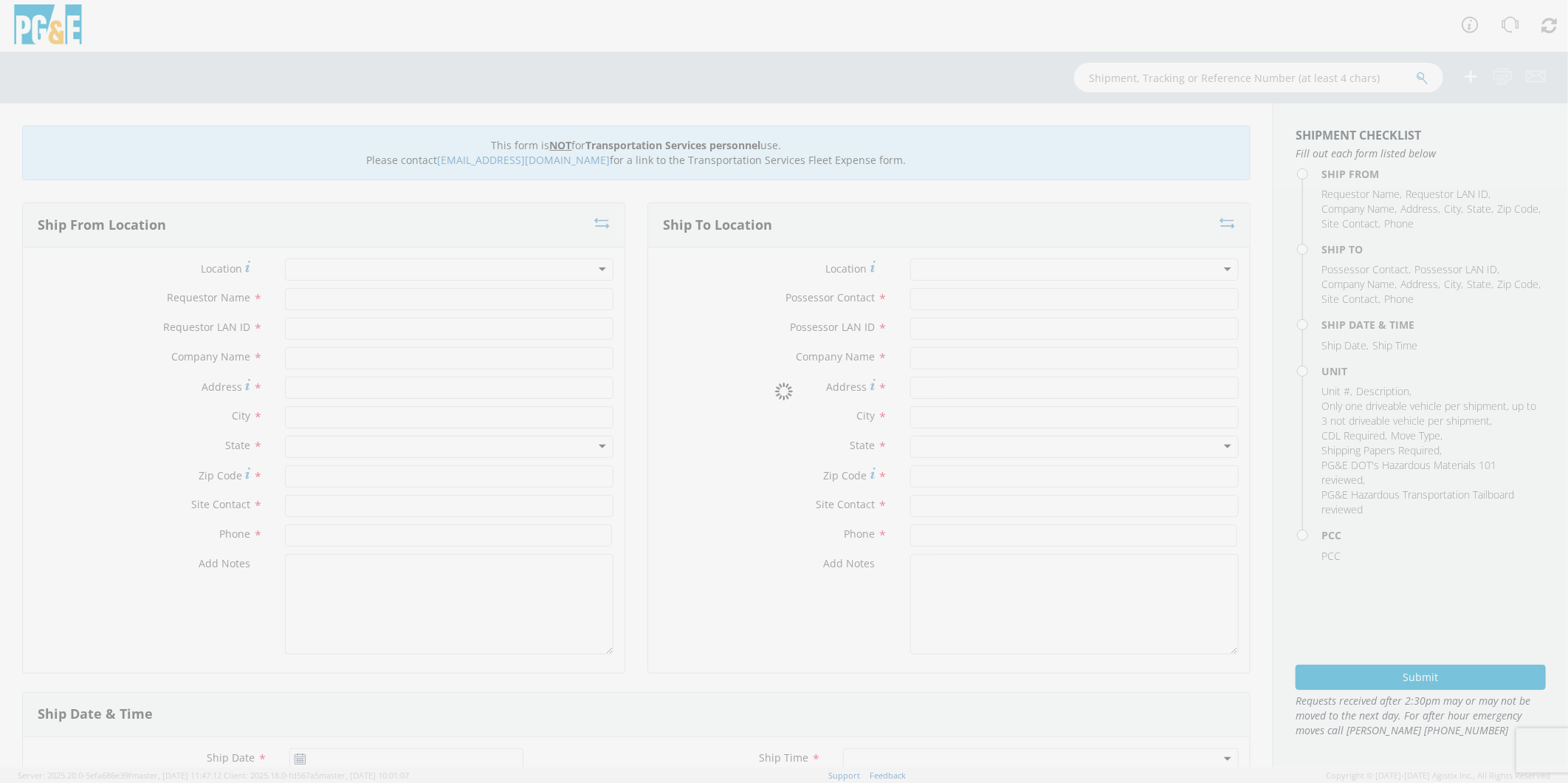
type input "[PERSON_NAME]"
type input "C1RG"
type input "PG&E"
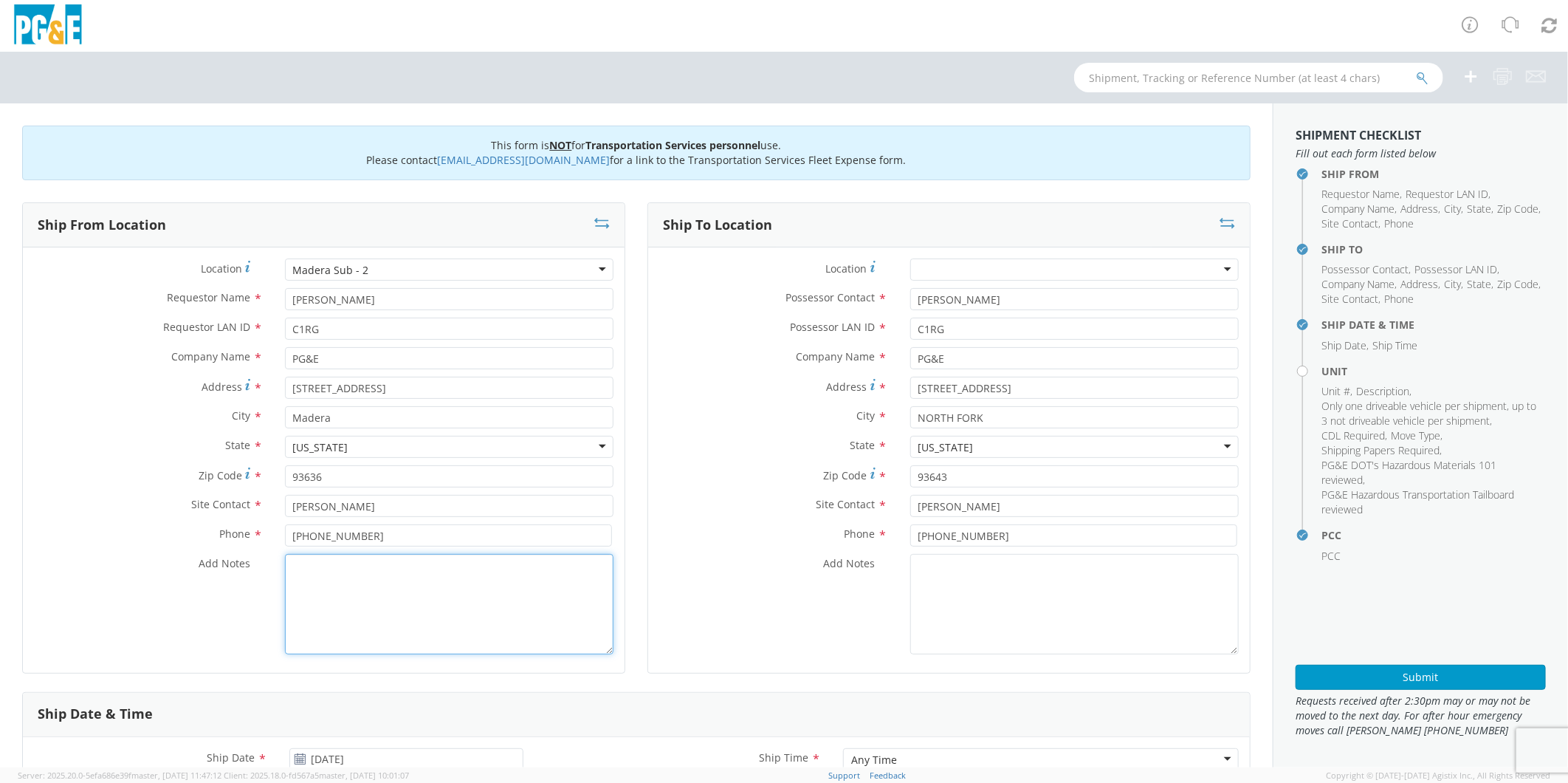
click at [531, 607] on textarea "Add Notes *" at bounding box center [449, 604] width 328 height 100
paste textarea "PLEASE USE [PERSON_NAME] TO MAKE MOVE; PM 35633831"
drag, startPoint x: 1000, startPoint y: 389, endPoint x: 739, endPoint y: 372, distance: 261.6
click at [739, 372] on div "Location * (OBSOLETE) [PERSON_NAME] SC - GC TRAILER (OBSOLETE) [GEOGRAPHIC_DATA…" at bounding box center [949, 460] width 602 height 403
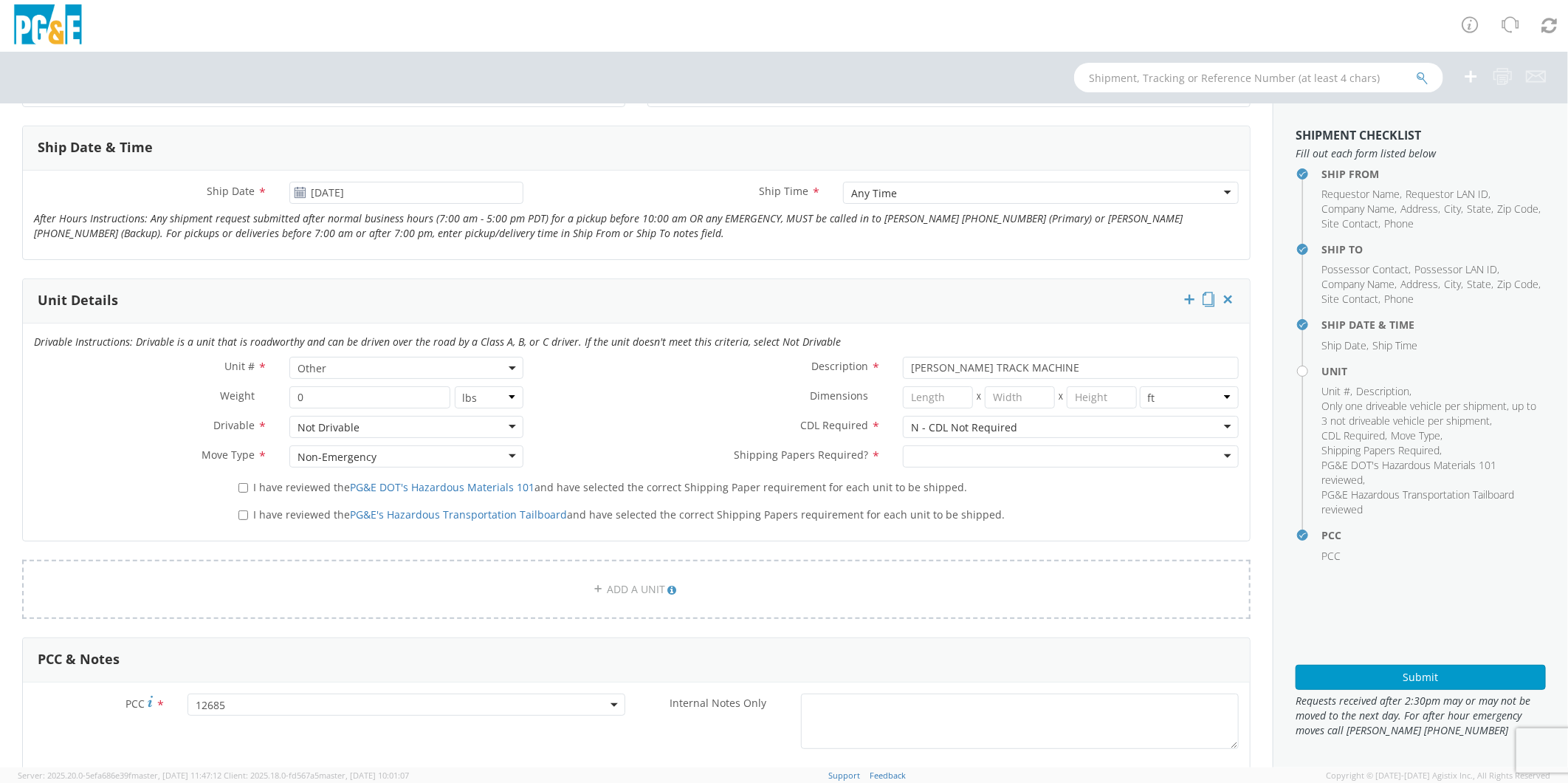
scroll to position [574, 0]
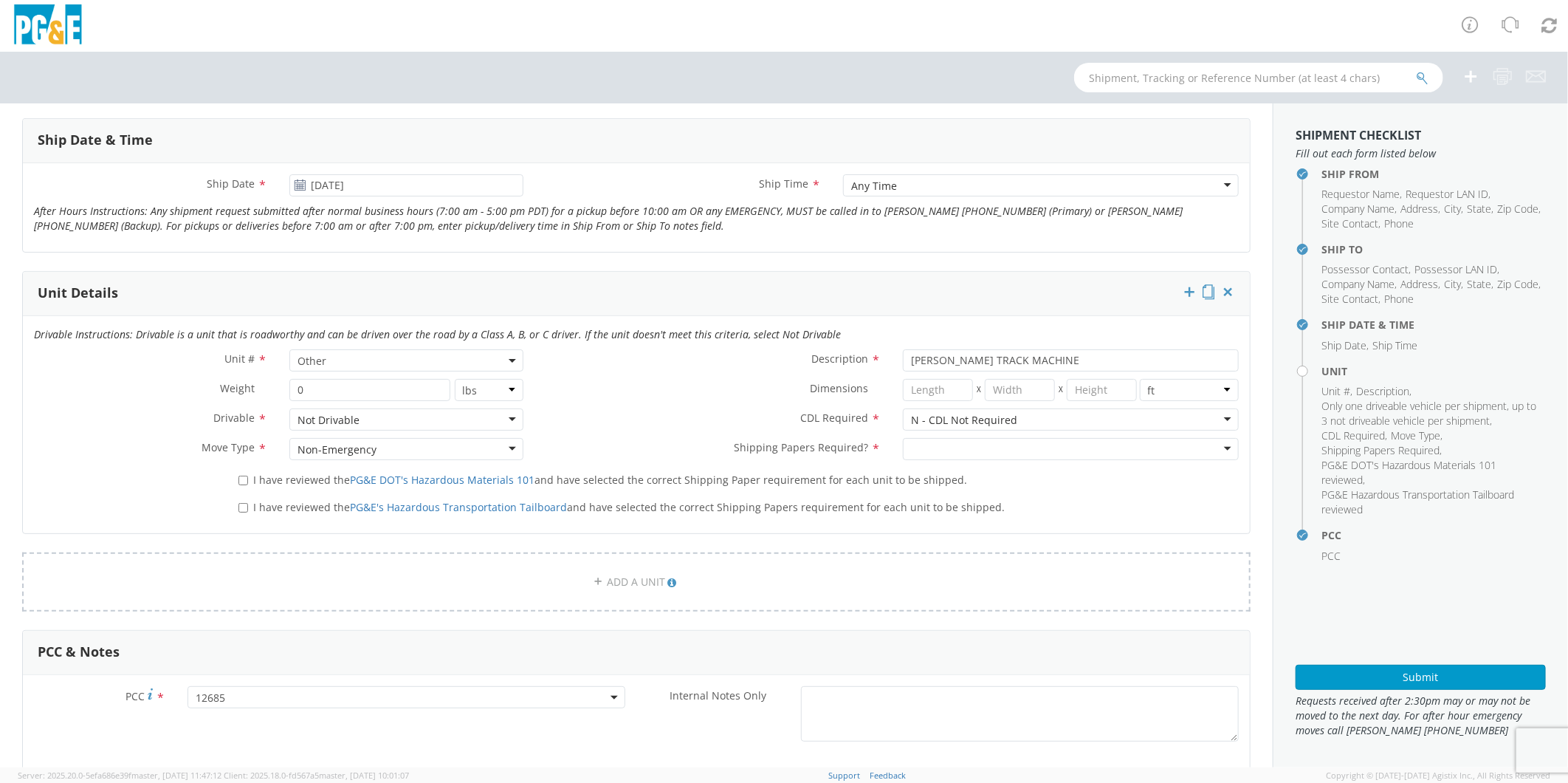
click at [962, 449] on div at bounding box center [1071, 449] width 336 height 22
click at [240, 481] on input "I have reviewed the PG&E DOT's Hazardous Materials 101 and have selected the co…" at bounding box center [243, 480] width 10 height 10
click at [239, 505] on input "I have reviewed the PG&E's Hazardous Transportation Tailboard and have selected…" at bounding box center [243, 508] width 10 height 10
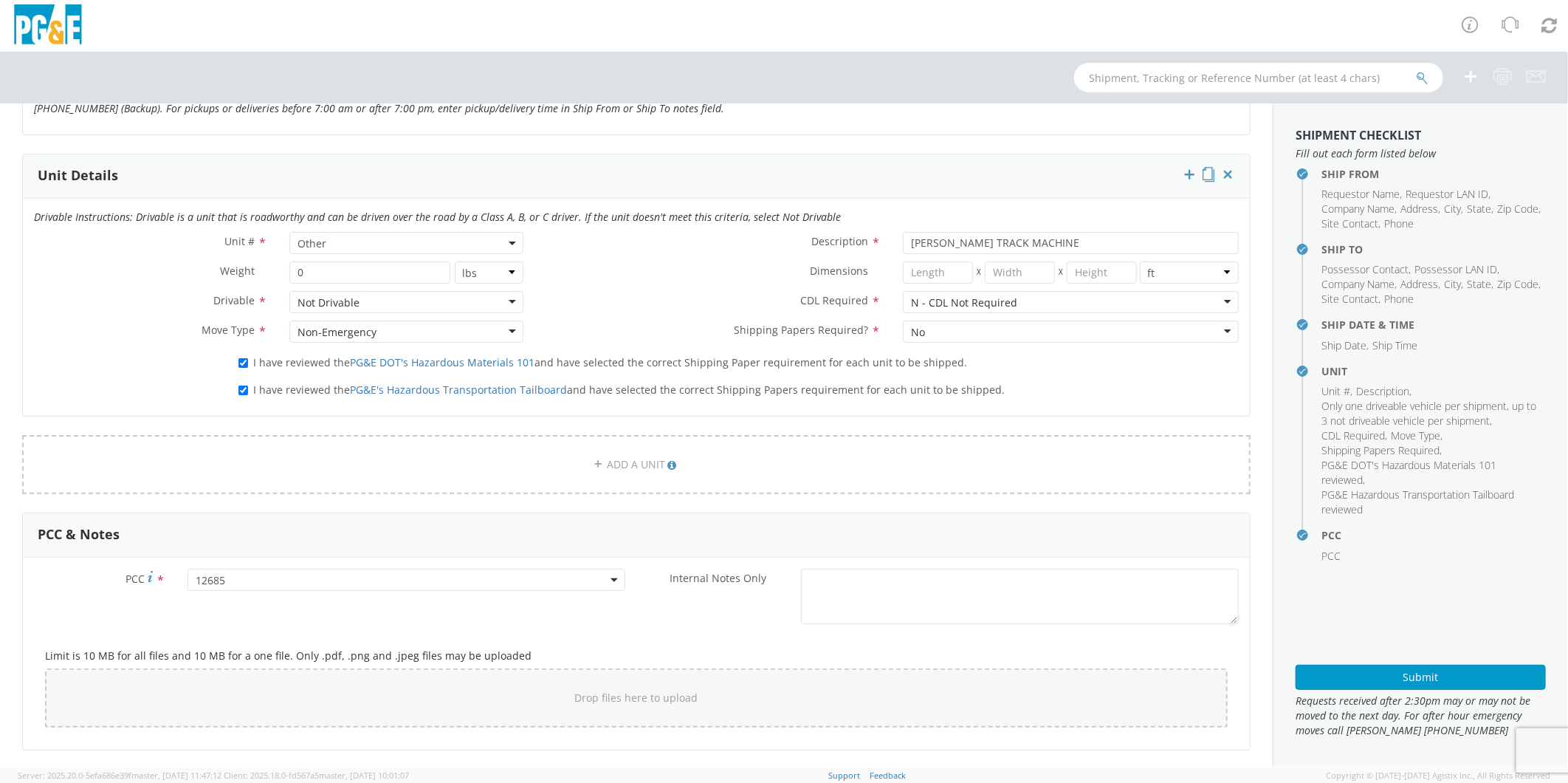
scroll to position [661, 0]
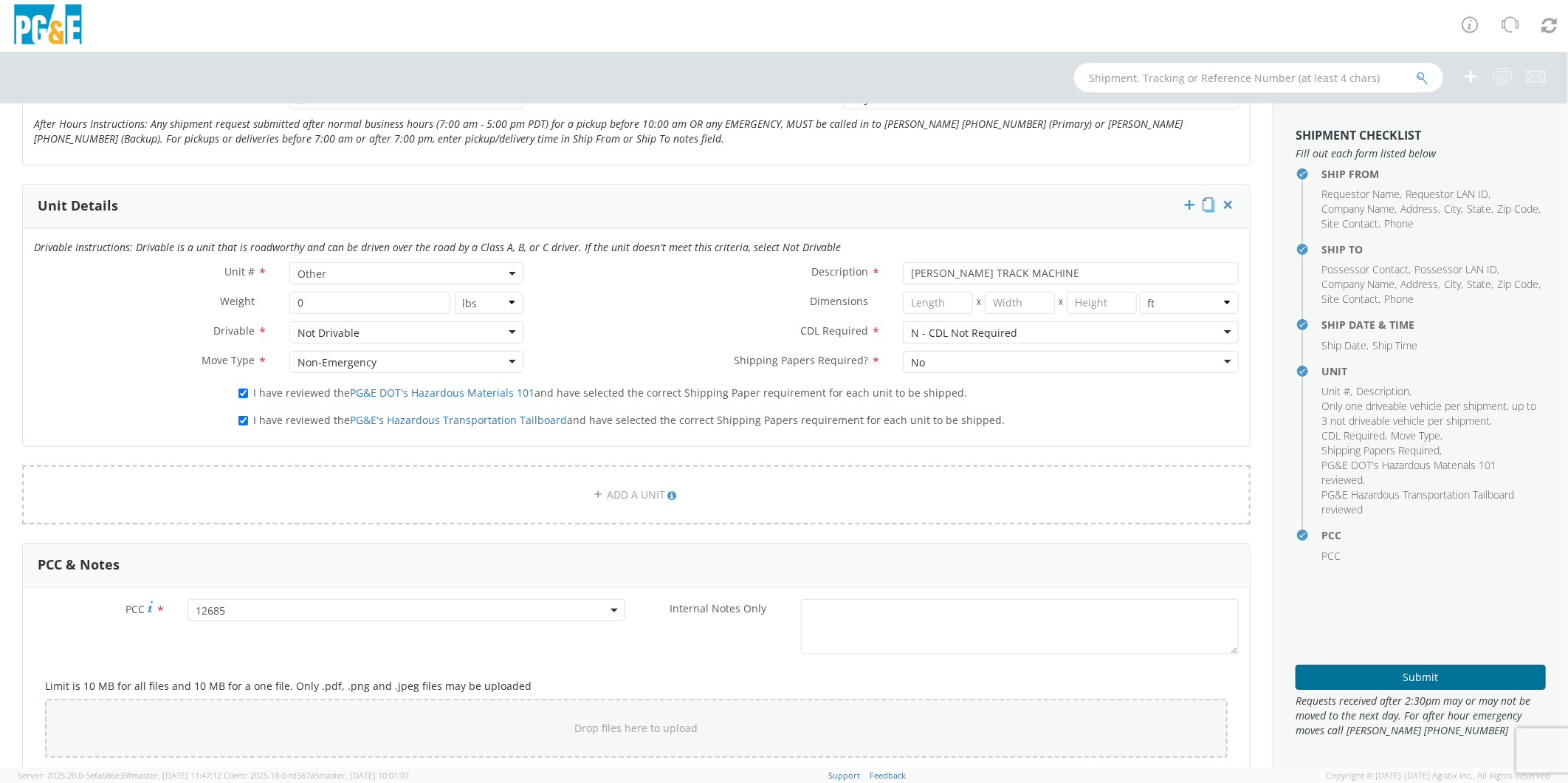
click at [1422, 672] on button "Submit" at bounding box center [1421, 677] width 250 height 25
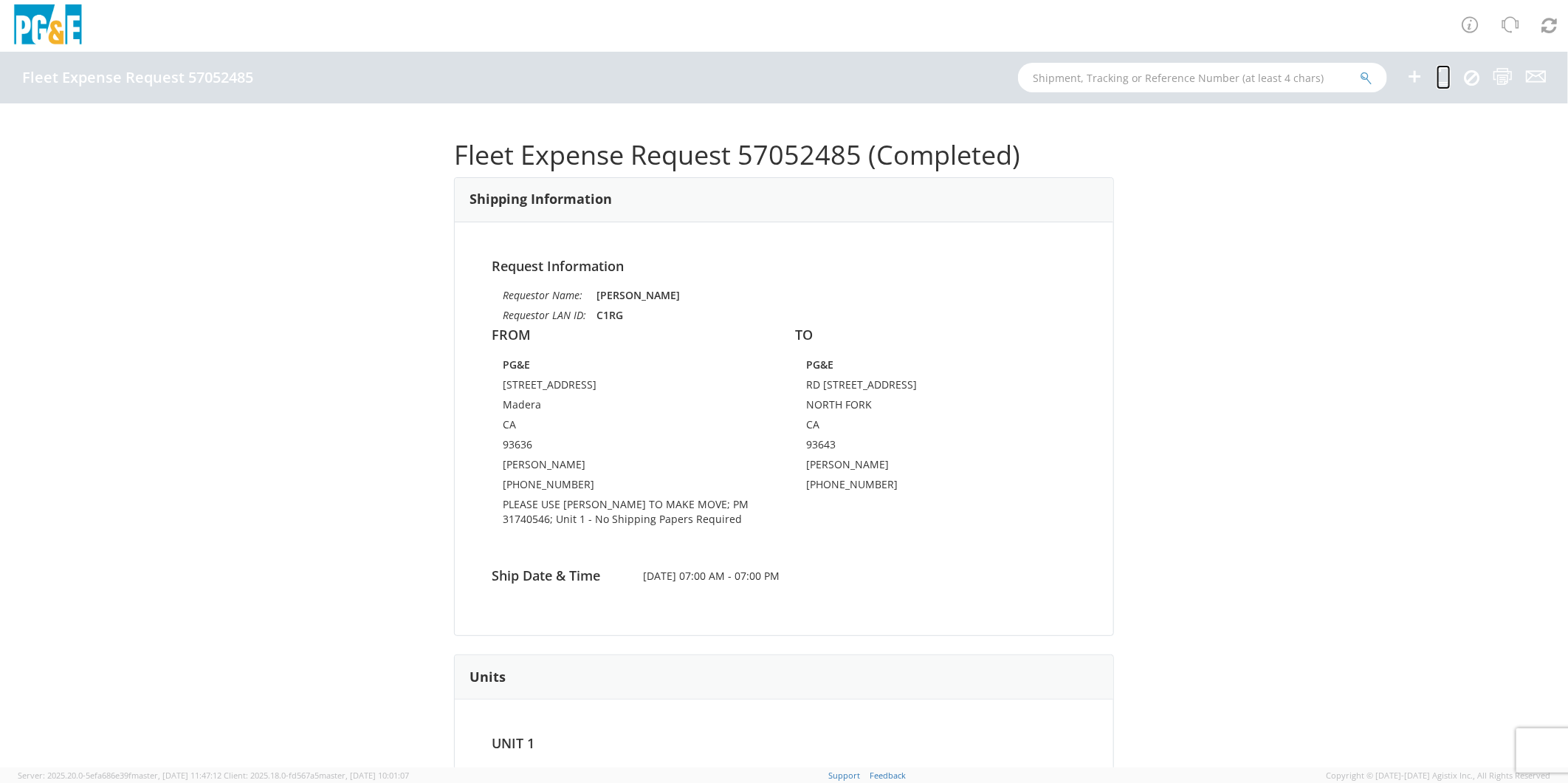
click at [1440, 72] on icon at bounding box center [1444, 76] width 14 height 18
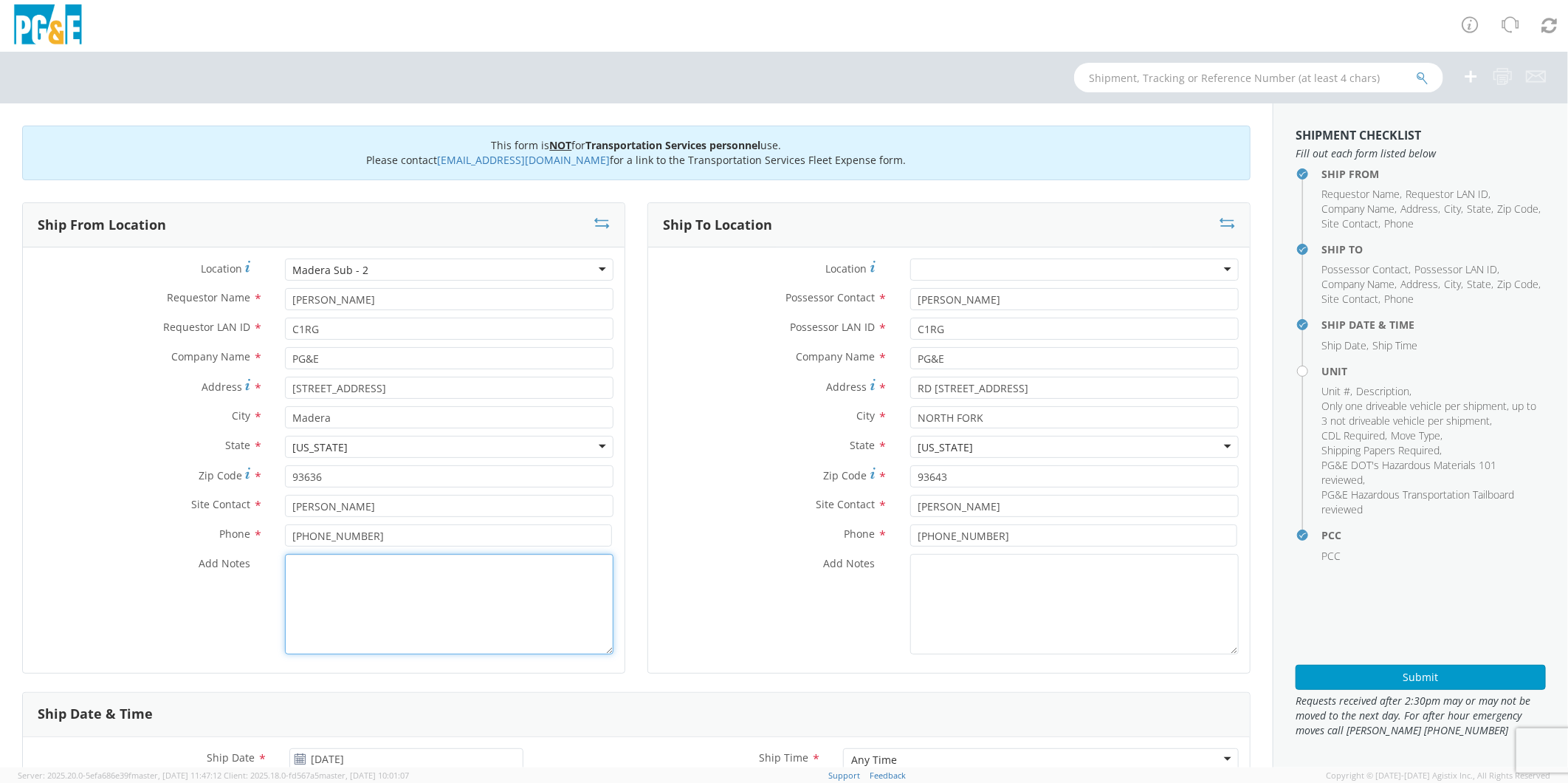
click at [430, 609] on textarea "Add Notes *" at bounding box center [449, 604] width 328 height 100
paste textarea "2701106235"
drag, startPoint x: 1023, startPoint y: 382, endPoint x: 755, endPoint y: 401, distance: 268.7
click at [755, 401] on div "Address * RD [STREET_ADDRESS]" at bounding box center [949, 391] width 602 height 30
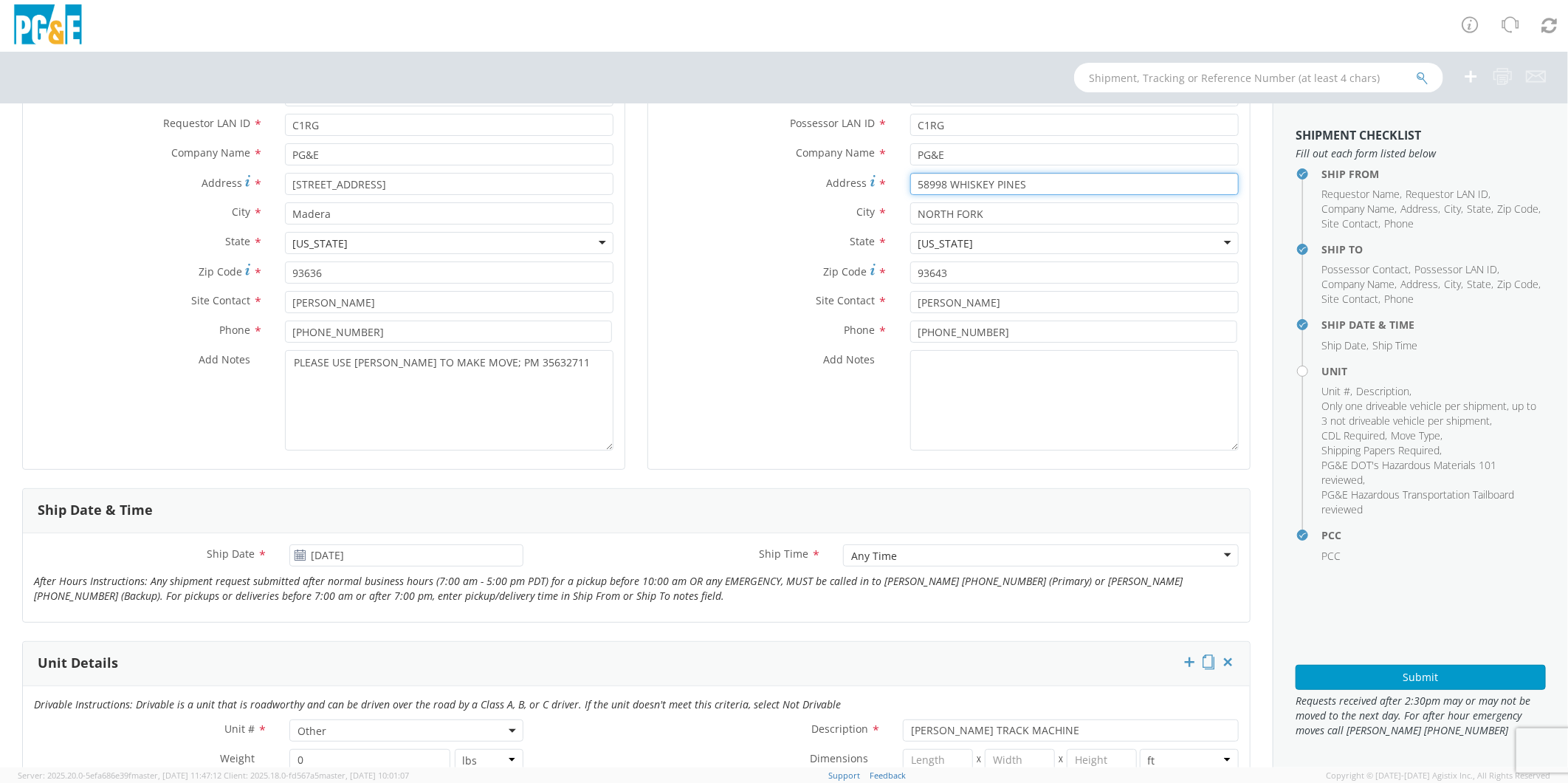
scroll to position [246, 0]
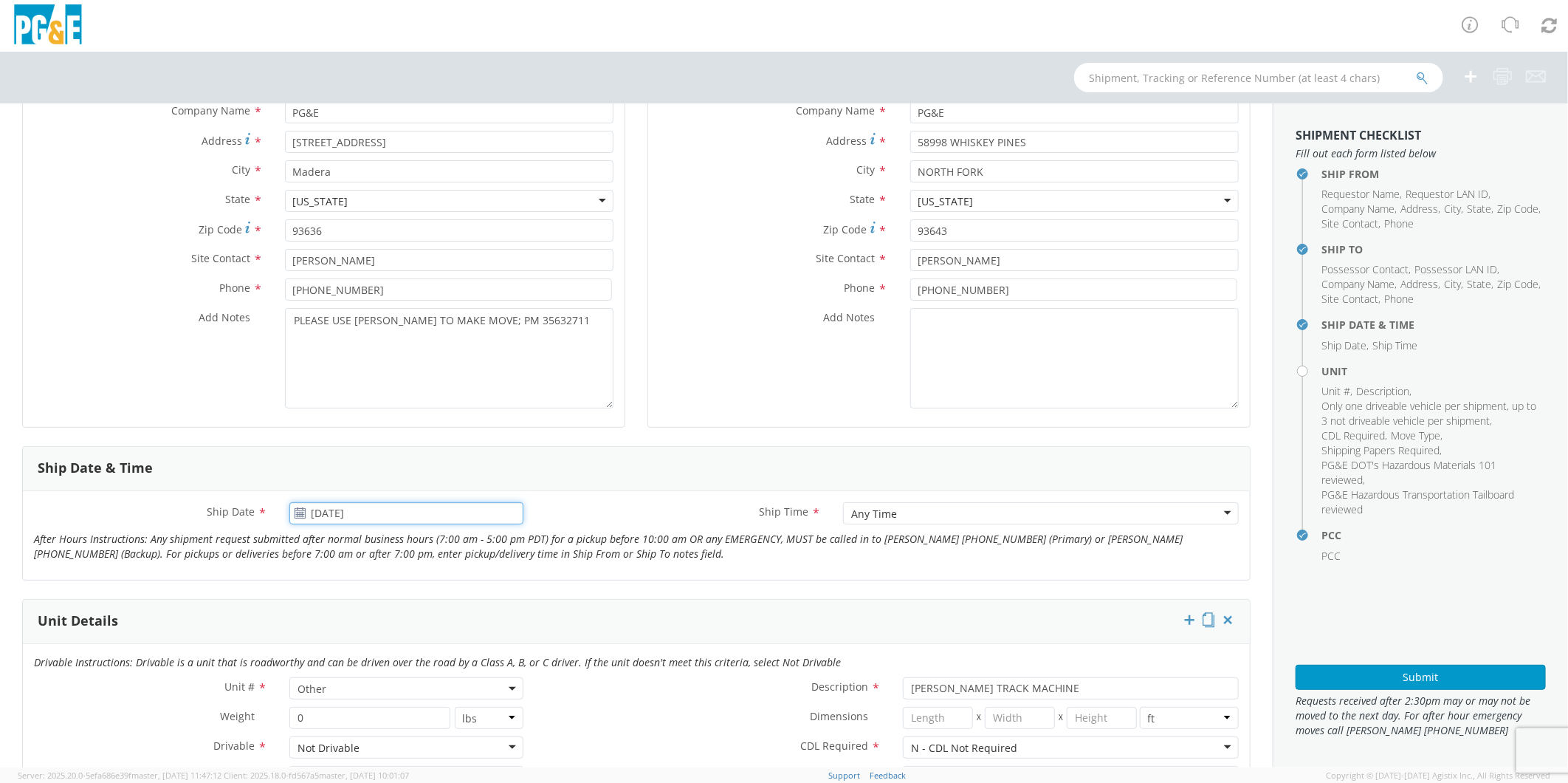
click at [444, 512] on input "[DATE]" at bounding box center [406, 513] width 233 height 22
click at [464, 542] on span at bounding box center [470, 540] width 11 height 11
click at [364, 607] on td "4" at bounding box center [363, 607] width 26 height 22
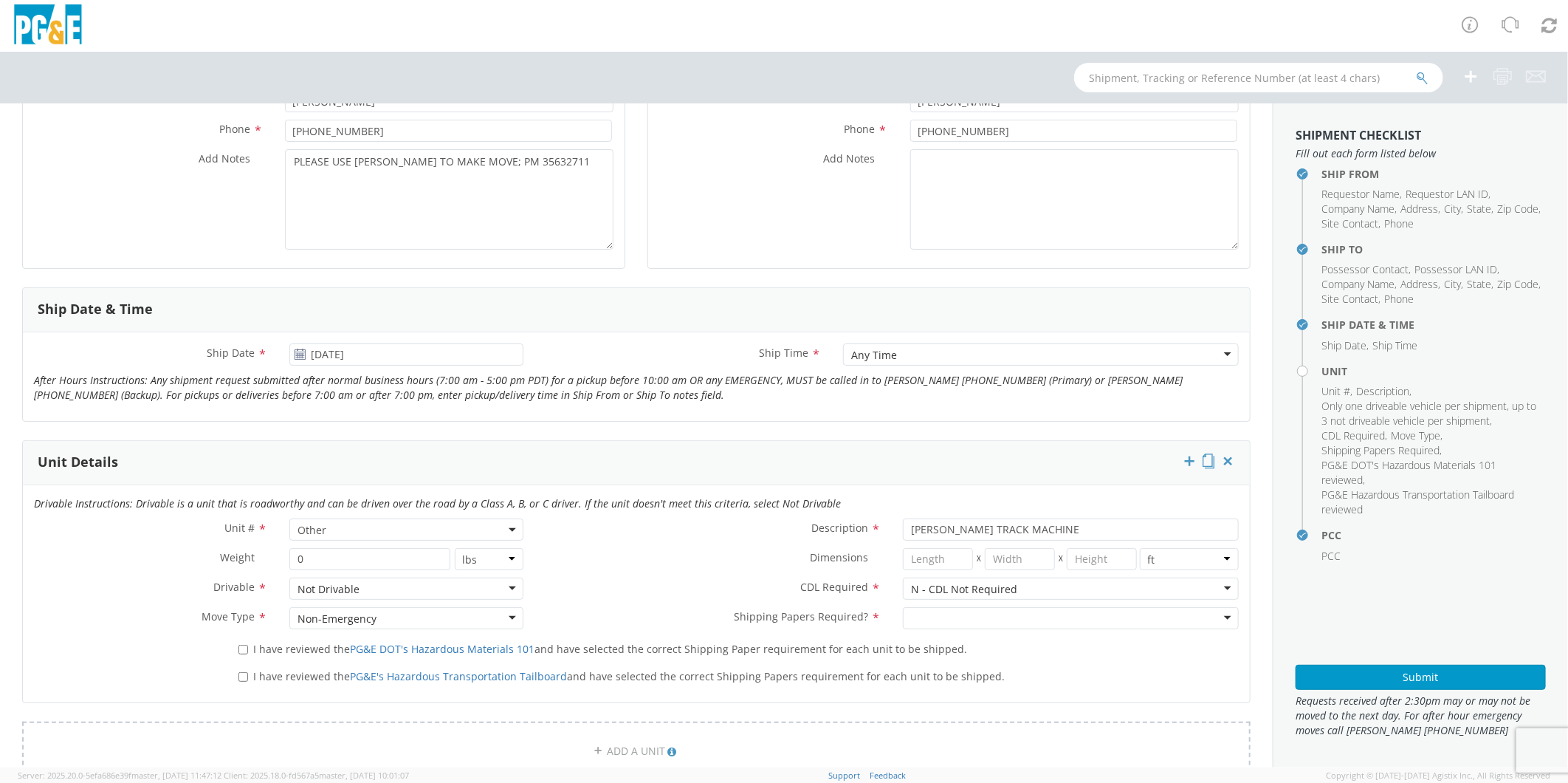
scroll to position [410, 0]
click at [927, 617] on div at bounding box center [1071, 613] width 336 height 22
click at [245, 644] on input "I have reviewed the PG&E DOT's Hazardous Materials 101 and have selected the co…" at bounding box center [243, 644] width 10 height 10
click at [239, 669] on input "I have reviewed the PG&E's Hazardous Transportation Tailboard and have selected…" at bounding box center [243, 671] width 10 height 10
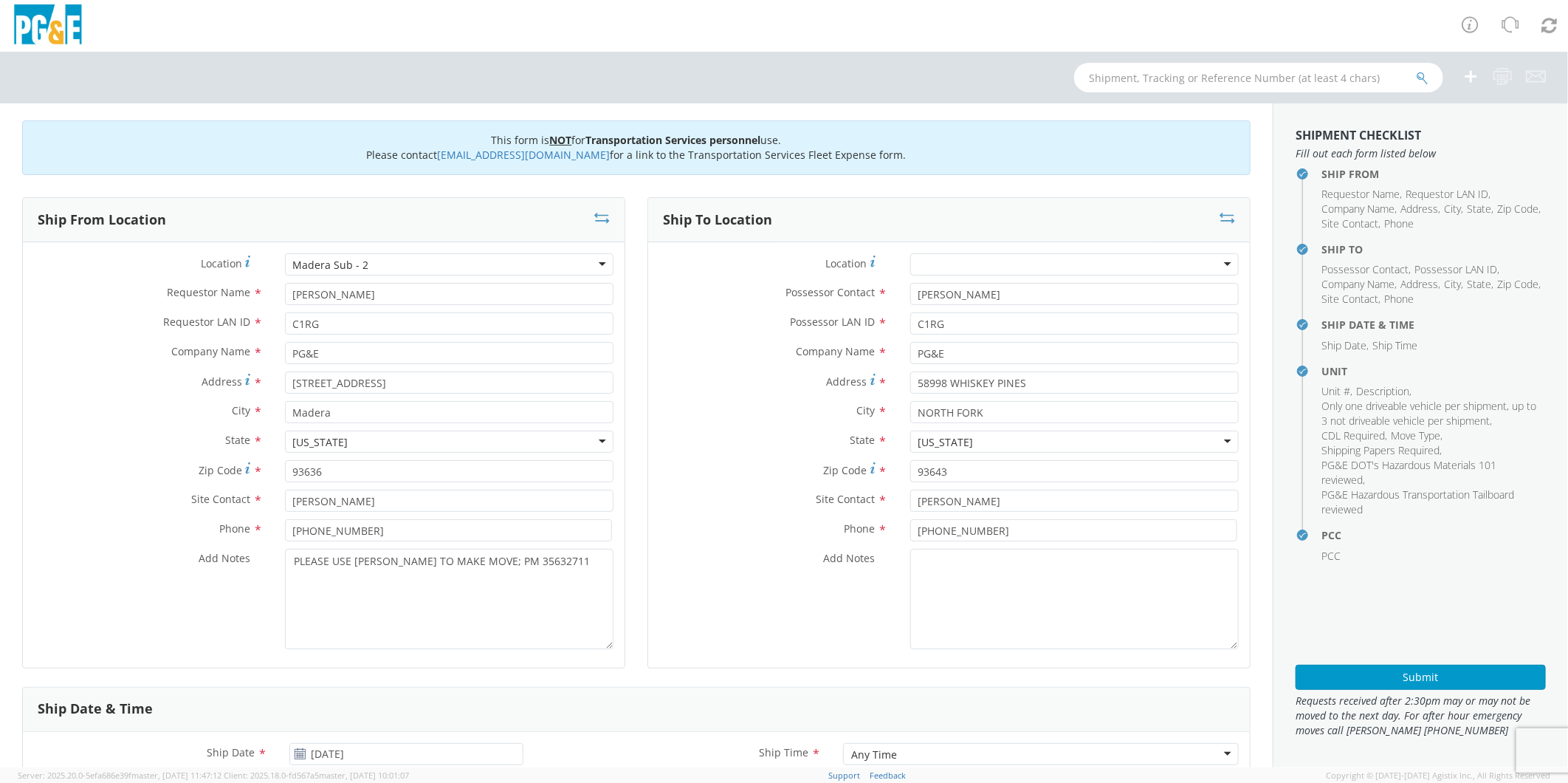
scroll to position [0, 0]
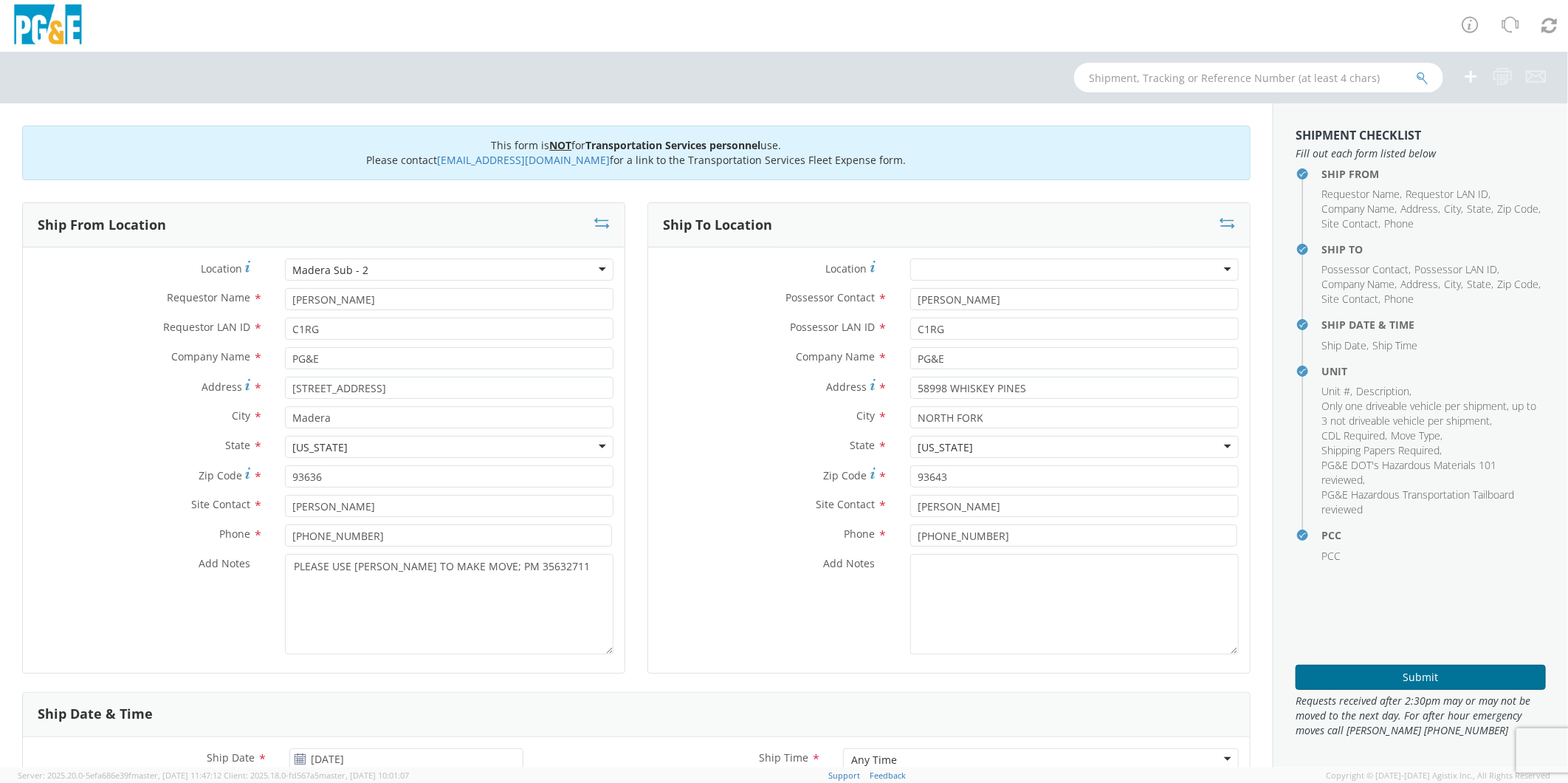
click at [1405, 677] on button "Submit" at bounding box center [1421, 677] width 250 height 25
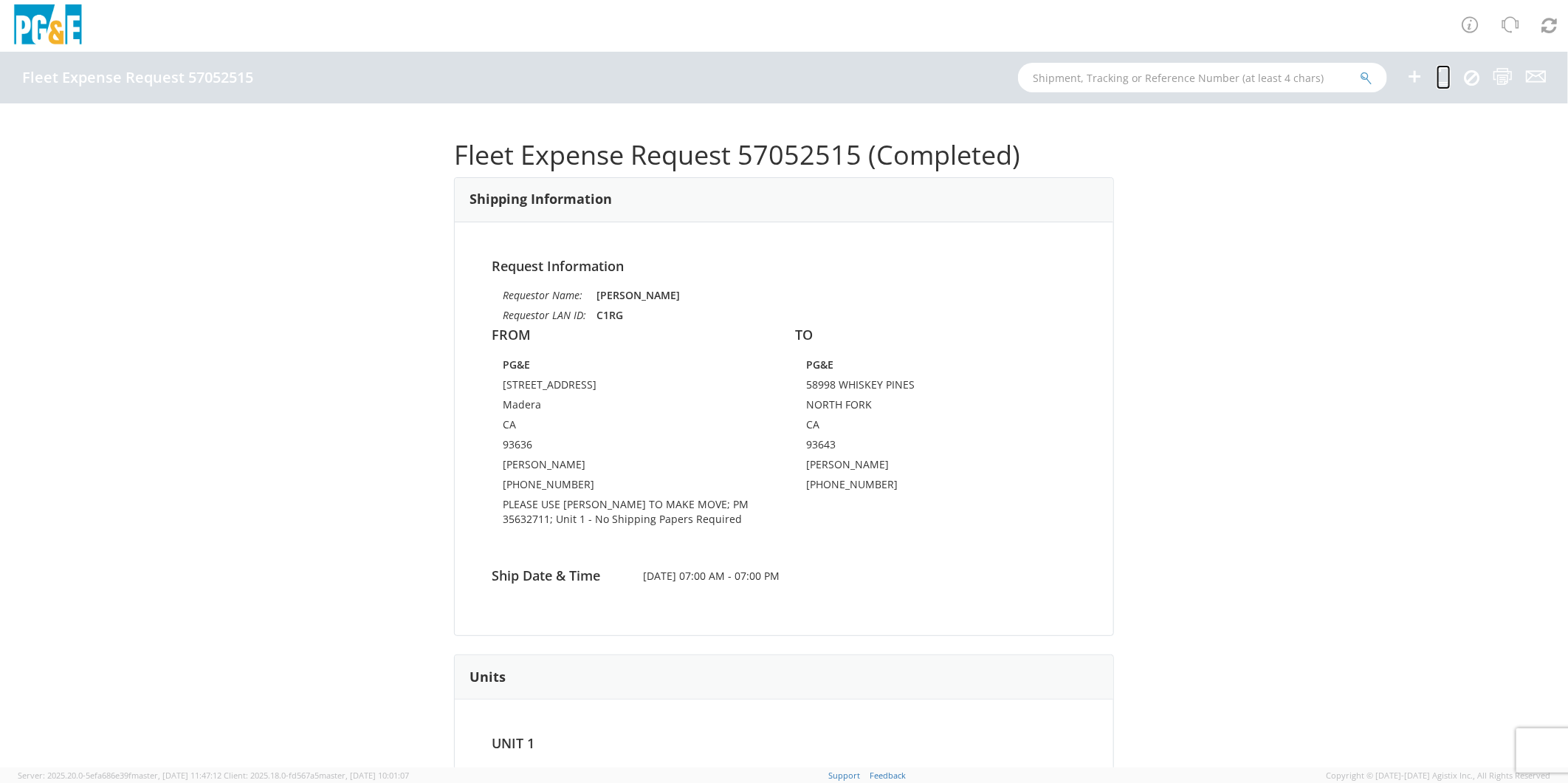
click at [1441, 76] on icon at bounding box center [1444, 76] width 14 height 18
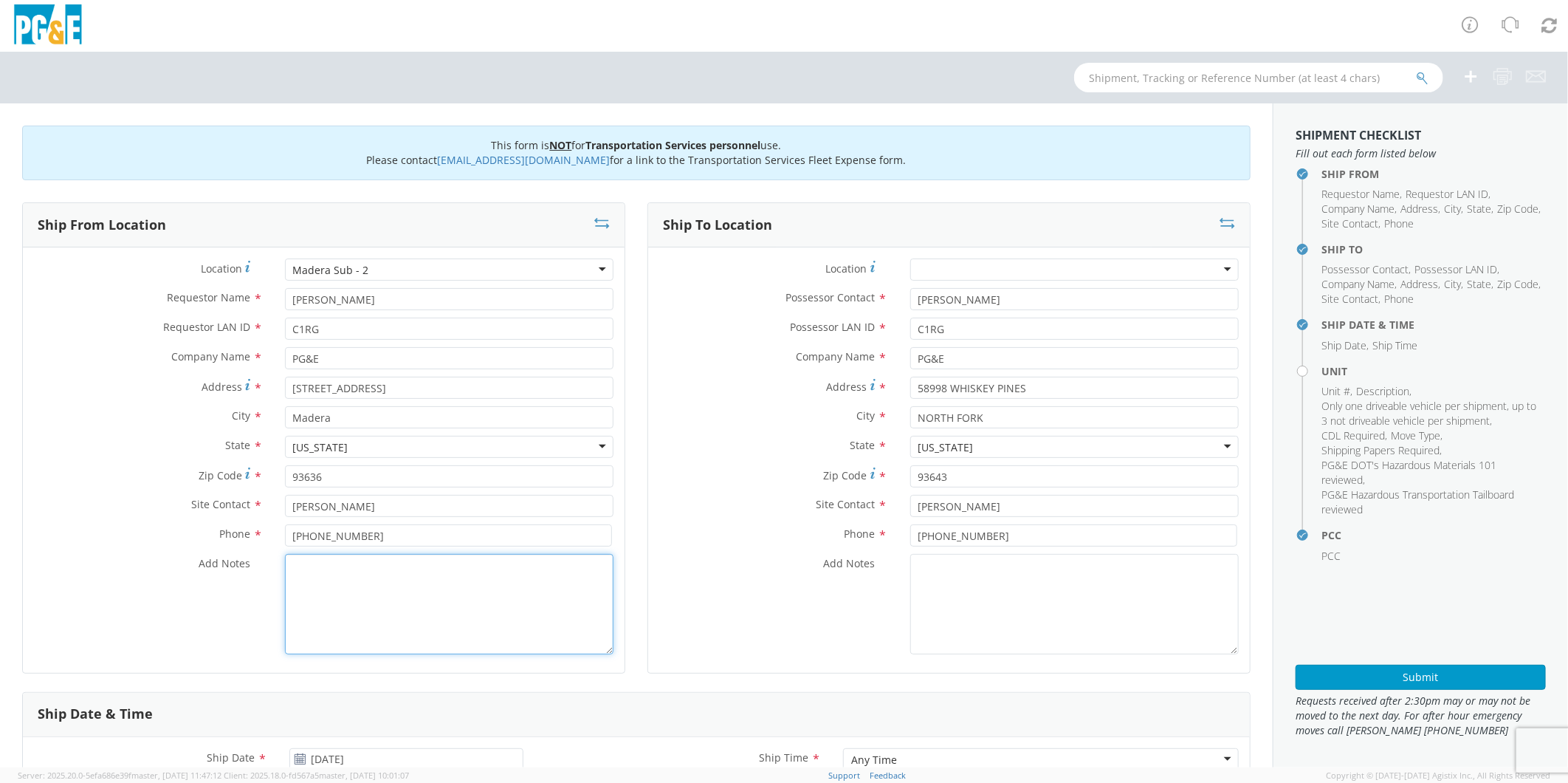
click at [382, 623] on textarea "Add Notes *" at bounding box center [449, 604] width 328 height 100
paste textarea "PLEASE USE [PERSON_NAME] TO MAKE MOVE; PM 35632711"
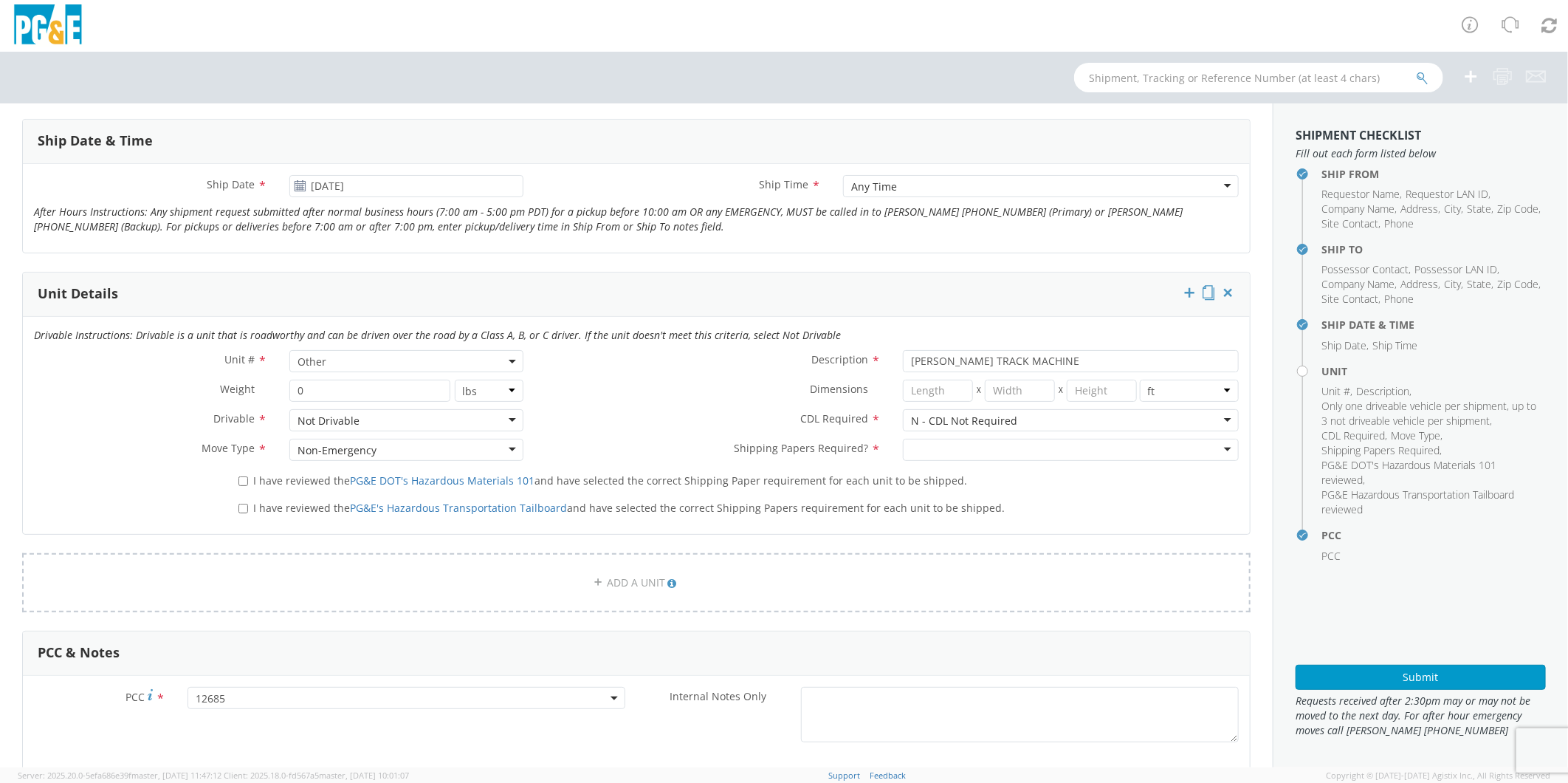
scroll to position [738, 0]
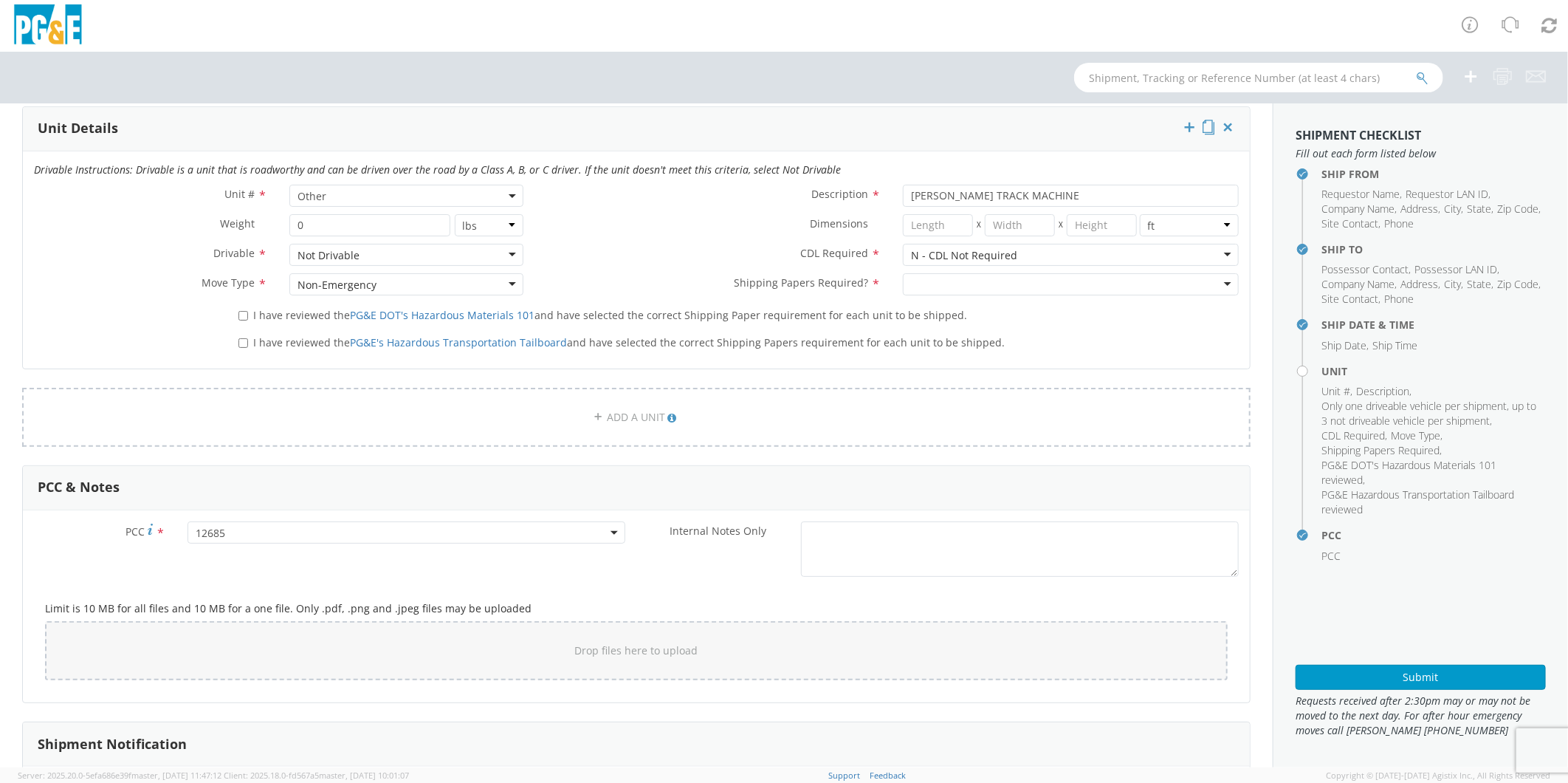
click at [916, 284] on div at bounding box center [1071, 284] width 336 height 22
click at [241, 314] on input "I have reviewed the PG&E DOT's Hazardous Materials 101 and have selected the co…" at bounding box center [243, 315] width 10 height 10
click at [241, 341] on input "I have reviewed the PG&E's Hazardous Transportation Tailboard and have selected…" at bounding box center [243, 343] width 10 height 10
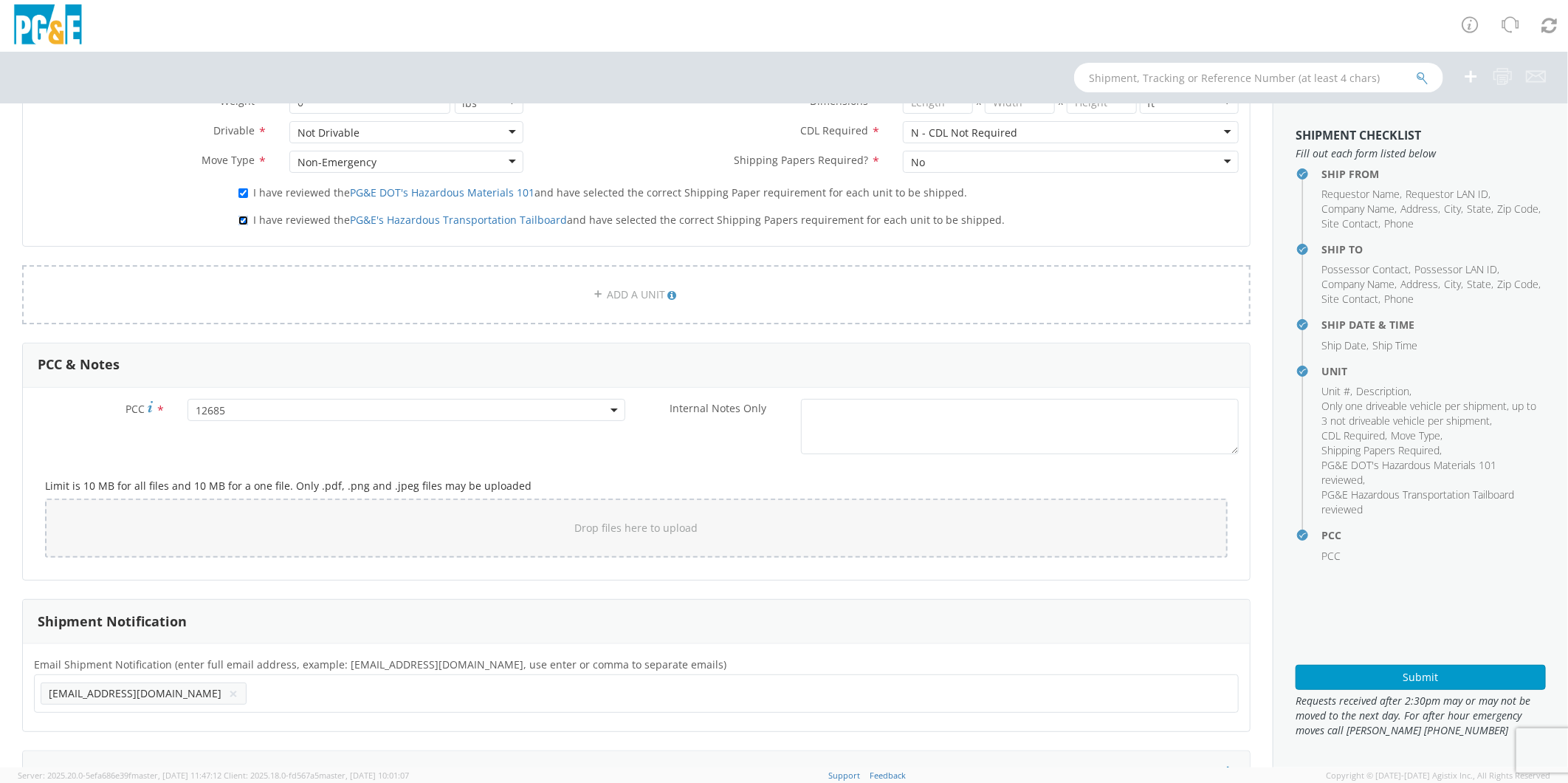
scroll to position [990, 0]
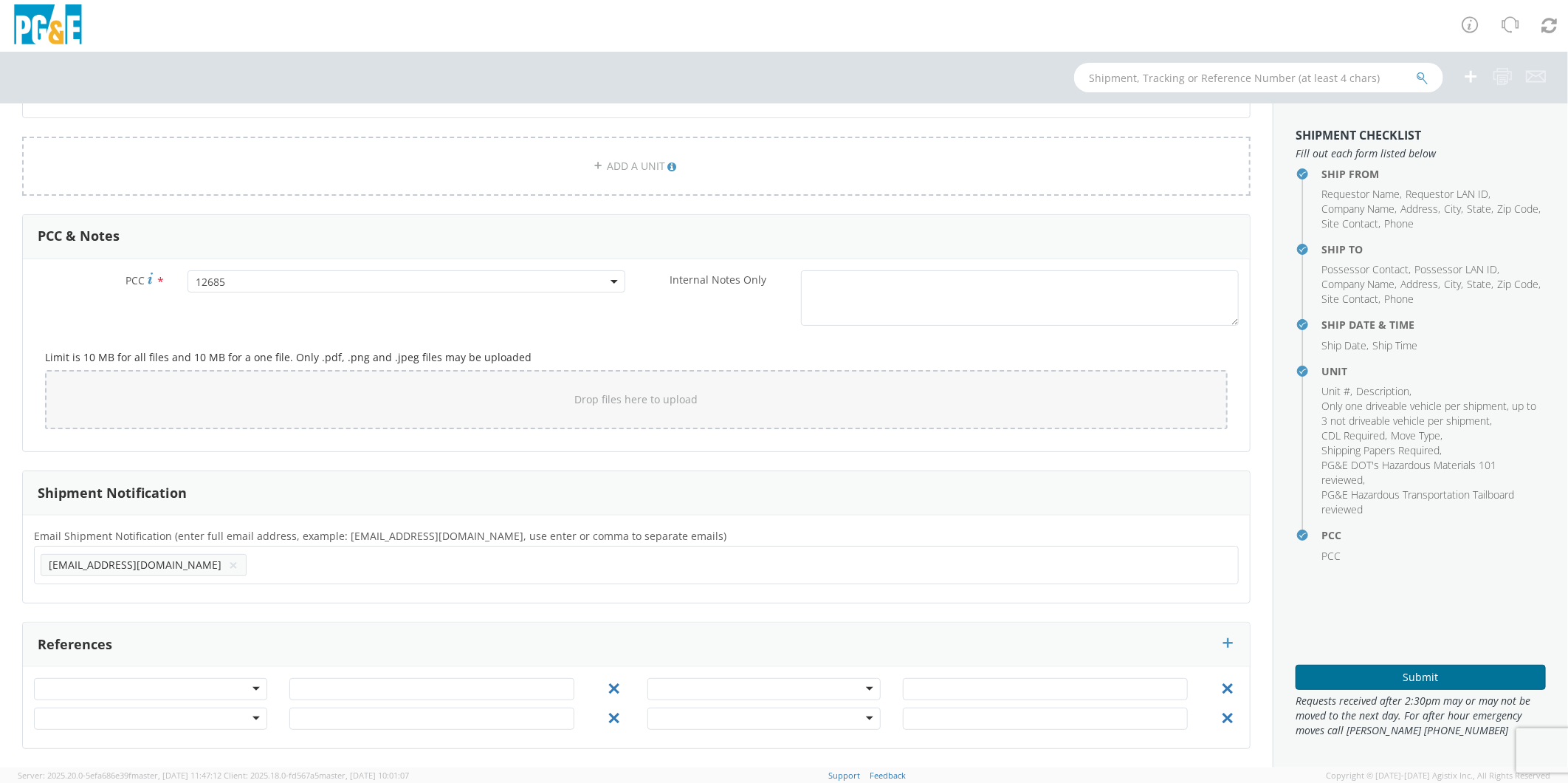
click at [1411, 677] on button "Submit" at bounding box center [1421, 677] width 250 height 25
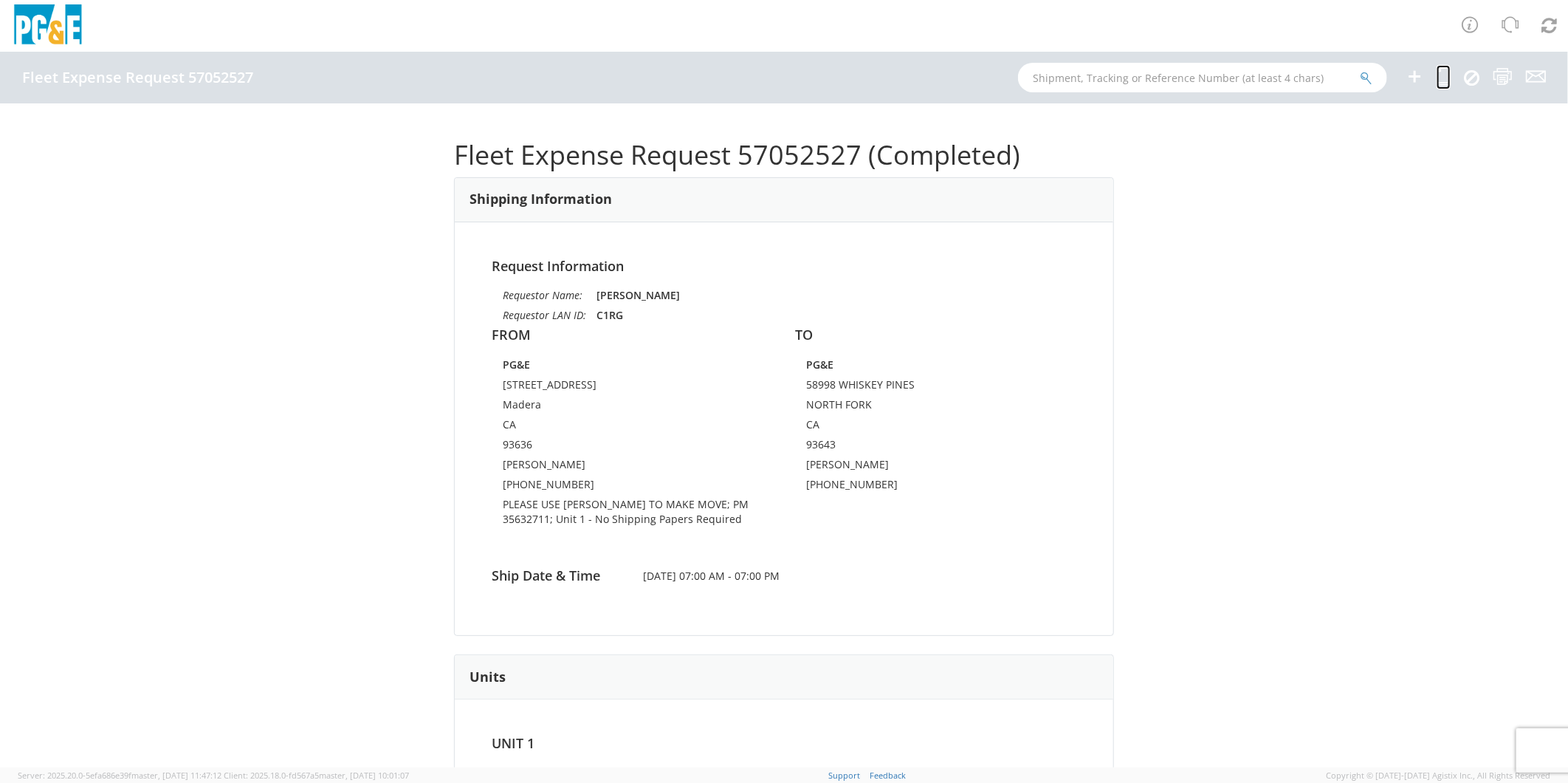
click at [1444, 72] on icon at bounding box center [1444, 76] width 14 height 18
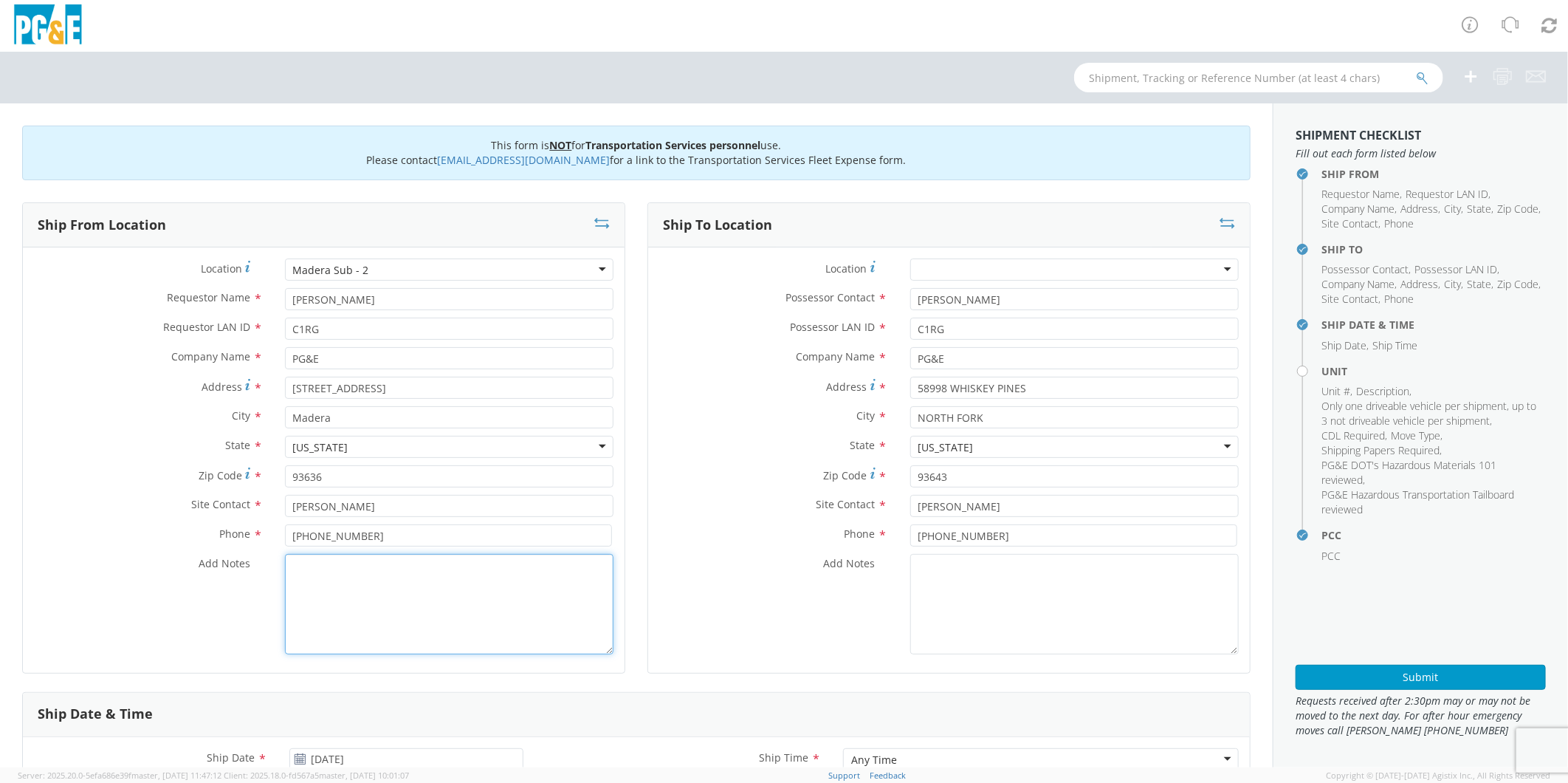
click at [449, 601] on textarea "Add Notes *" at bounding box center [449, 604] width 328 height 100
paste textarea "PLEASE USE [PERSON_NAME] TO MAKE MOVE; PM 35632711"
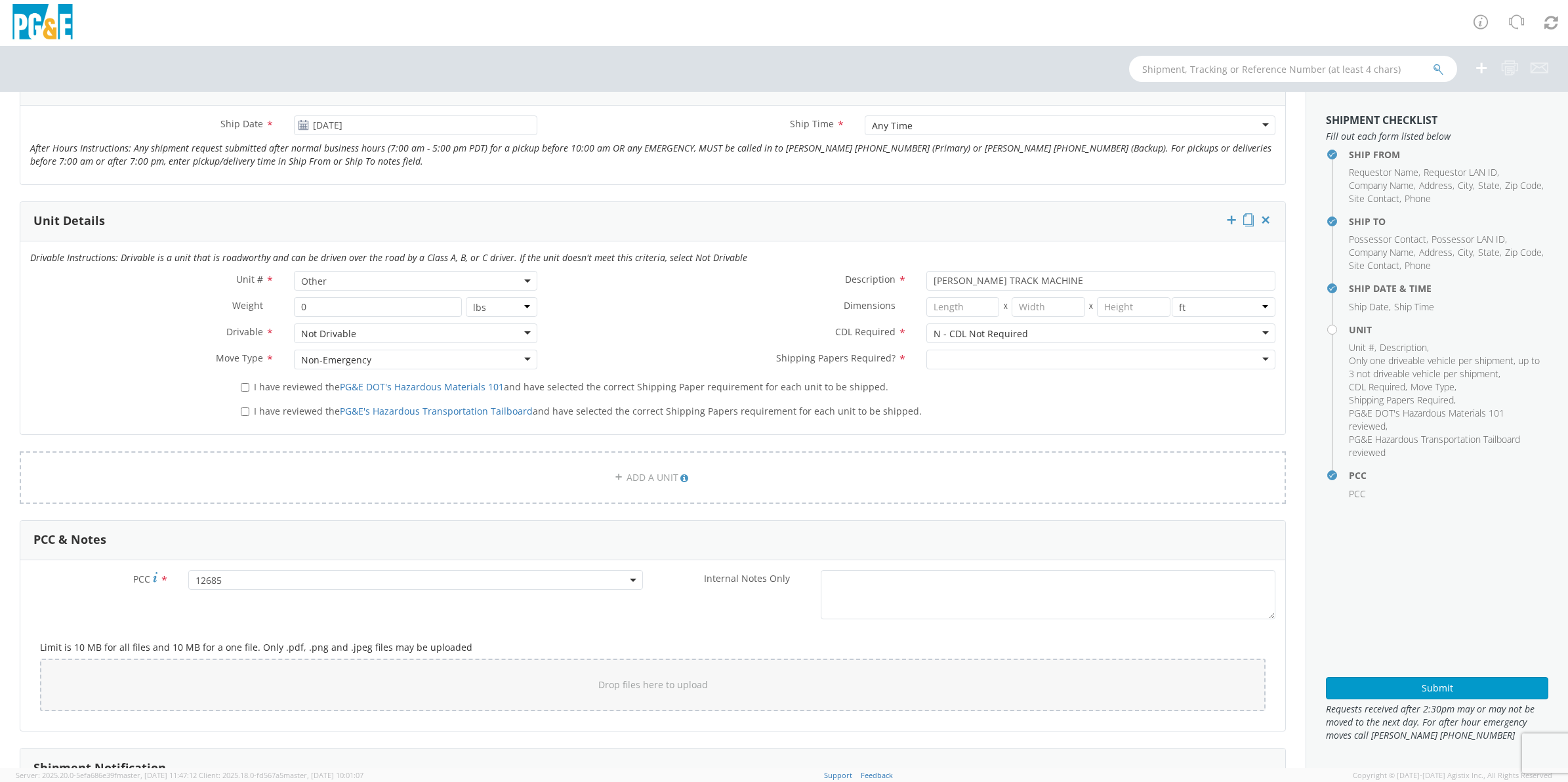
scroll to position [565, 0]
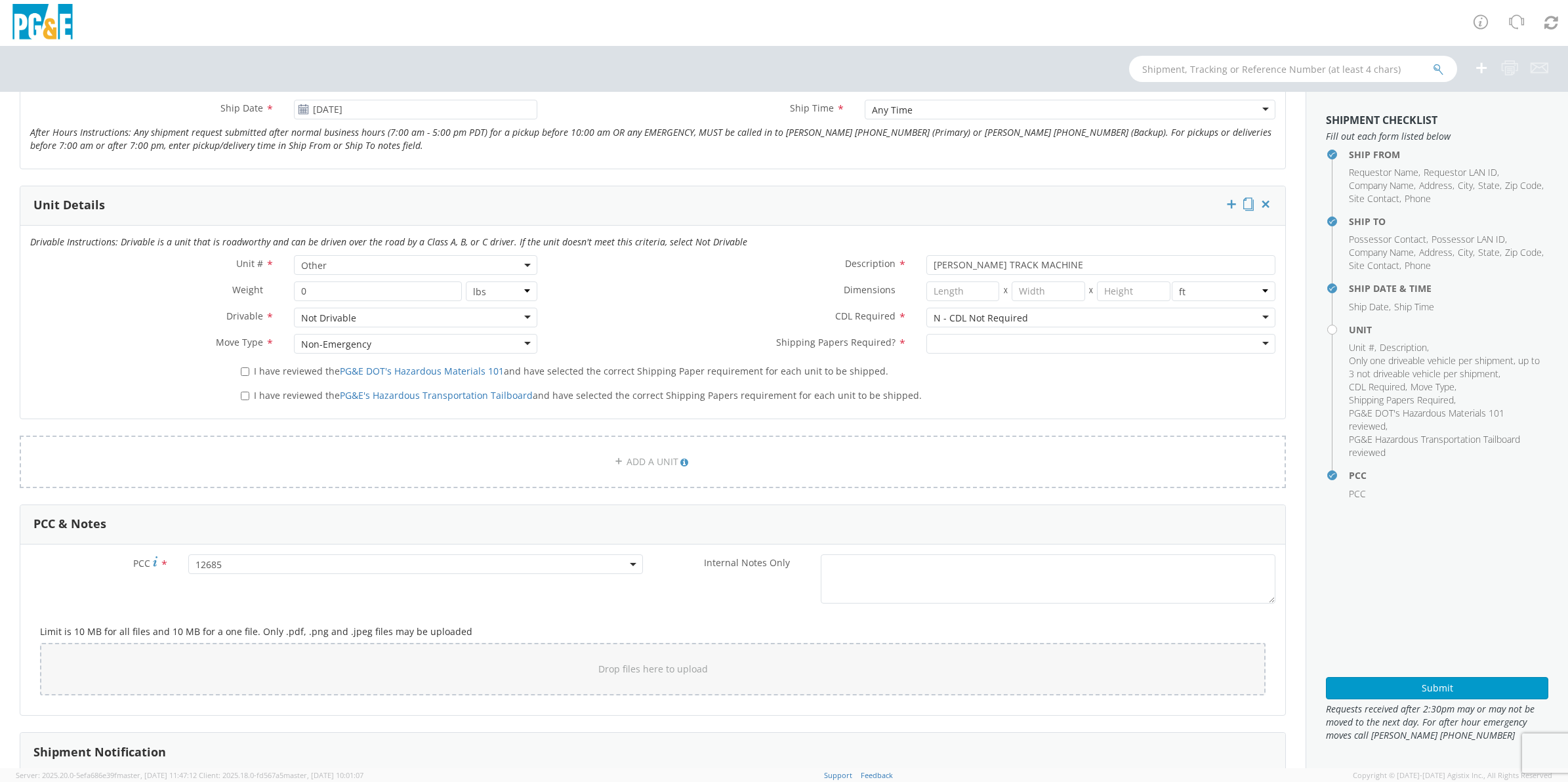
click at [969, 336] on div at bounding box center [1101, 343] width 349 height 20
click at [241, 371] on input "I have reviewed the PG&E DOT's Hazardous Materials 101 and have selected the co…" at bounding box center [245, 371] width 9 height 9
click at [242, 398] on input "I have reviewed the PG&E's Hazardous Transportation Tailboard and have selected…" at bounding box center [245, 396] width 9 height 9
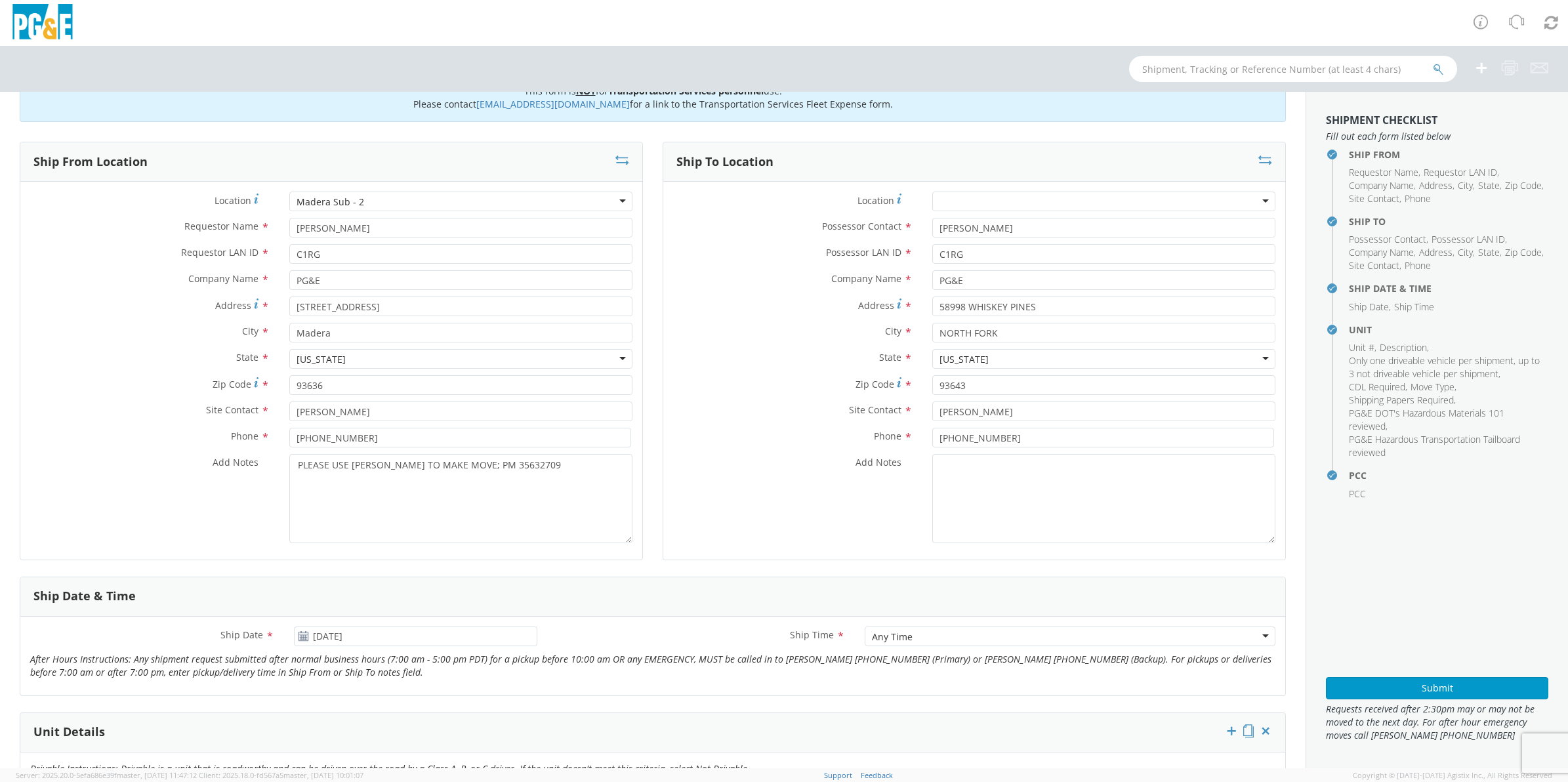
scroll to position [0, 0]
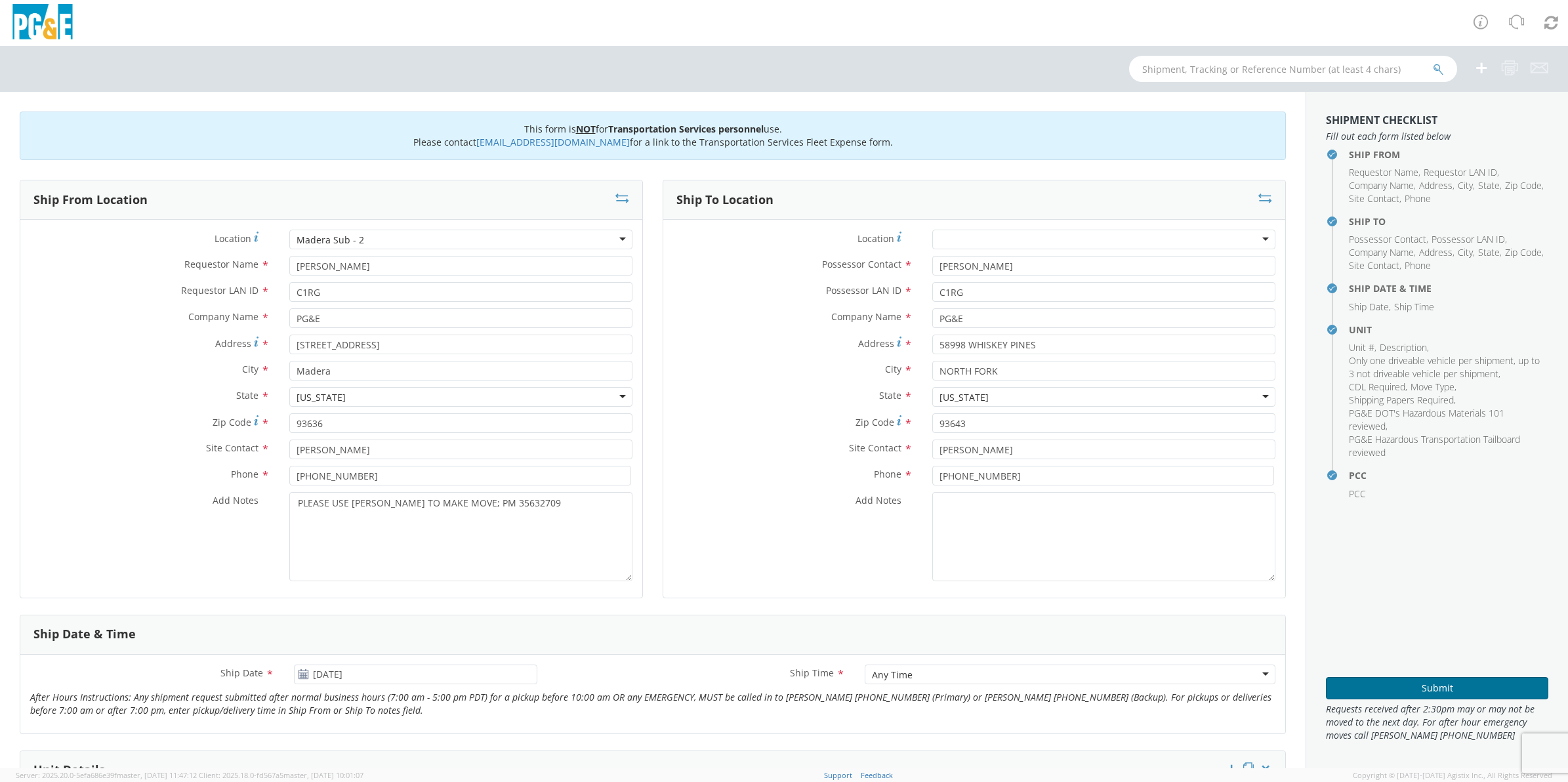
click at [1392, 683] on button "Submit" at bounding box center [1436, 688] width 222 height 22
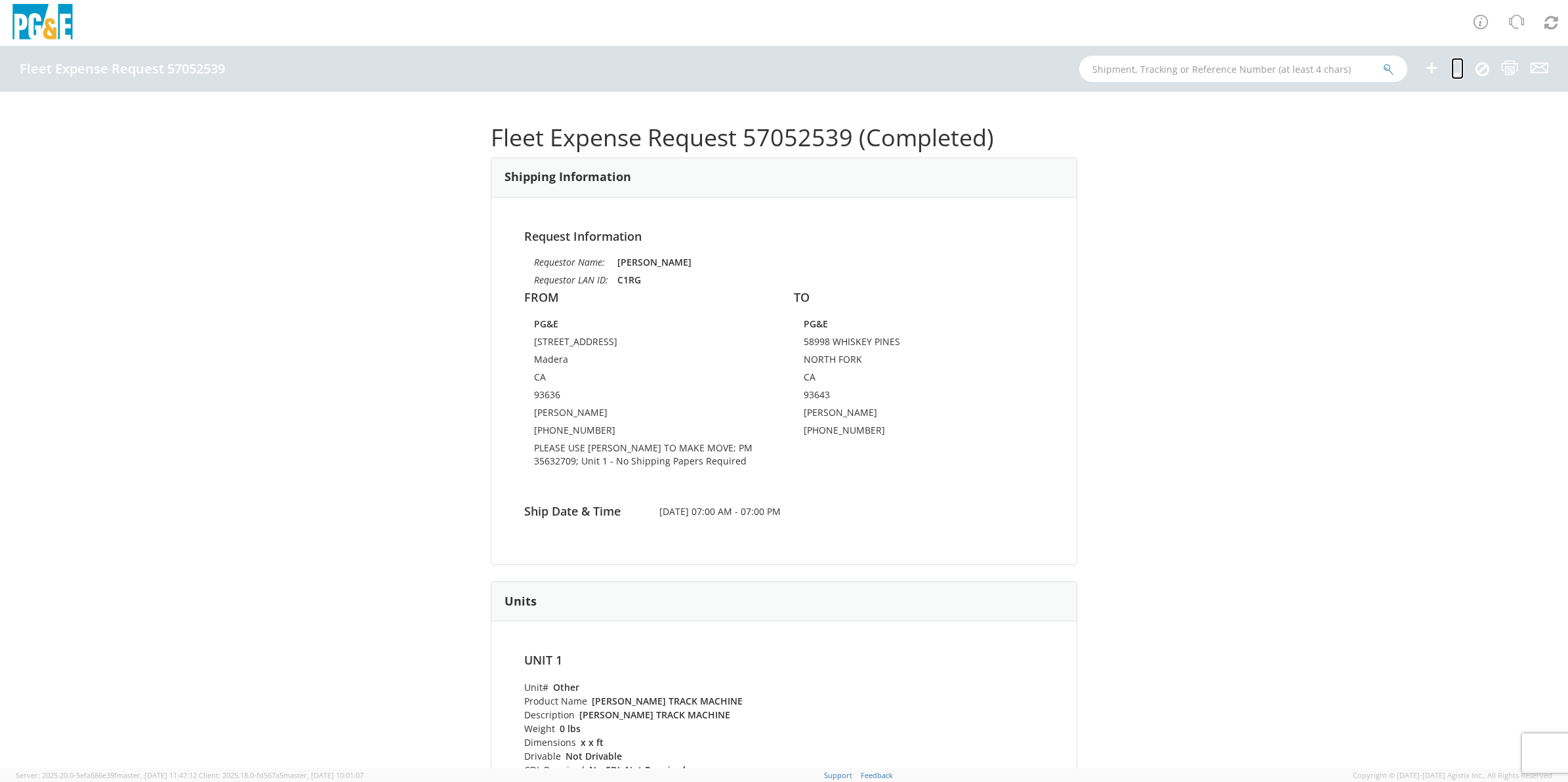
click at [1392, 67] on icon at bounding box center [1457, 68] width 12 height 16
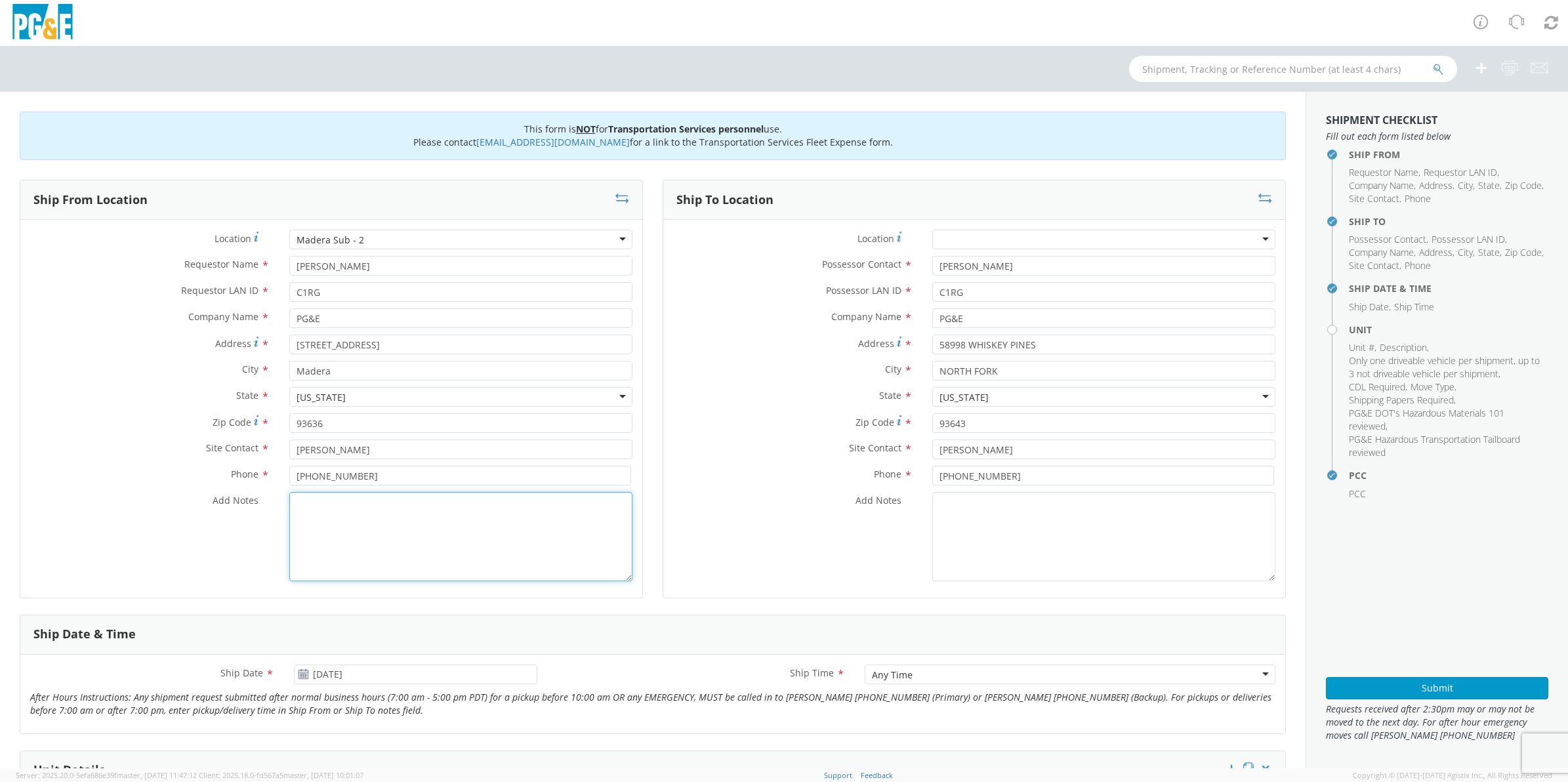
click at [359, 533] on textarea "Add Notes *" at bounding box center [461, 537] width 343 height 89
paste textarea "PLEASE USE [PERSON_NAME] TO MAKE MOVE; PM 35632709"
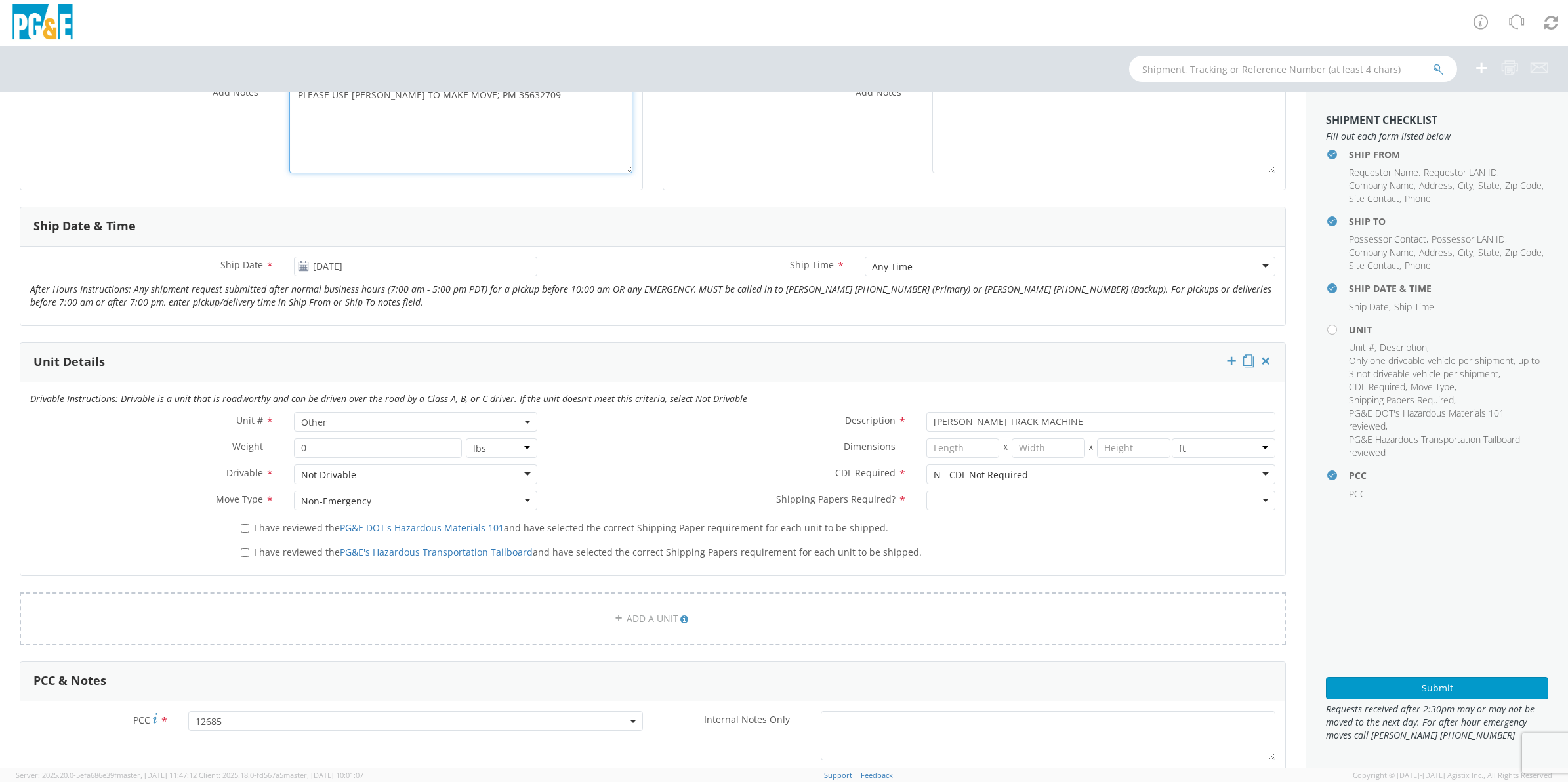
scroll to position [410, 0]
click at [968, 502] on div at bounding box center [1101, 498] width 349 height 20
click at [246, 526] on input "I have reviewed the PG&E DOT's Hazardous Materials 101 and have selected the co…" at bounding box center [245, 526] width 9 height 9
click at [242, 550] on input "I have reviewed the PG&E's Hazardous Transportation Tailboard and have selected…" at bounding box center [245, 550] width 9 height 9
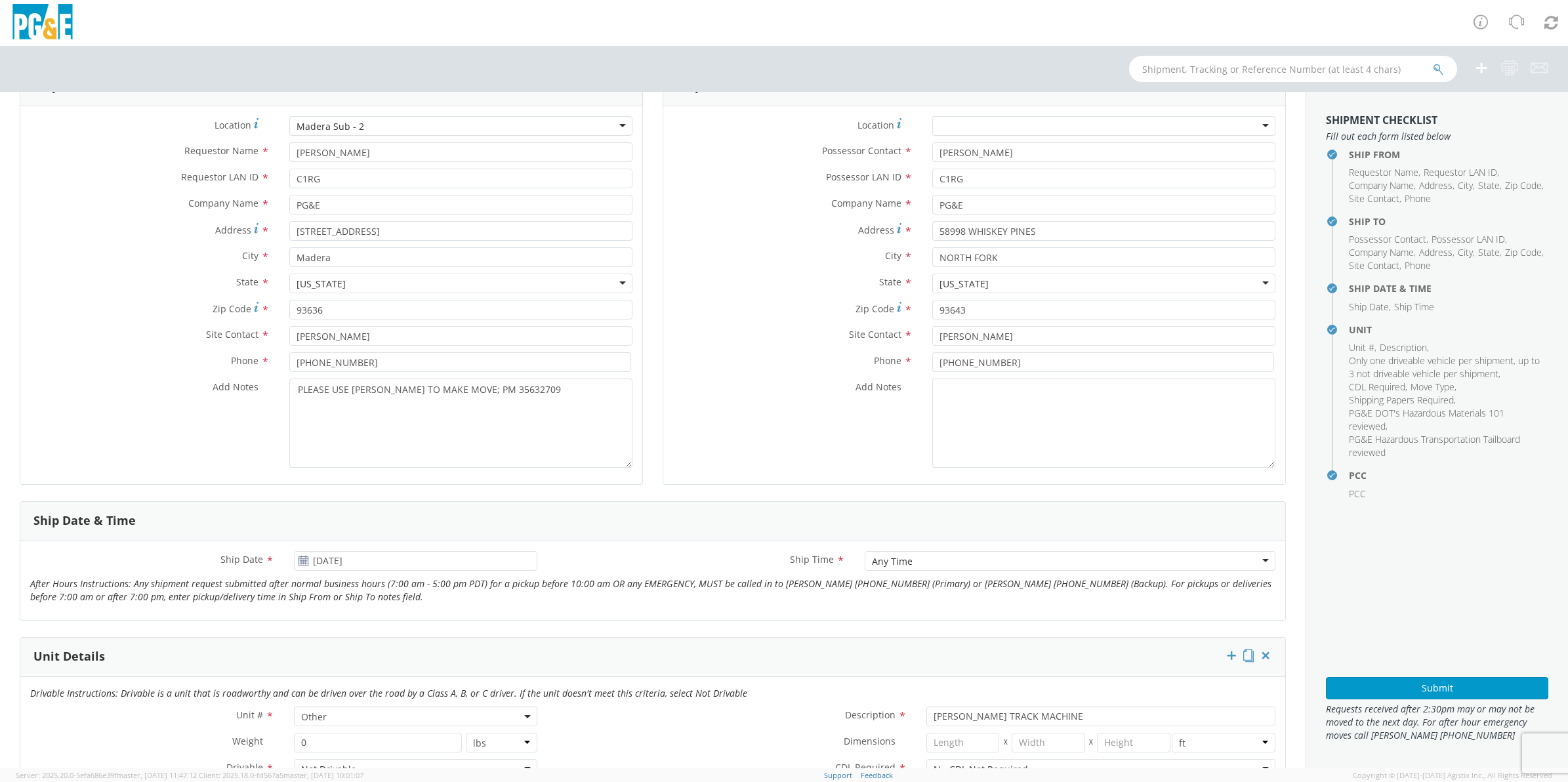
scroll to position [0, 0]
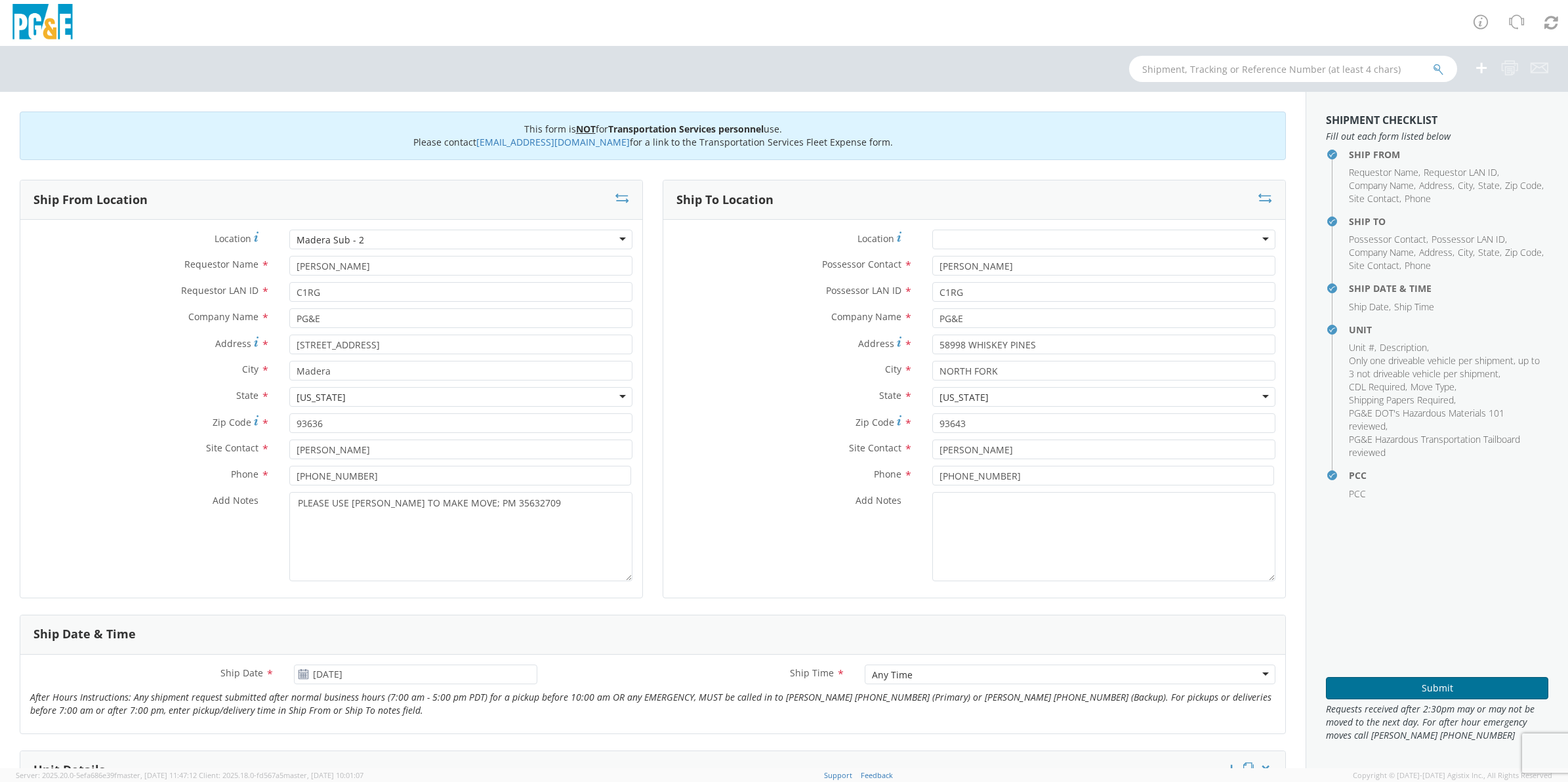
click at [1392, 680] on button "Submit" at bounding box center [1436, 688] width 222 height 22
